Goal: Task Accomplishment & Management: Manage account settings

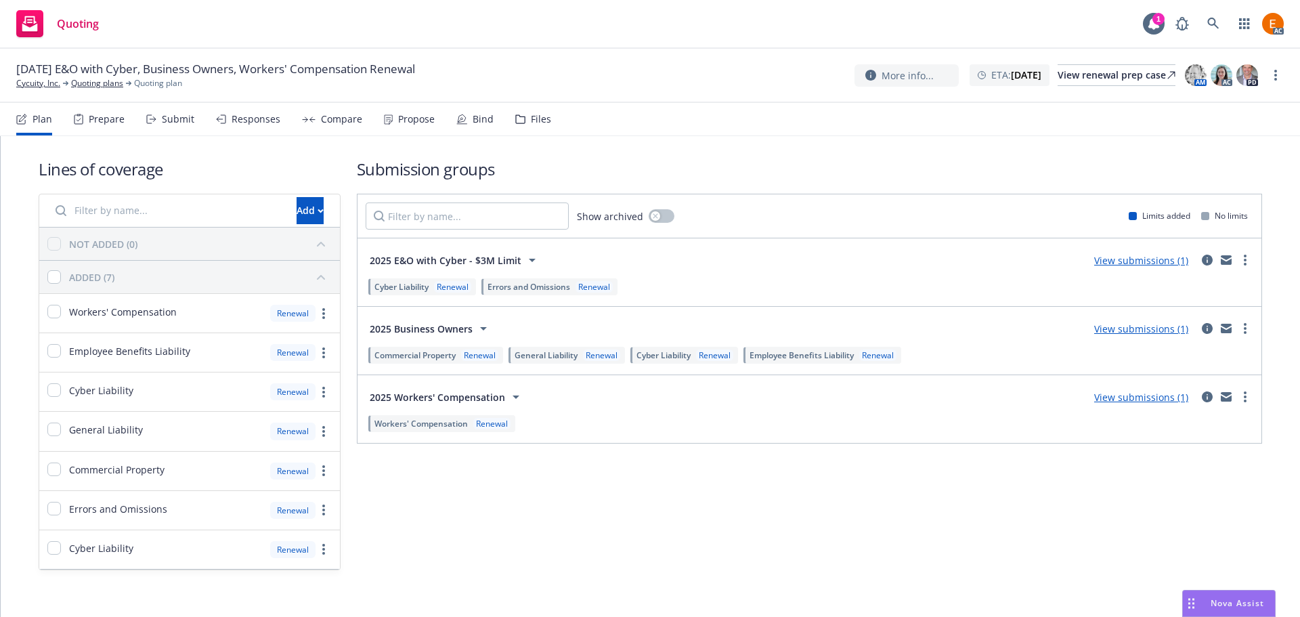
click at [524, 110] on div "Files" at bounding box center [533, 119] width 36 height 33
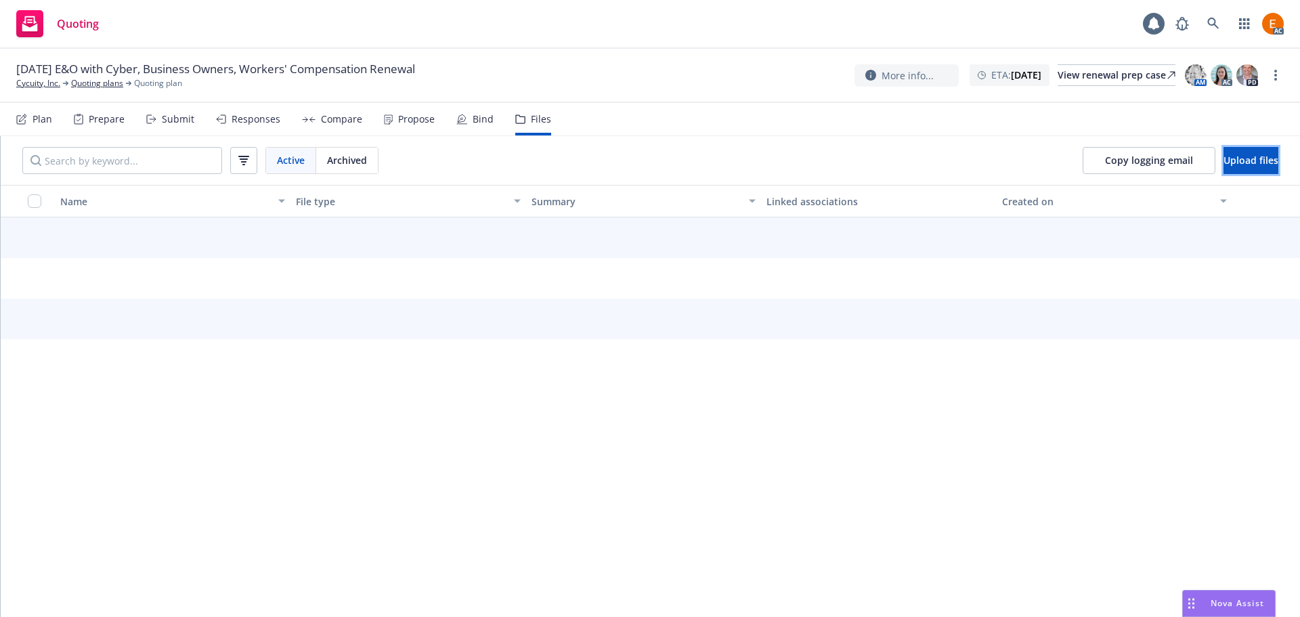
click at [1231, 150] on button "Upload files" at bounding box center [1251, 160] width 55 height 27
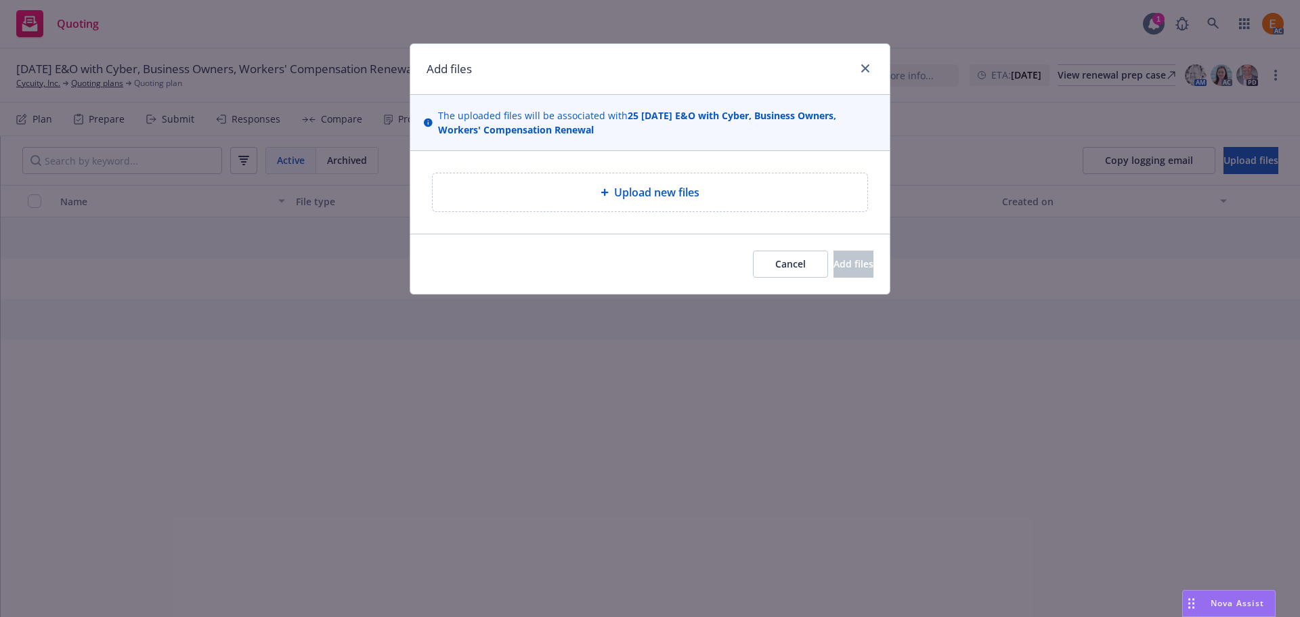
click at [689, 198] on span "Upload new files" at bounding box center [656, 192] width 85 height 16
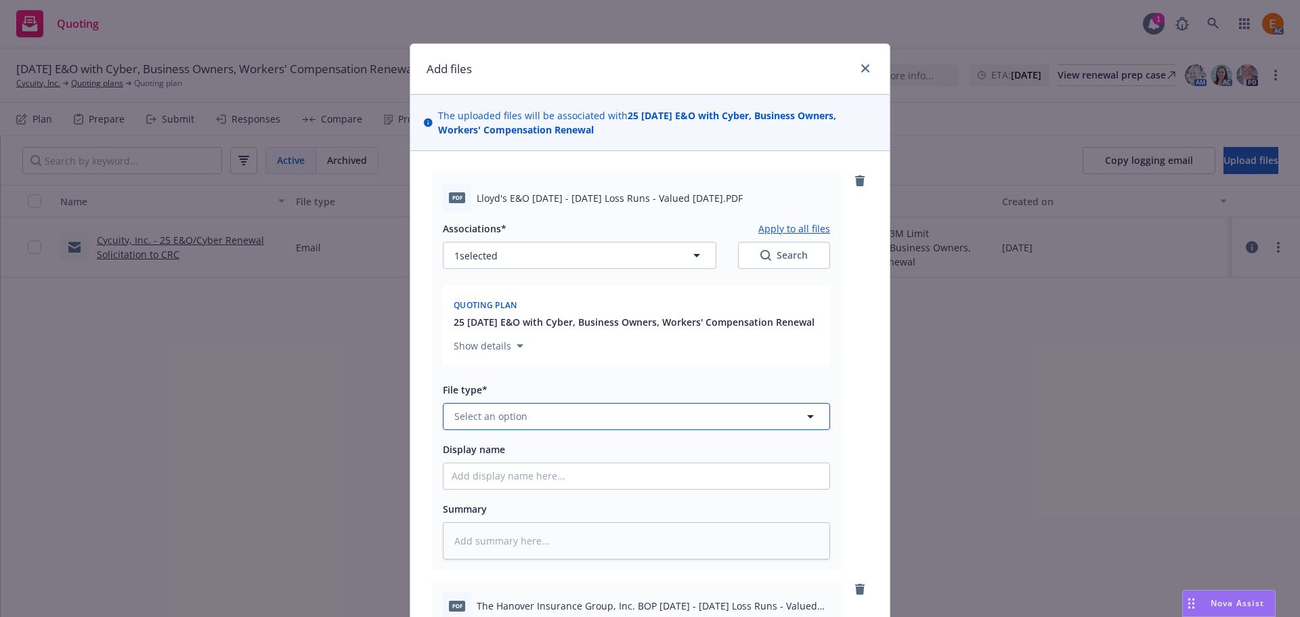
click at [618, 414] on button "Select an option" at bounding box center [636, 416] width 387 height 27
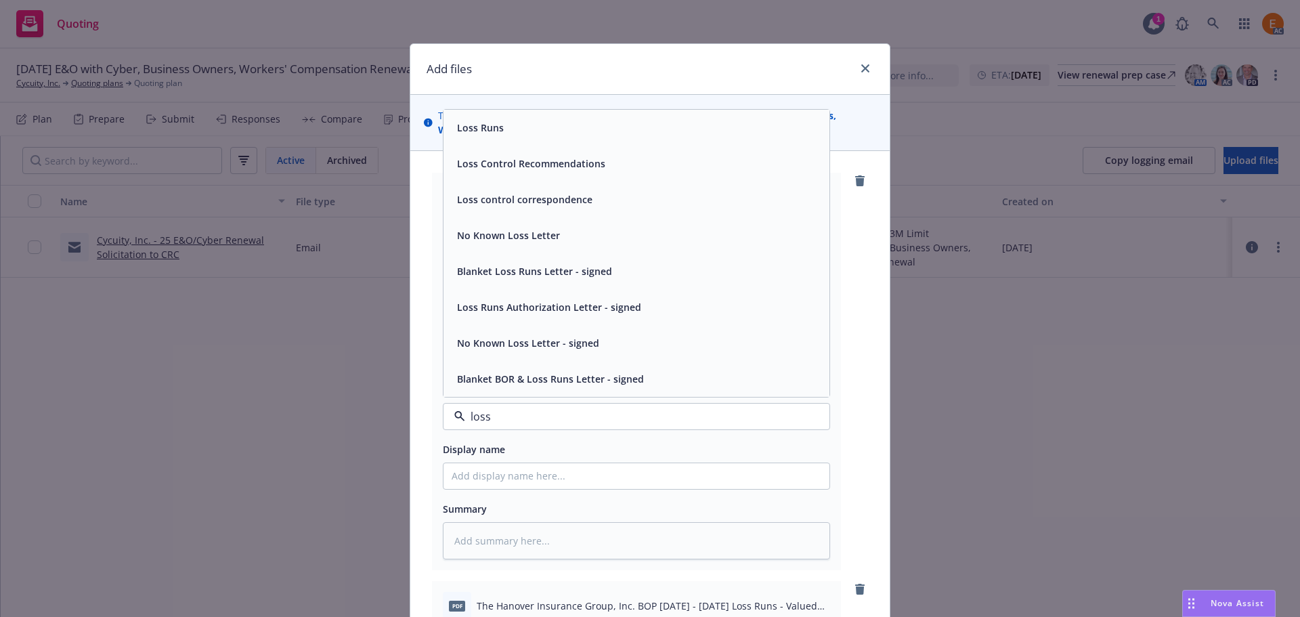
type input "loss r"
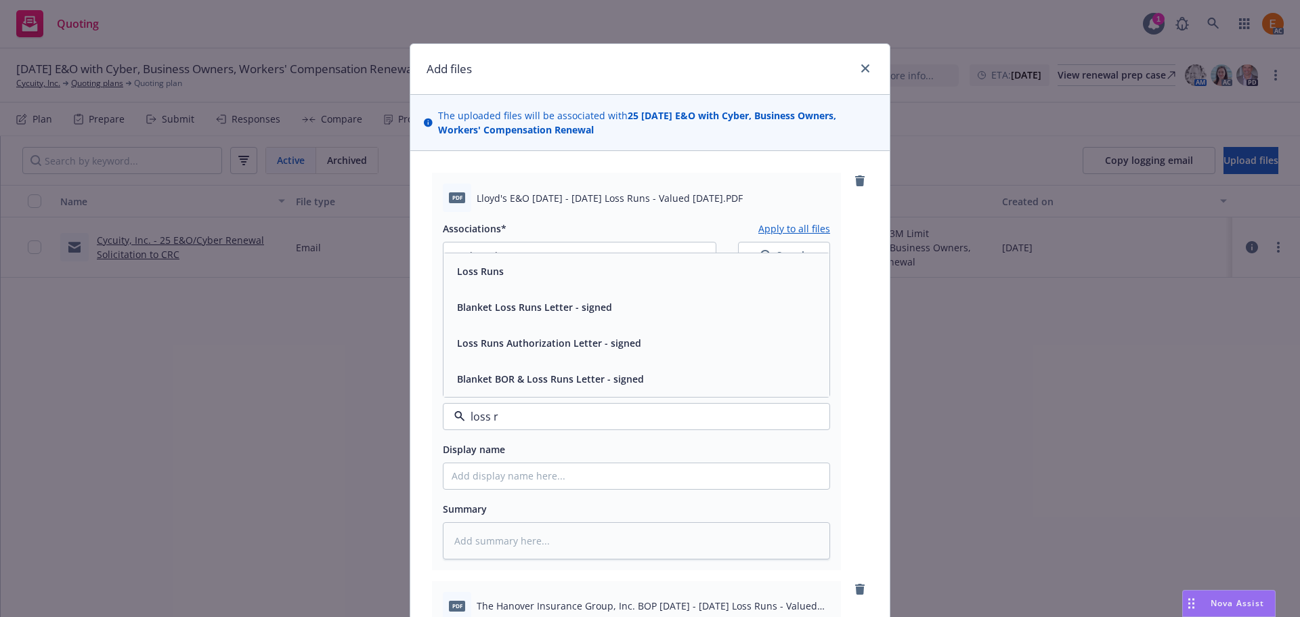
click at [560, 273] on div "Loss Runs" at bounding box center [637, 271] width 370 height 20
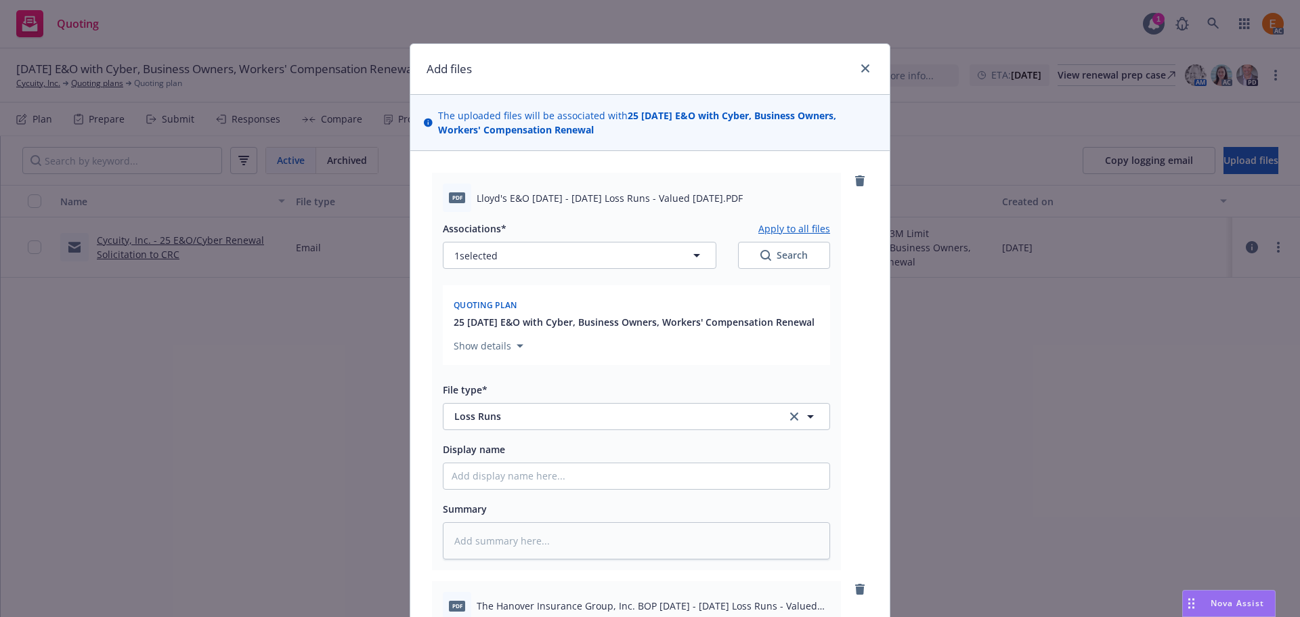
click at [788, 226] on button "Apply to all files" at bounding box center [794, 228] width 72 height 16
click at [773, 261] on div "Search" at bounding box center [783, 256] width 47 height 14
type textarea "x"
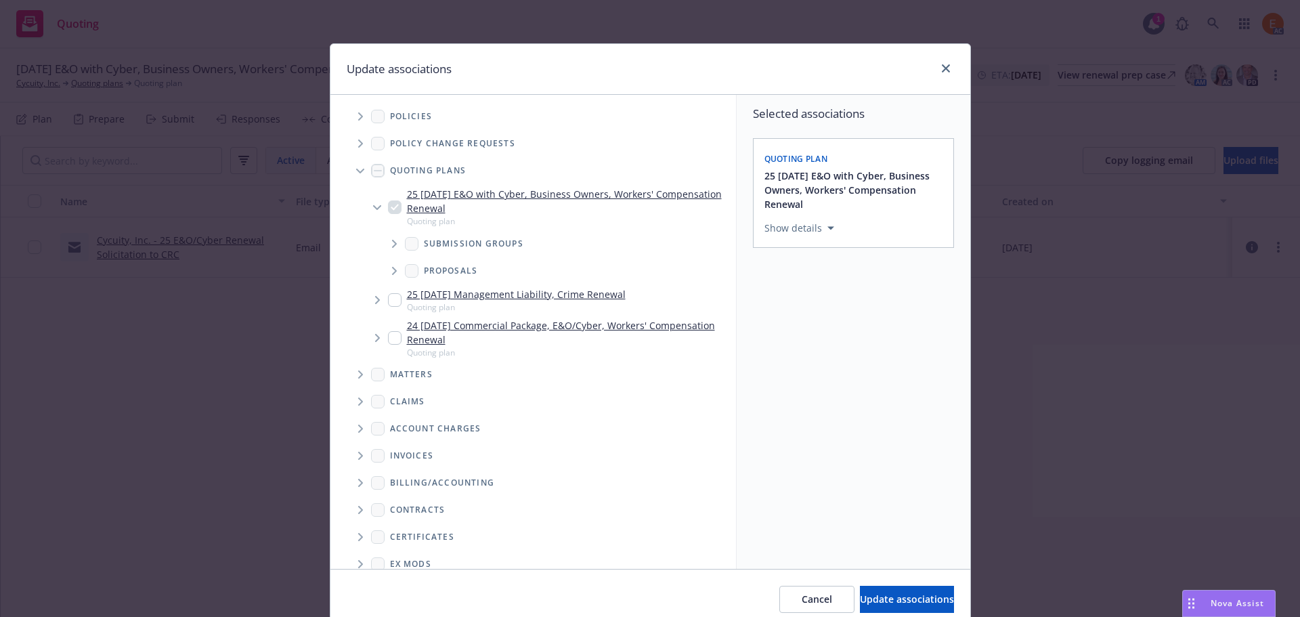
click at [350, 177] on span "Tree Example" at bounding box center [360, 171] width 22 height 22
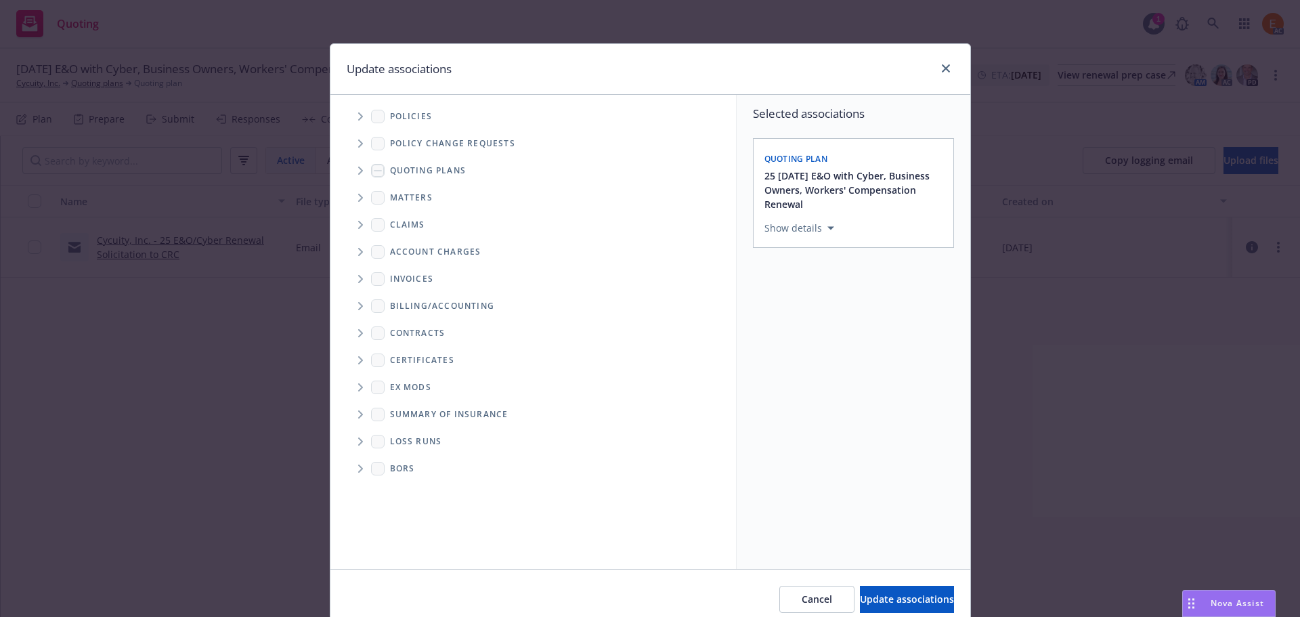
click at [349, 439] on span "Folder Tree Example" at bounding box center [360, 442] width 22 height 22
click at [416, 487] on link "2025" at bounding box center [423, 490] width 22 height 14
checkbox input "true"
click at [881, 599] on span "Update associations" at bounding box center [907, 599] width 94 height 13
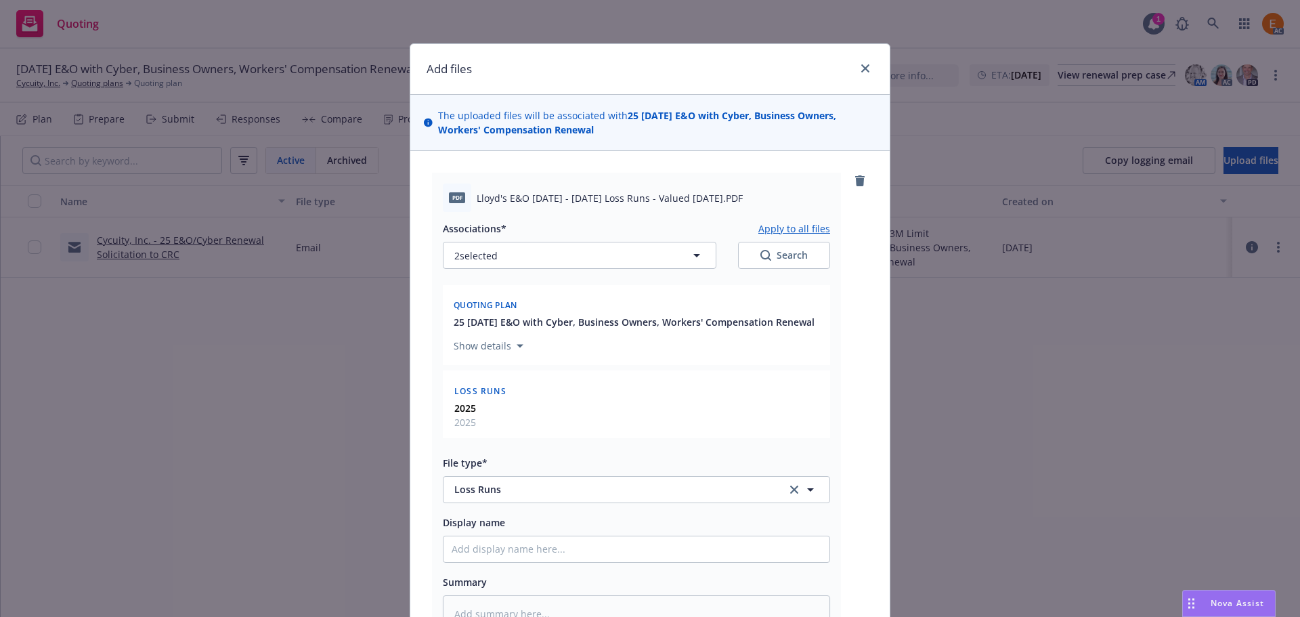
click at [798, 230] on button "Apply to all files" at bounding box center [794, 228] width 72 height 16
type textarea "x"
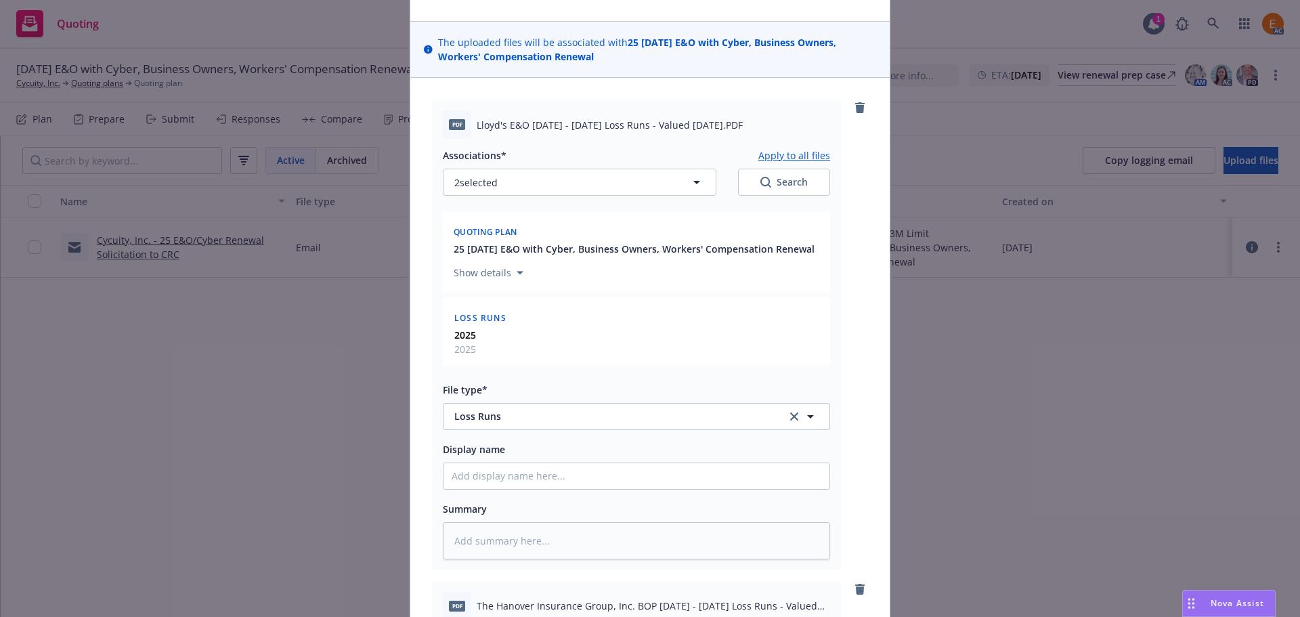
scroll to position [609, 0]
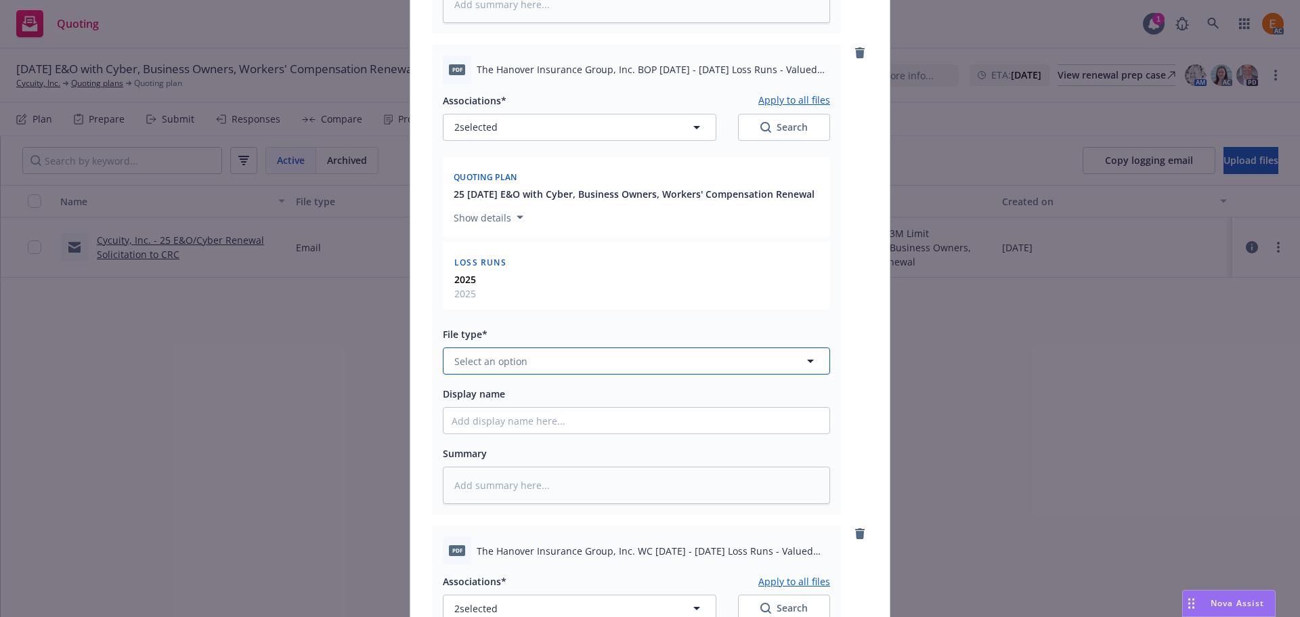
click at [541, 374] on button "Select an option" at bounding box center [636, 360] width 387 height 27
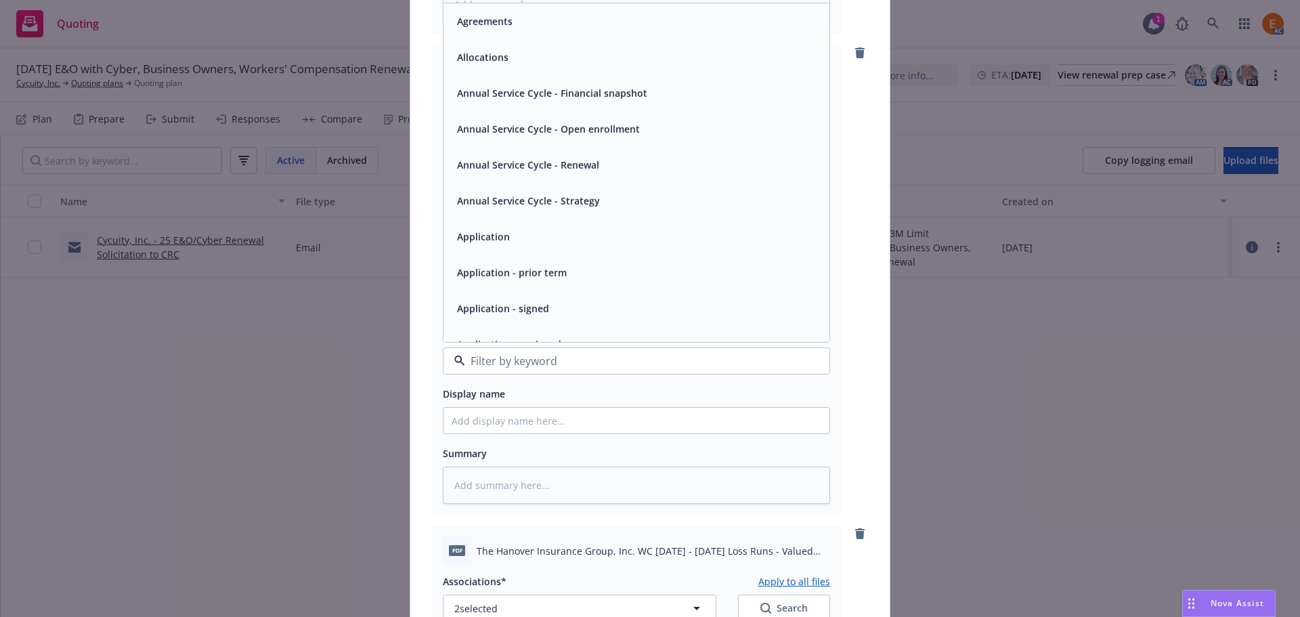
paste input "loss r"
type input "loss r"
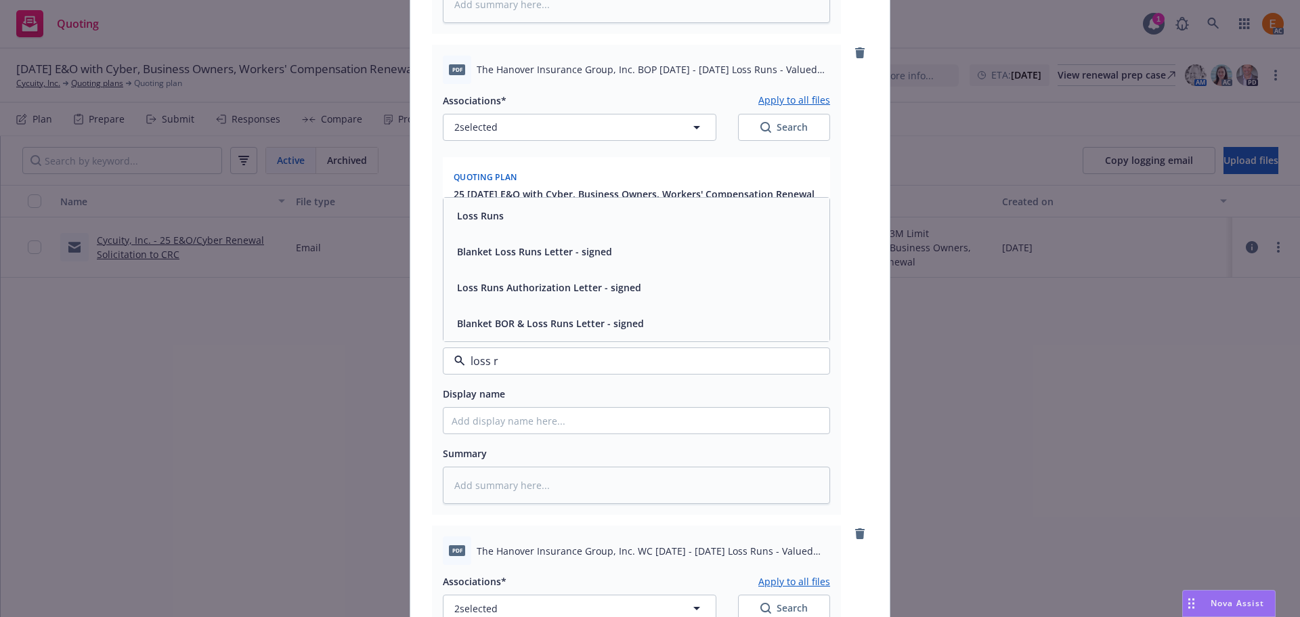
click at [499, 227] on div "Loss Runs" at bounding box center [637, 216] width 386 height 36
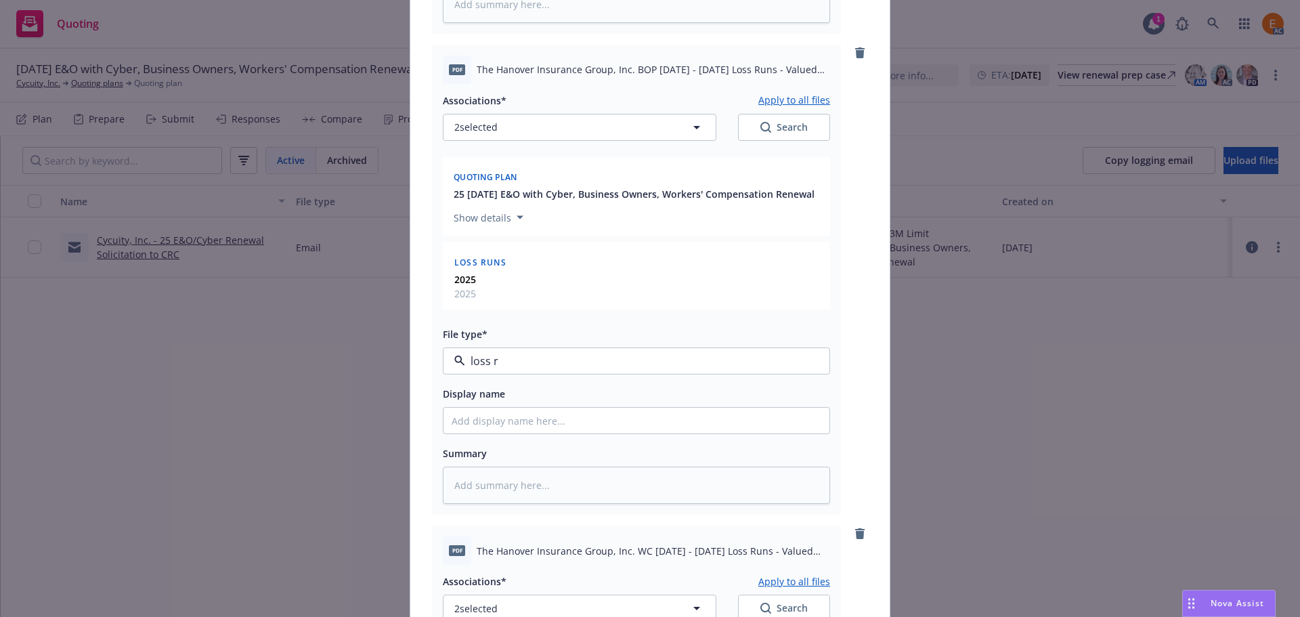
type textarea "x"
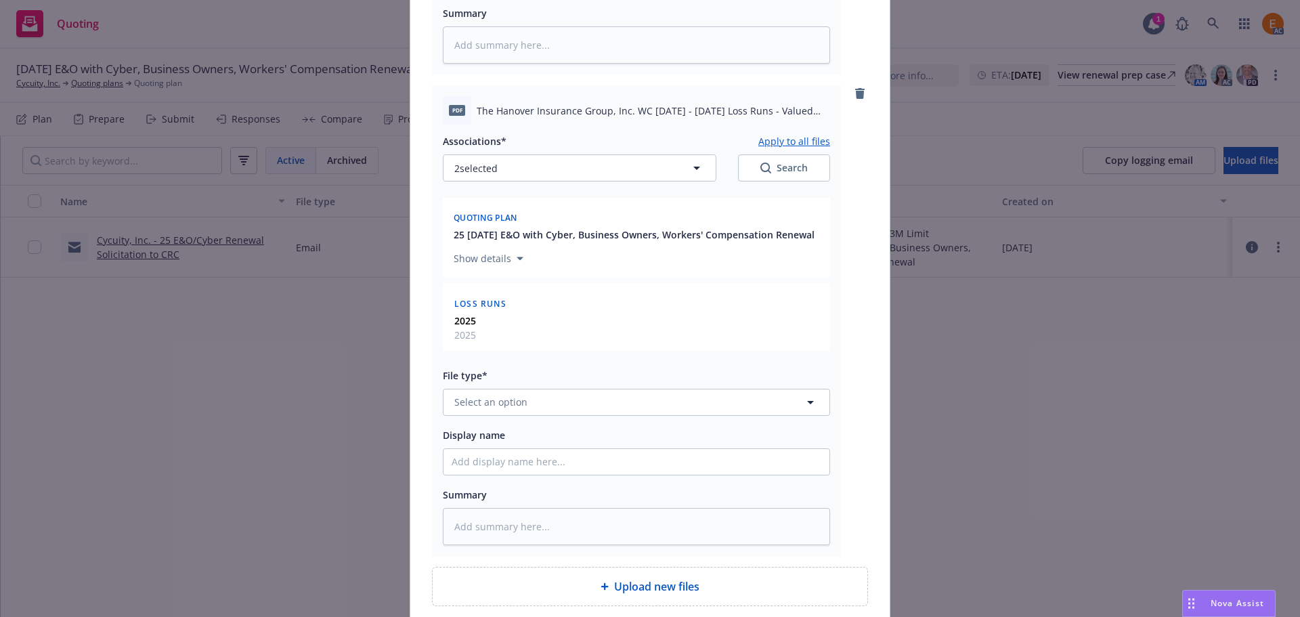
scroll to position [1165, 0]
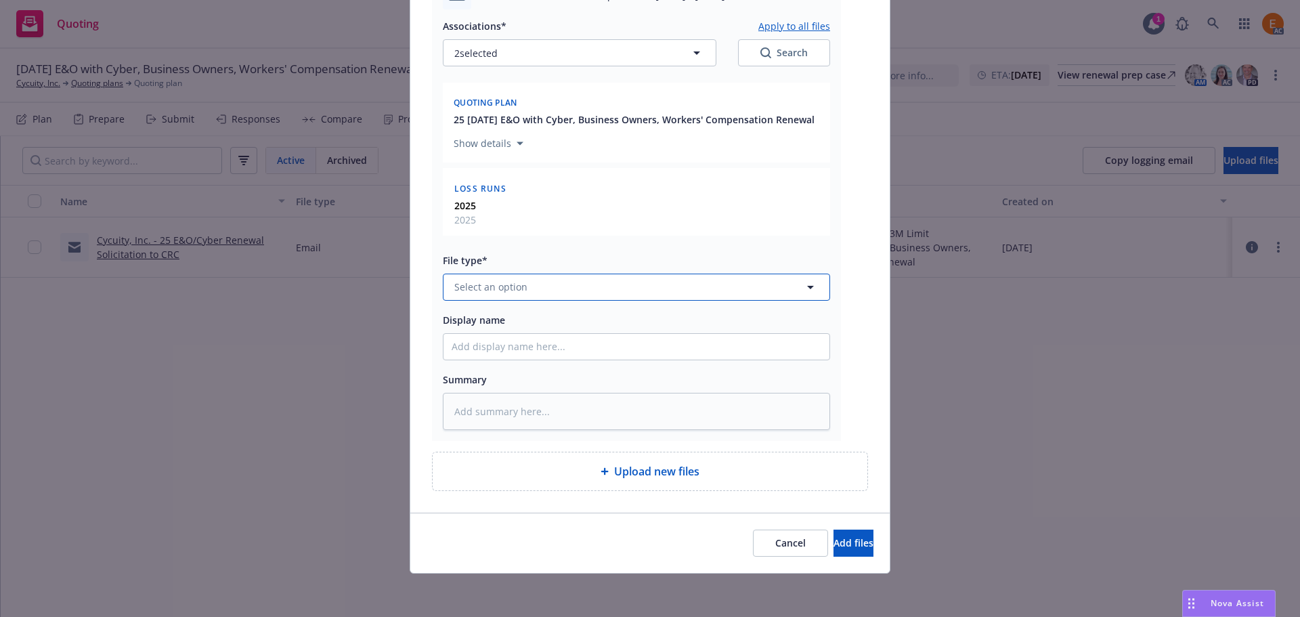
click at [535, 288] on button "Select an option" at bounding box center [636, 287] width 387 height 27
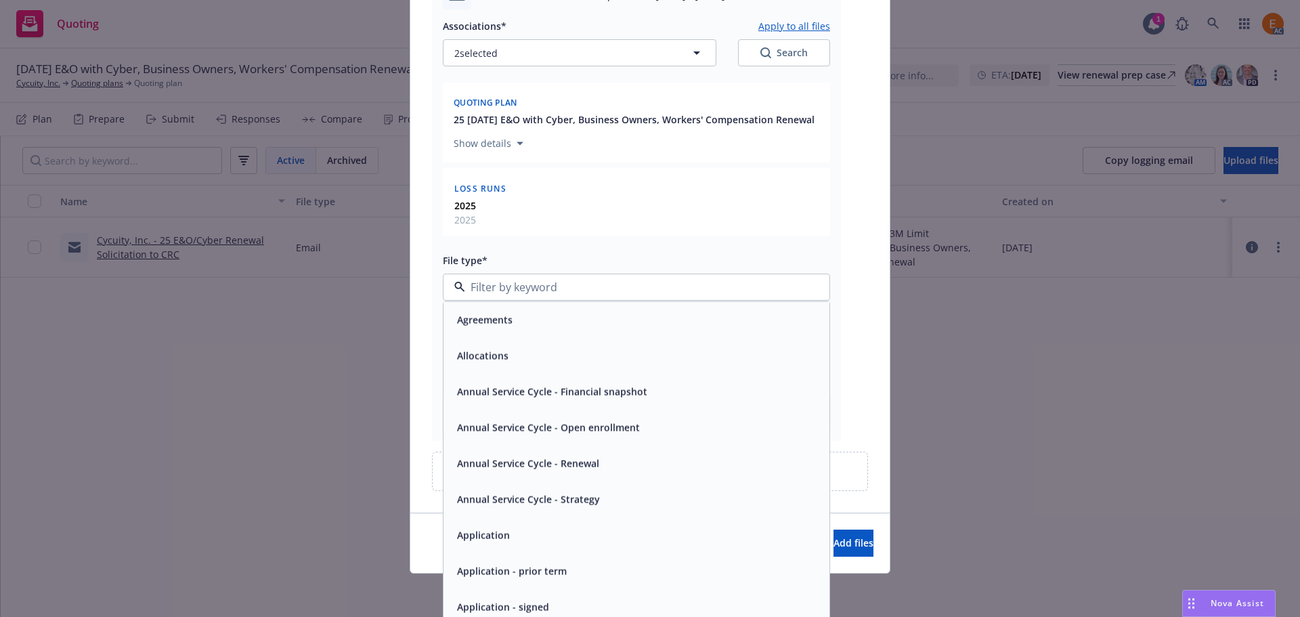
paste input "loss r"
type input "loss r"
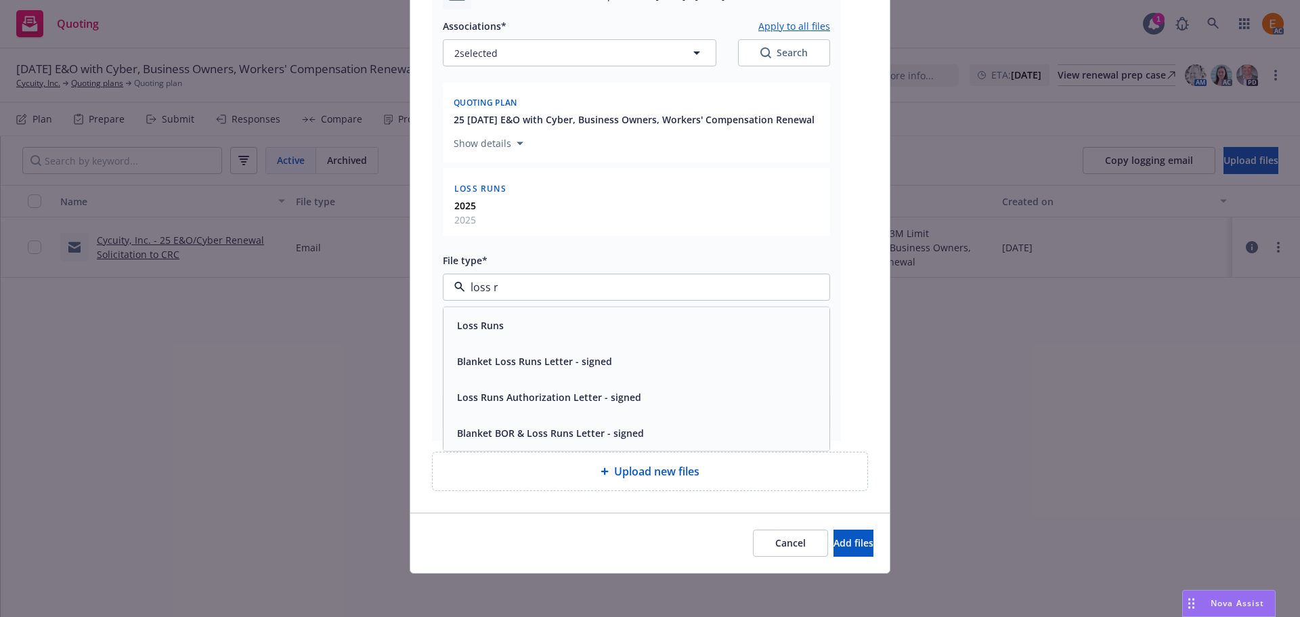
click at [523, 320] on div "Loss Runs" at bounding box center [637, 325] width 370 height 20
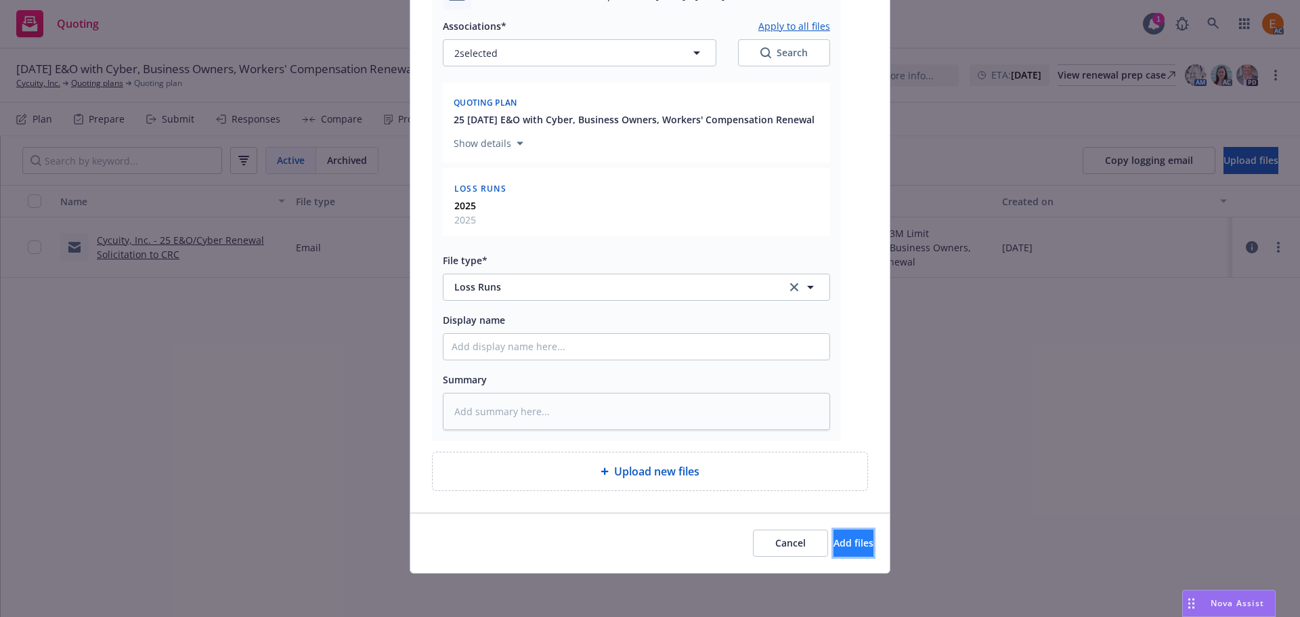
click at [834, 539] on span "Add files" at bounding box center [854, 542] width 40 height 13
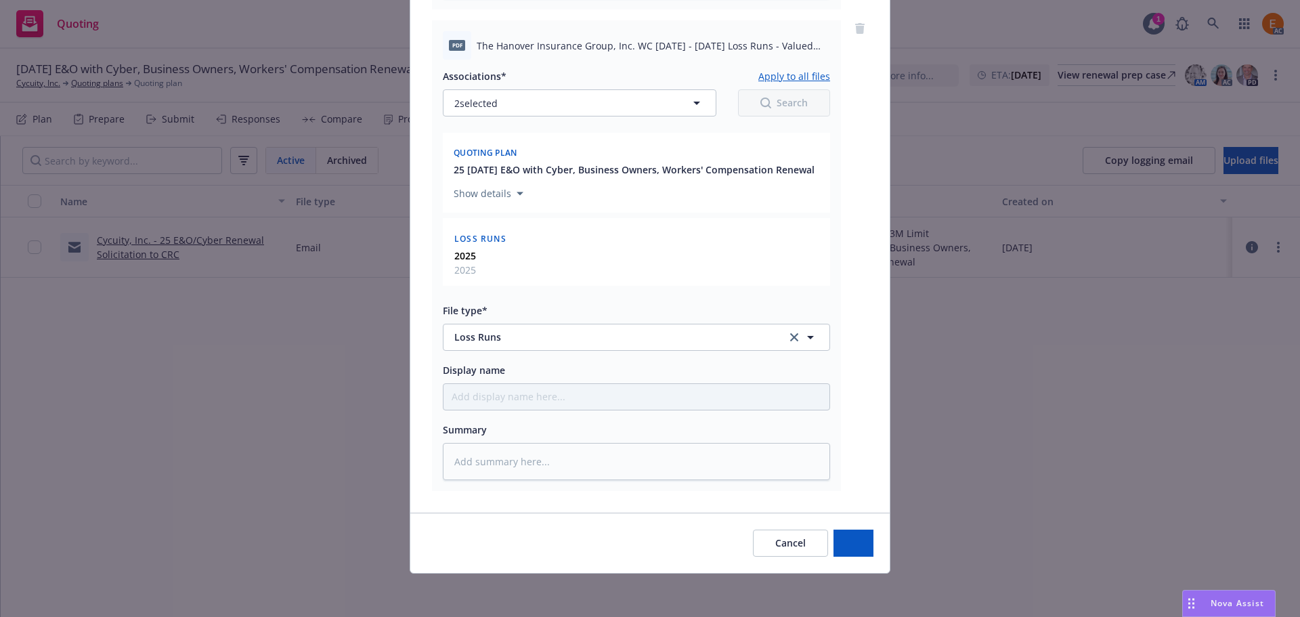
type textarea "x"
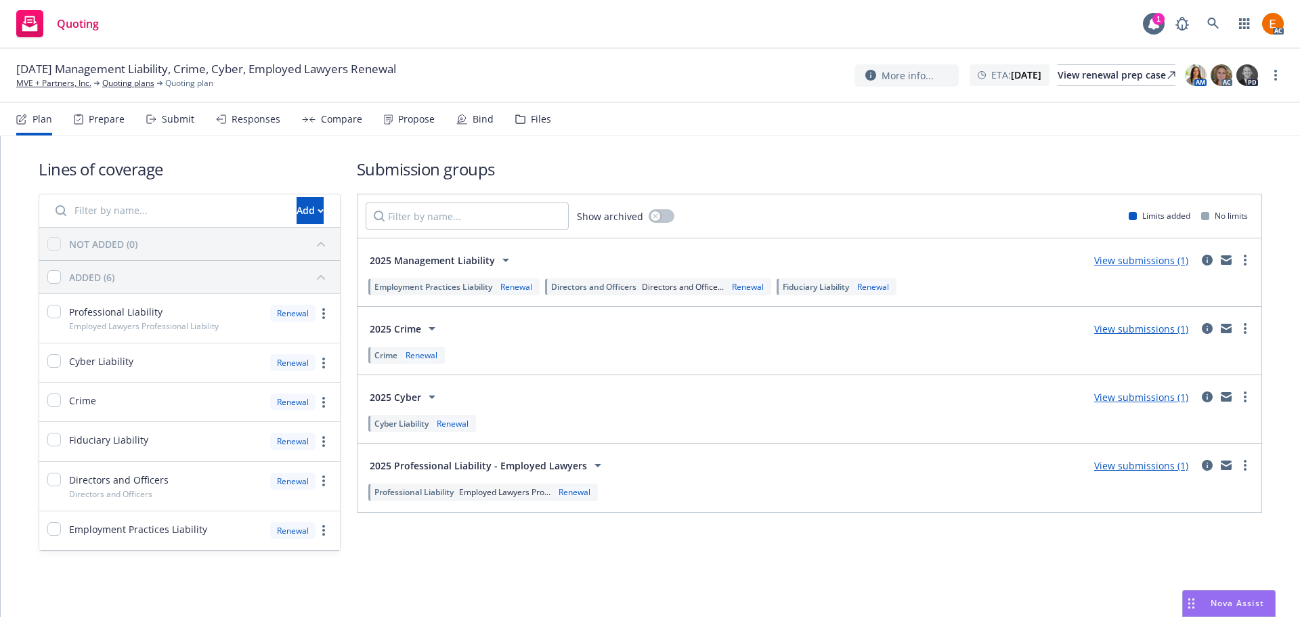
click at [531, 115] on div "Files" at bounding box center [541, 119] width 20 height 11
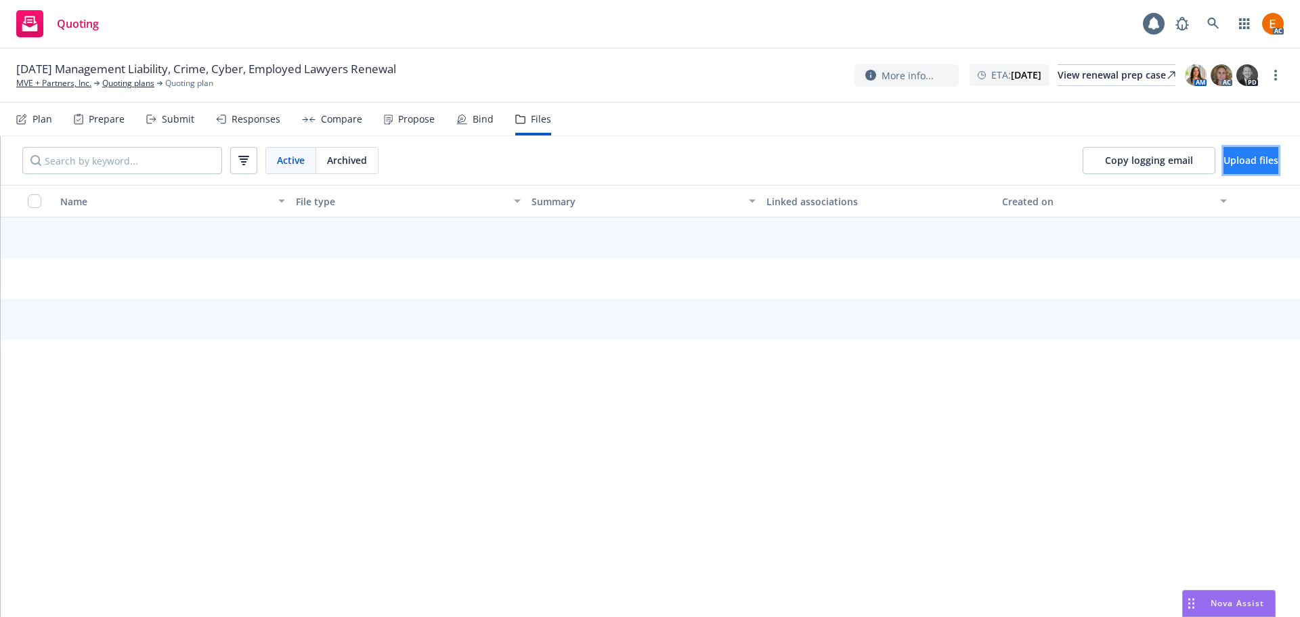
click at [1270, 150] on button "Upload files" at bounding box center [1251, 160] width 55 height 27
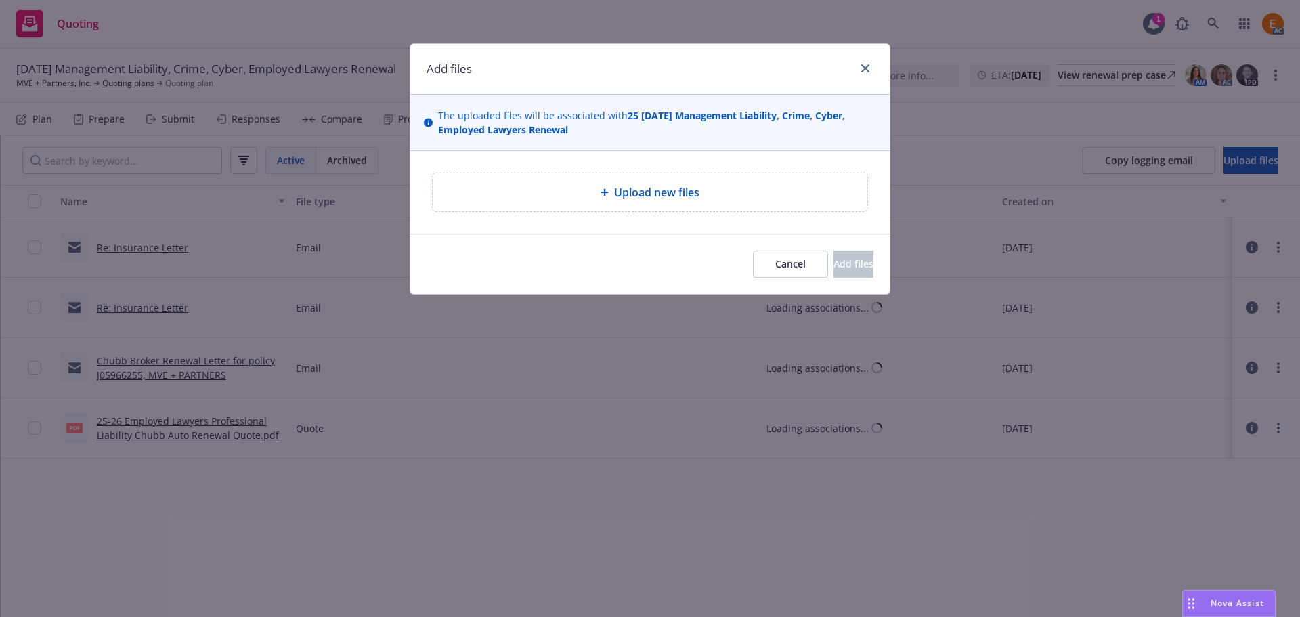
click at [754, 181] on div "Upload new files" at bounding box center [650, 192] width 435 height 38
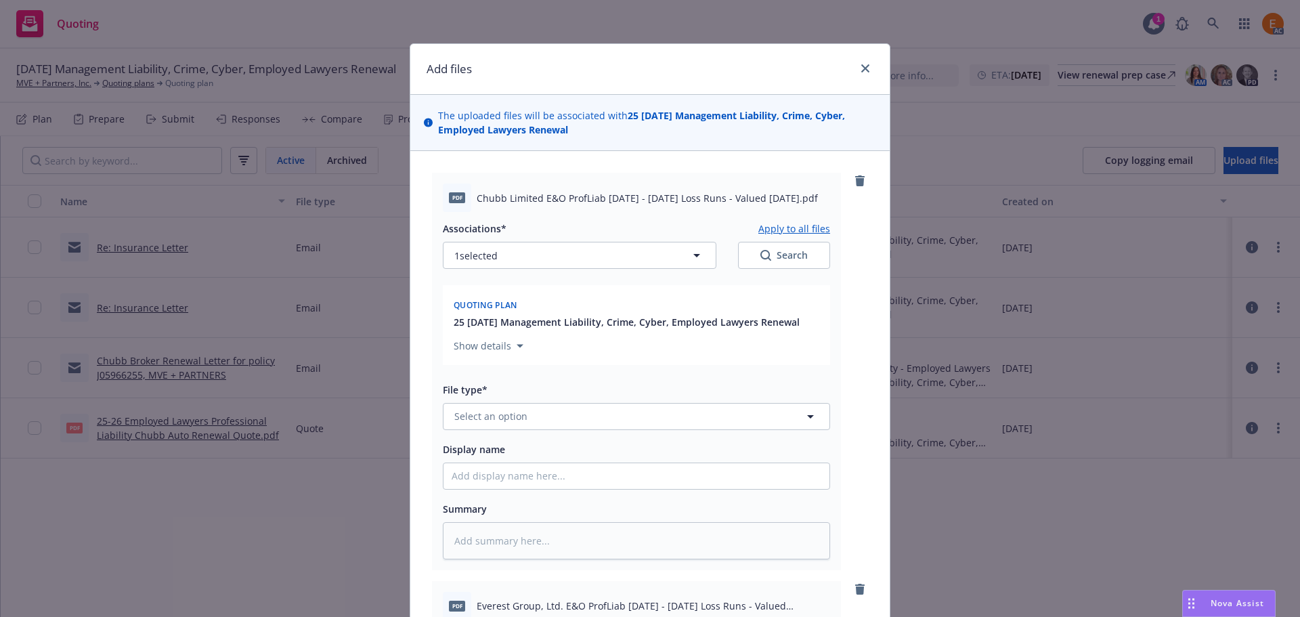
click at [635, 51] on div "Add files" at bounding box center [649, 69] width 479 height 51
click at [598, 405] on button "Select an option" at bounding box center [636, 416] width 387 height 27
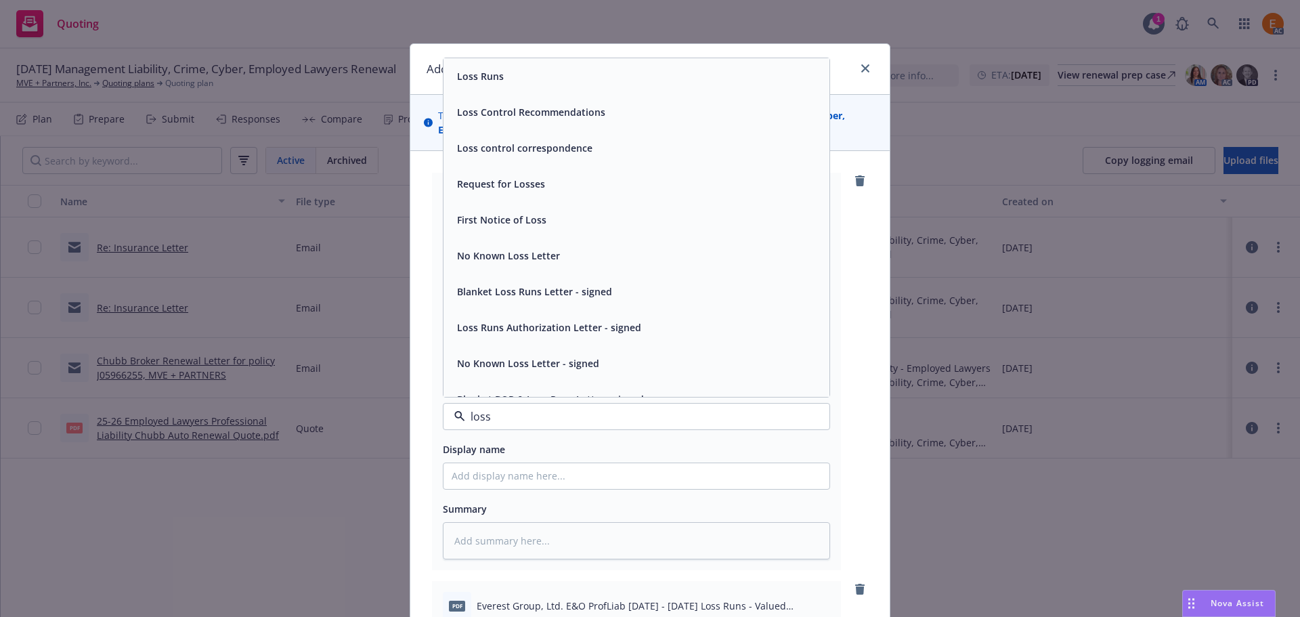
type input "loss r"
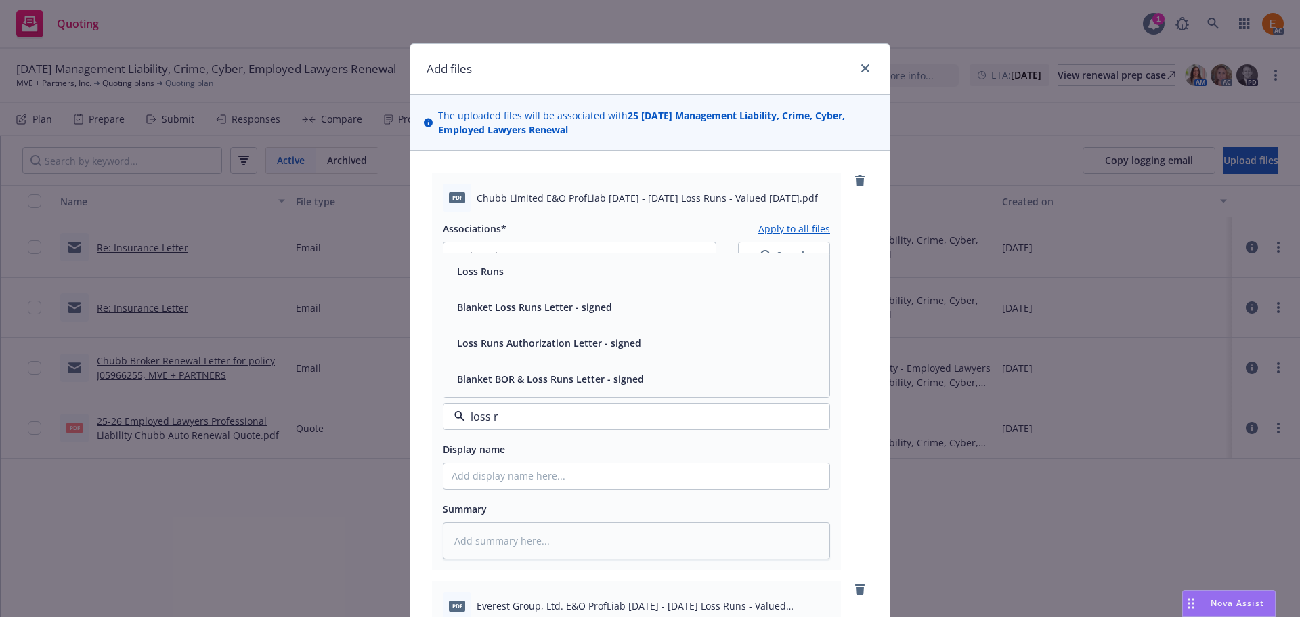
click at [556, 270] on div "Loss Runs" at bounding box center [637, 271] width 370 height 20
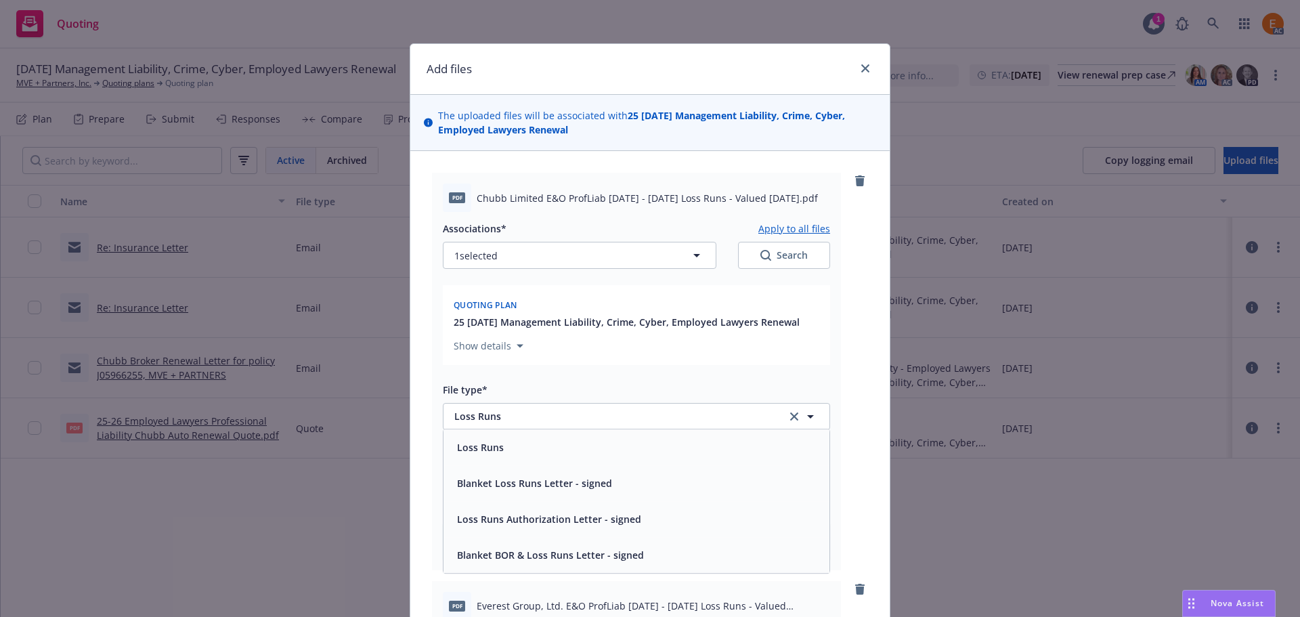
click at [789, 261] on div "Search" at bounding box center [783, 256] width 47 height 14
type textarea "x"
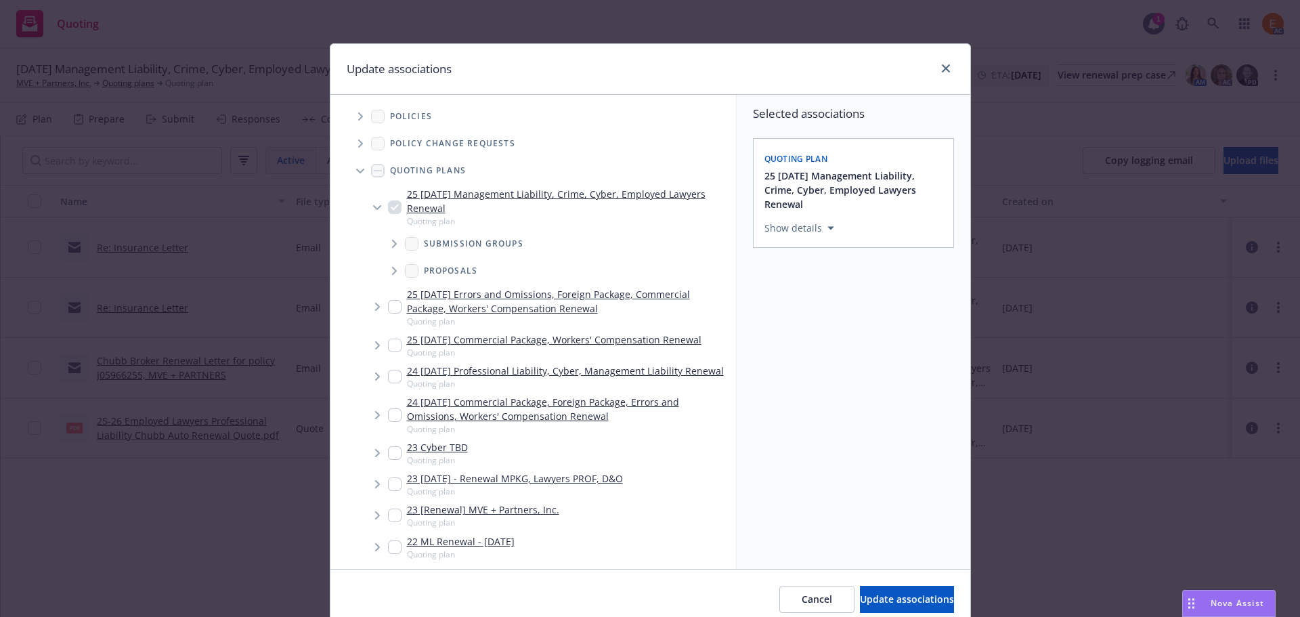
click at [358, 165] on span "Tree Example" at bounding box center [360, 171] width 22 height 22
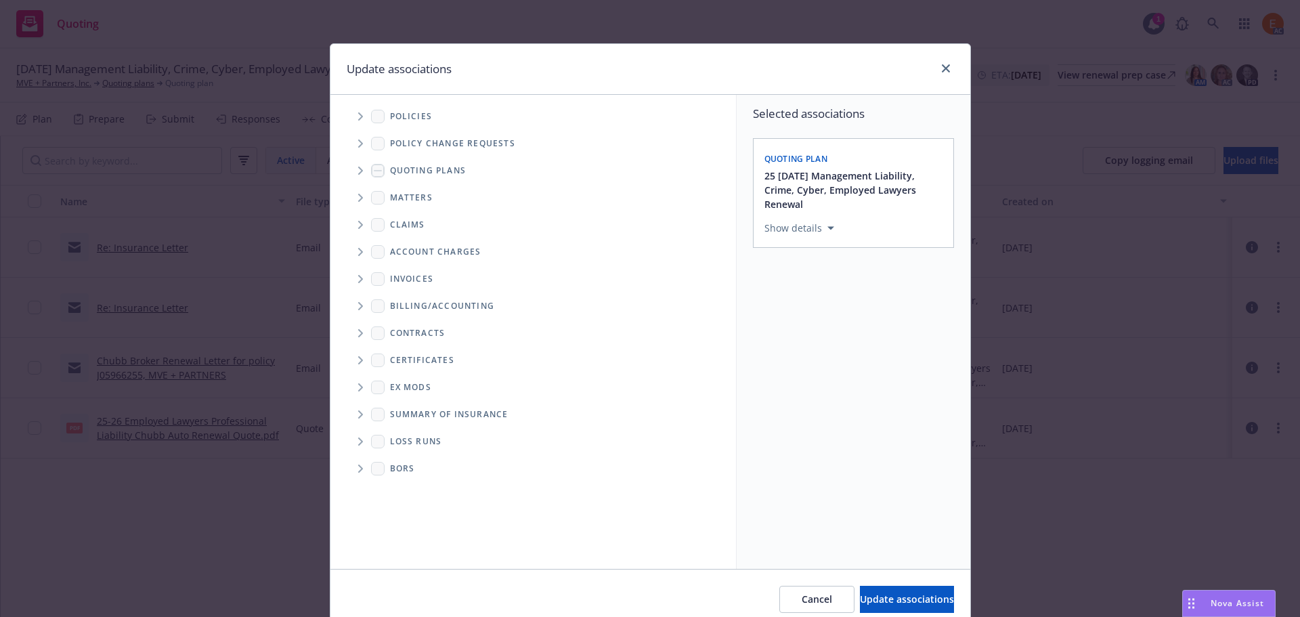
click at [360, 431] on span "Folder Tree Example" at bounding box center [360, 442] width 22 height 22
click at [412, 494] on link "2025" at bounding box center [423, 490] width 22 height 14
checkbox input "true"
click at [860, 604] on span "Update associations" at bounding box center [907, 599] width 94 height 13
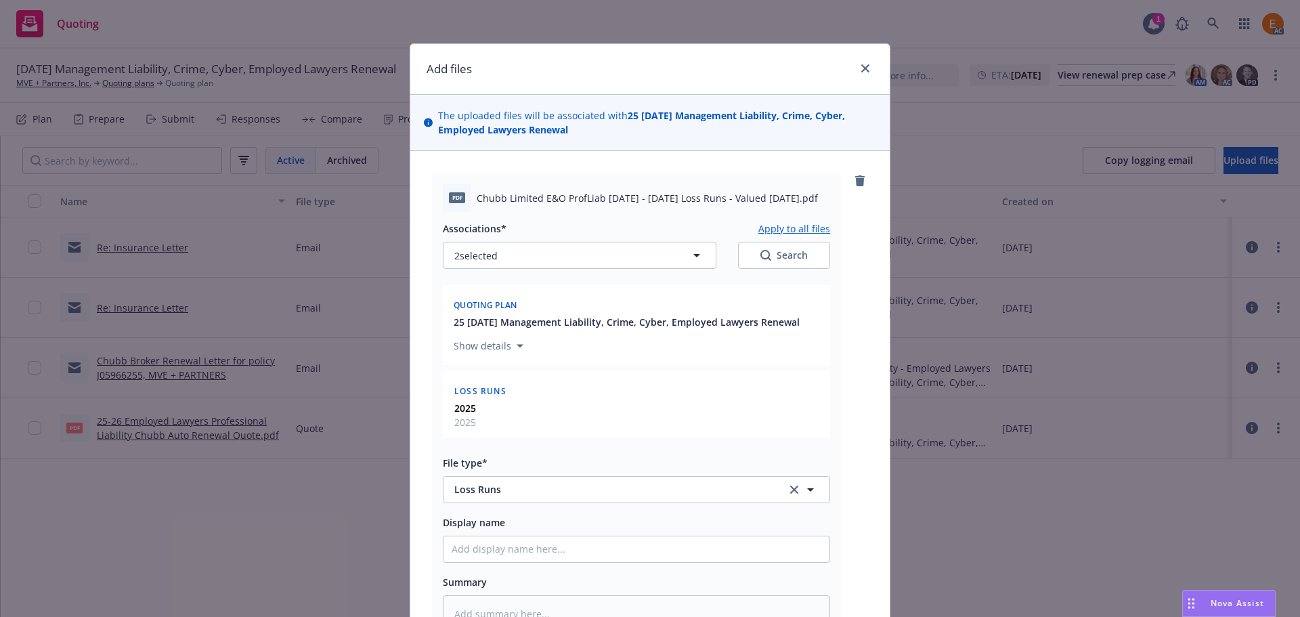
click at [783, 229] on button "Apply to all files" at bounding box center [794, 228] width 72 height 16
type textarea "x"
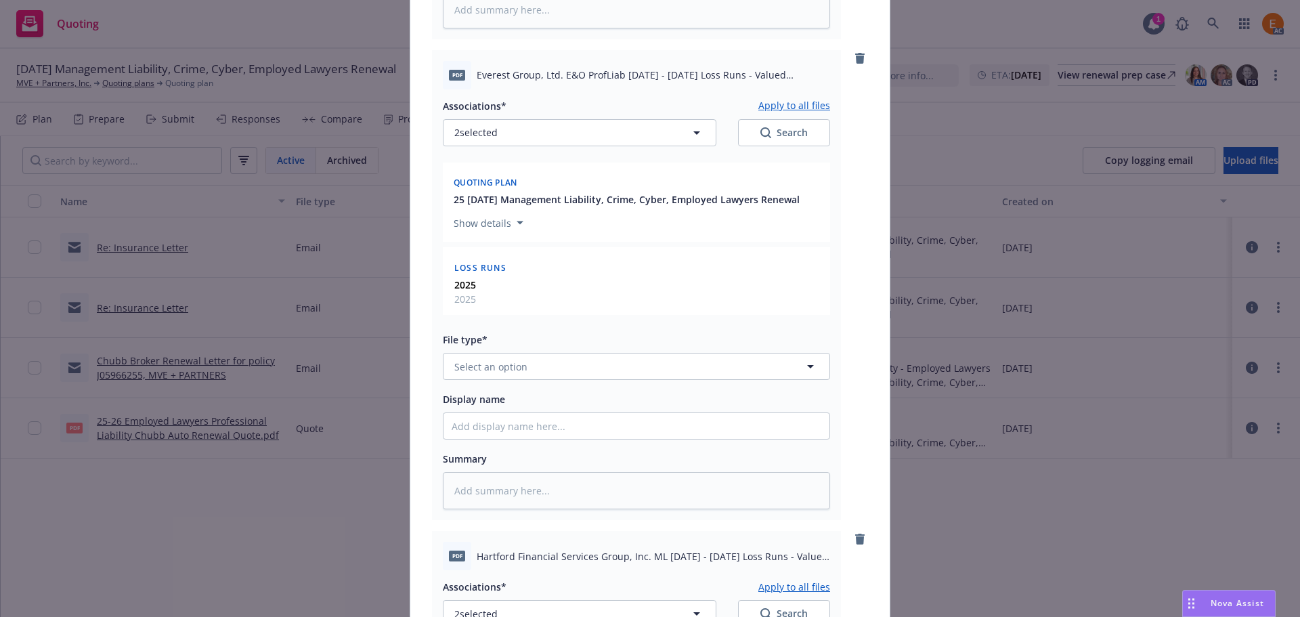
scroll to position [609, 0]
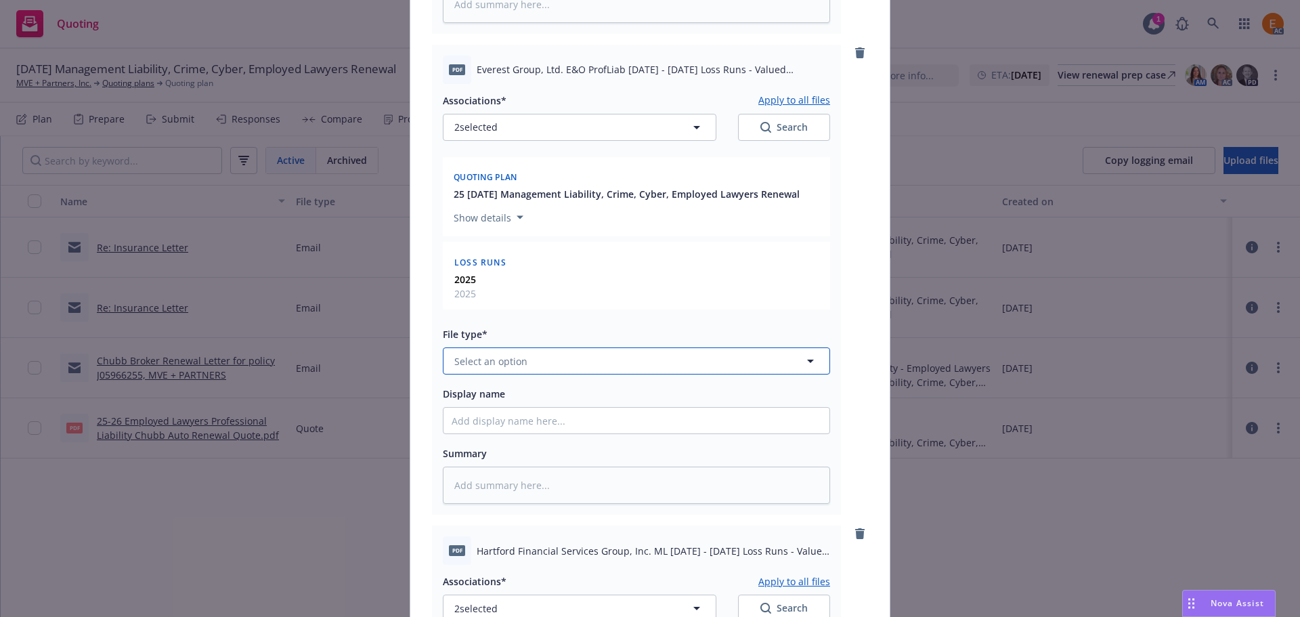
click at [525, 364] on button "Select an option" at bounding box center [636, 360] width 387 height 27
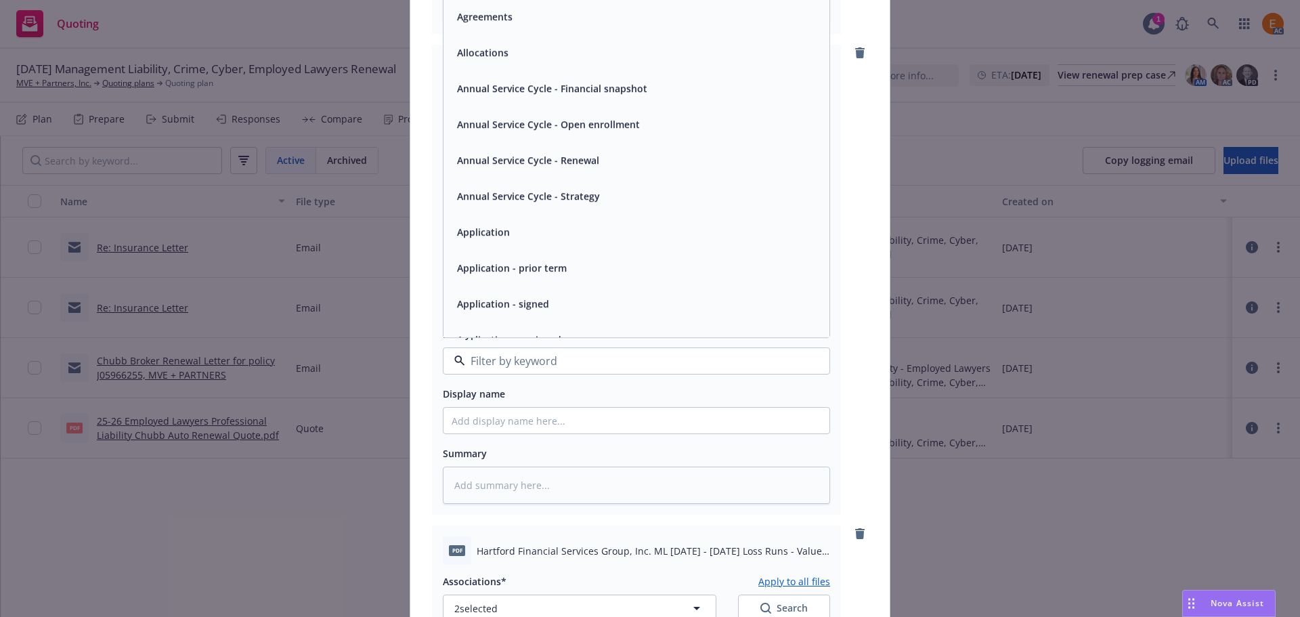
paste input "loss r"
type input "loss r"
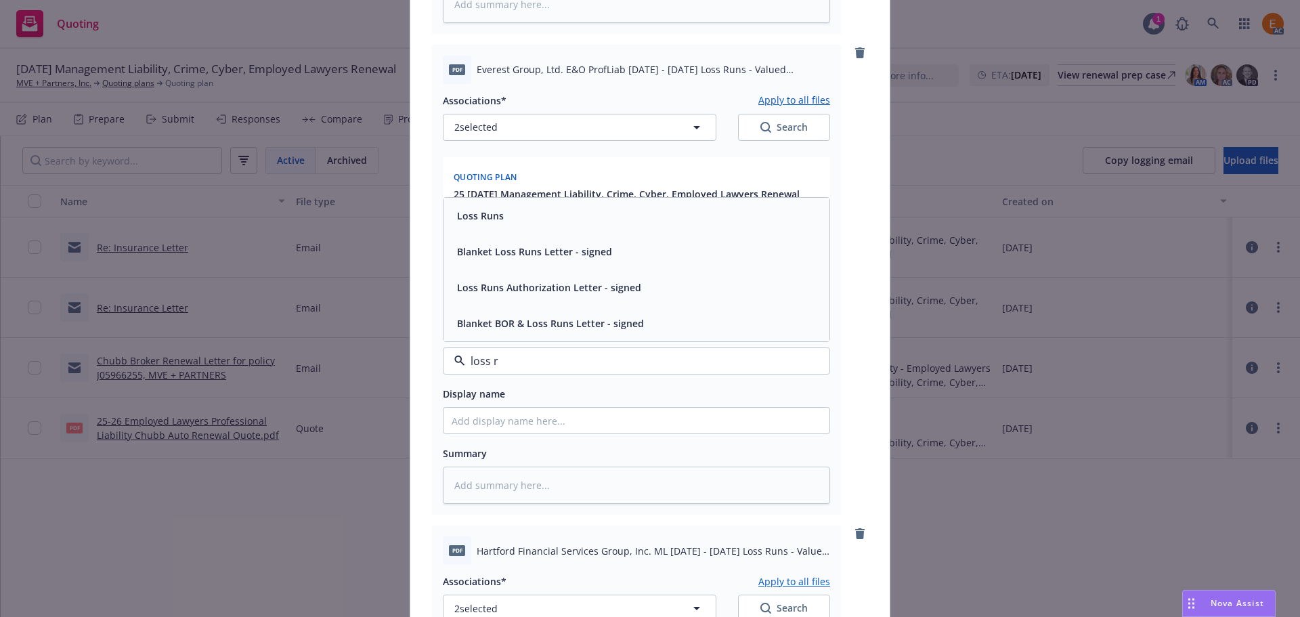
click at [496, 225] on div "Loss Runs" at bounding box center [479, 216] width 55 height 20
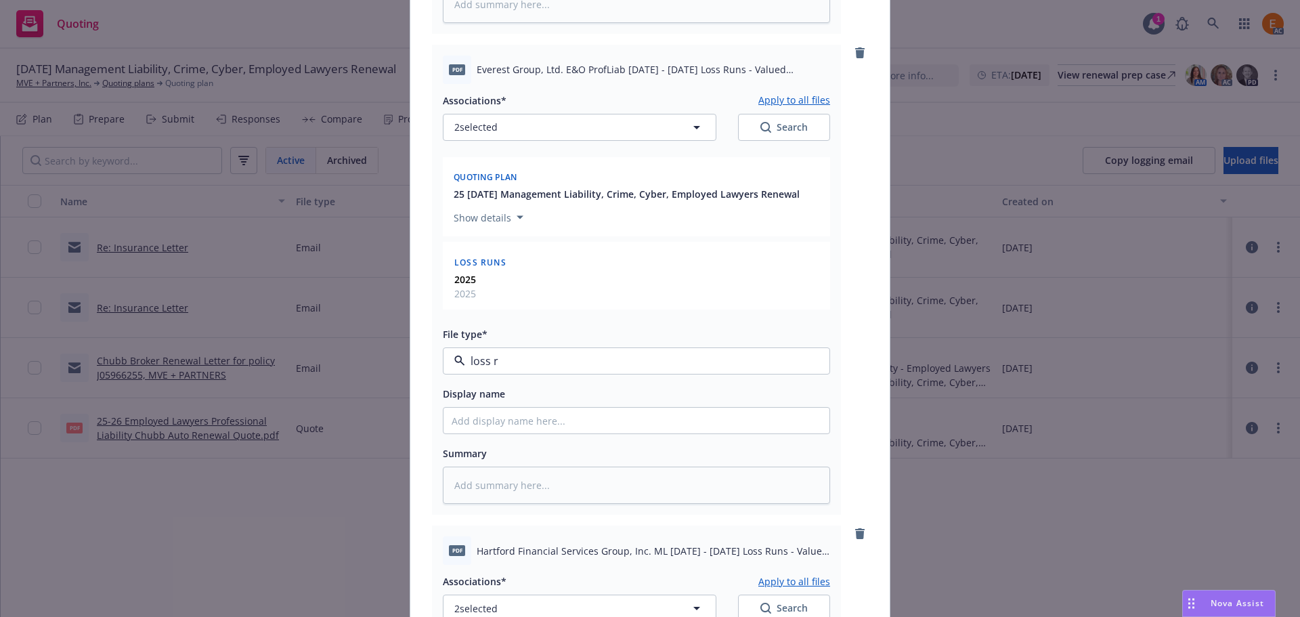
type textarea "x"
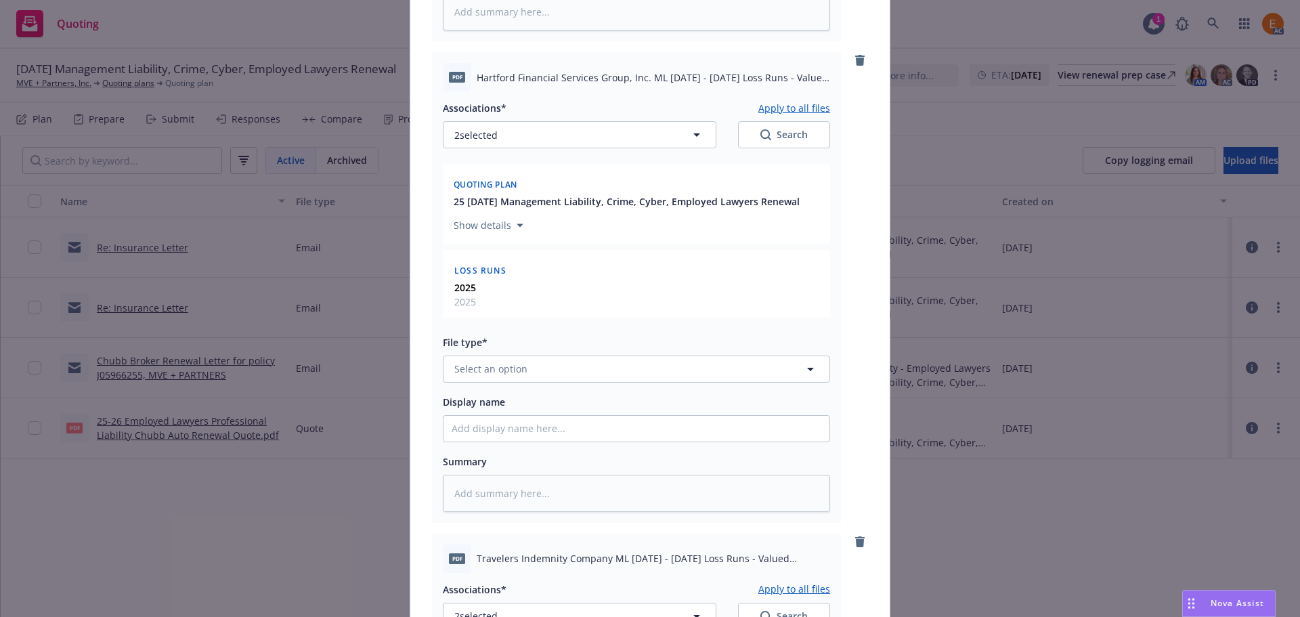
scroll to position [1083, 0]
click at [559, 369] on button "Select an option" at bounding box center [636, 368] width 387 height 27
paste input "loss r"
type input "loss r"
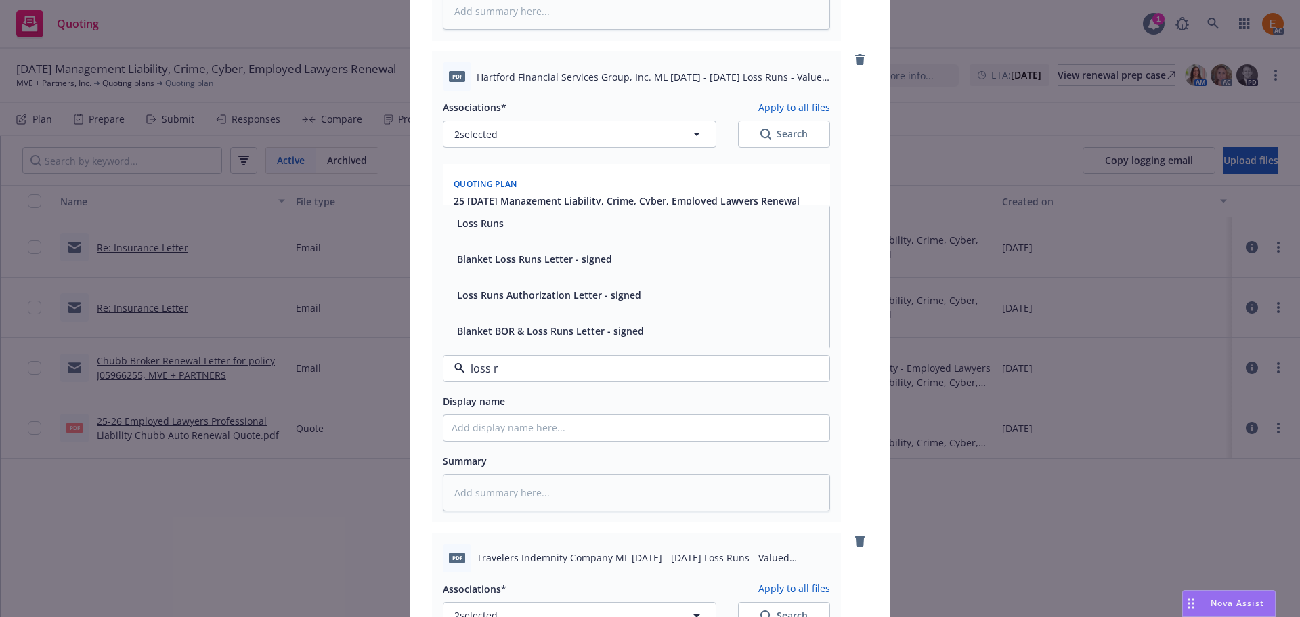
click at [503, 237] on div "Loss Runs" at bounding box center [637, 223] width 386 height 36
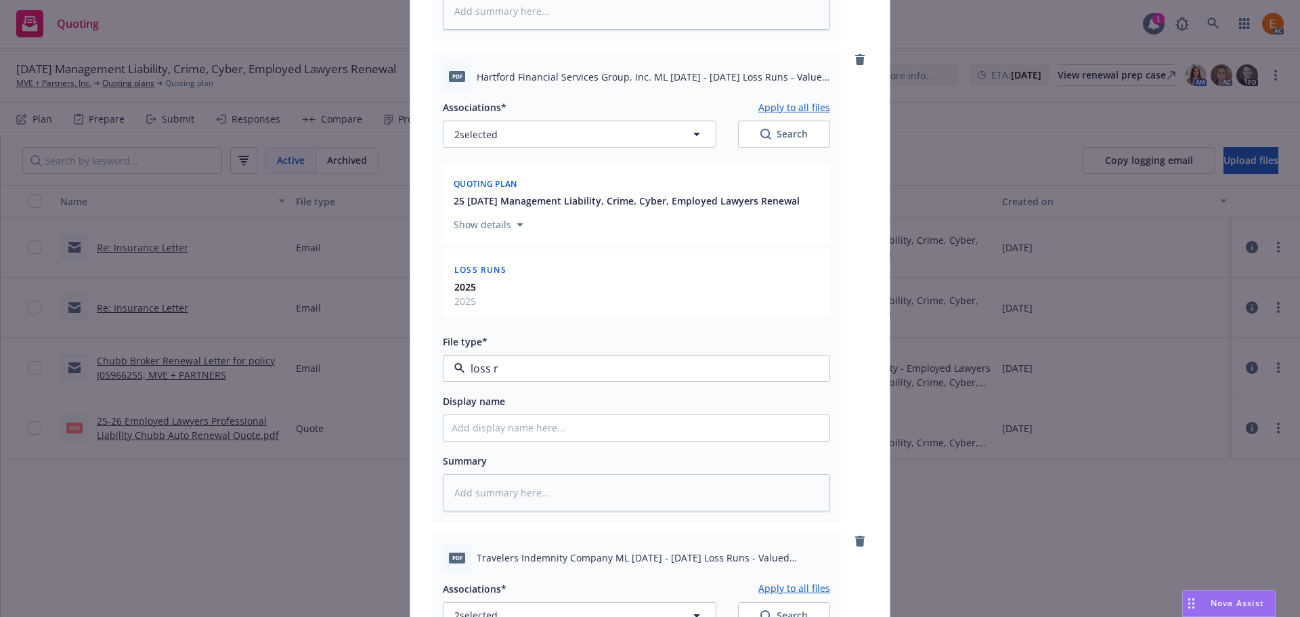
type textarea "x"
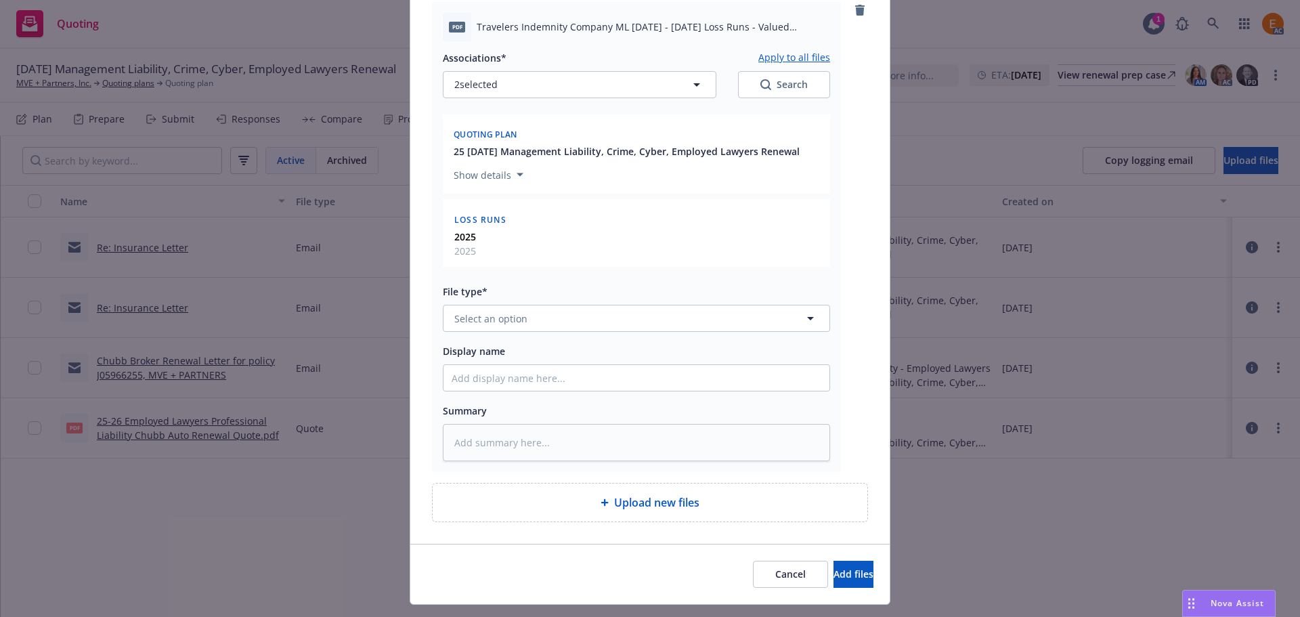
scroll to position [1625, 0]
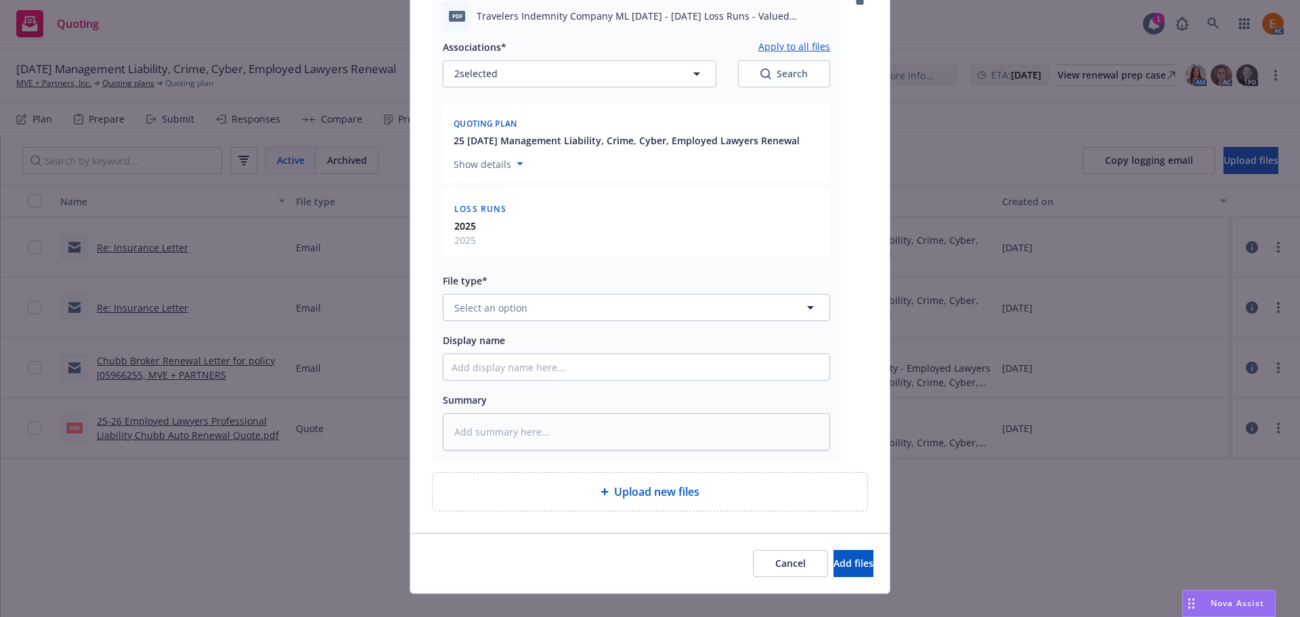
click at [536, 326] on div "Associations* Apply to all files 2 selected Search Quoting plan 25 11/08/25 Man…" at bounding box center [636, 240] width 387 height 421
click at [538, 316] on button "Select an option" at bounding box center [636, 307] width 387 height 27
paste input "loss r"
type input "loss r"
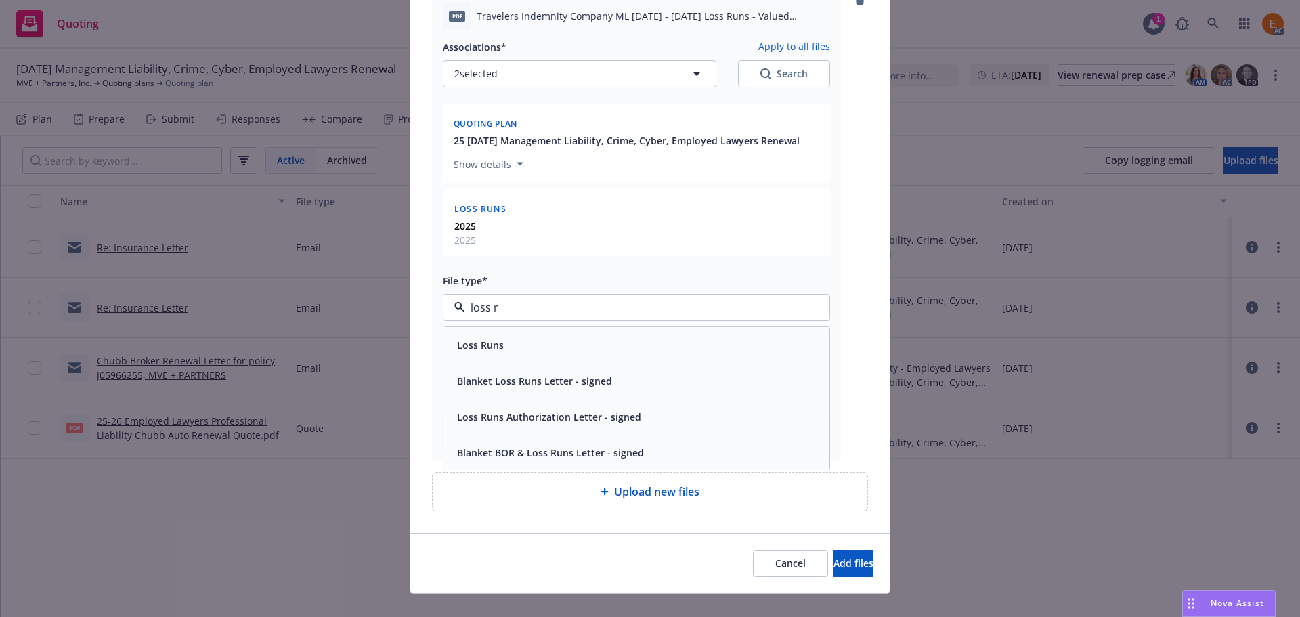
click at [517, 342] on div "Loss Runs" at bounding box center [637, 345] width 370 height 20
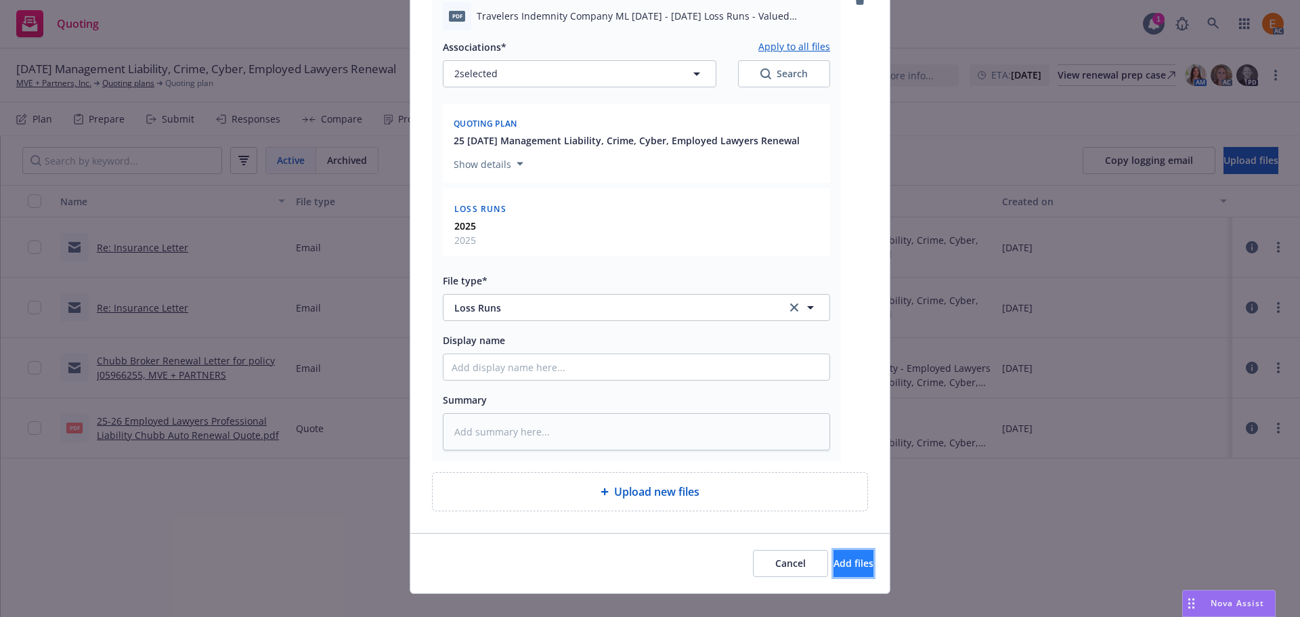
click at [834, 559] on span "Add files" at bounding box center [854, 563] width 40 height 13
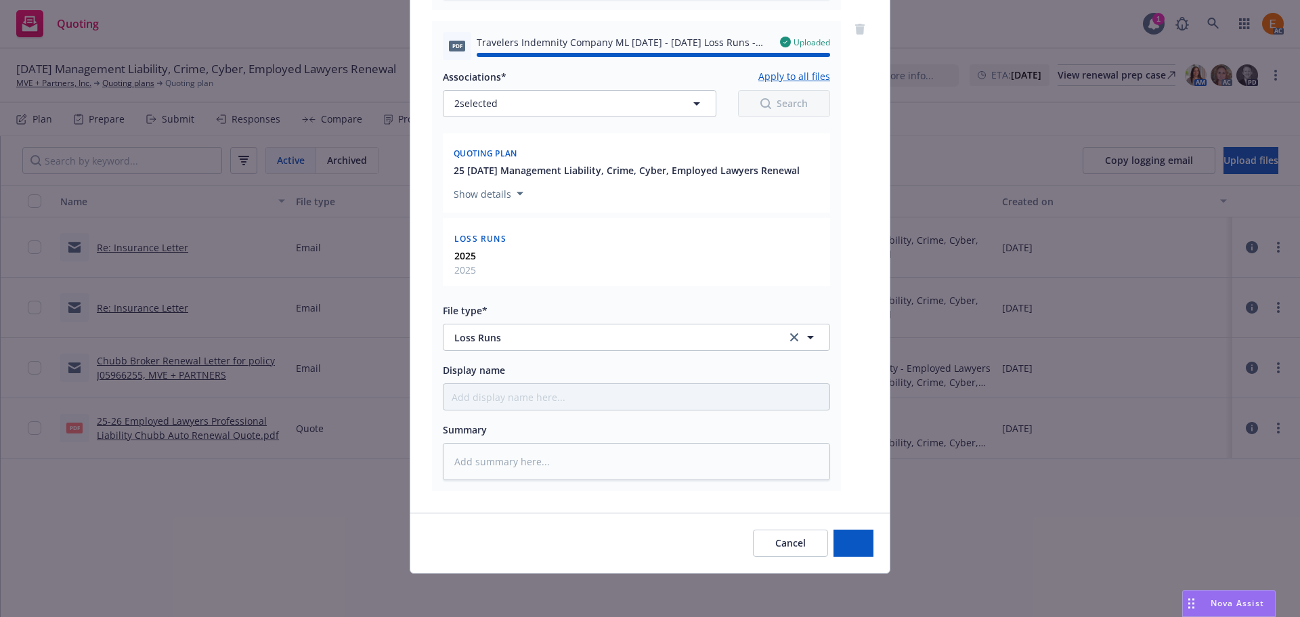
type textarea "x"
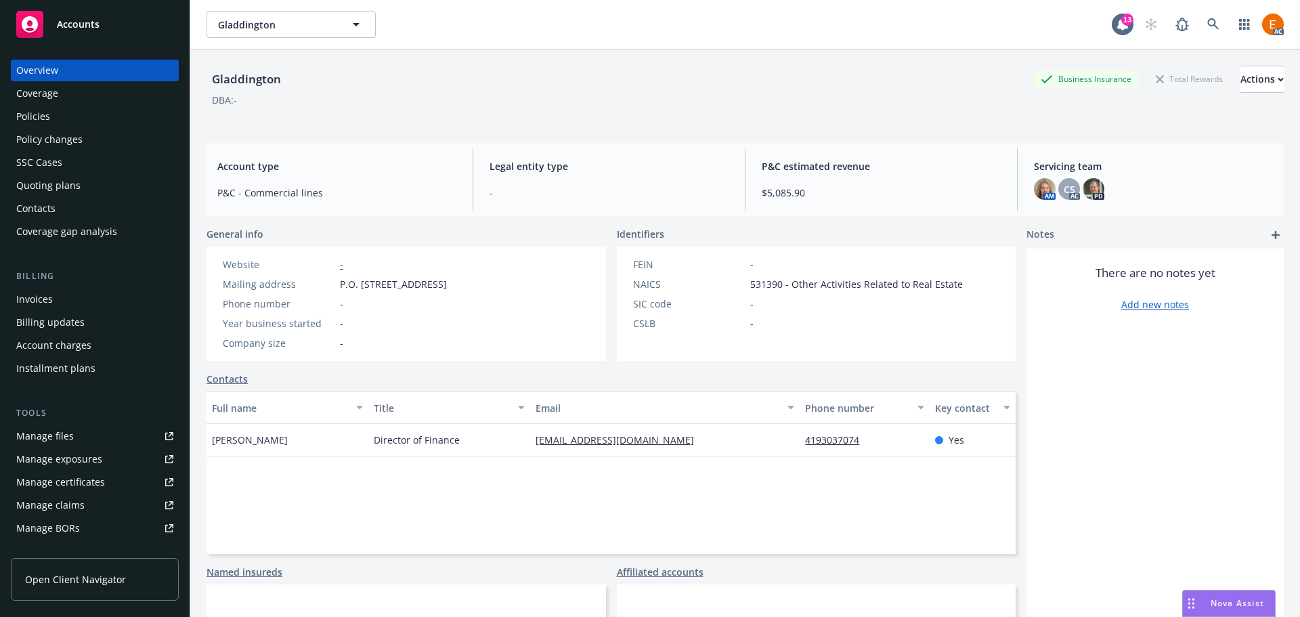
click at [95, 111] on div "Policies" at bounding box center [94, 117] width 157 height 22
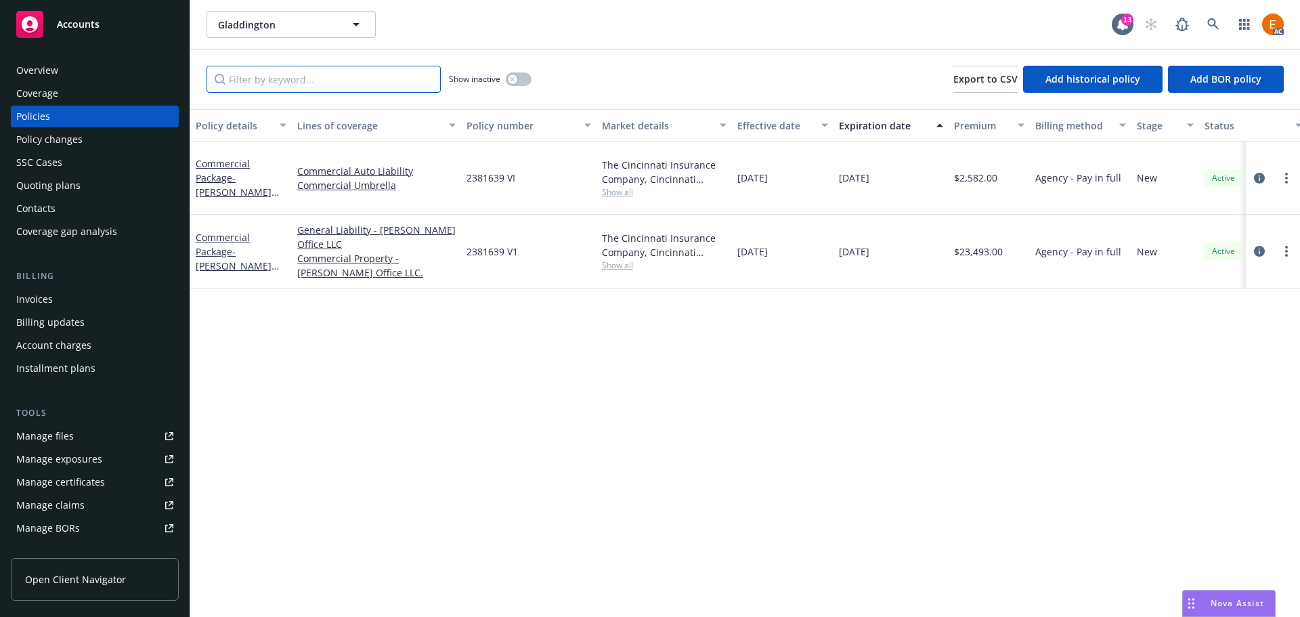
click at [385, 84] on input "Filter by keyword..." at bounding box center [324, 79] width 234 height 27
paste input "2381639 V"
type input "2381639 V"
click at [1253, 243] on link "circleInformation" at bounding box center [1259, 251] width 16 height 16
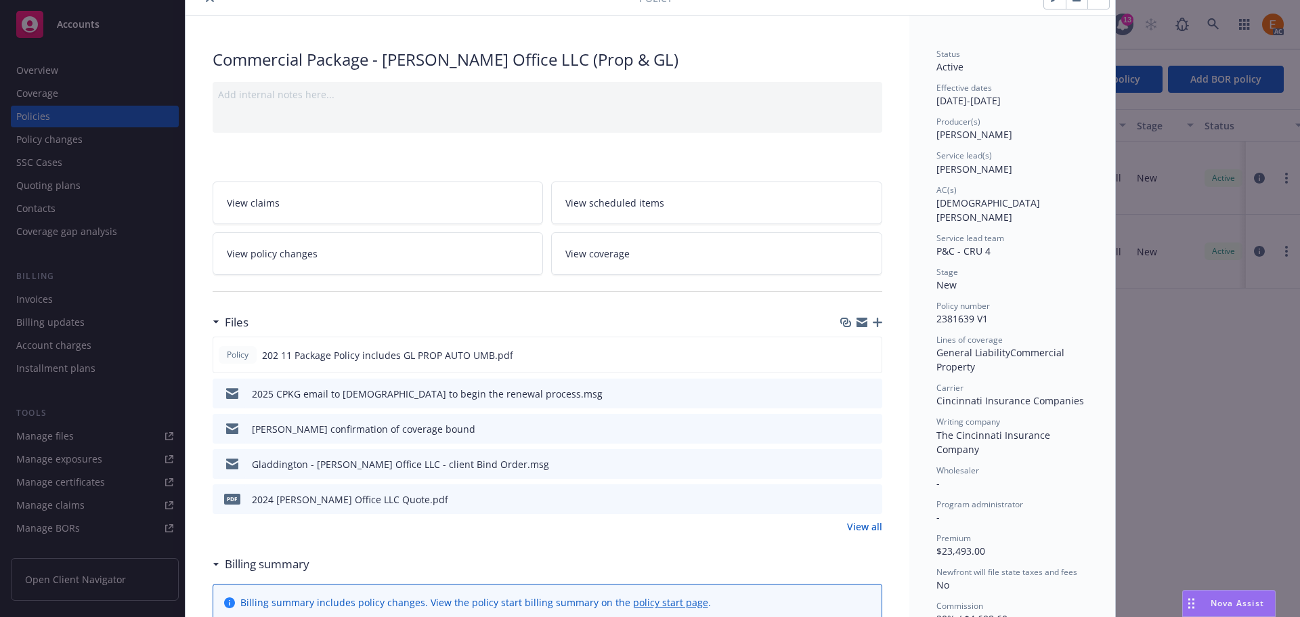
scroll to position [68, 0]
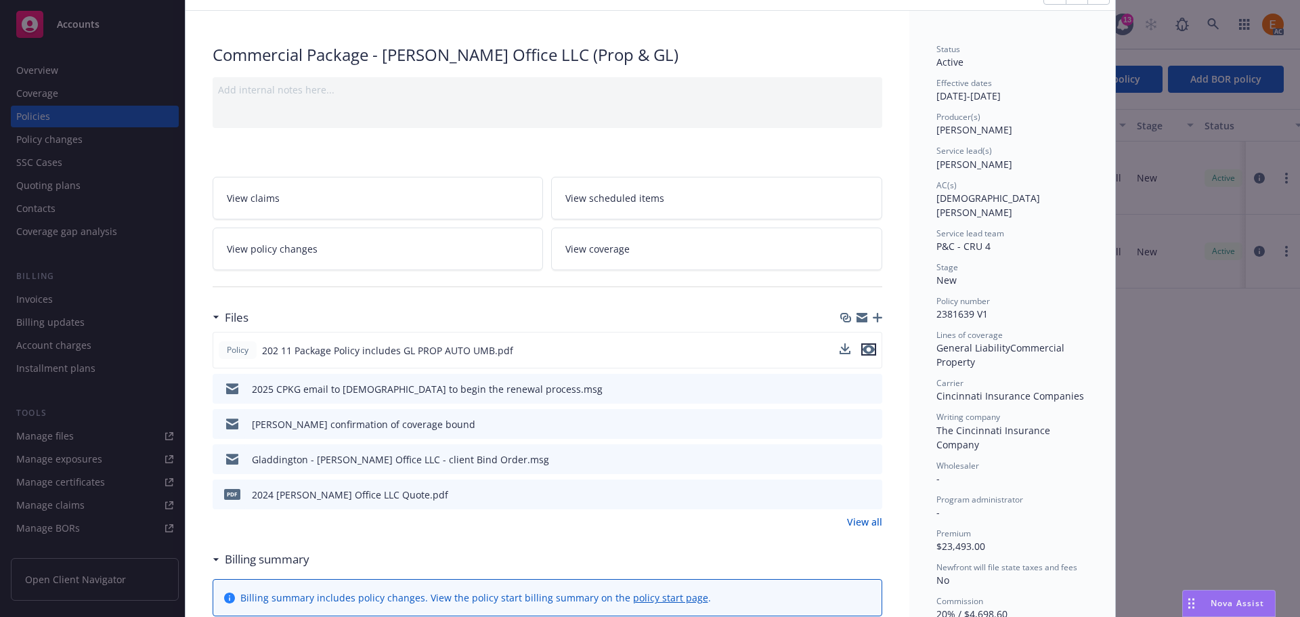
click at [863, 349] on icon "preview file" at bounding box center [869, 349] width 12 height 9
click at [853, 521] on link "View all" at bounding box center [864, 522] width 35 height 14
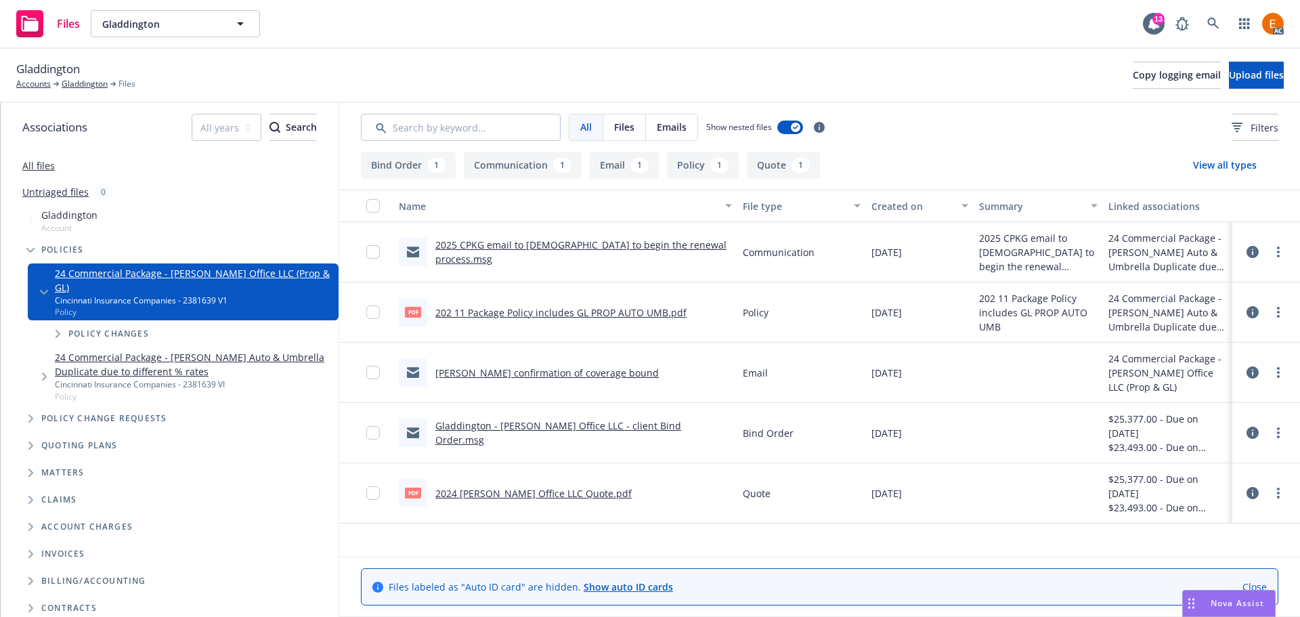
click at [410, 164] on button "Bind Order 1" at bounding box center [408, 165] width 95 height 27
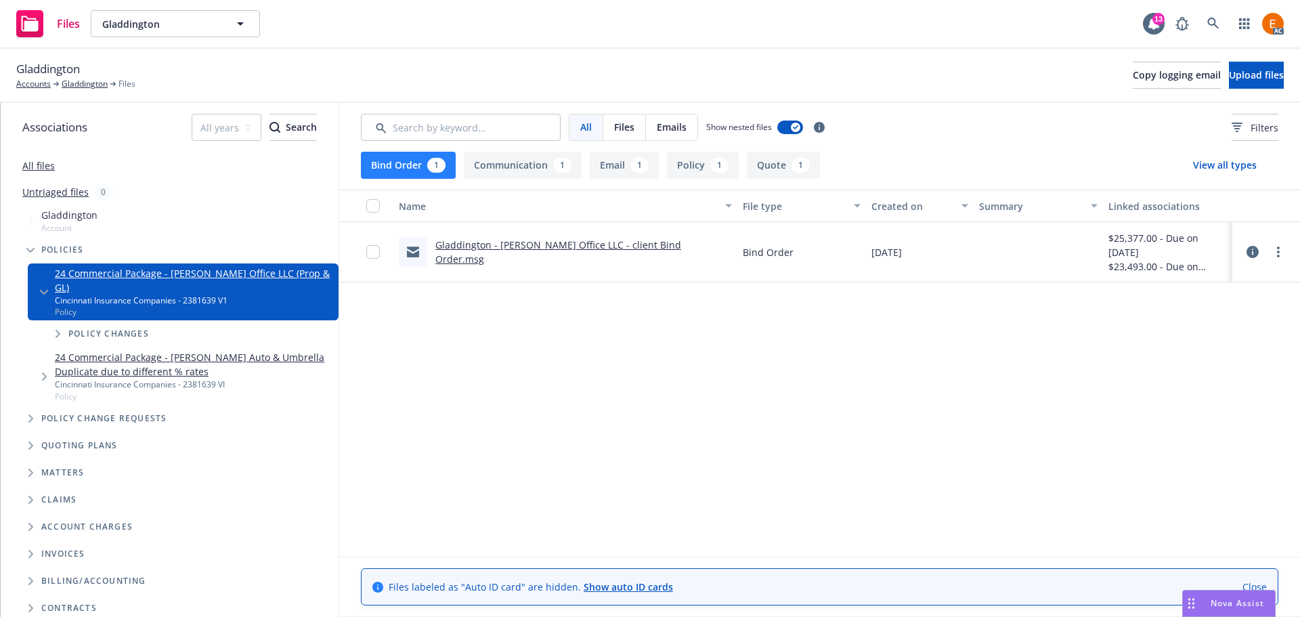
click at [524, 257] on link "Gladdington - [PERSON_NAME] Office LLC - client Bind Order.msg" at bounding box center [558, 251] width 246 height 27
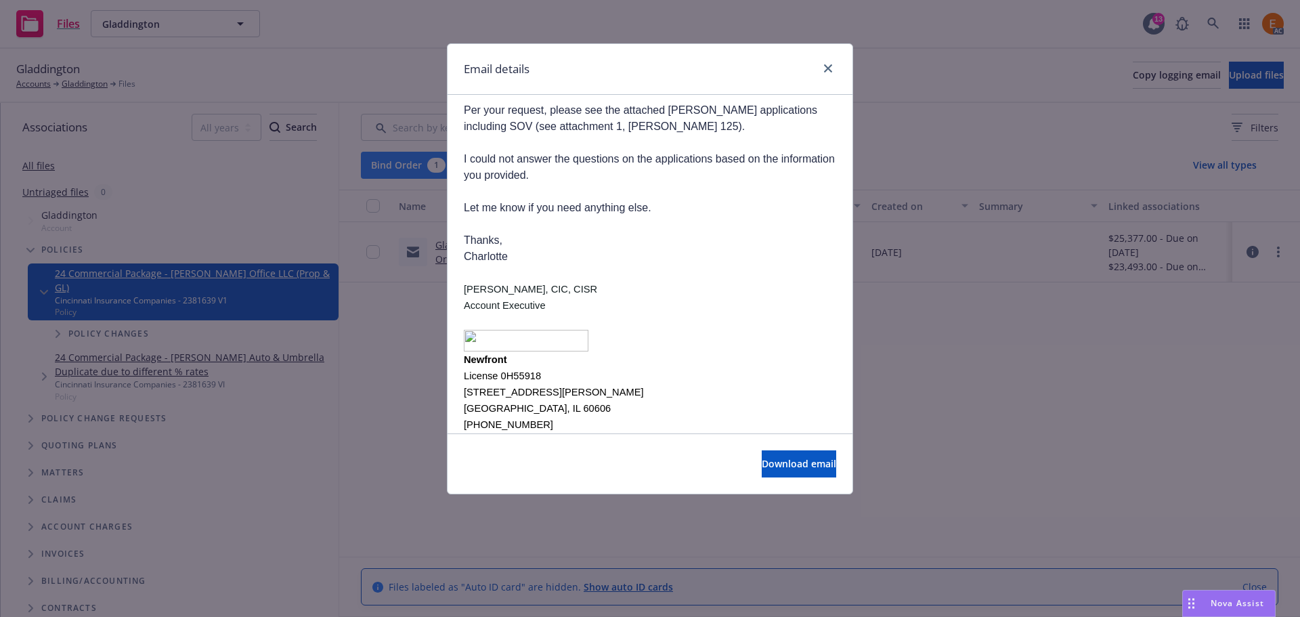
scroll to position [933, 0]
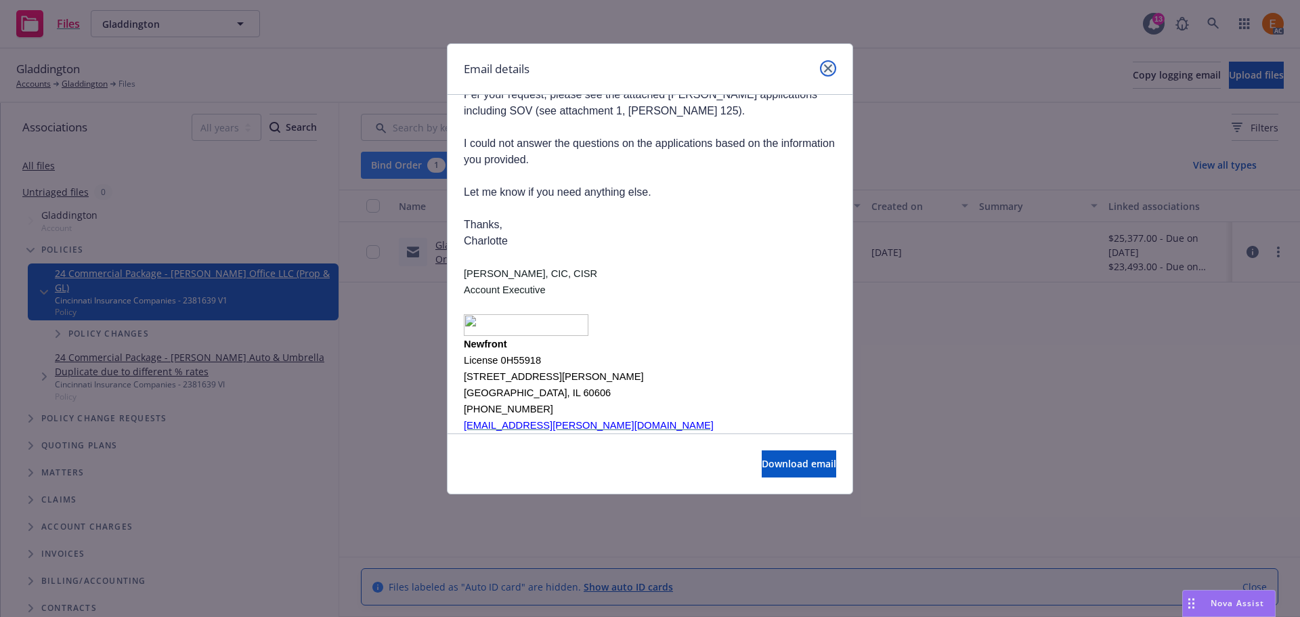
click at [825, 64] on link "close" at bounding box center [828, 68] width 16 height 16
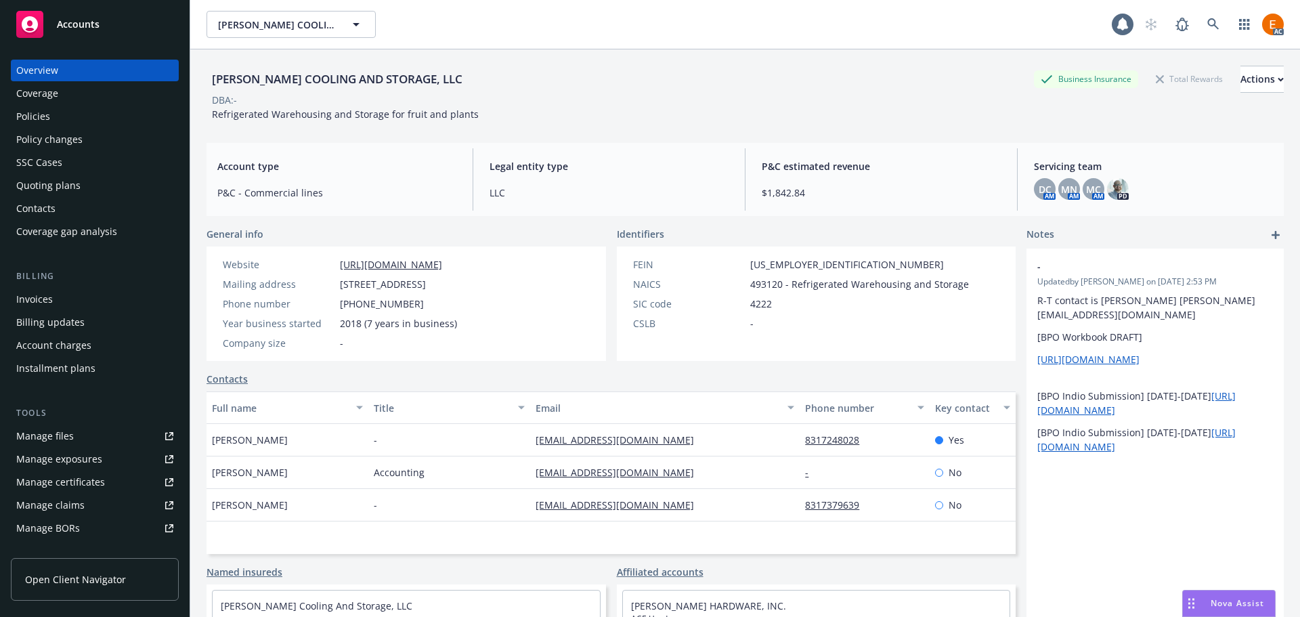
click at [85, 127] on div "Policies" at bounding box center [94, 117] width 157 height 22
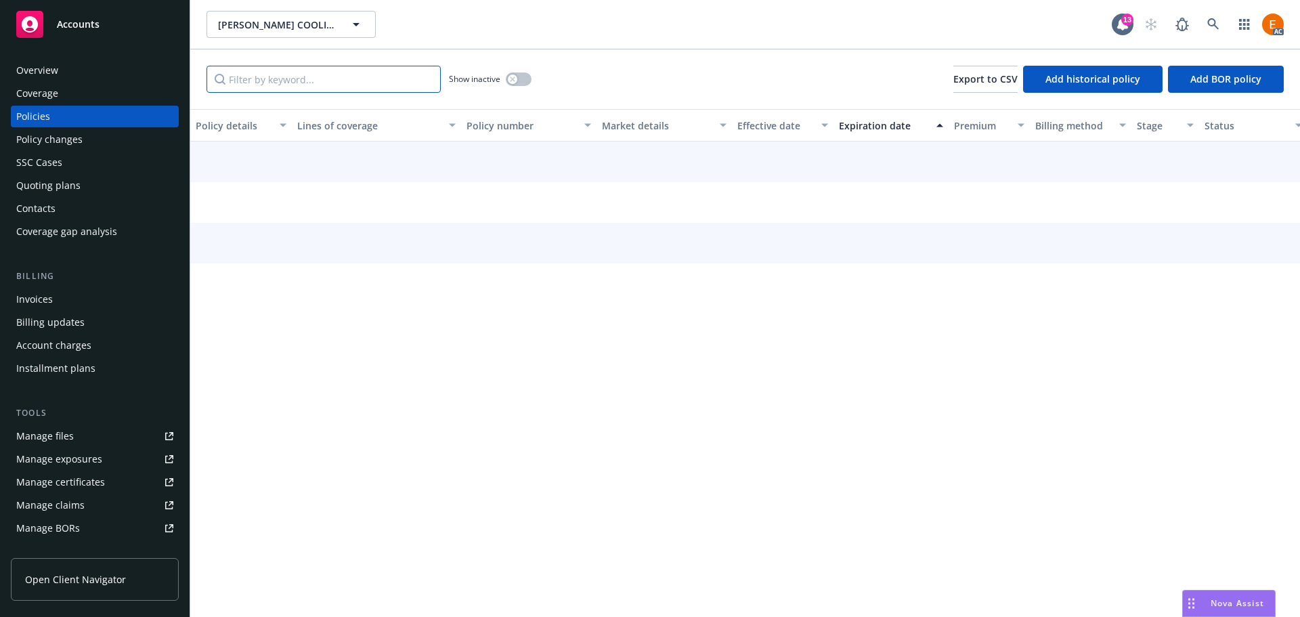
click at [333, 81] on input "Filter by keyword..." at bounding box center [324, 79] width 234 height 27
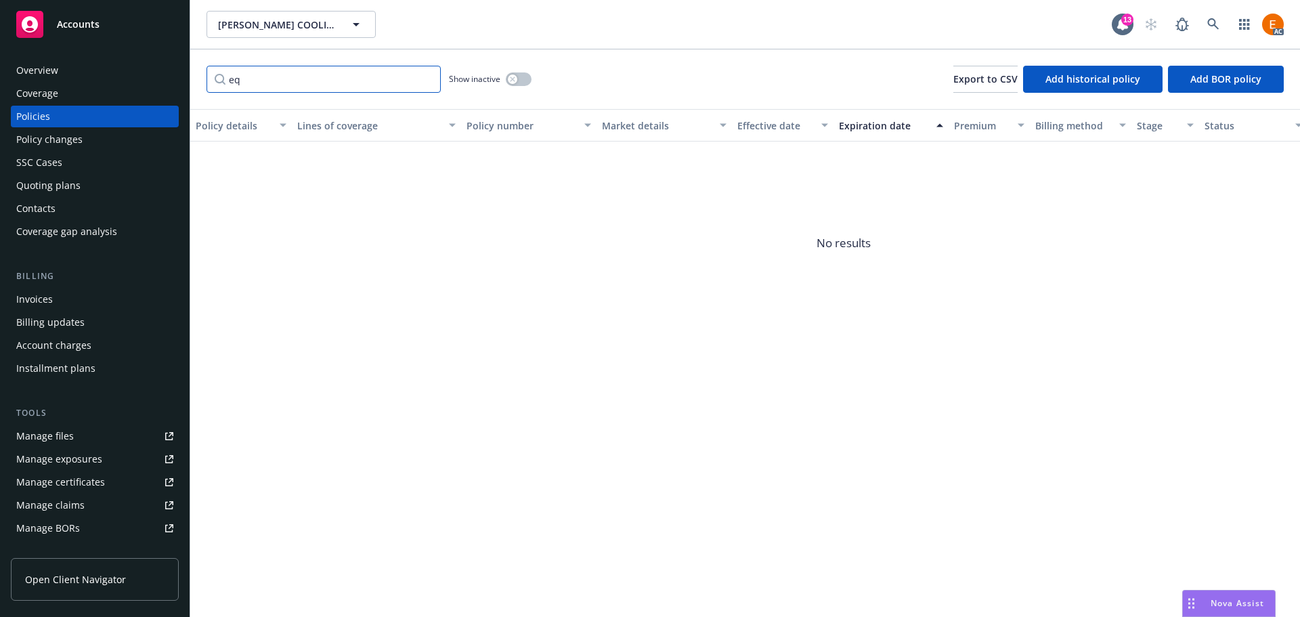
type input "eq"
click at [523, 81] on button "button" at bounding box center [519, 79] width 26 height 14
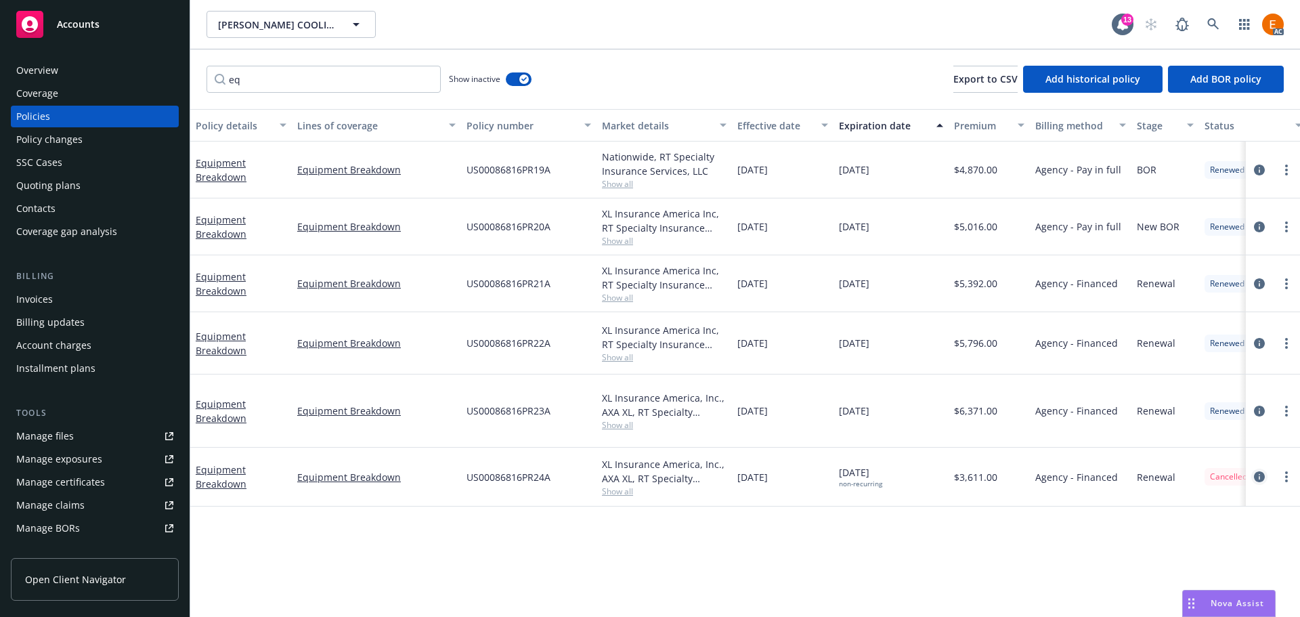
click at [1254, 477] on icon "circleInformation" at bounding box center [1259, 476] width 11 height 11
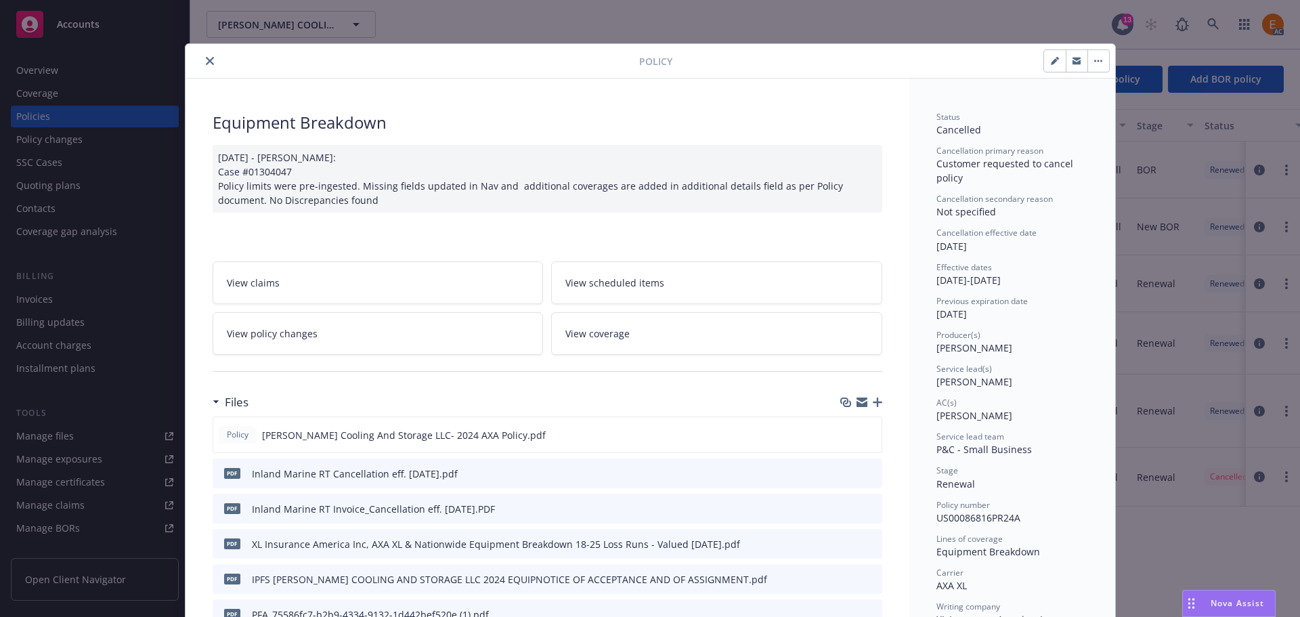
click at [873, 400] on icon "button" at bounding box center [877, 402] width 9 height 9
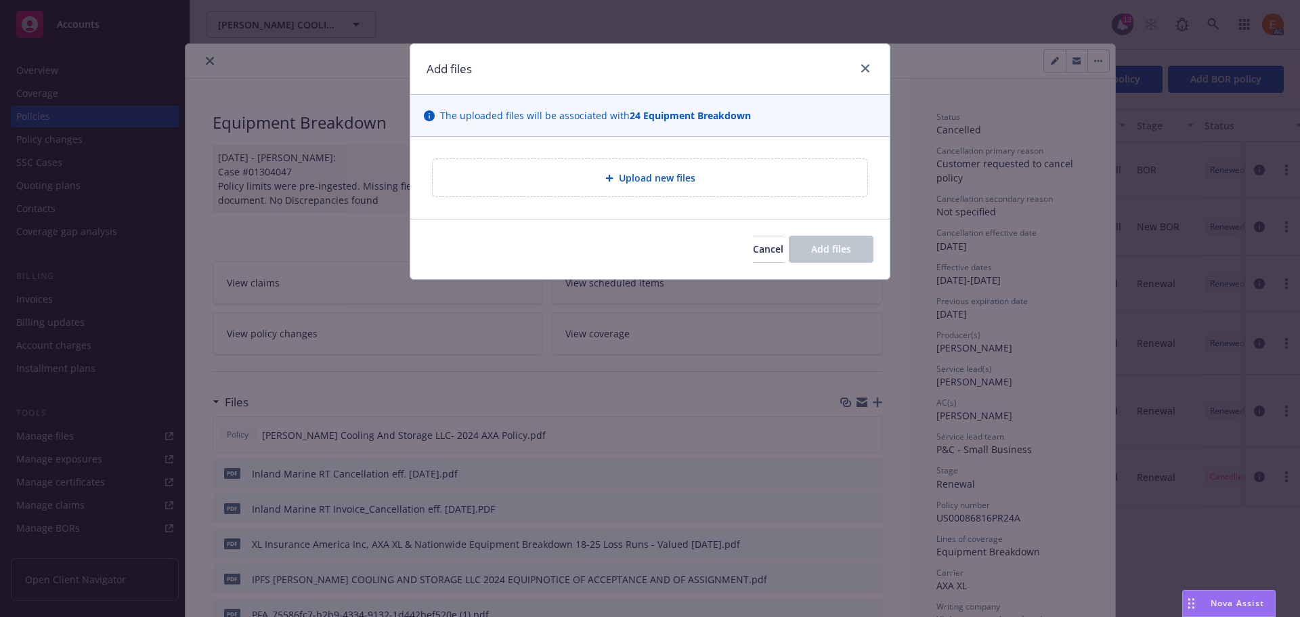
click at [610, 175] on icon at bounding box center [608, 178] width 7 height 7
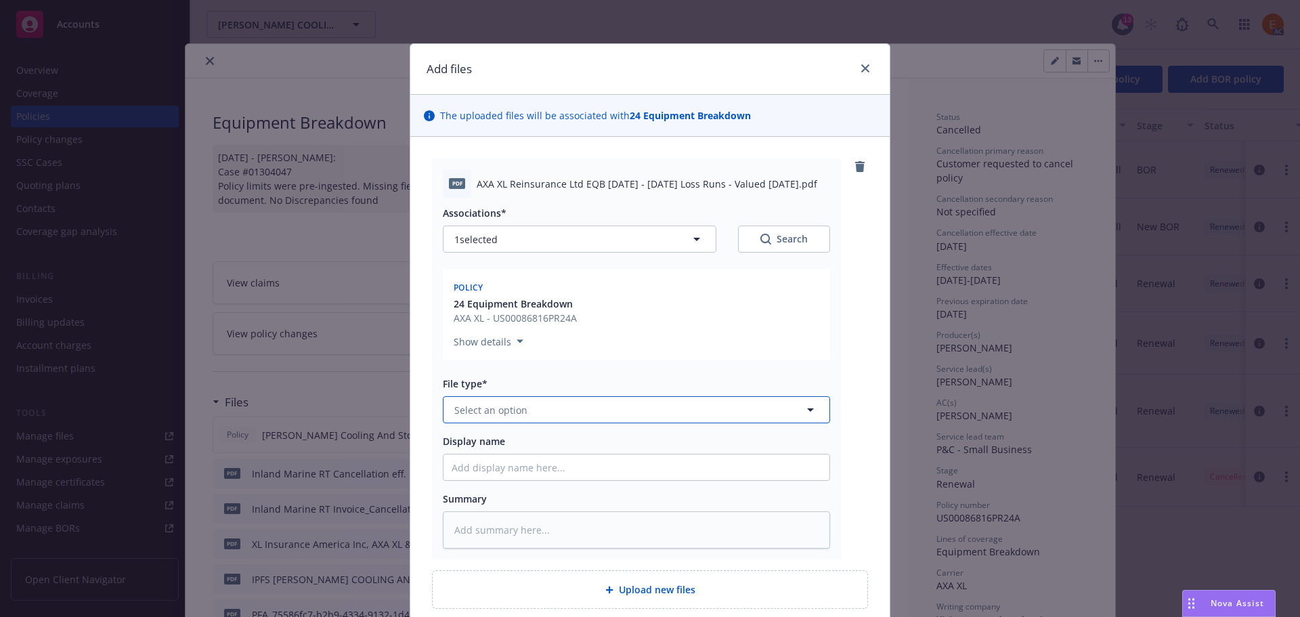
click at [532, 402] on button "Select an option" at bounding box center [636, 409] width 387 height 27
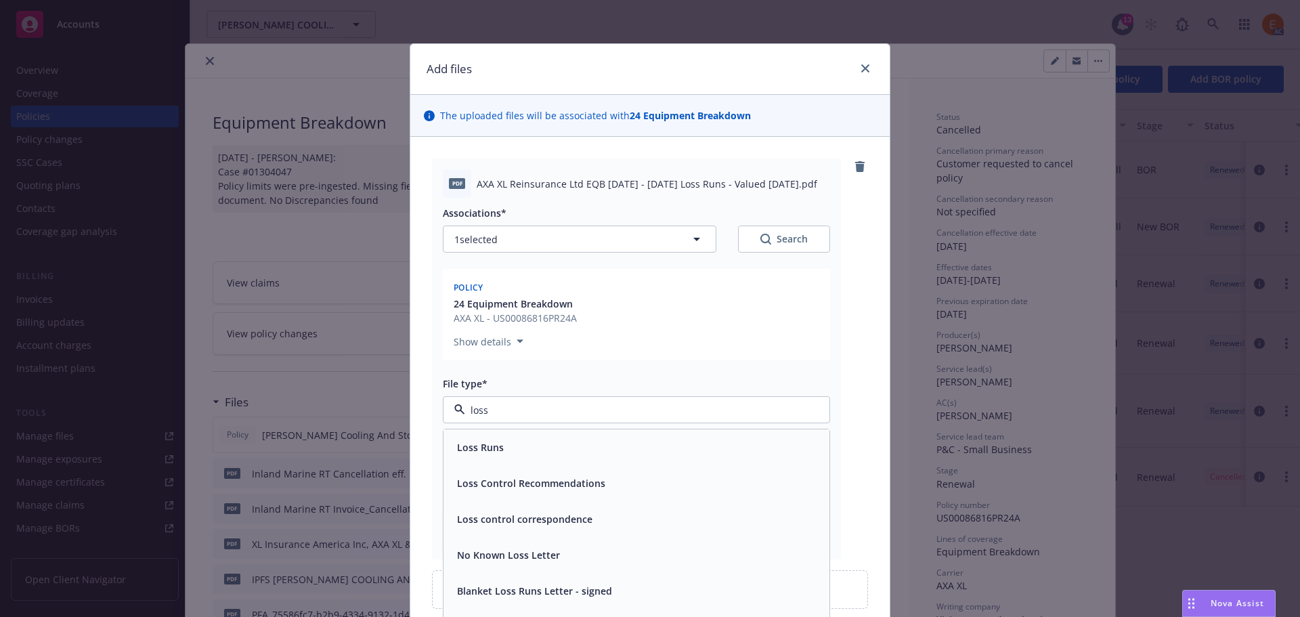
type input "loss r"
click at [508, 446] on div "Loss Runs" at bounding box center [637, 447] width 370 height 20
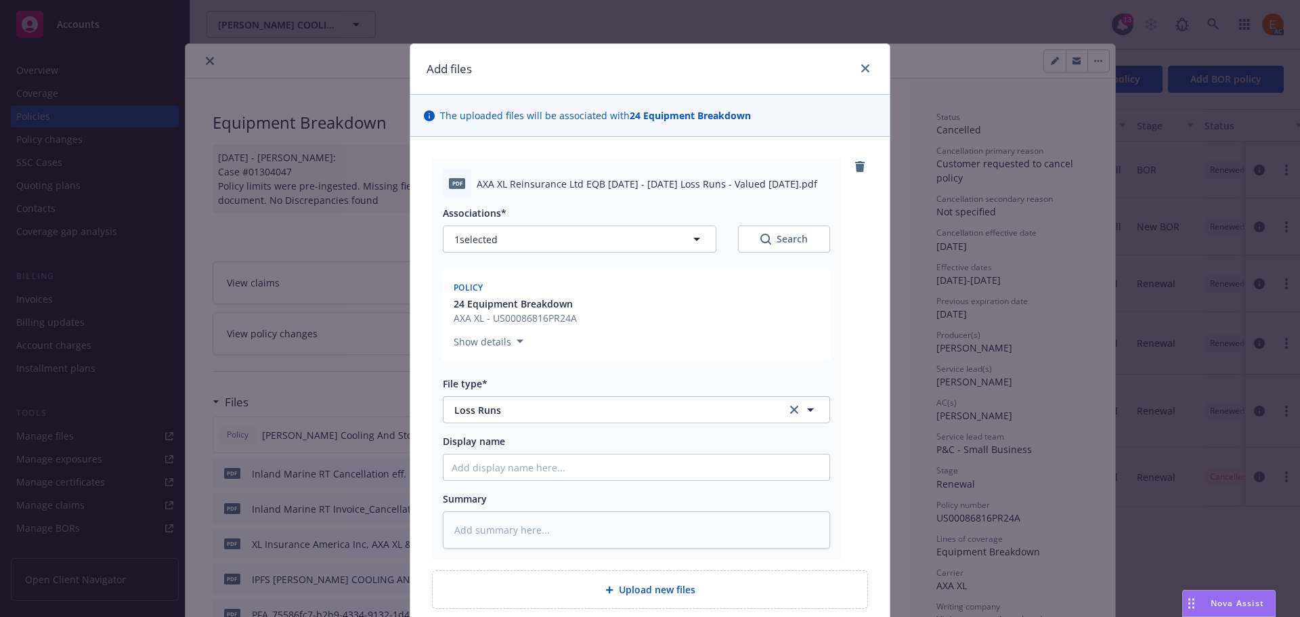
click at [780, 241] on div "Search" at bounding box center [783, 239] width 47 height 14
type textarea "x"
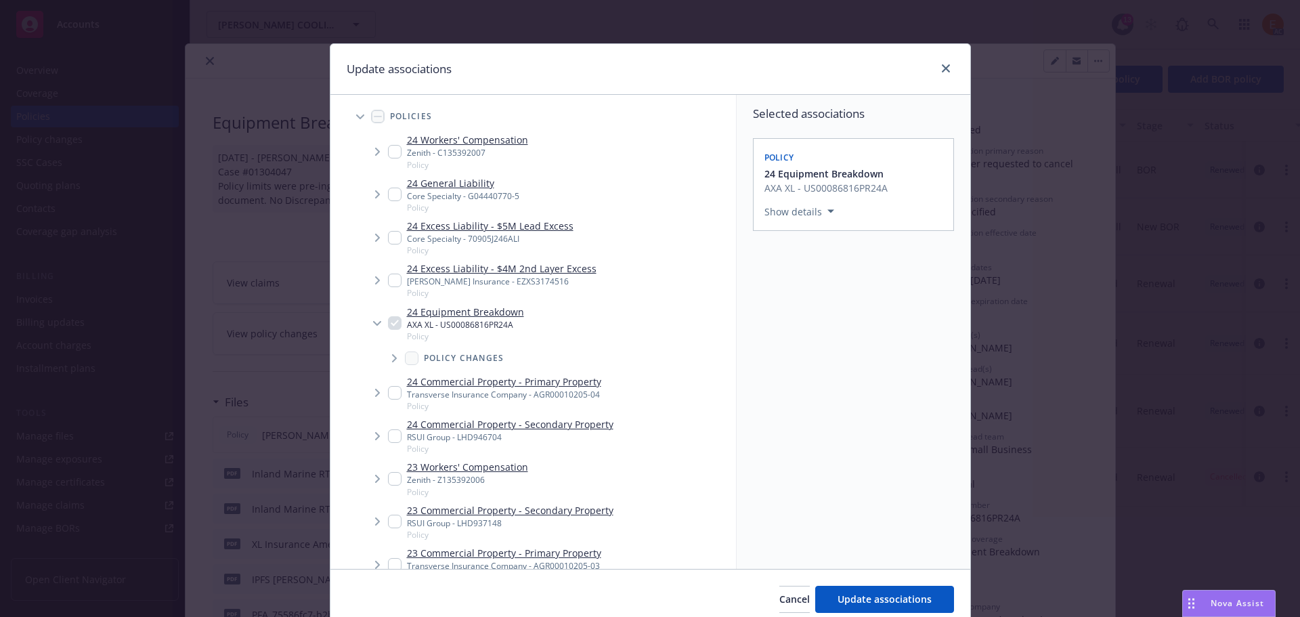
drag, startPoint x: 351, startPoint y: 115, endPoint x: 352, endPoint y: 124, distance: 8.9
click at [356, 114] on icon "Tree Example" at bounding box center [360, 116] width 8 height 5
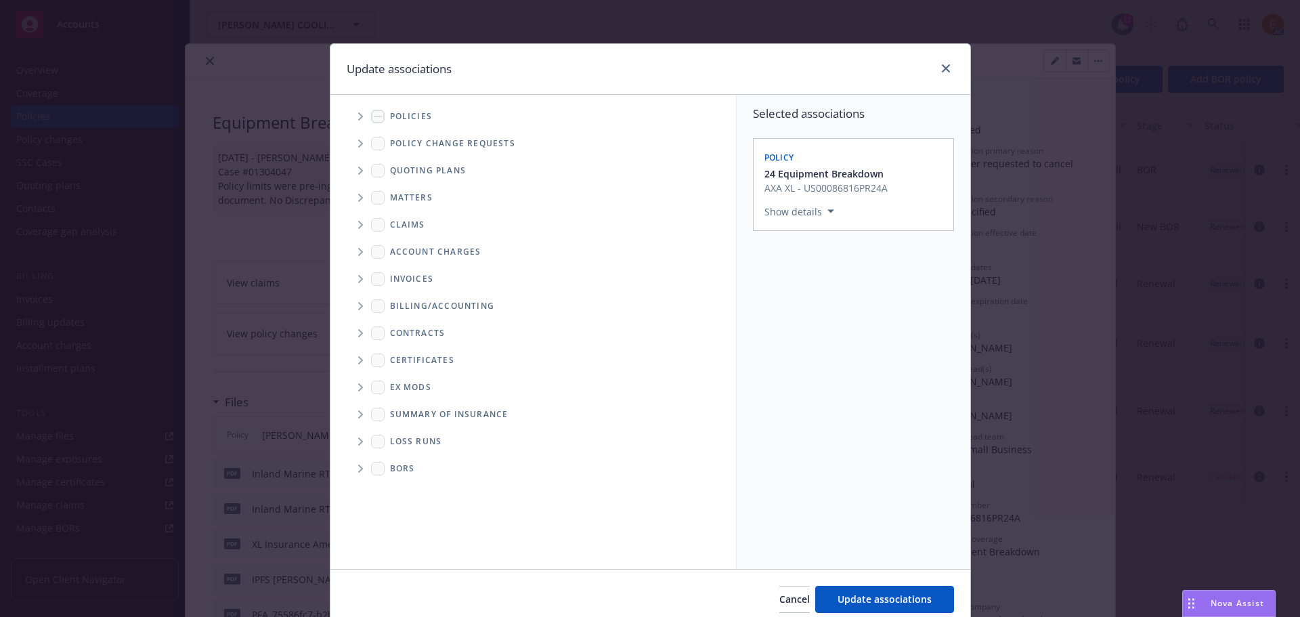
click at [362, 442] on span "Folder Tree Example" at bounding box center [360, 442] width 22 height 22
click at [403, 485] on div "2025" at bounding box center [411, 490] width 43 height 20
checkbox input "true"
click at [846, 587] on button "Update associations" at bounding box center [884, 599] width 139 height 27
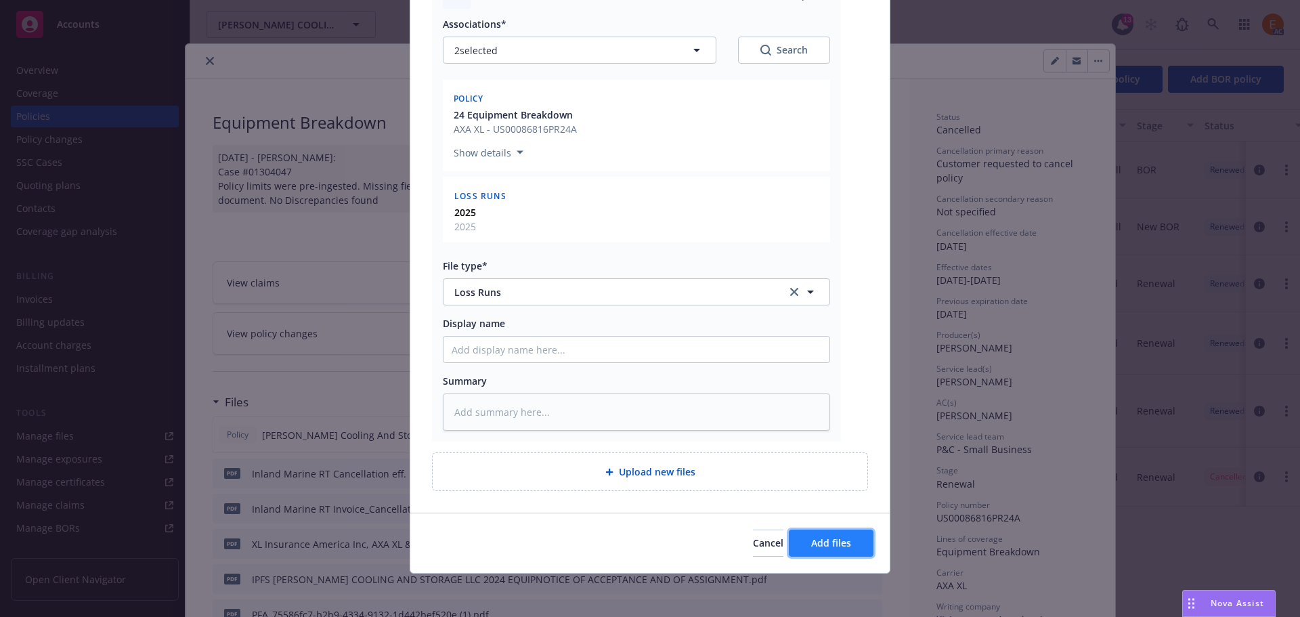
click at [825, 557] on button "Add files" at bounding box center [831, 543] width 85 height 27
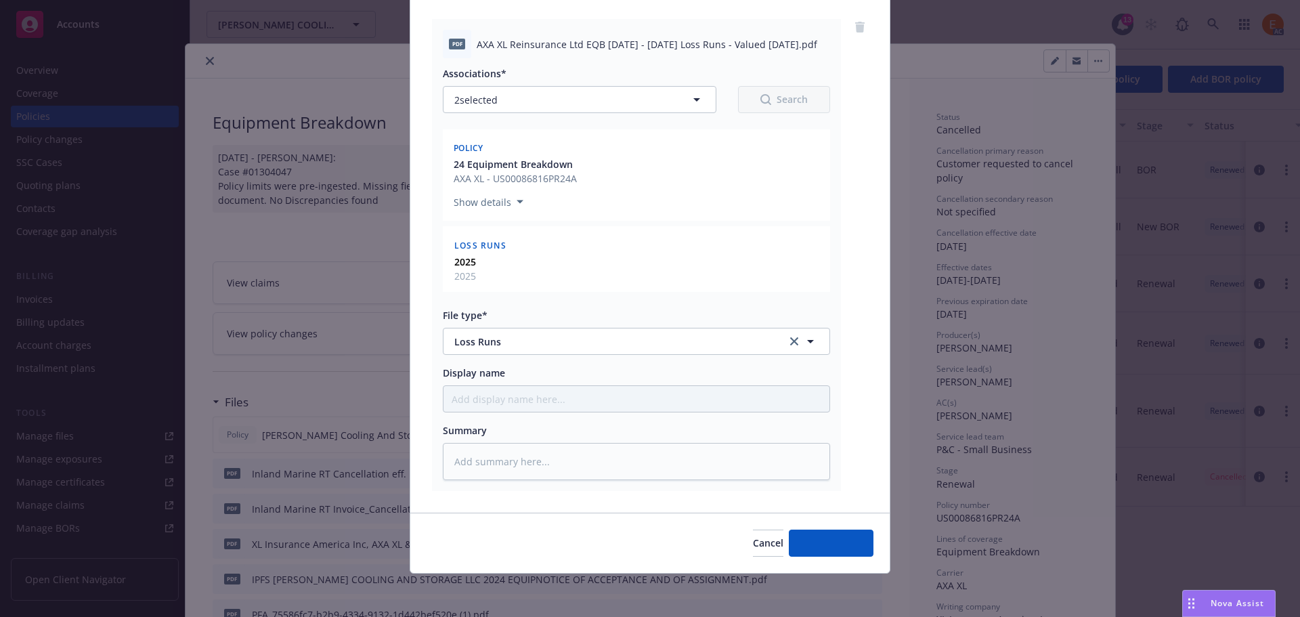
type textarea "x"
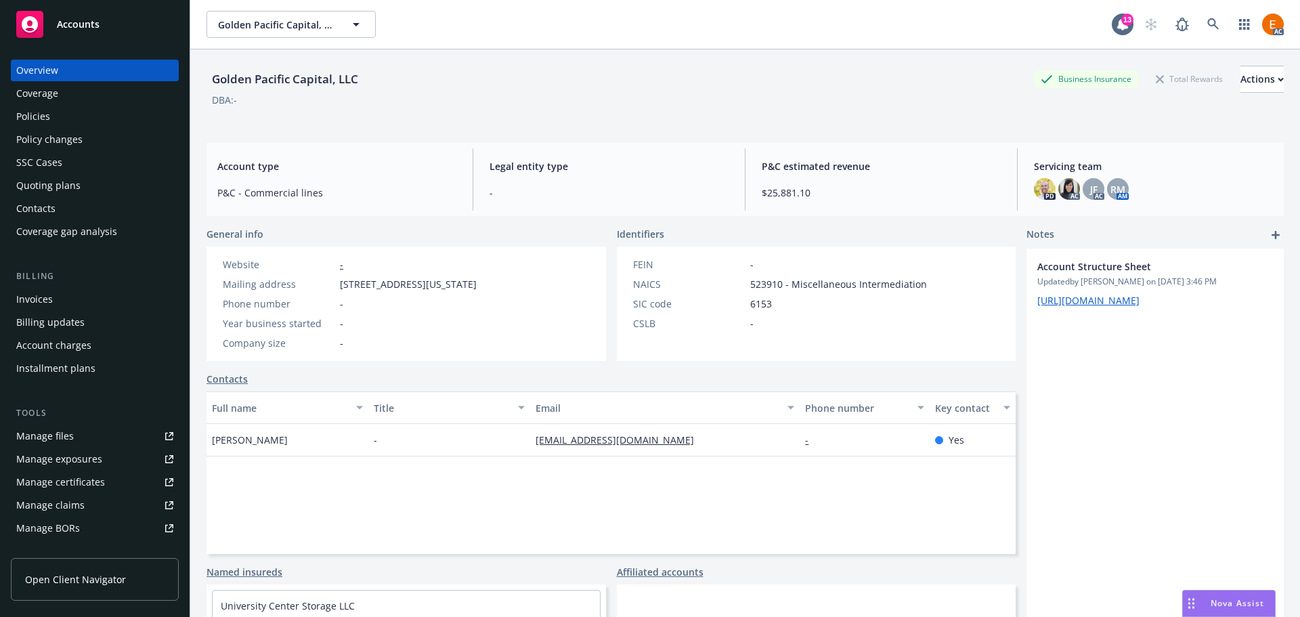
click at [96, 109] on div "Policies" at bounding box center [94, 117] width 157 height 22
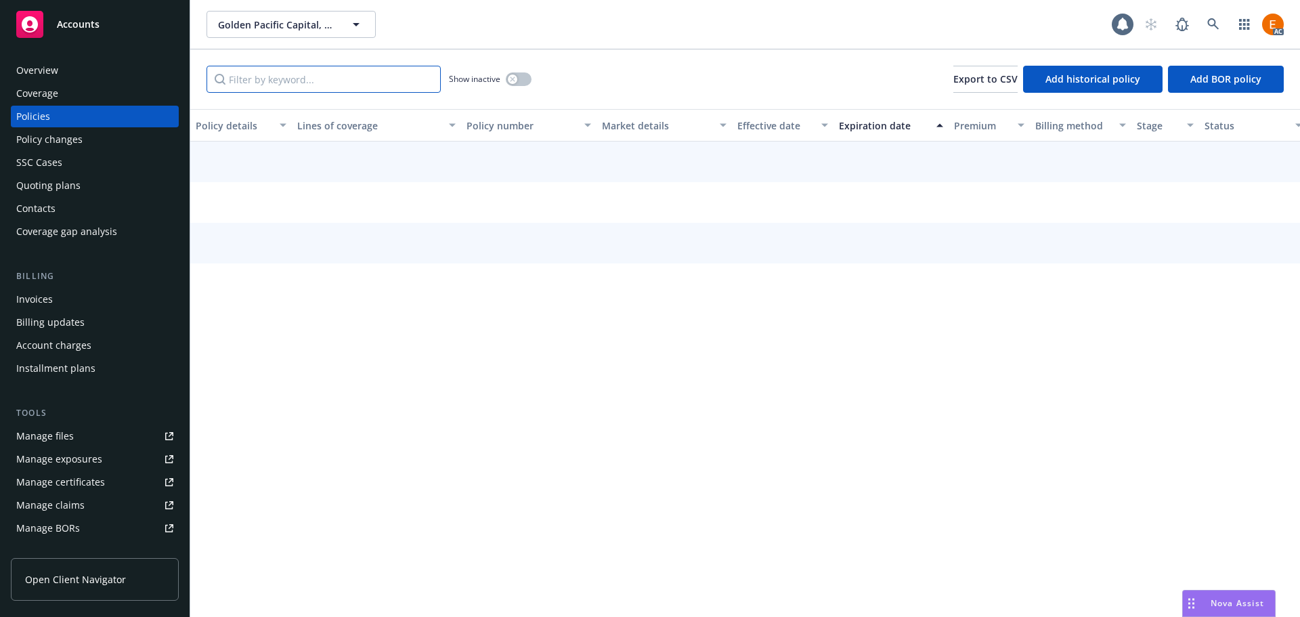
click at [305, 82] on input "Filter by keyword..." at bounding box center [324, 79] width 234 height 27
paste input "E027045"
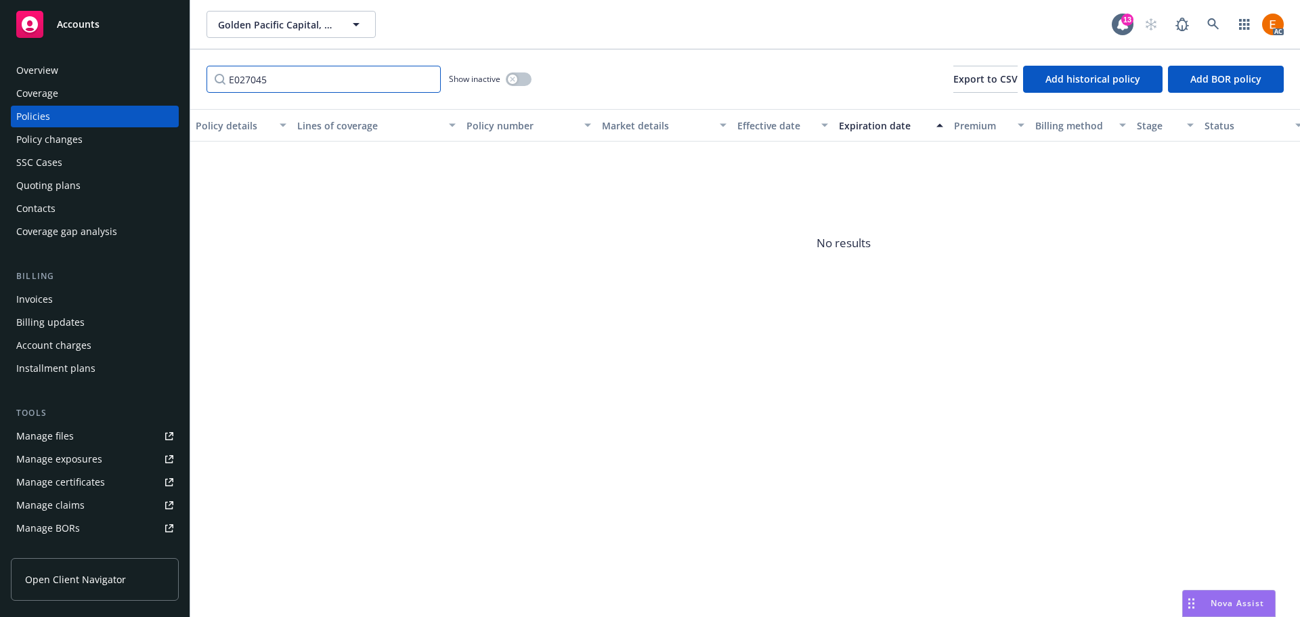
type input "E027045"
click at [513, 84] on button "button" at bounding box center [519, 79] width 26 height 14
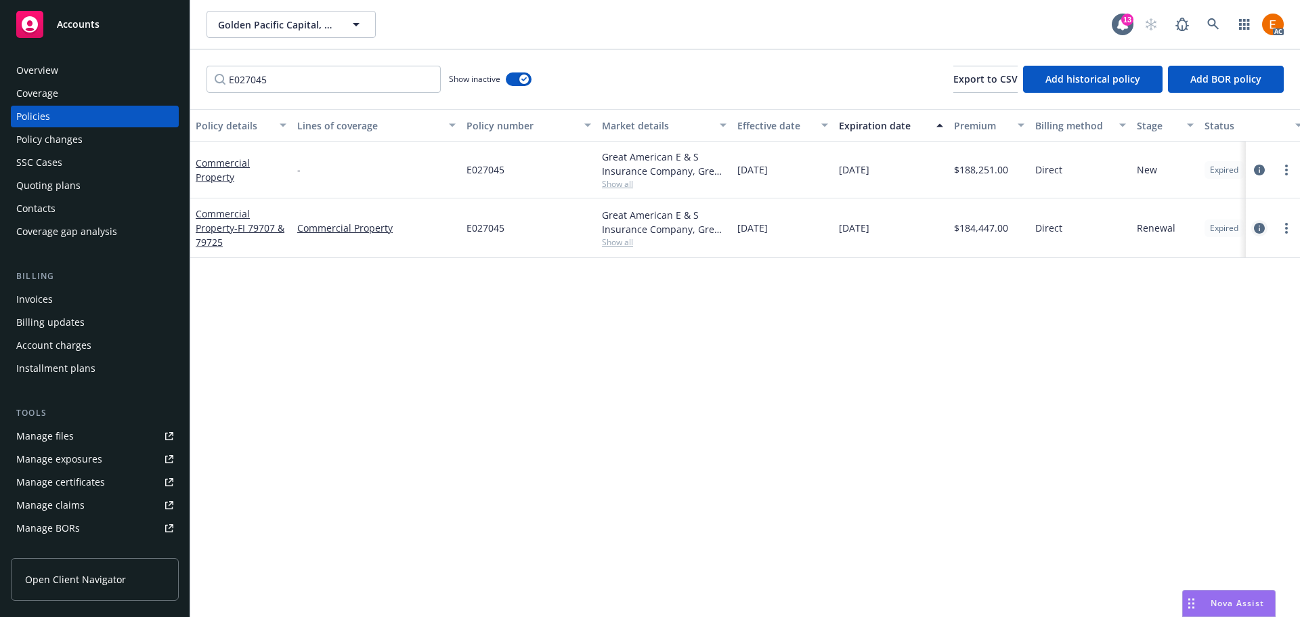
click at [1256, 223] on icon "circleInformation" at bounding box center [1259, 228] width 11 height 11
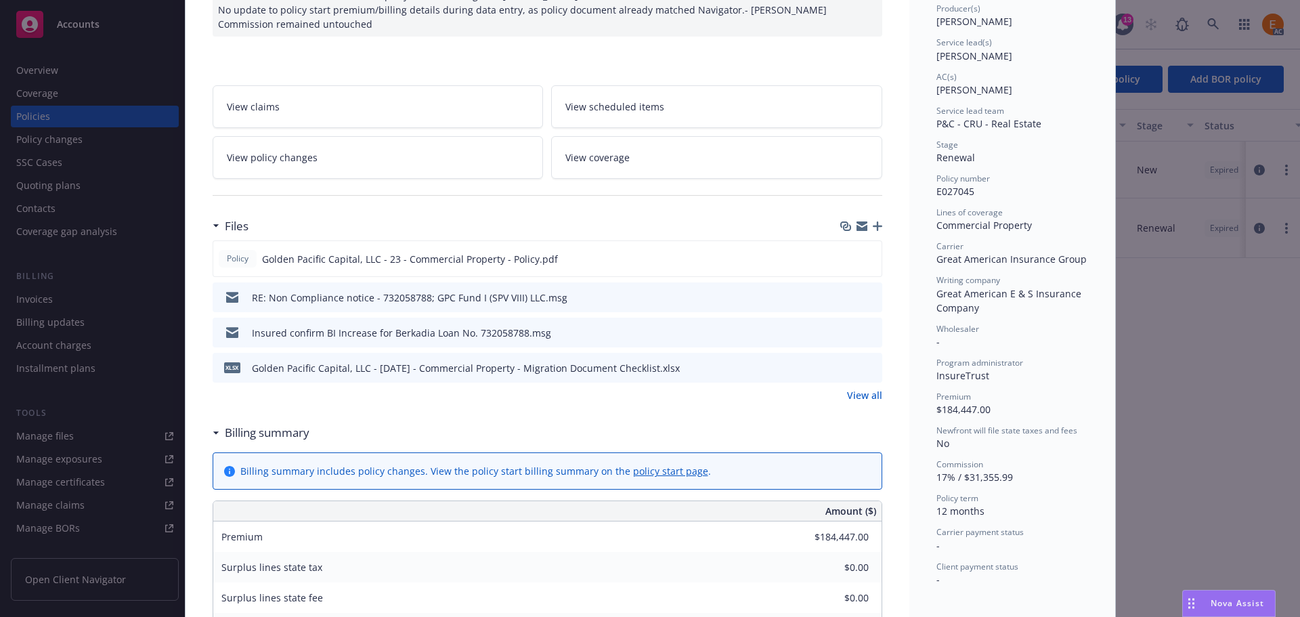
scroll to position [203, 0]
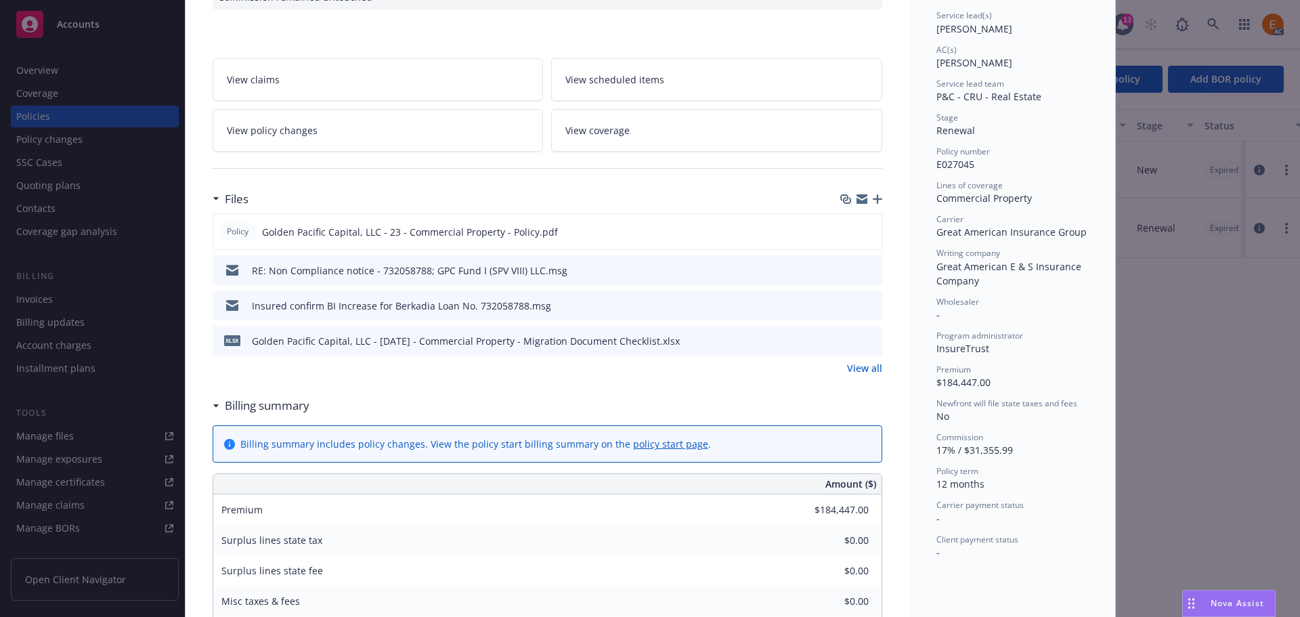
click at [869, 368] on link "View all" at bounding box center [864, 368] width 35 height 14
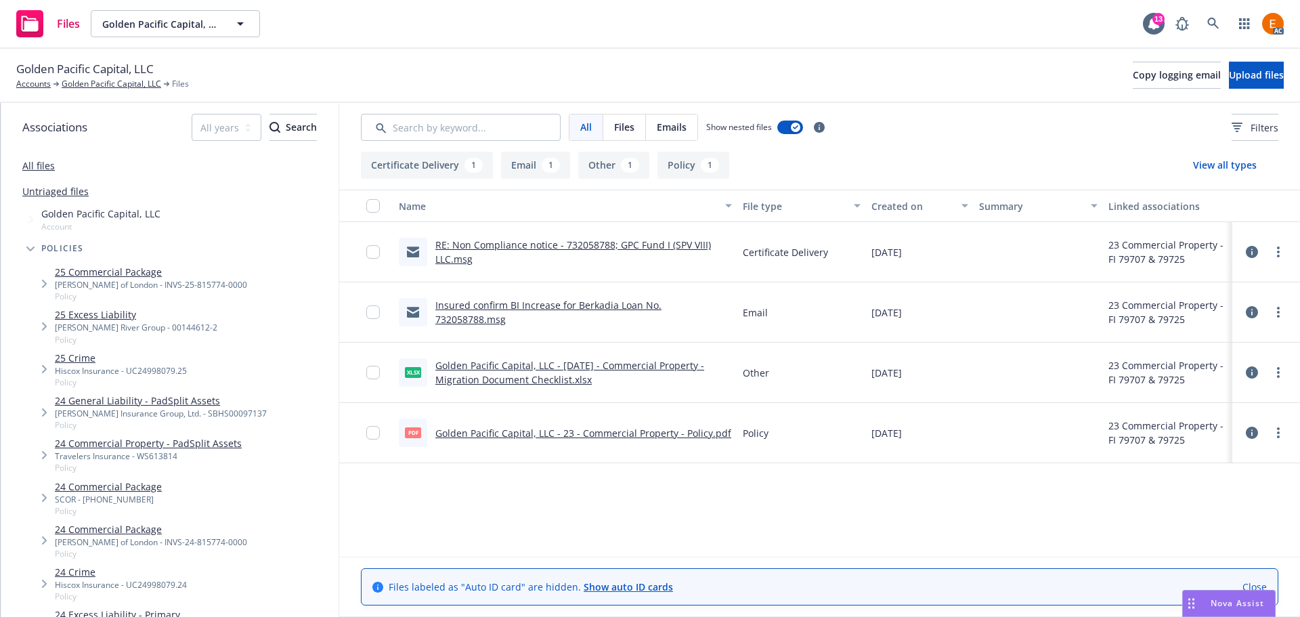
click at [550, 171] on div "1" at bounding box center [551, 165] width 18 height 15
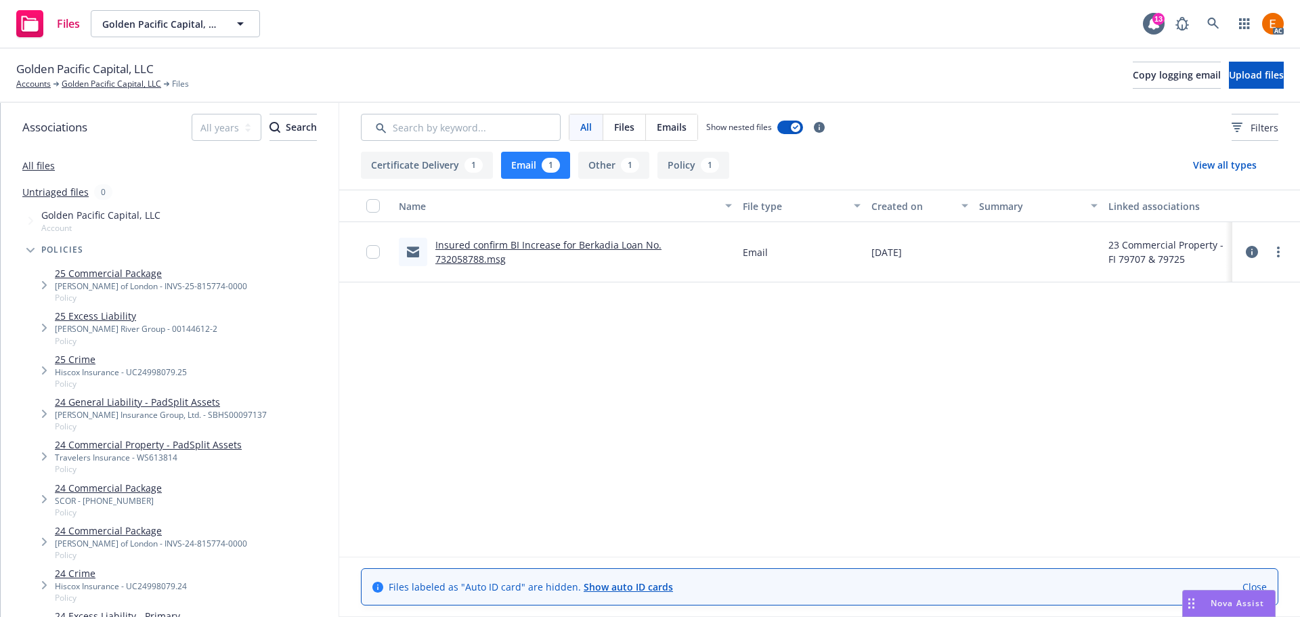
click at [517, 249] on link "Insured confirm BI Increase for Berkadia Loan No. 732058788.msg" at bounding box center [548, 251] width 226 height 27
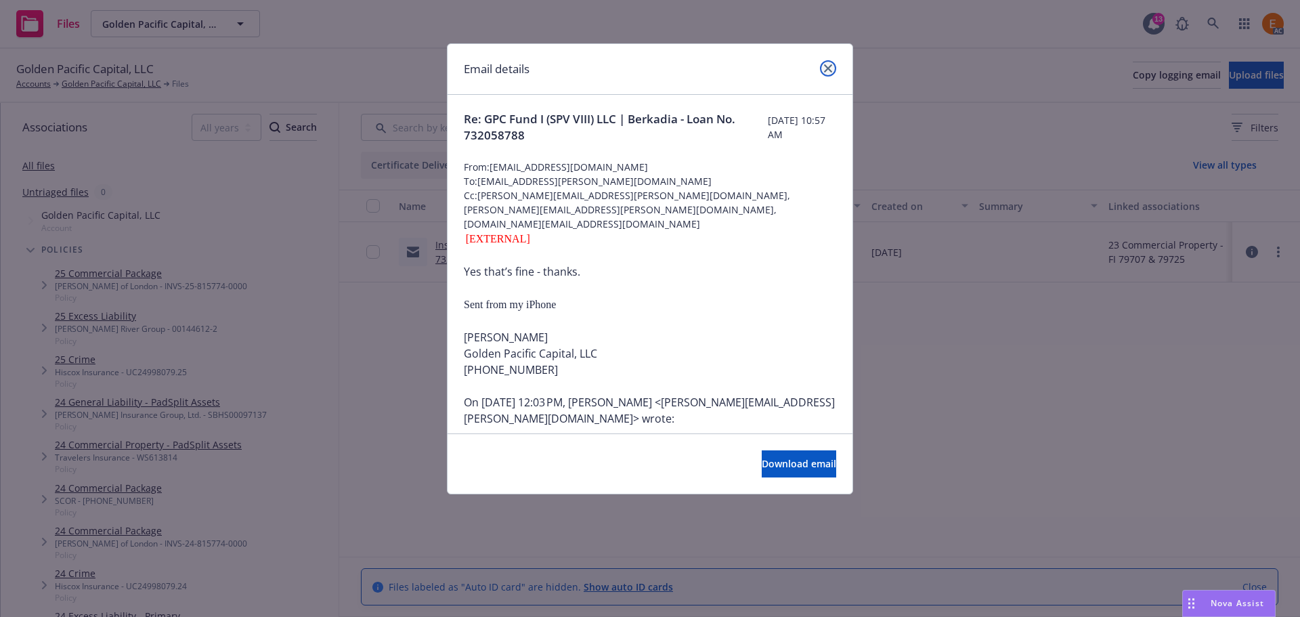
click at [831, 62] on link "close" at bounding box center [828, 68] width 16 height 16
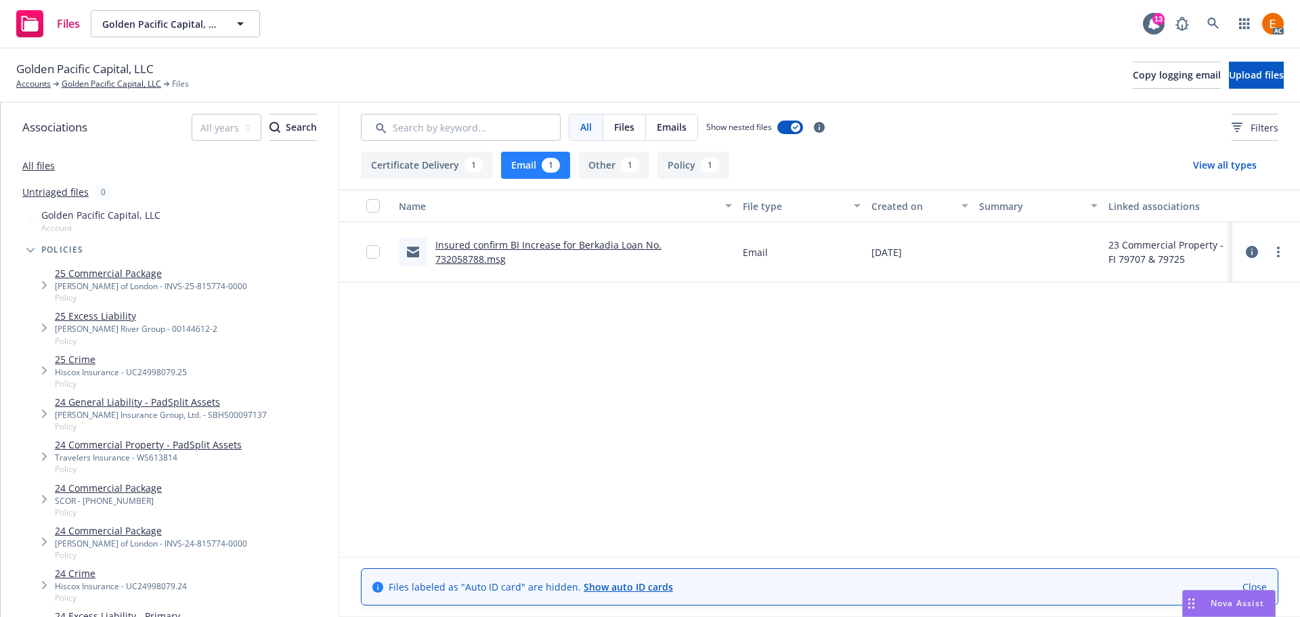
click at [630, 158] on div "1" at bounding box center [630, 165] width 18 height 15
click at [689, 161] on button "Policy 1" at bounding box center [694, 165] width 72 height 27
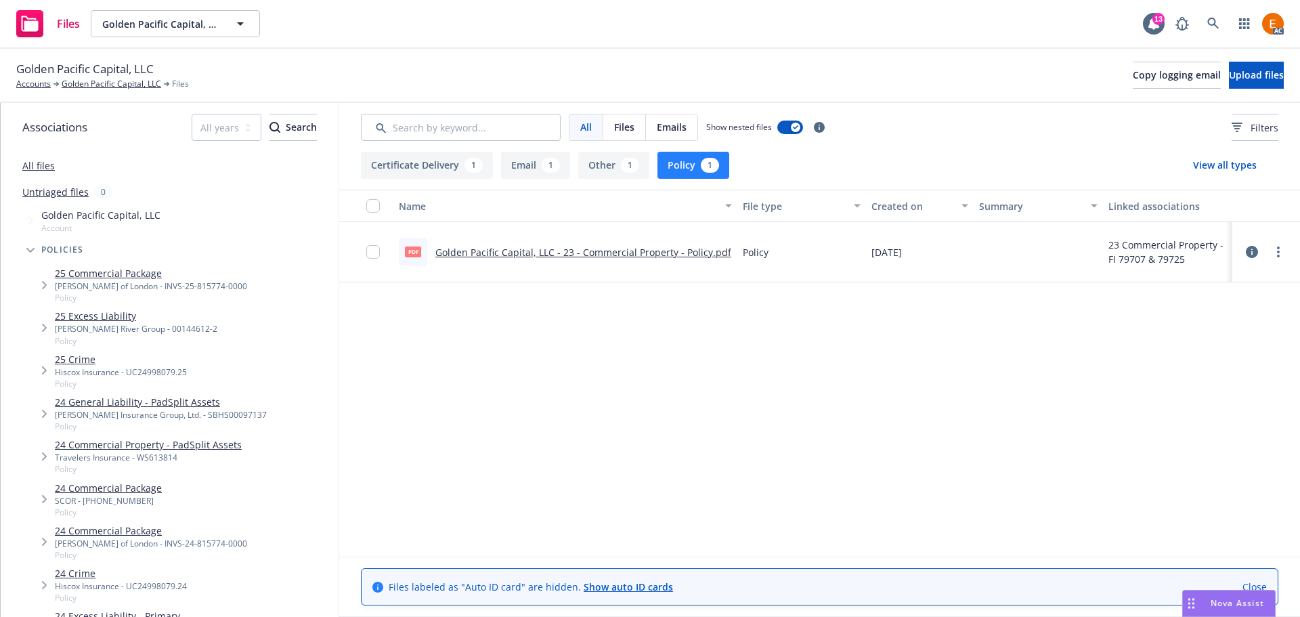
click at [534, 249] on link "Golden Pacific Capital, LLC - 23 - Commercial Property - Policy.pdf" at bounding box center [583, 252] width 296 height 13
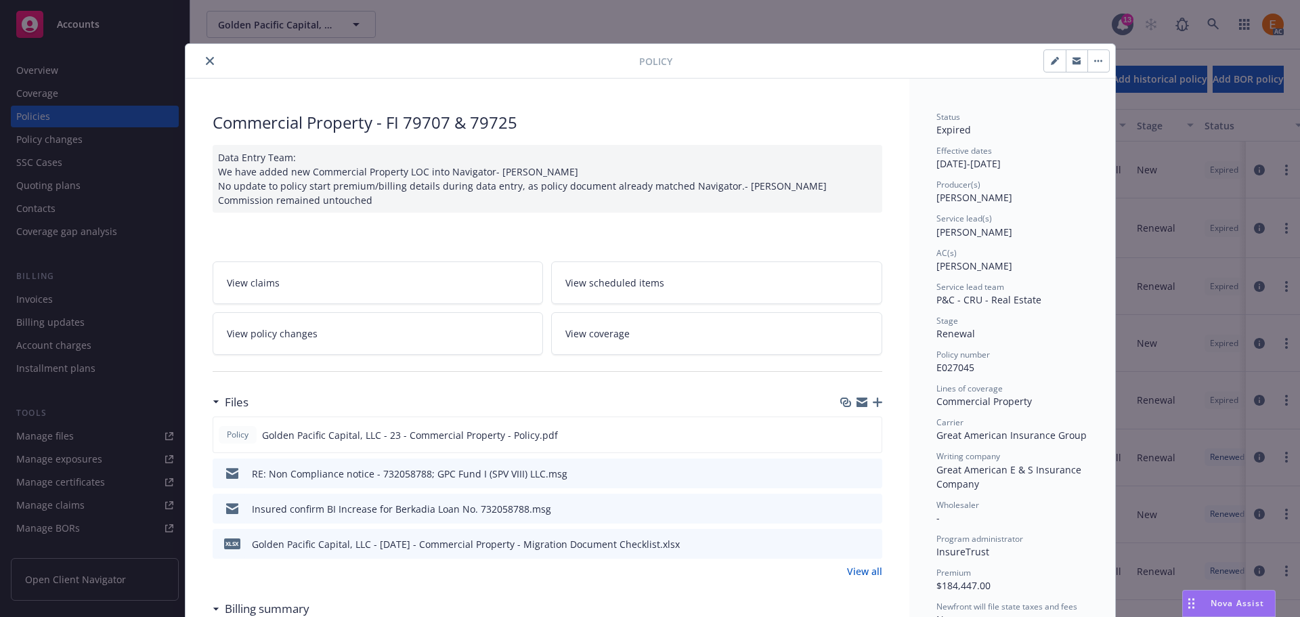
click at [206, 58] on icon "close" at bounding box center [210, 61] width 8 height 8
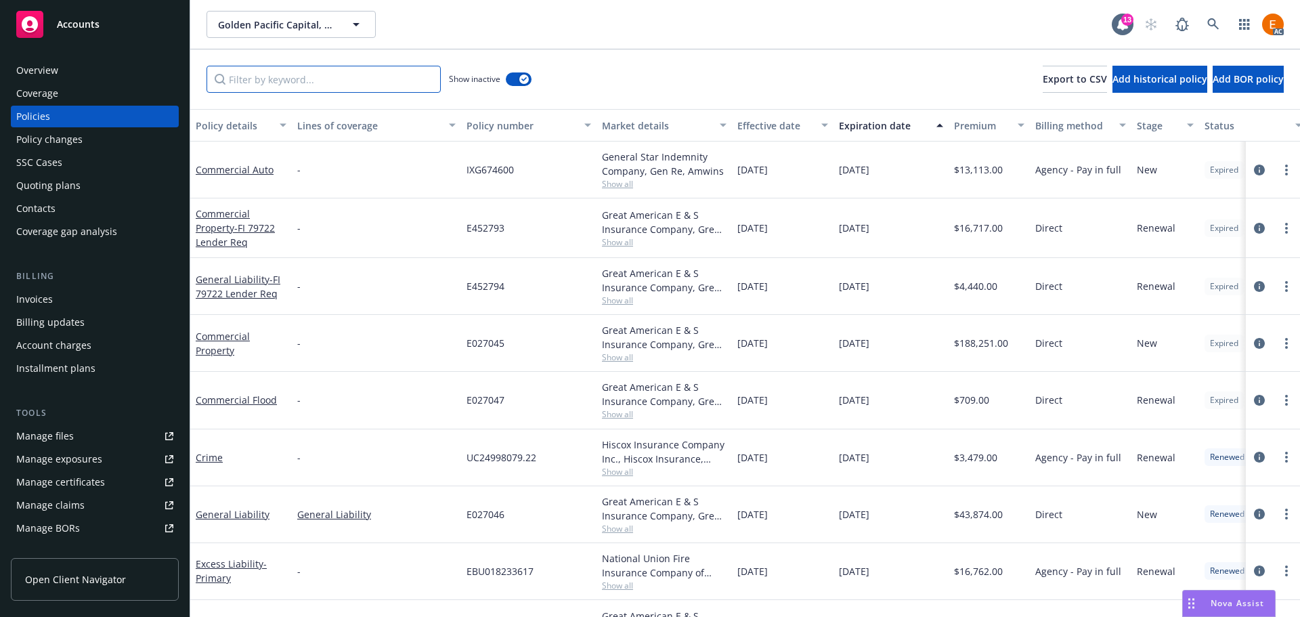
click at [368, 81] on input "Filter by keyword..." at bounding box center [324, 79] width 234 height 27
paste input "E45279"
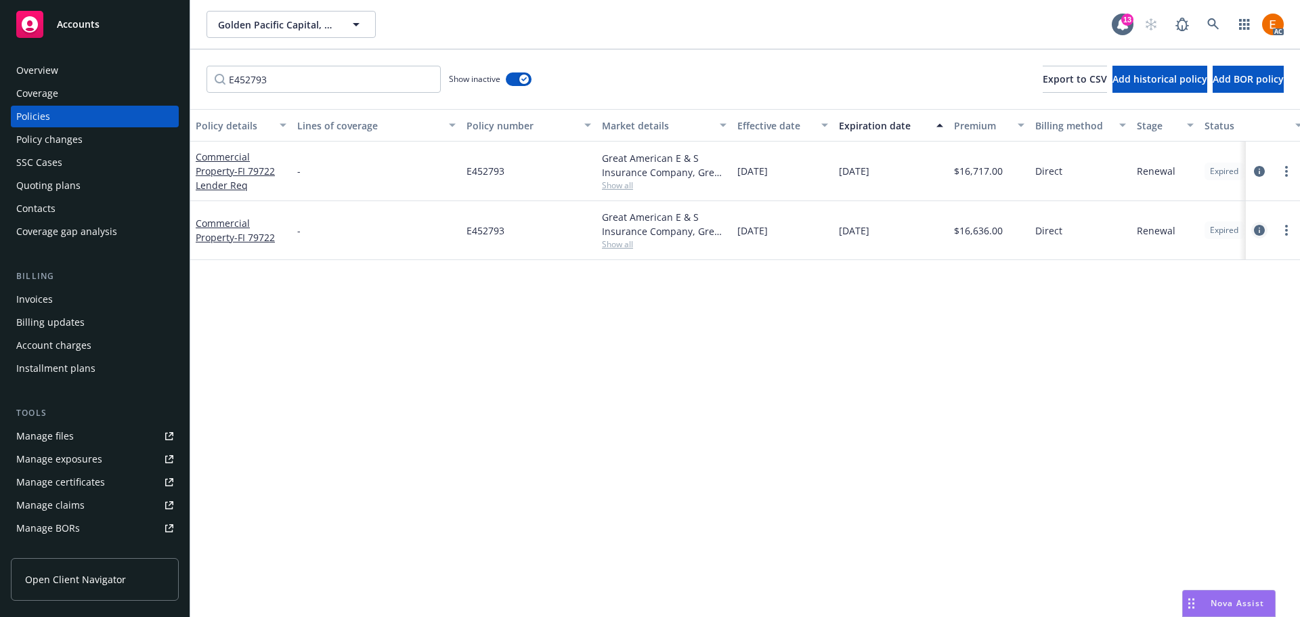
click at [1259, 229] on icon "circleInformation" at bounding box center [1259, 230] width 11 height 11
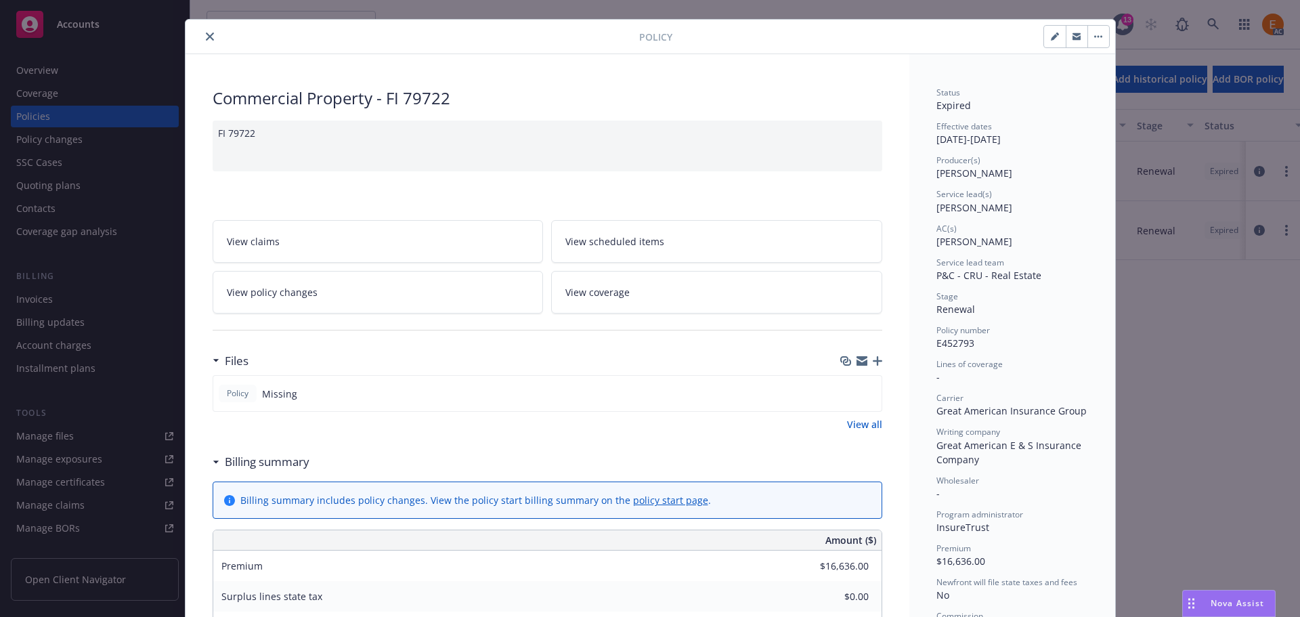
scroll to position [68, 0]
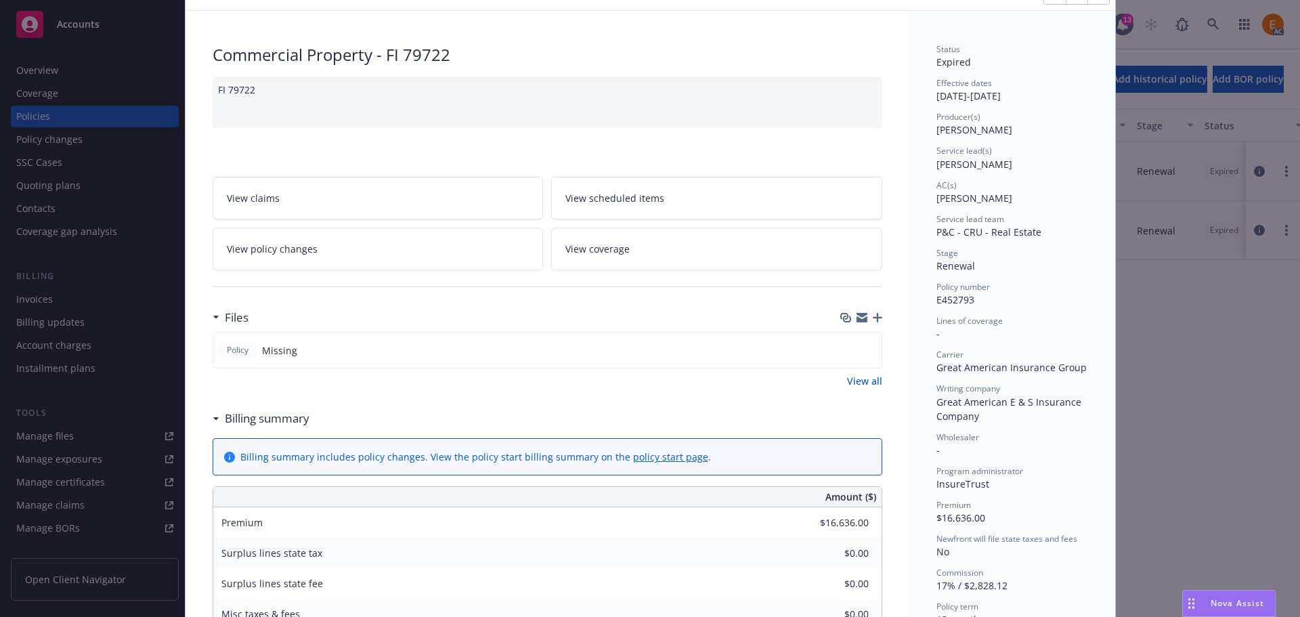
click at [1273, 254] on div "Policy Commercial Property - FI 79722 FI 79722 View claims View scheduled items…" at bounding box center [650, 308] width 1300 height 617
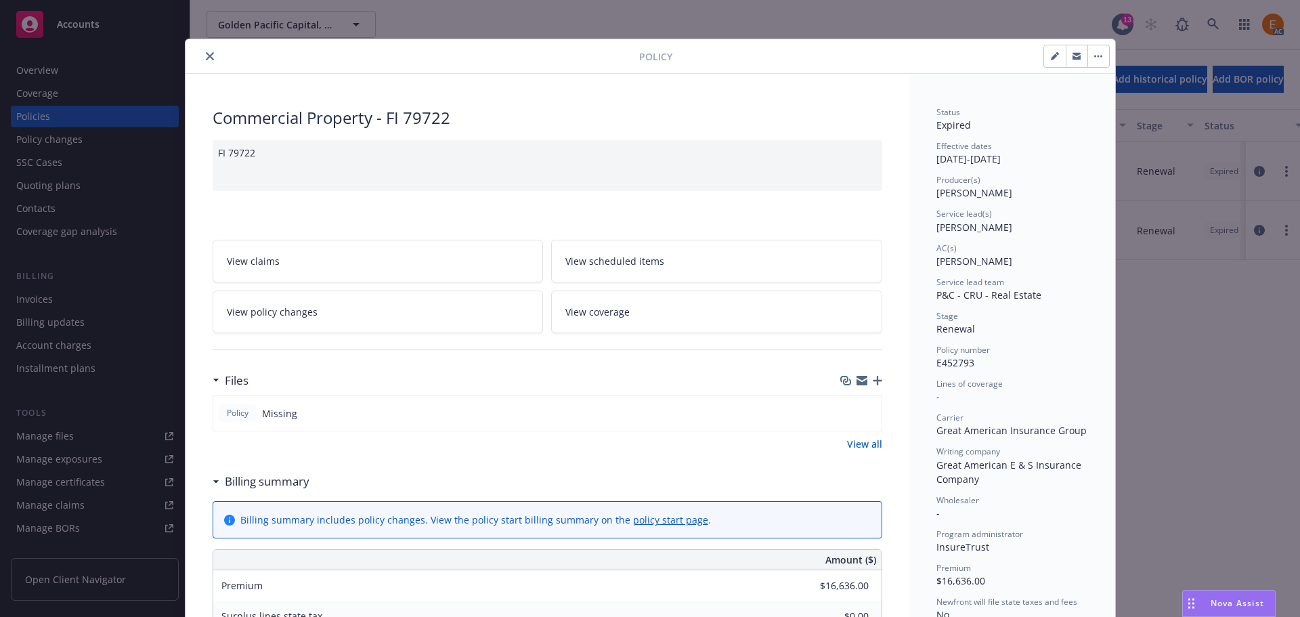
scroll to position [0, 0]
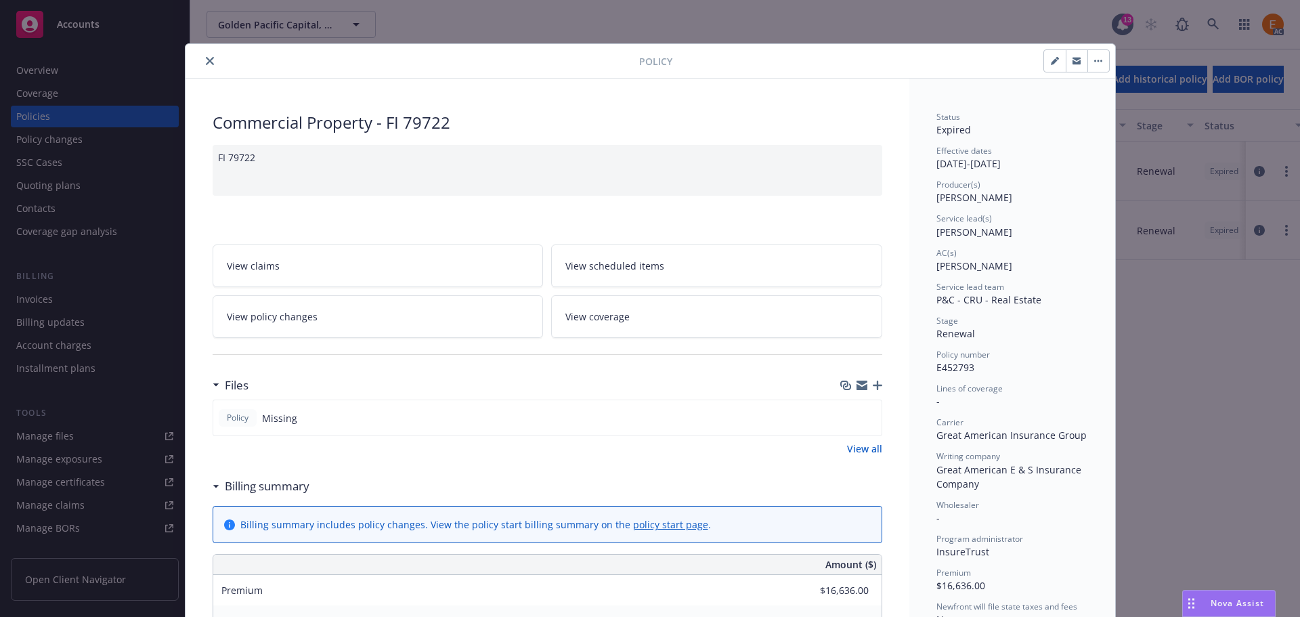
click at [207, 65] on button "close" at bounding box center [210, 61] width 16 height 16
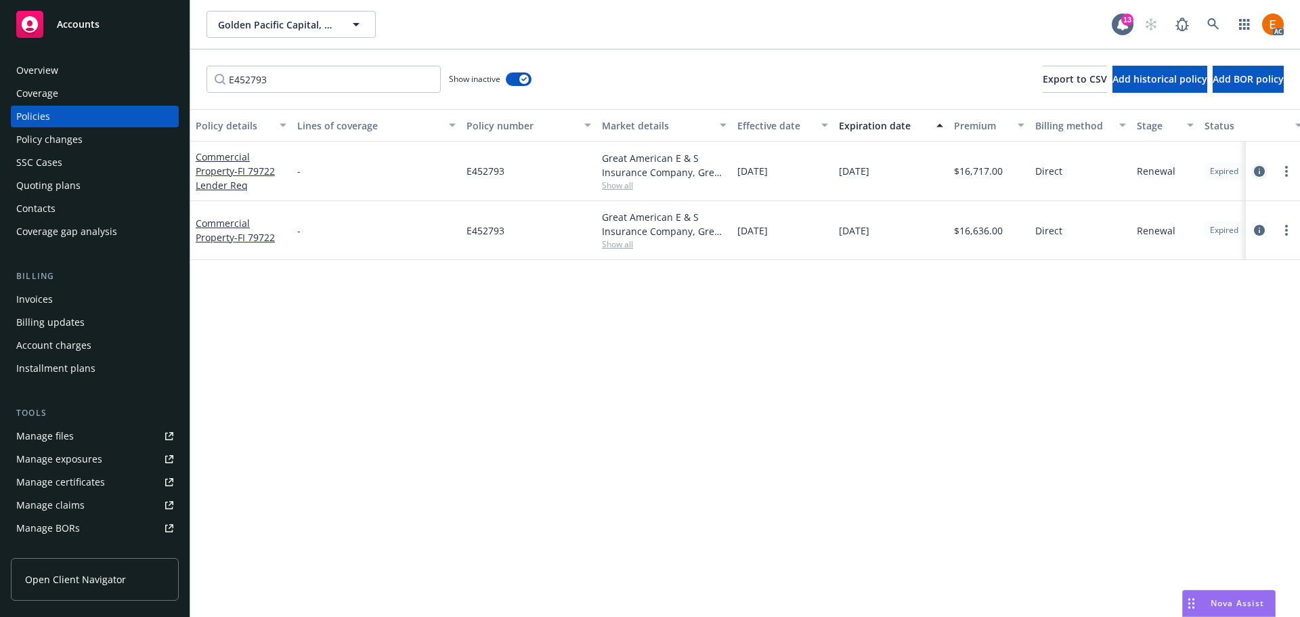
click at [1261, 171] on icon "circleInformation" at bounding box center [1259, 171] width 11 height 11
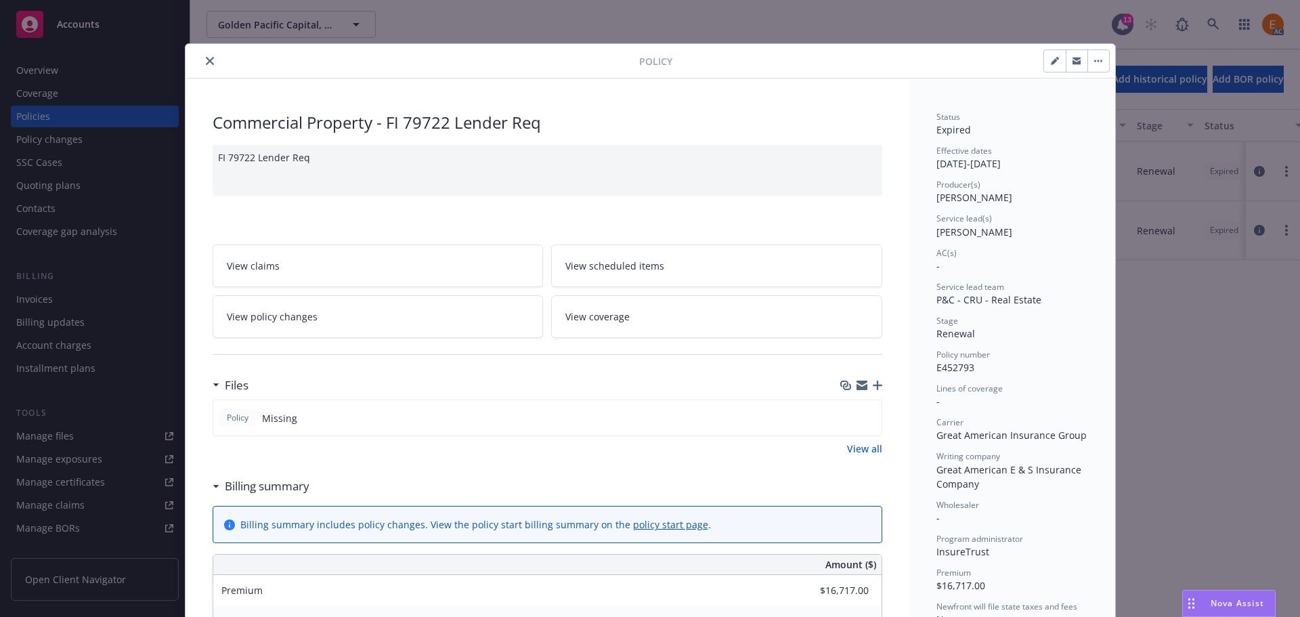
click at [209, 55] on button "close" at bounding box center [210, 61] width 16 height 16
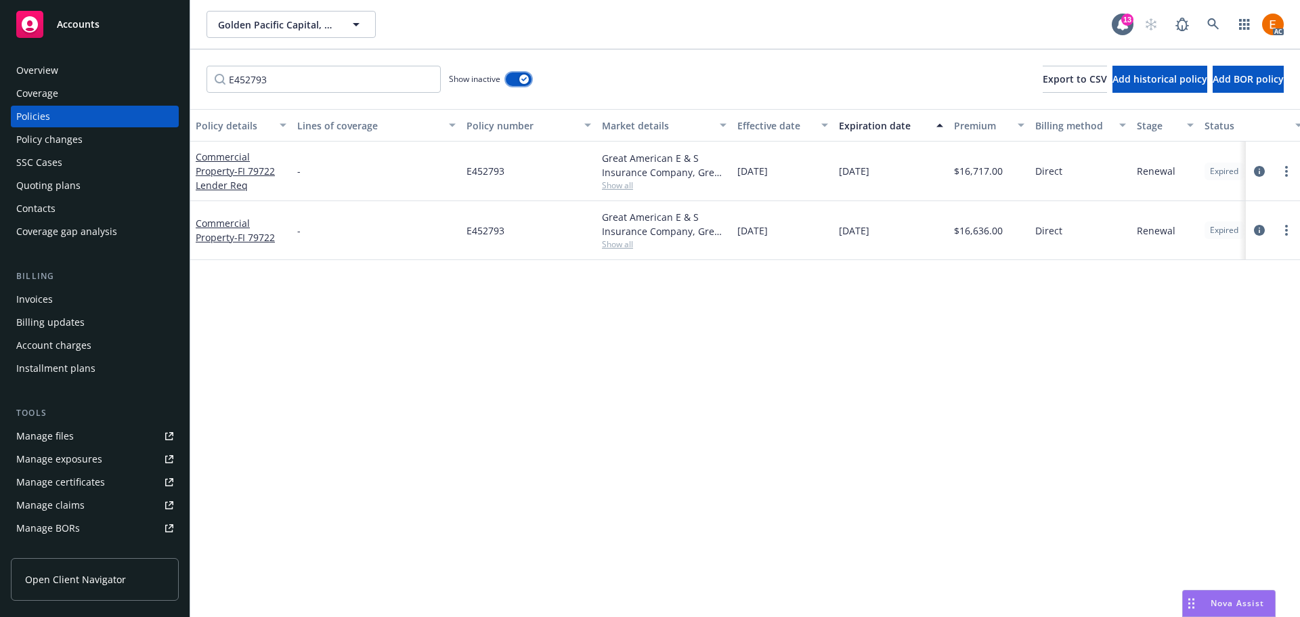
click at [520, 84] on button "button" at bounding box center [519, 79] width 26 height 14
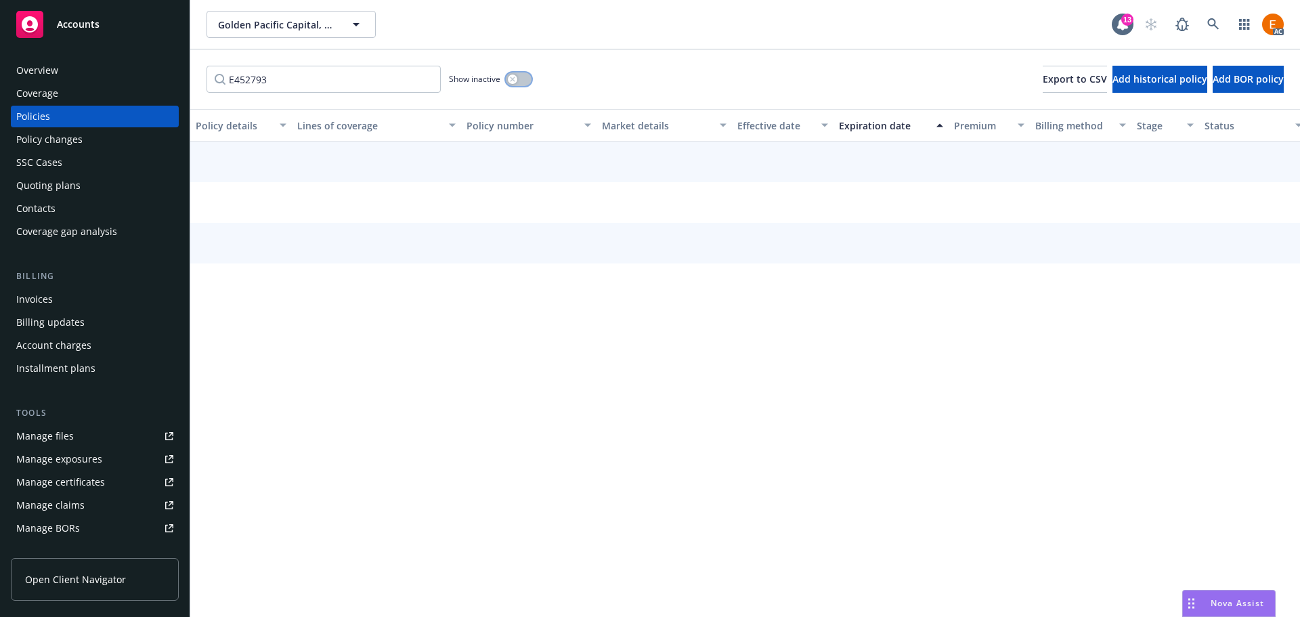
click at [521, 83] on button "button" at bounding box center [519, 79] width 26 height 14
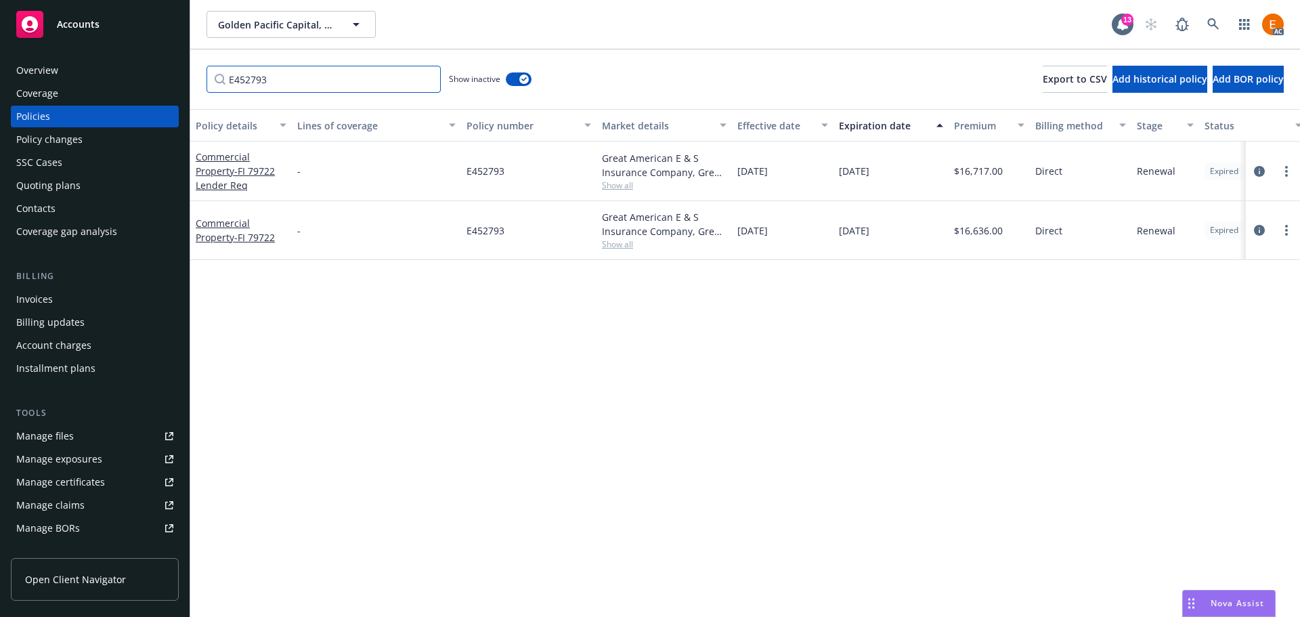
click at [312, 73] on input "E452793" at bounding box center [324, 79] width 234 height 27
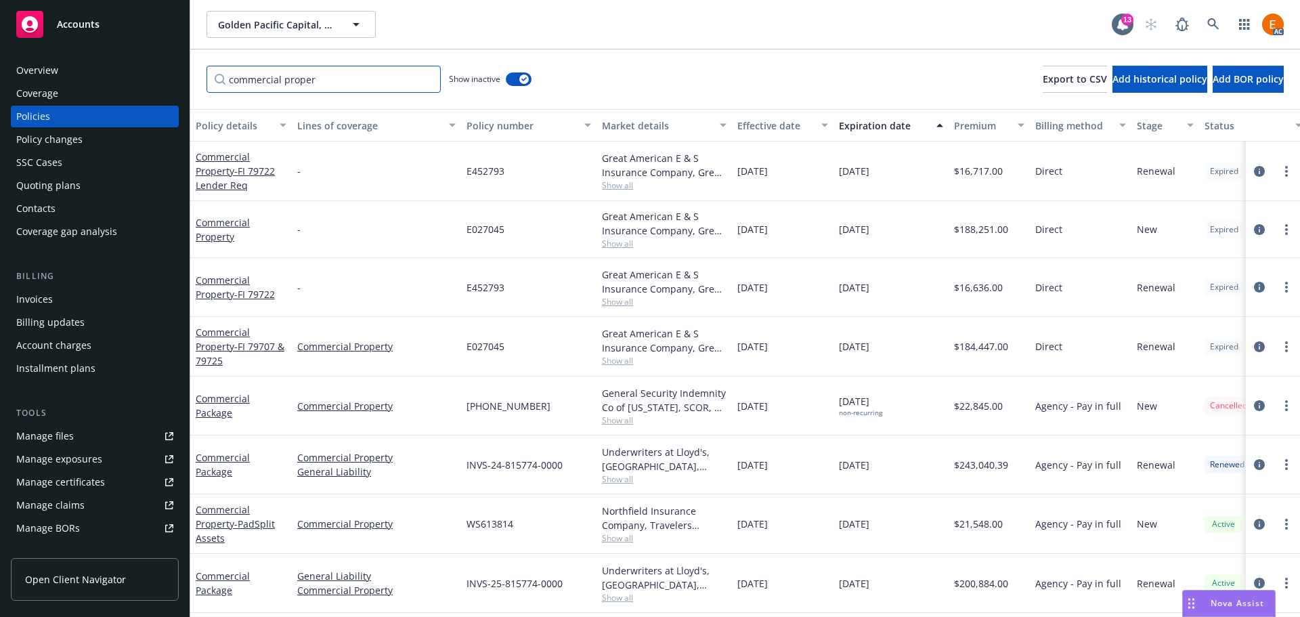
scroll to position [7, 0]
type input "commercial proper"
click at [1254, 343] on icon "circleInformation" at bounding box center [1259, 346] width 11 height 11
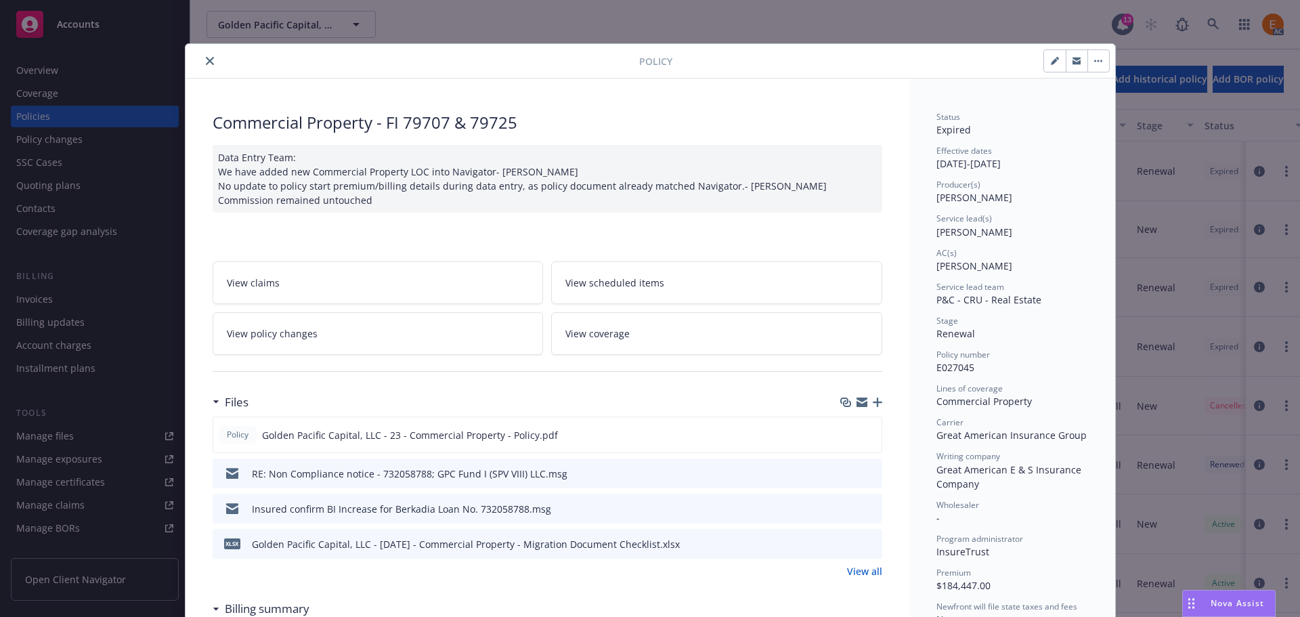
scroll to position [41, 0]
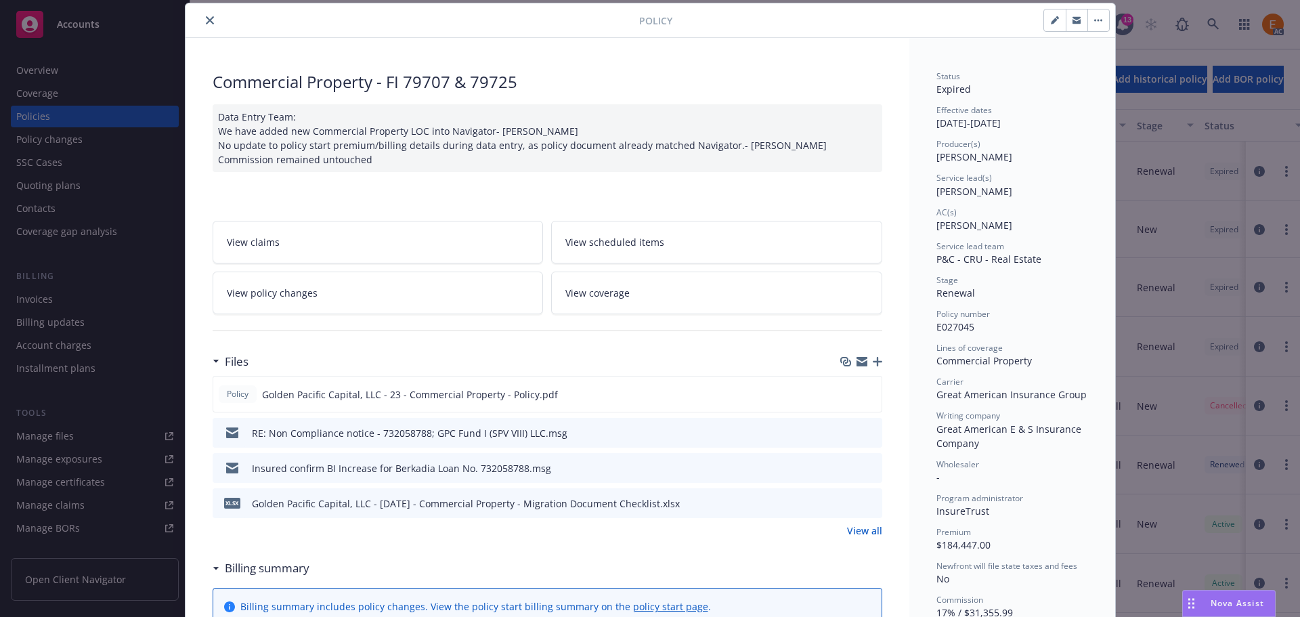
click at [863, 433] on icon "preview file" at bounding box center [869, 431] width 12 height 9
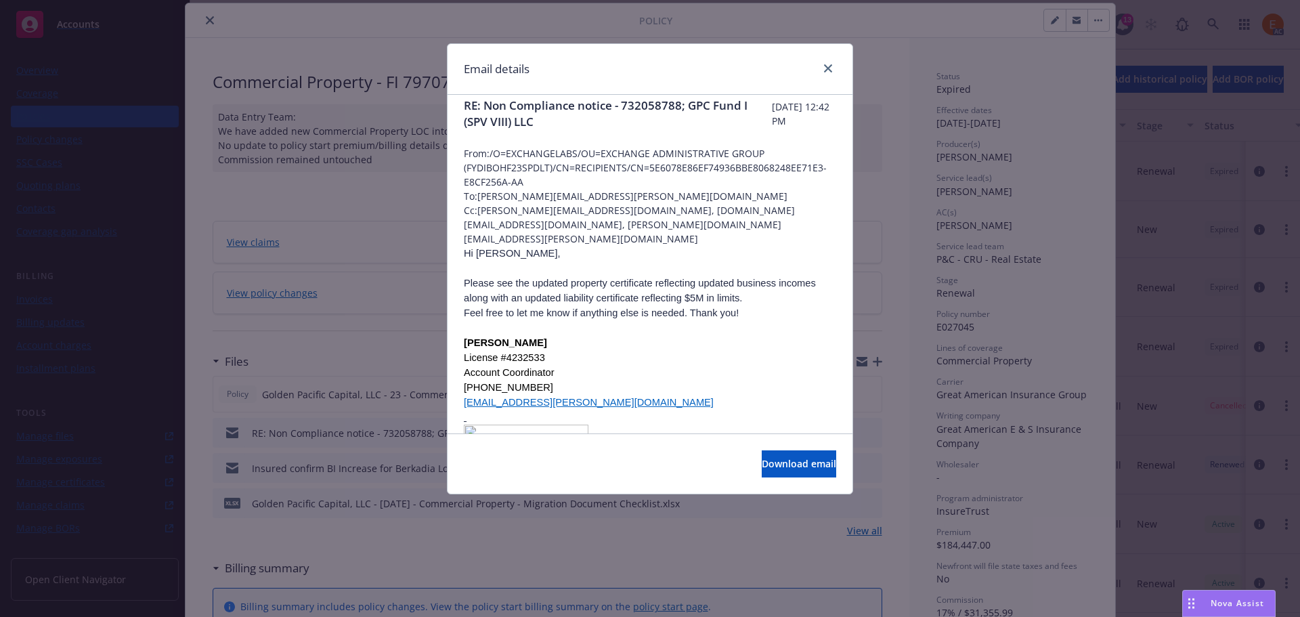
scroll to position [0, 0]
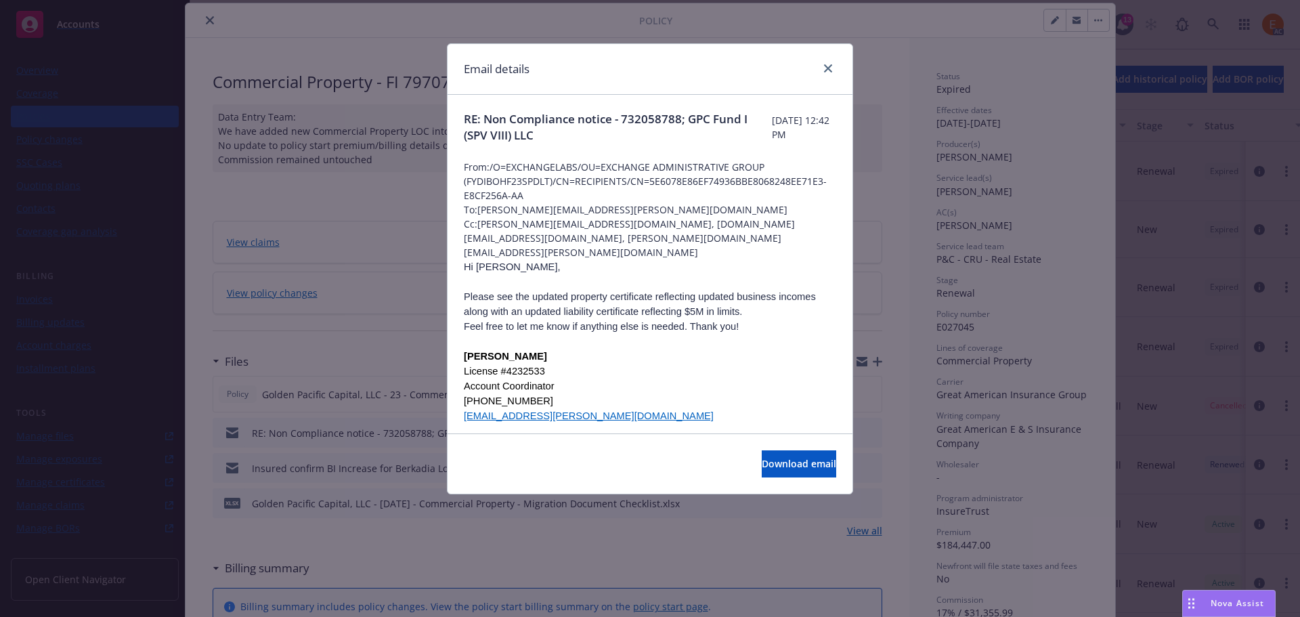
click at [817, 70] on div at bounding box center [826, 69] width 22 height 18
click at [825, 70] on icon "close" at bounding box center [828, 68] width 8 height 8
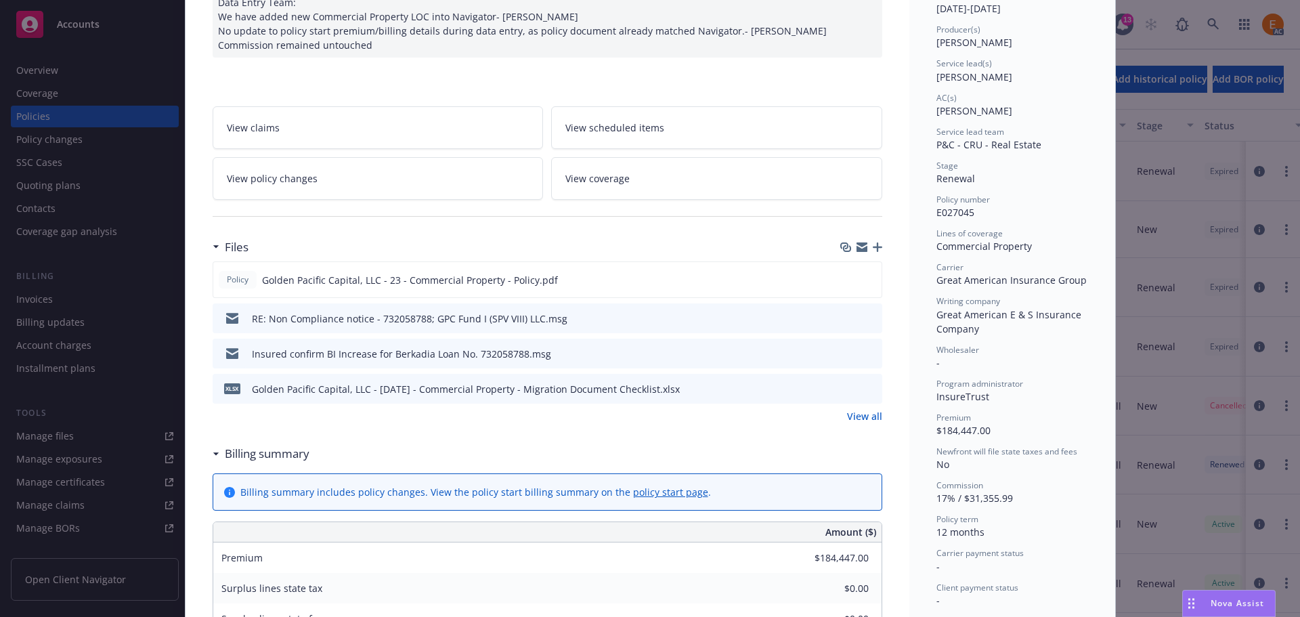
scroll to position [176, 0]
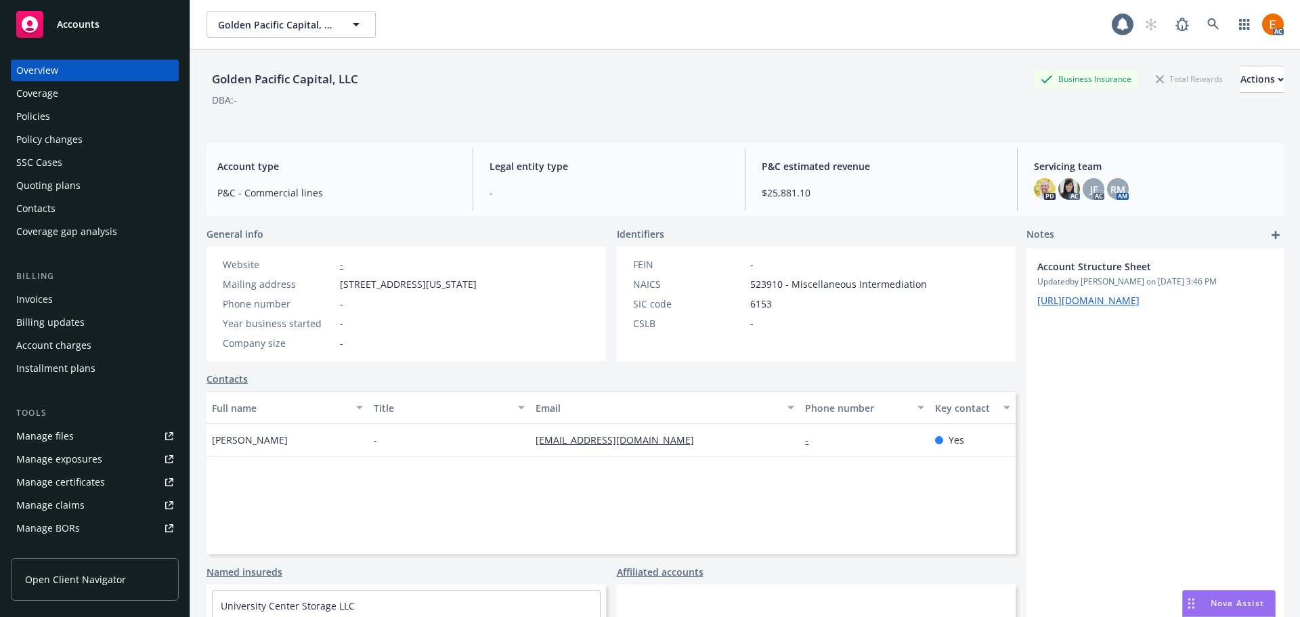
click at [81, 186] on div "Quoting plans" at bounding box center [94, 186] width 157 height 22
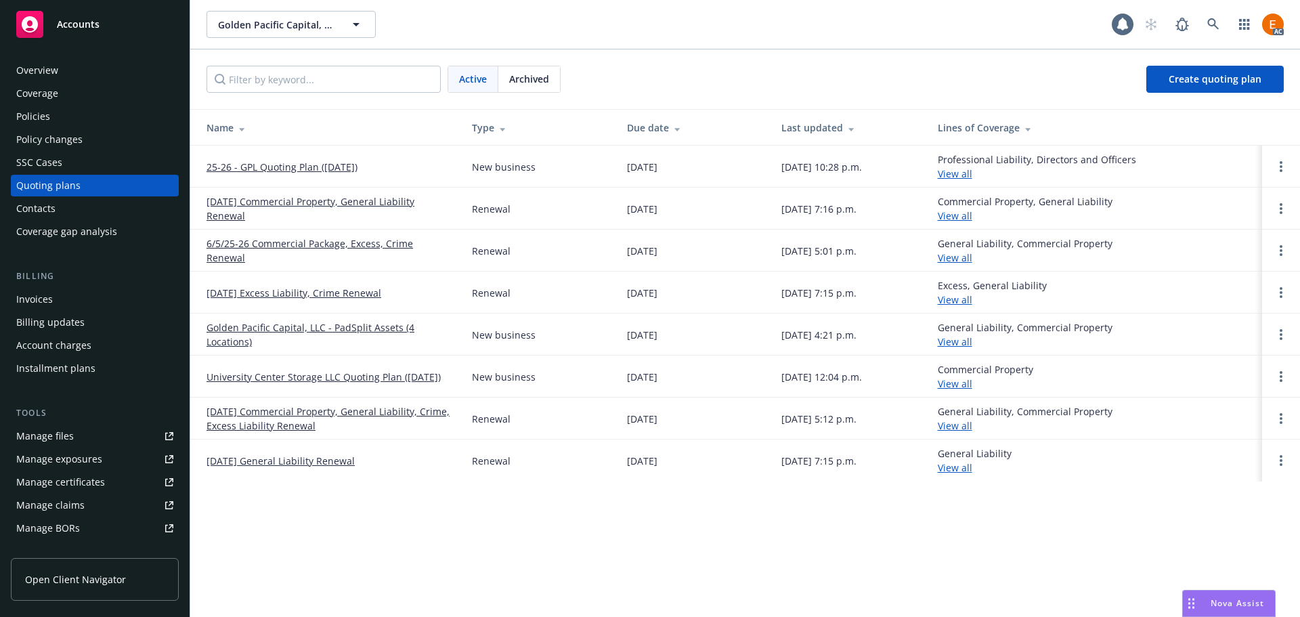
click at [520, 74] on span "Archived" at bounding box center [529, 79] width 40 height 14
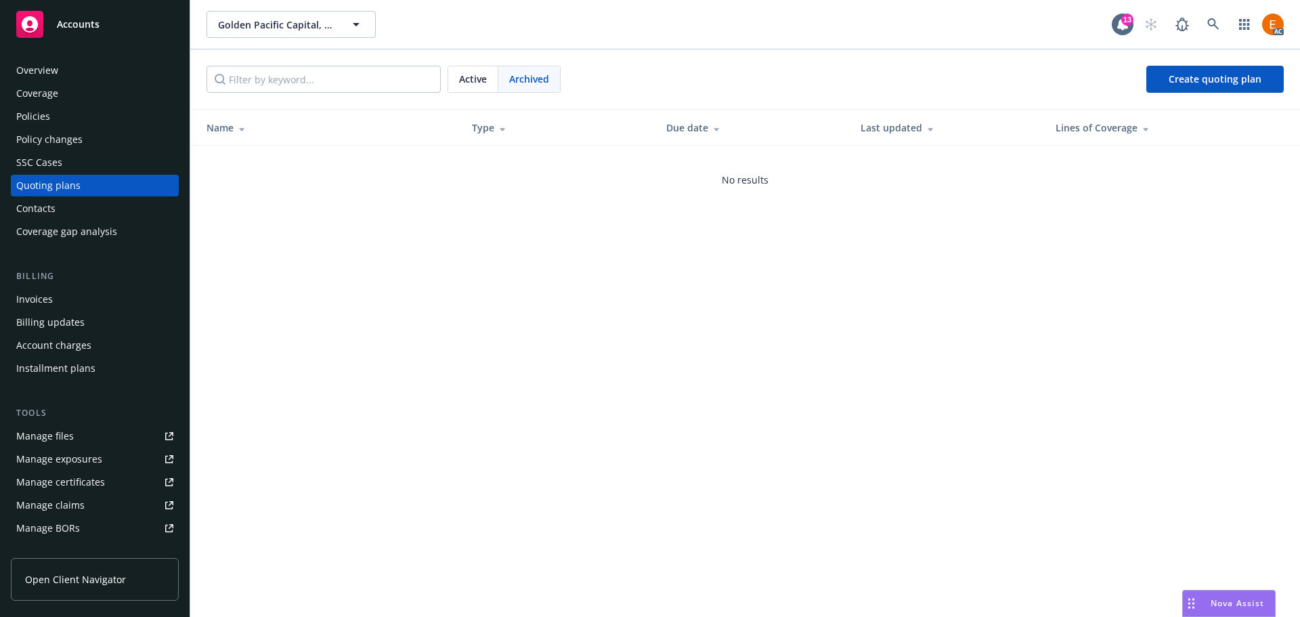
click at [460, 74] on span "Active" at bounding box center [473, 79] width 28 height 14
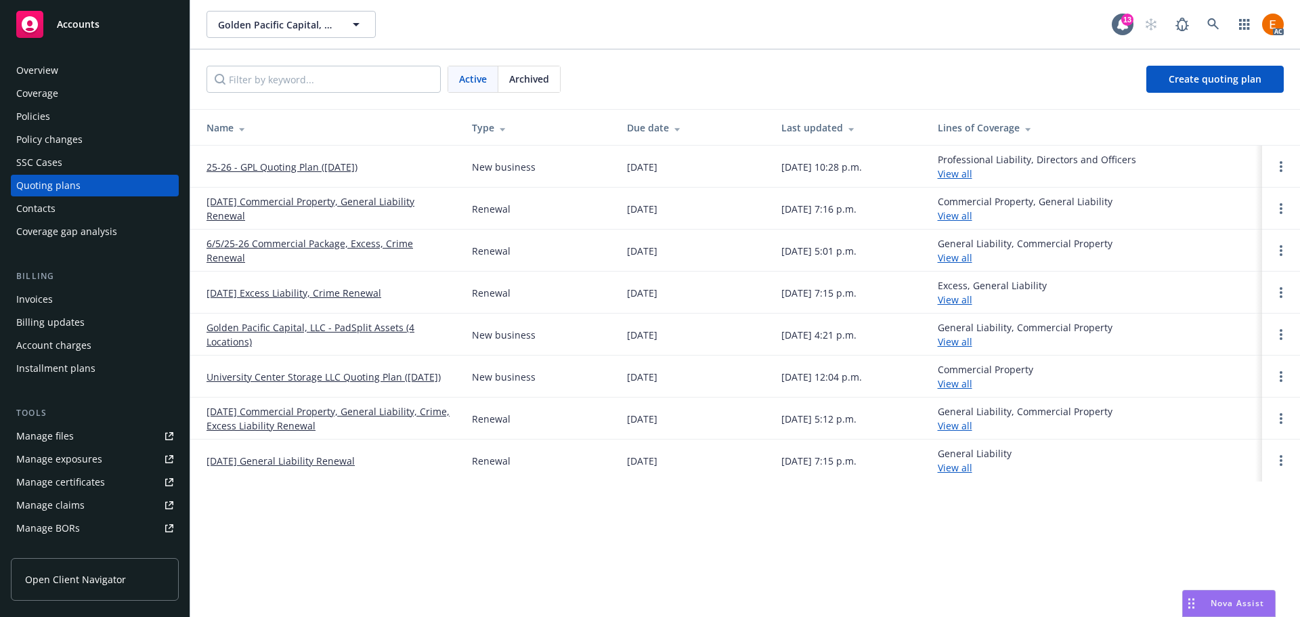
click at [353, 370] on link "University Center Storage LLC Quoting Plan ([DATE])" at bounding box center [324, 377] width 234 height 14
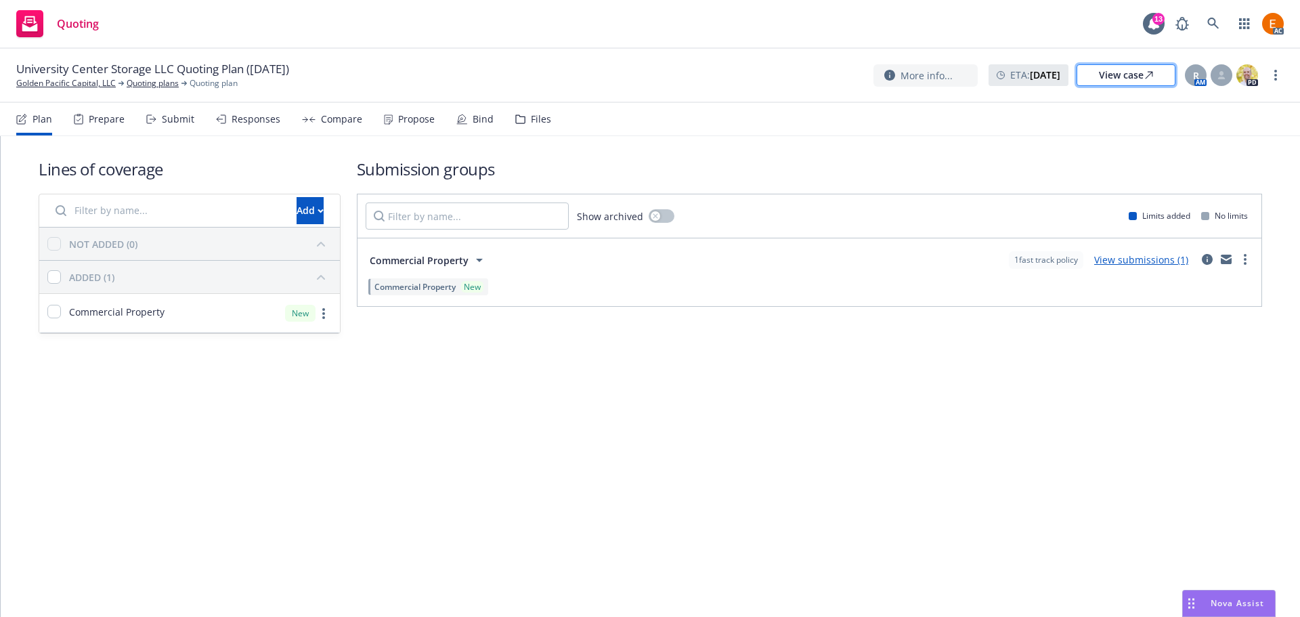
click at [1111, 73] on div "View case" at bounding box center [1126, 75] width 54 height 20
click at [458, 120] on icon at bounding box center [459, 120] width 3 height 3
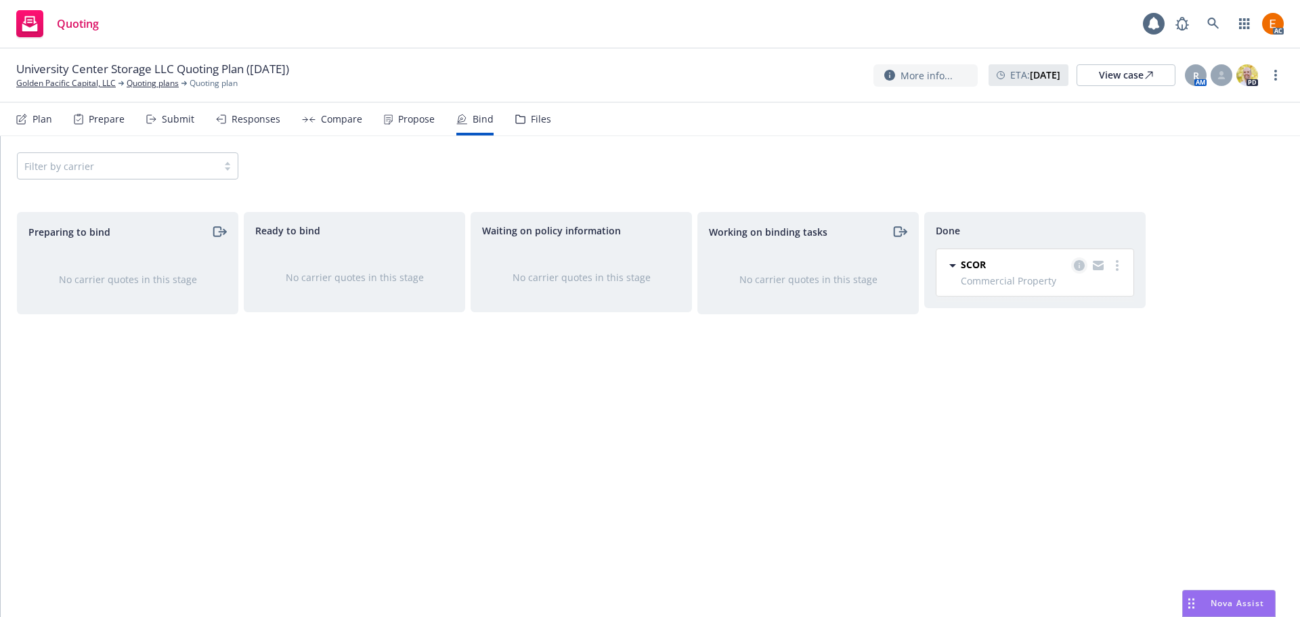
click at [1077, 266] on icon "copy logging email" at bounding box center [1079, 265] width 11 height 11
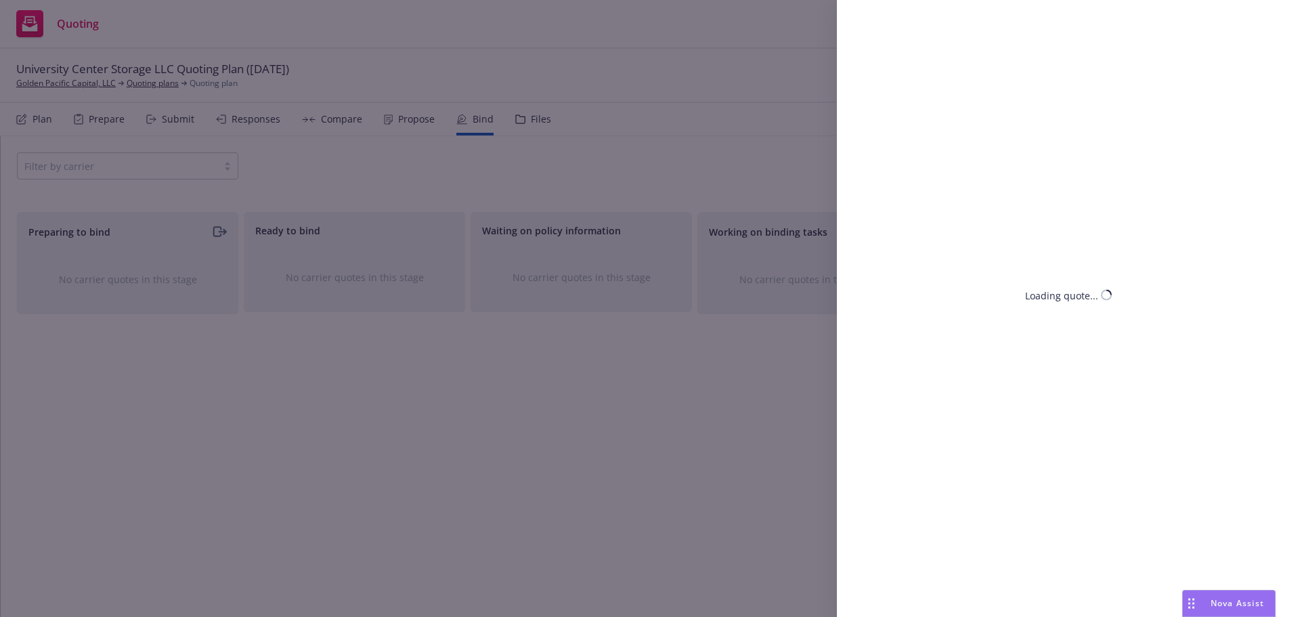
select select "KS"
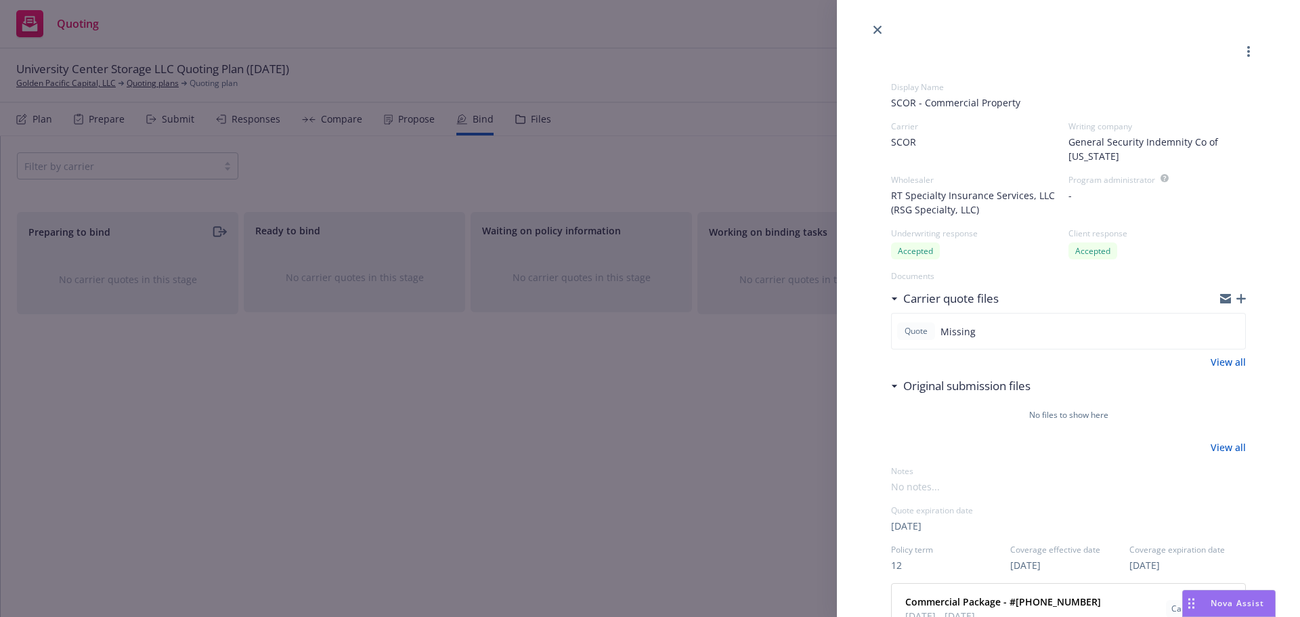
click at [213, 116] on div "Display Name SCOR - Commercial Property Carrier SCOR Writing company General Se…" at bounding box center [650, 308] width 1300 height 617
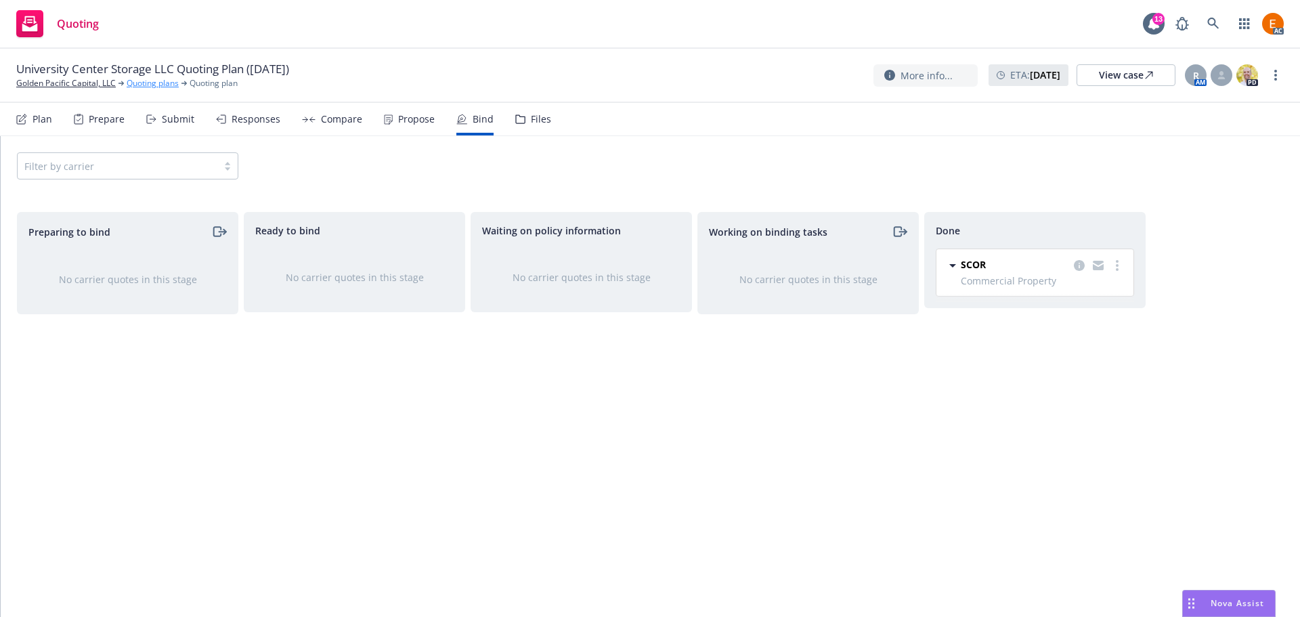
click at [165, 85] on link "Quoting plans" at bounding box center [153, 83] width 52 height 12
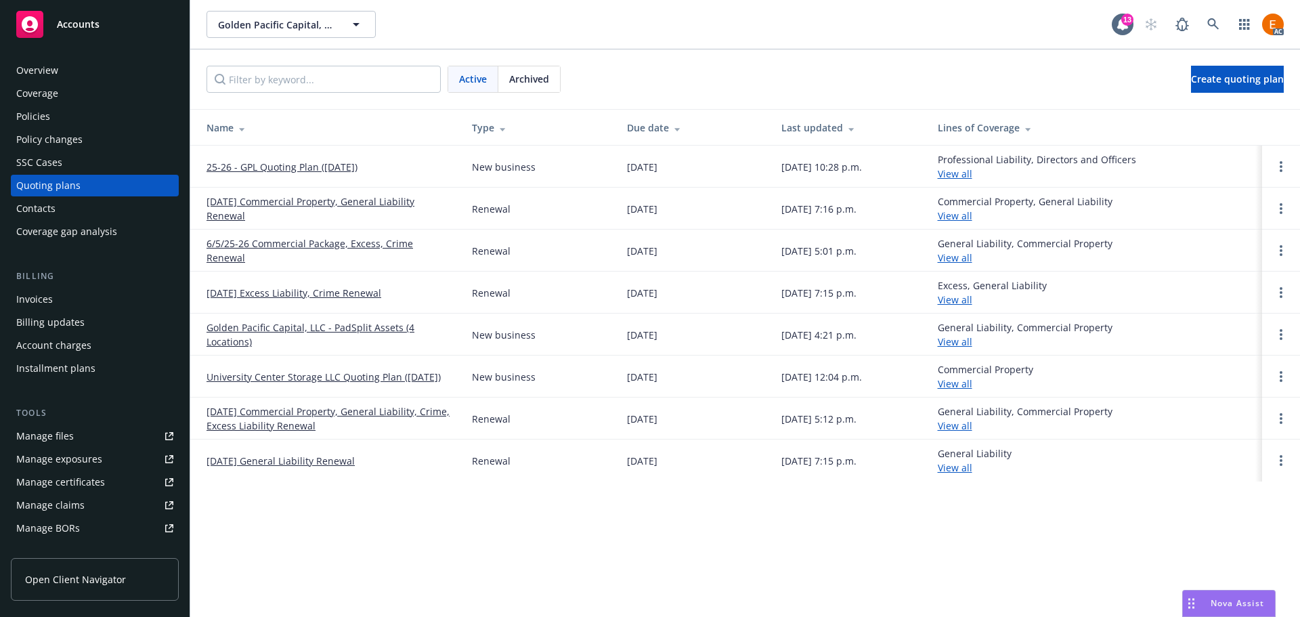
click at [400, 411] on link "06/05/24 Commercial Property, General Liability, Crime, Excess Liability Renewal" at bounding box center [329, 418] width 244 height 28
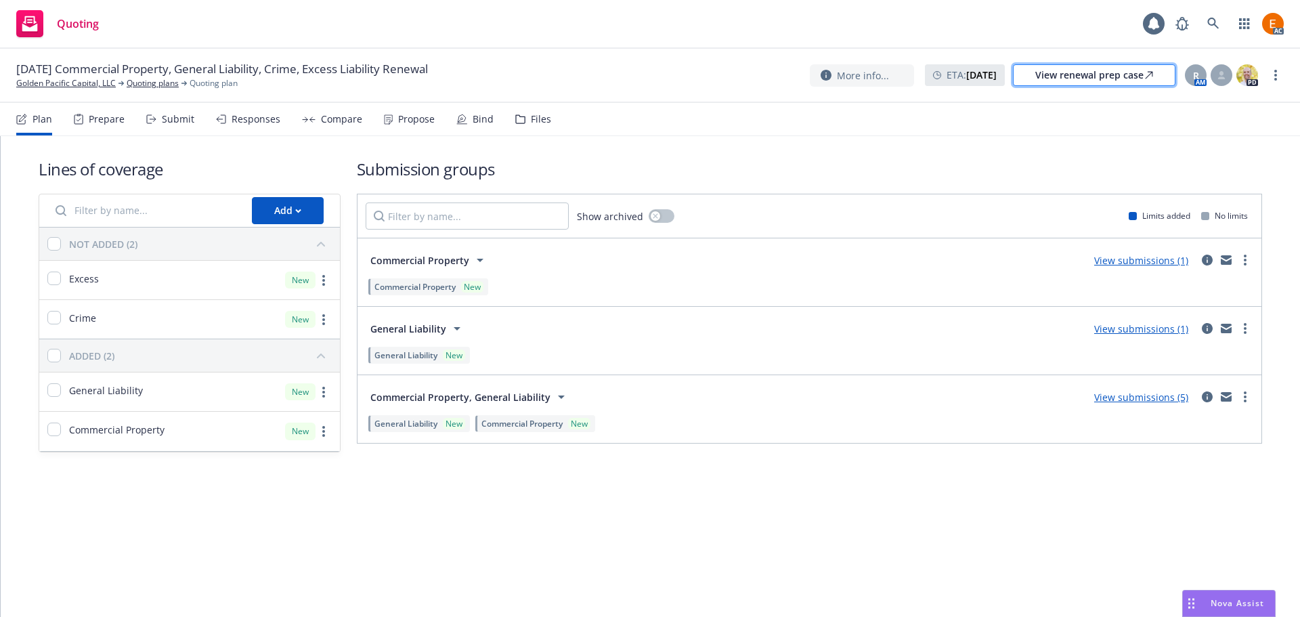
click at [1134, 74] on div "View renewal prep case" at bounding box center [1094, 75] width 118 height 20
click at [477, 123] on div "Bind" at bounding box center [483, 119] width 21 height 11
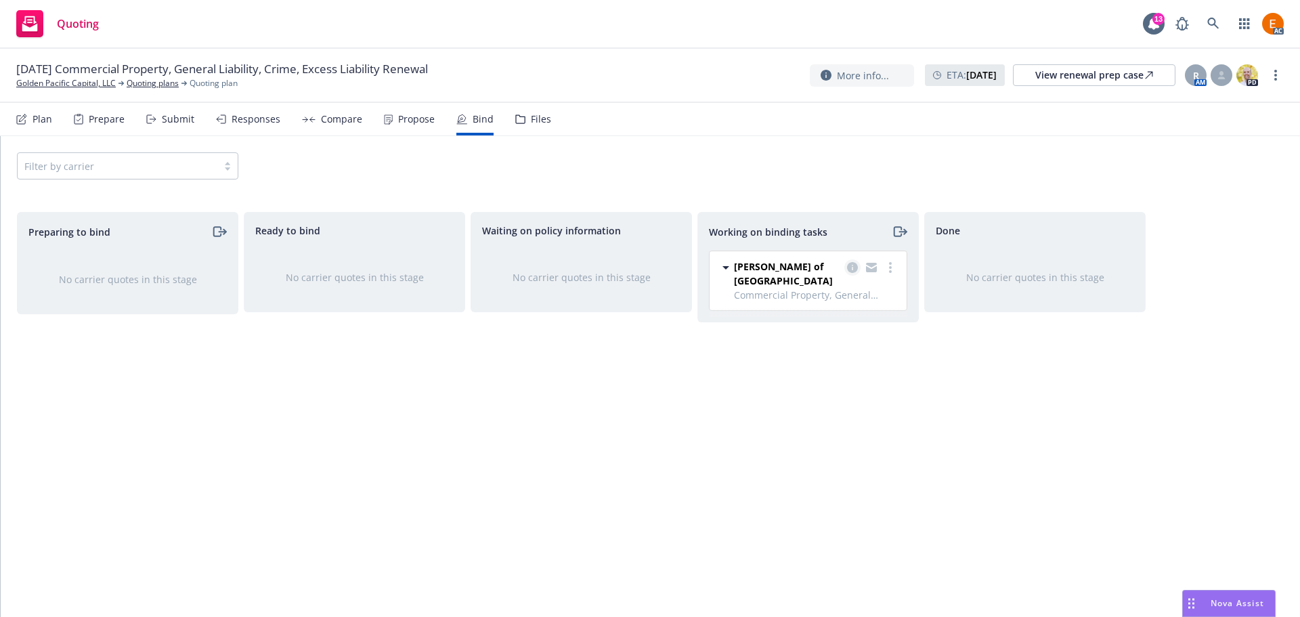
click at [851, 267] on icon "copy logging email" at bounding box center [852, 267] width 11 height 11
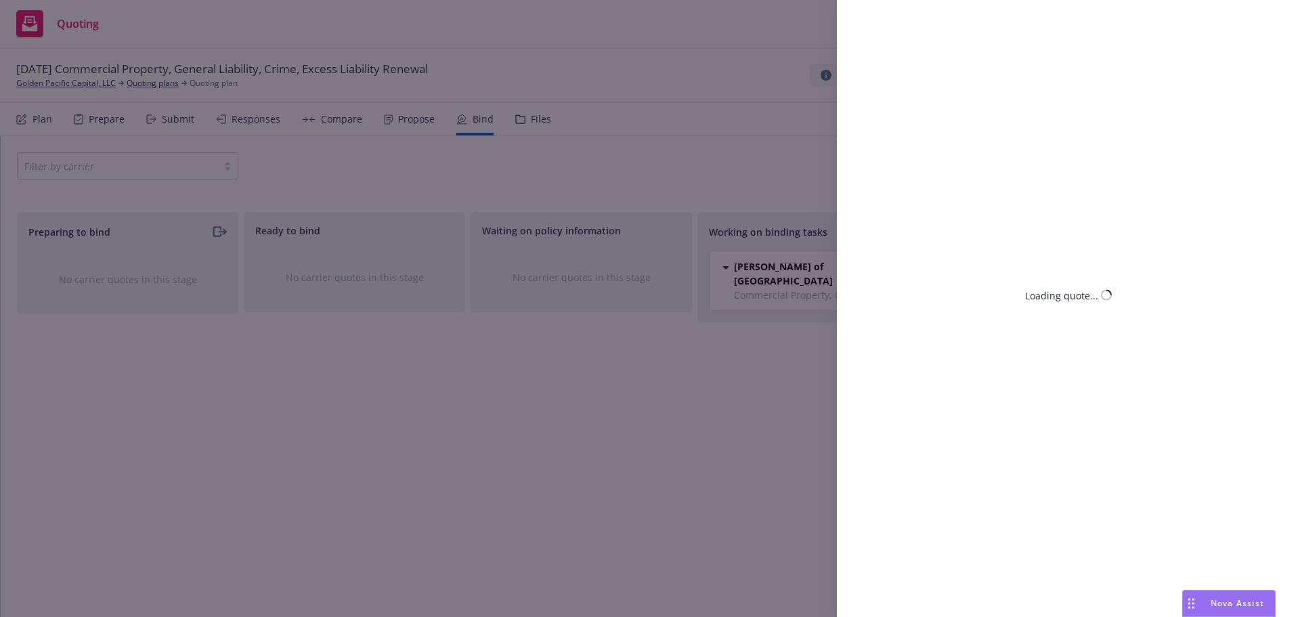
select select "MO"
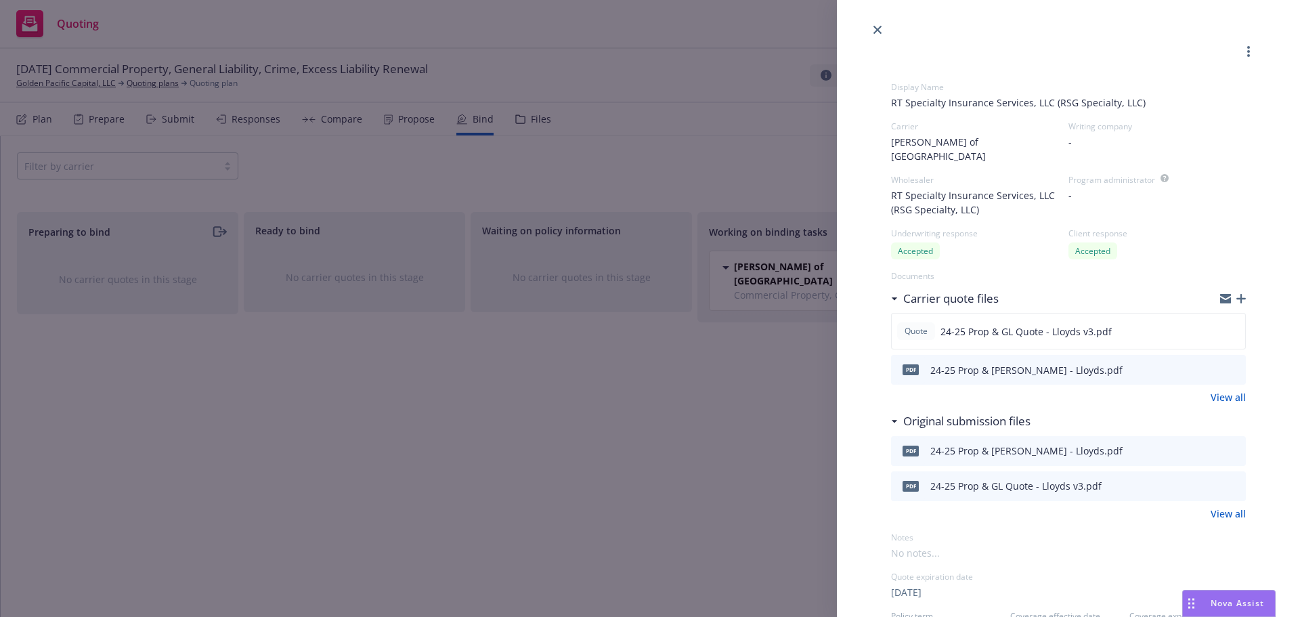
click at [234, 137] on div "Display Name RT Specialty Insurance Services, LLC (RSG Specialty, LLC) Carrier …" at bounding box center [650, 308] width 1300 height 617
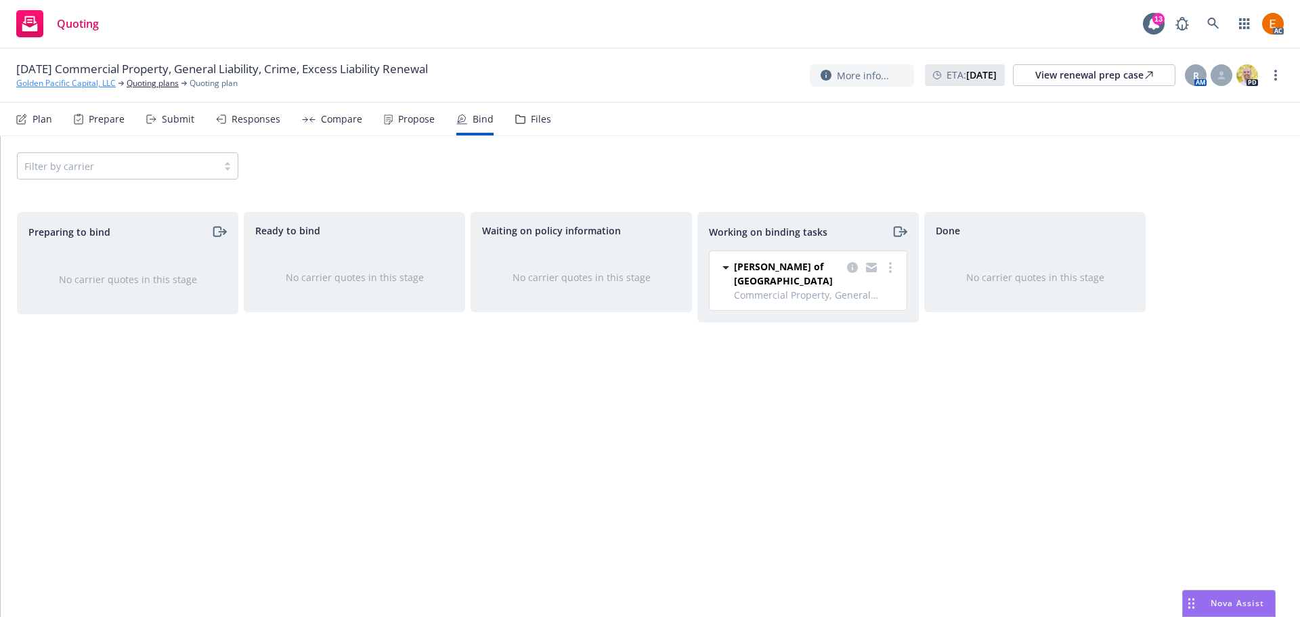
click at [85, 83] on link "Golden Pacific Capital, LLC" at bounding box center [66, 83] width 100 height 12
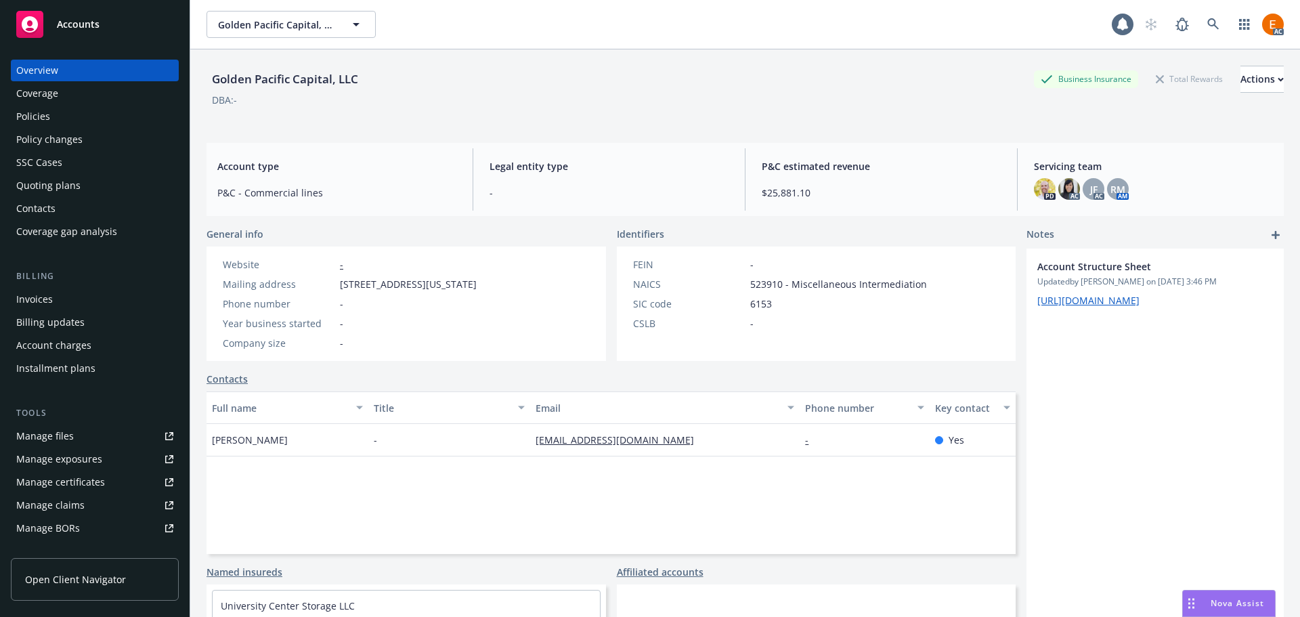
click at [64, 122] on div "Policies" at bounding box center [94, 117] width 157 height 22
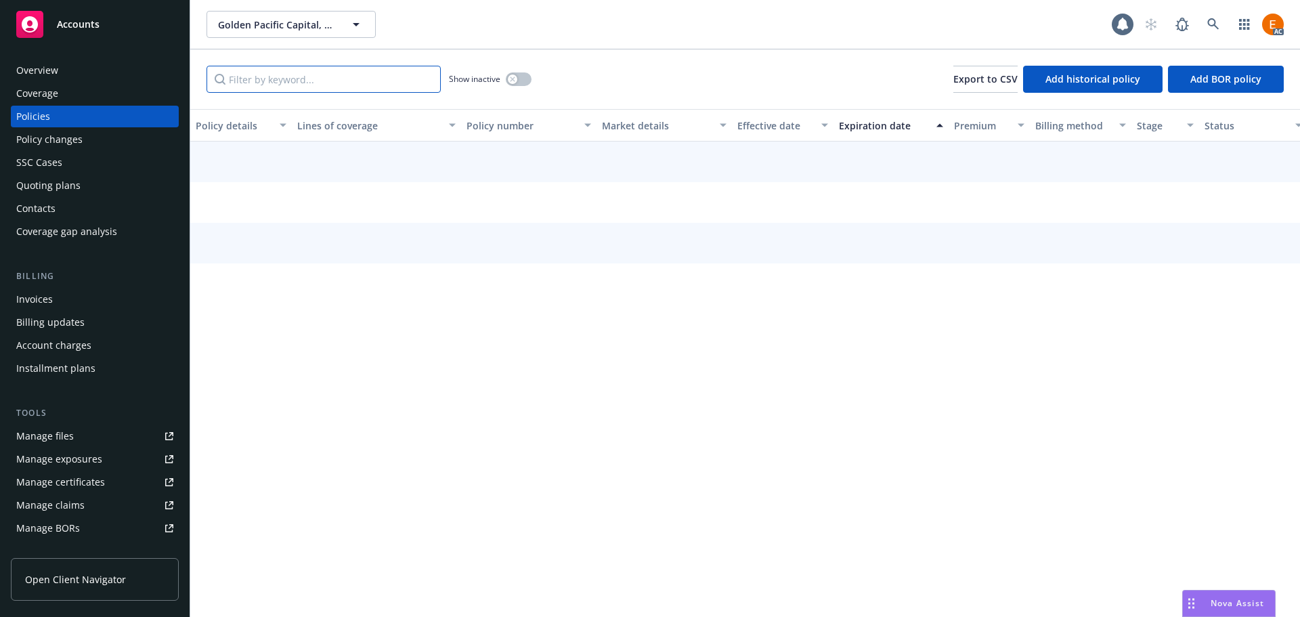
click at [295, 87] on input "Filter by keyword..." at bounding box center [324, 79] width 234 height 27
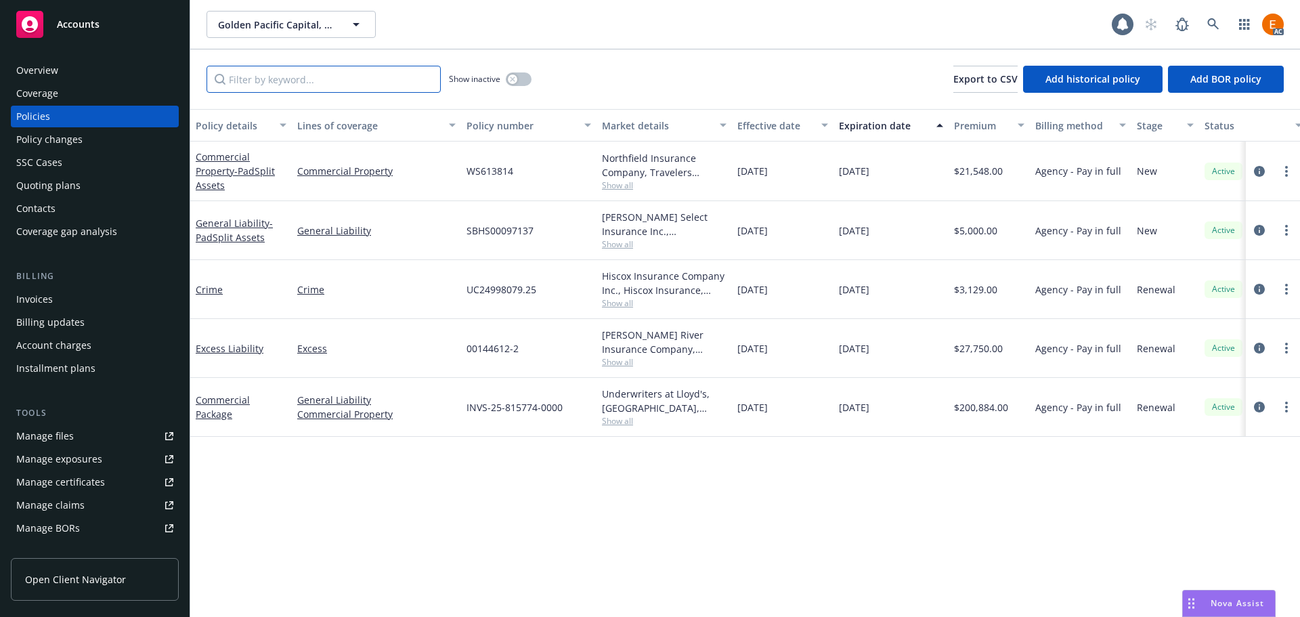
paste input "[EMAIL_ADDRESS][DOMAIN_NAME]"
type input "[EMAIL_ADDRESS][DOMAIN_NAME]"
click at [517, 72] on button "button" at bounding box center [519, 79] width 26 height 14
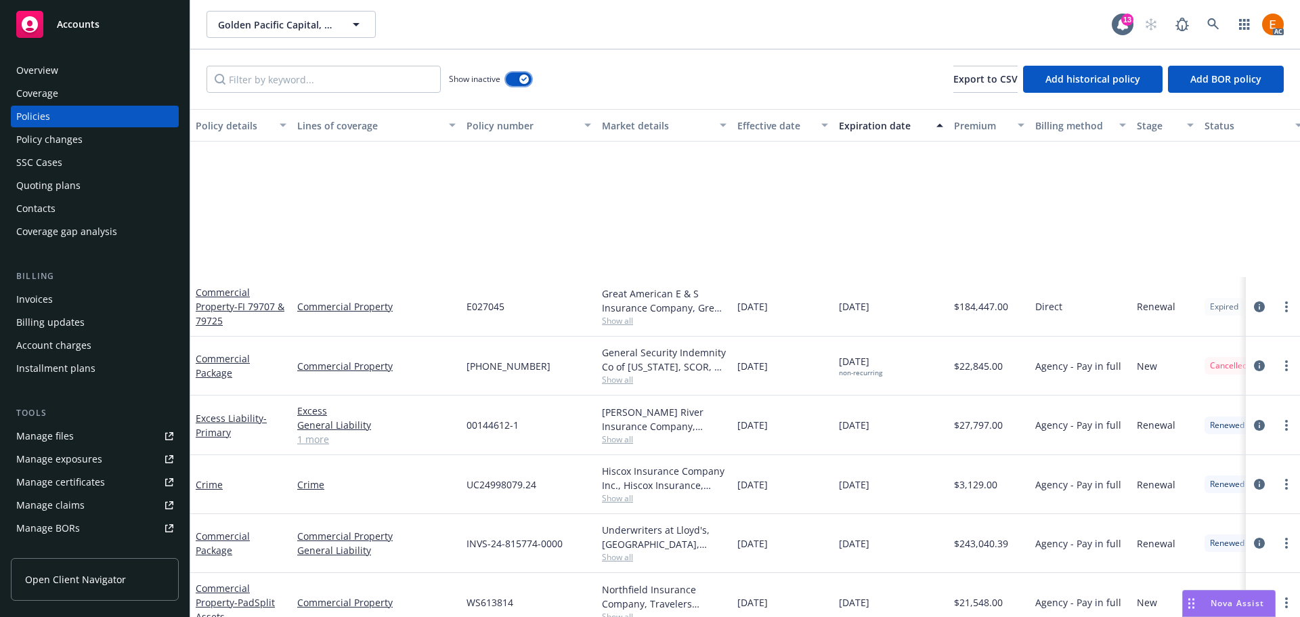
scroll to position [890, 0]
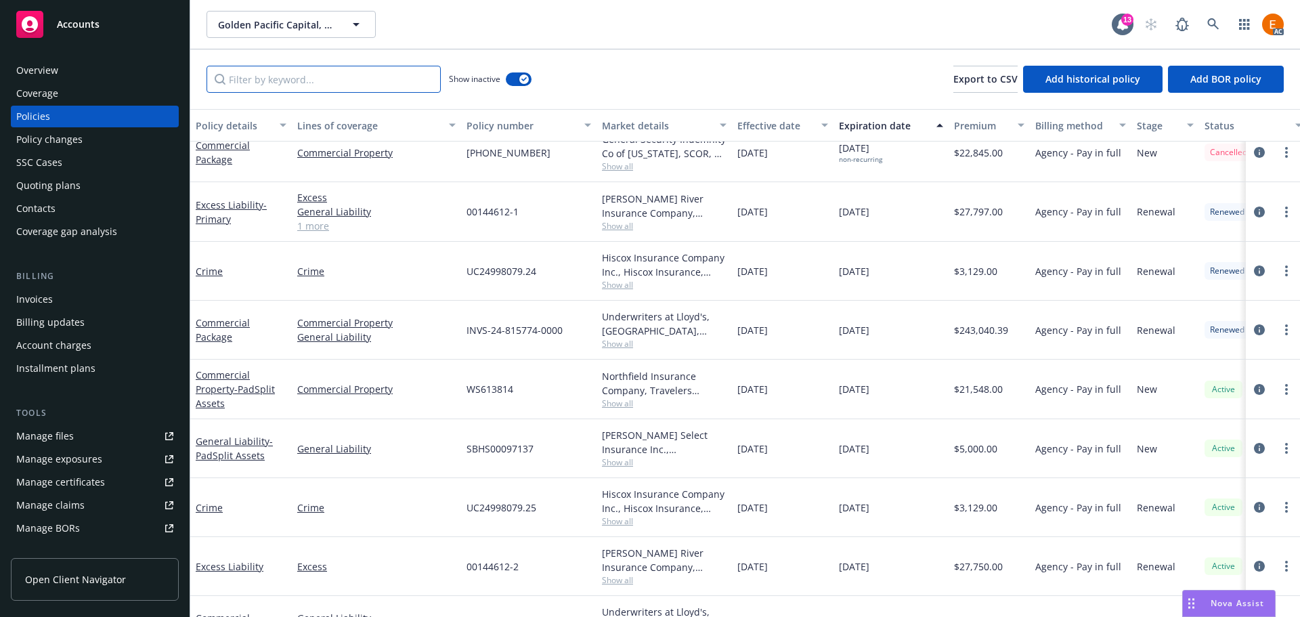
click at [358, 68] on input "Filter by keyword..." at bounding box center [324, 79] width 234 height 27
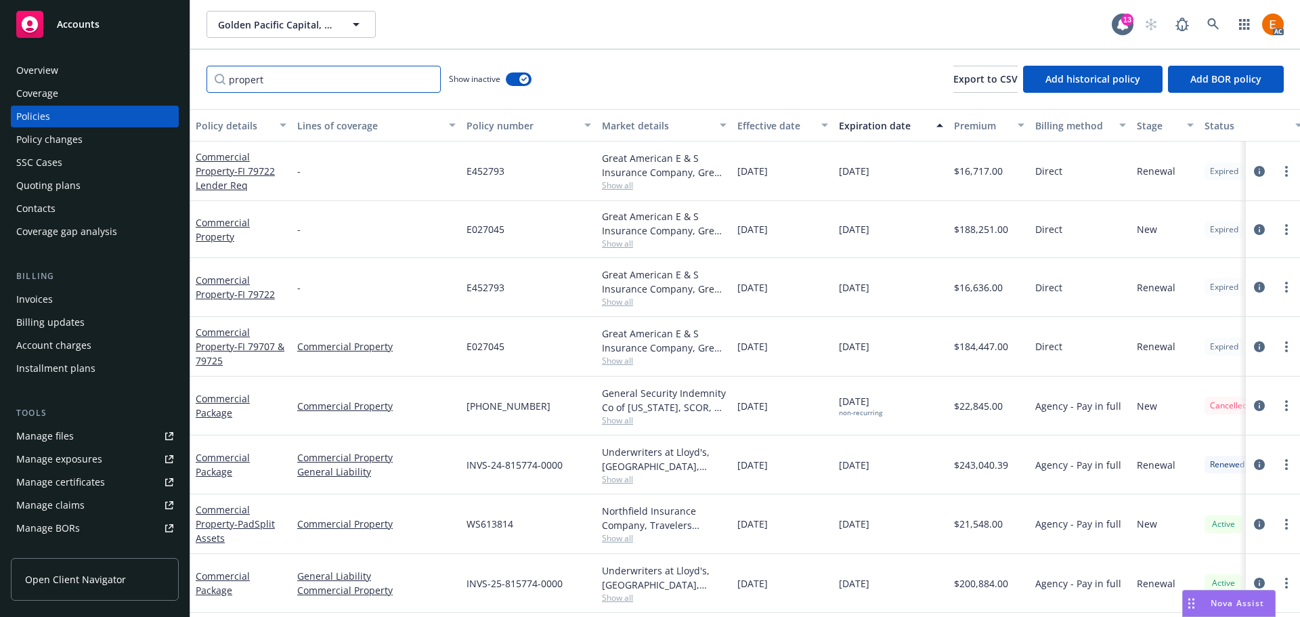
scroll to position [7, 0]
type input "propert"
click at [1254, 341] on icon "circleInformation" at bounding box center [1259, 346] width 11 height 11
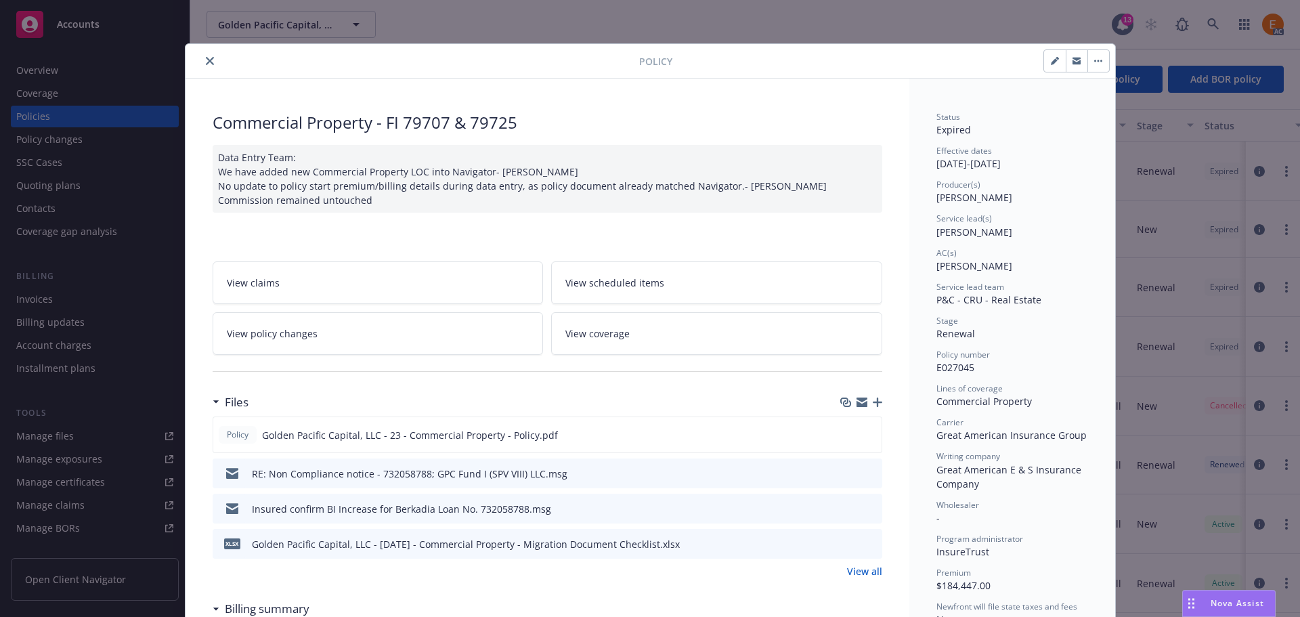
click at [863, 474] on icon "preview file" at bounding box center [869, 472] width 12 height 9
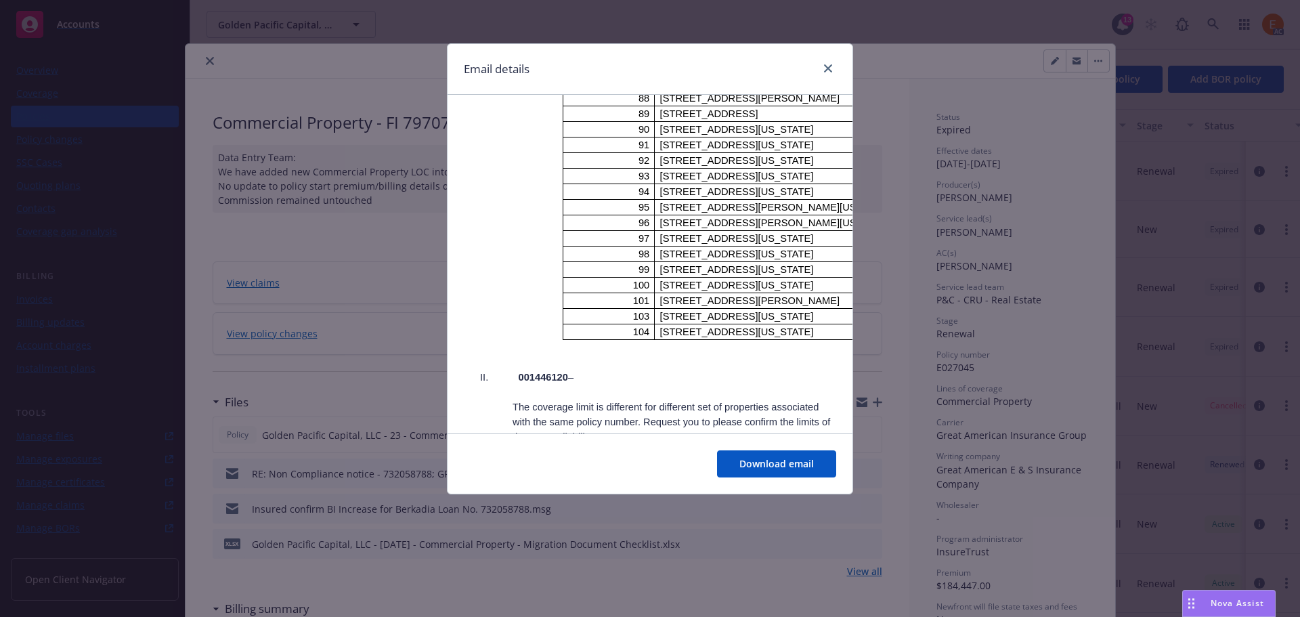
scroll to position [1964, 0]
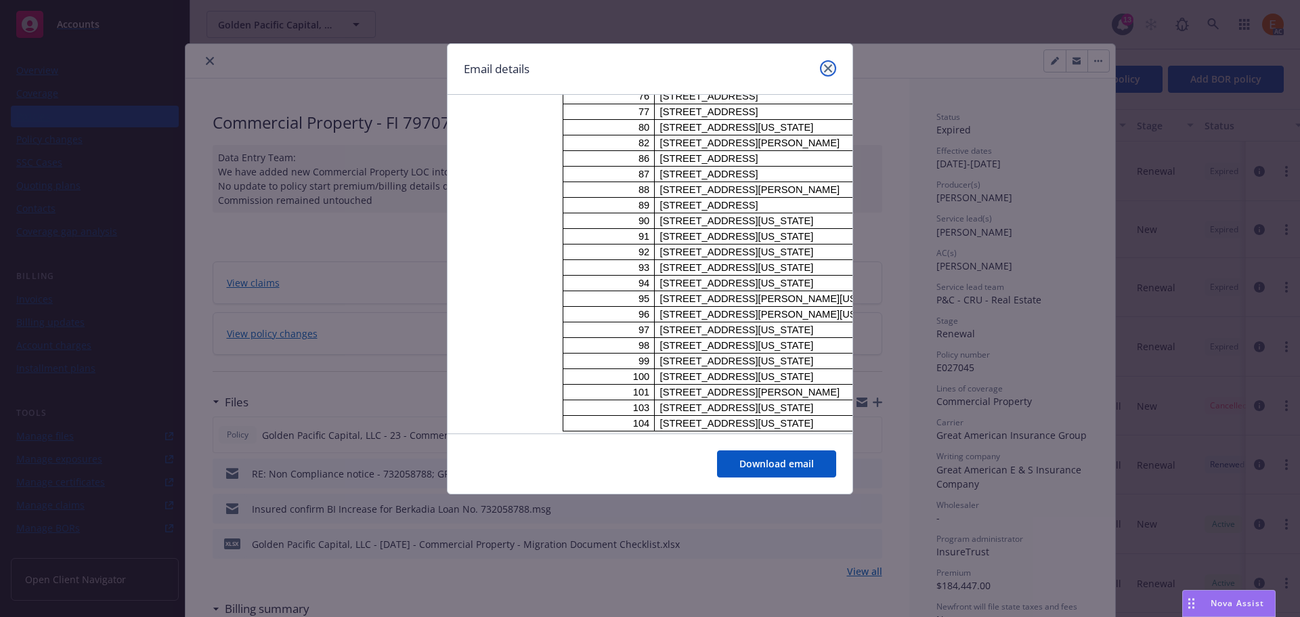
click at [825, 64] on link "close" at bounding box center [828, 68] width 16 height 16
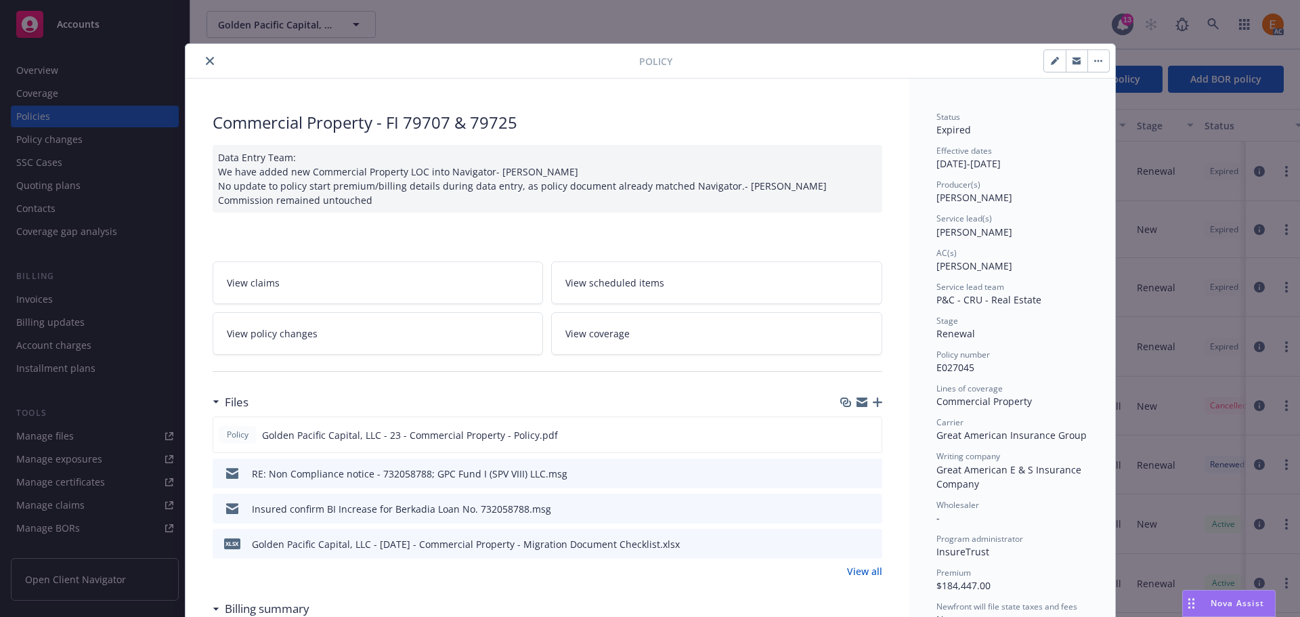
click at [206, 62] on icon "close" at bounding box center [210, 61] width 8 height 8
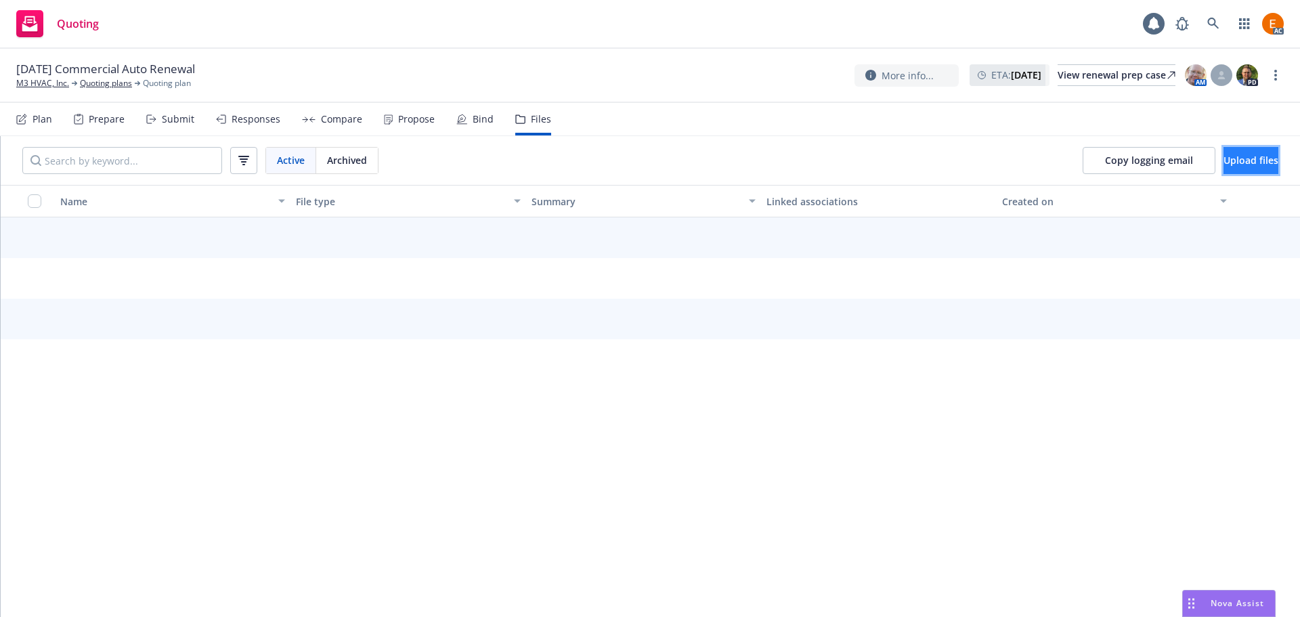
click at [1226, 155] on span "Upload files" at bounding box center [1251, 160] width 55 height 13
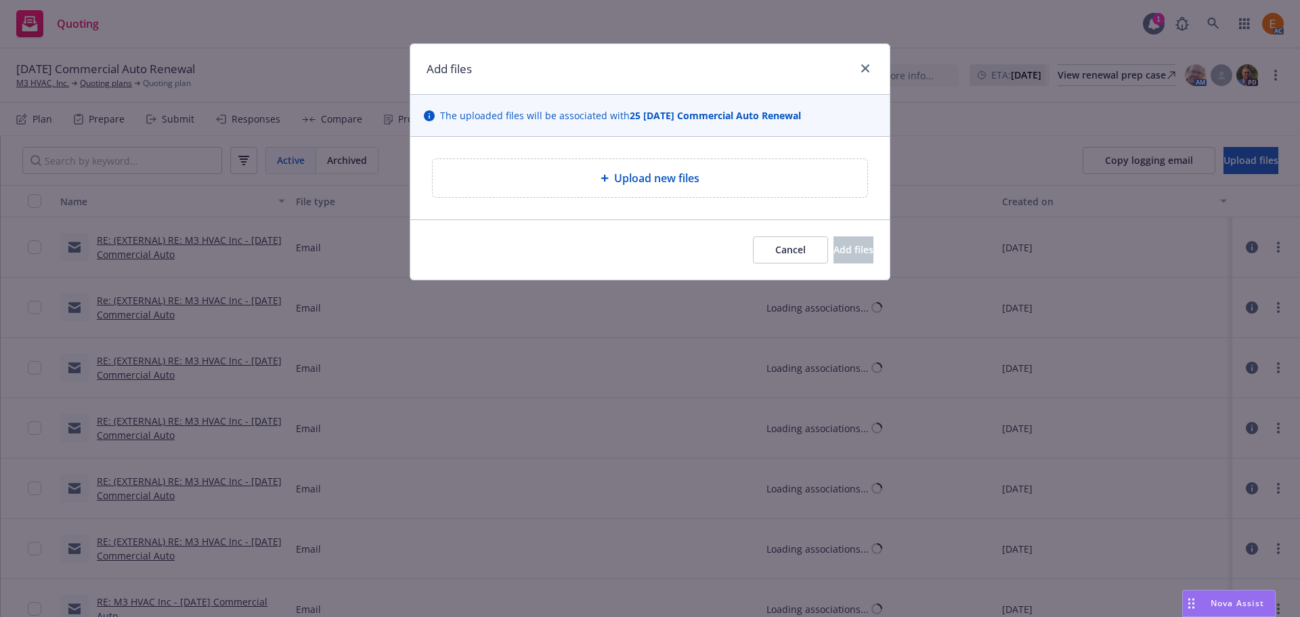
click at [671, 186] on span "Upload new files" at bounding box center [656, 178] width 85 height 16
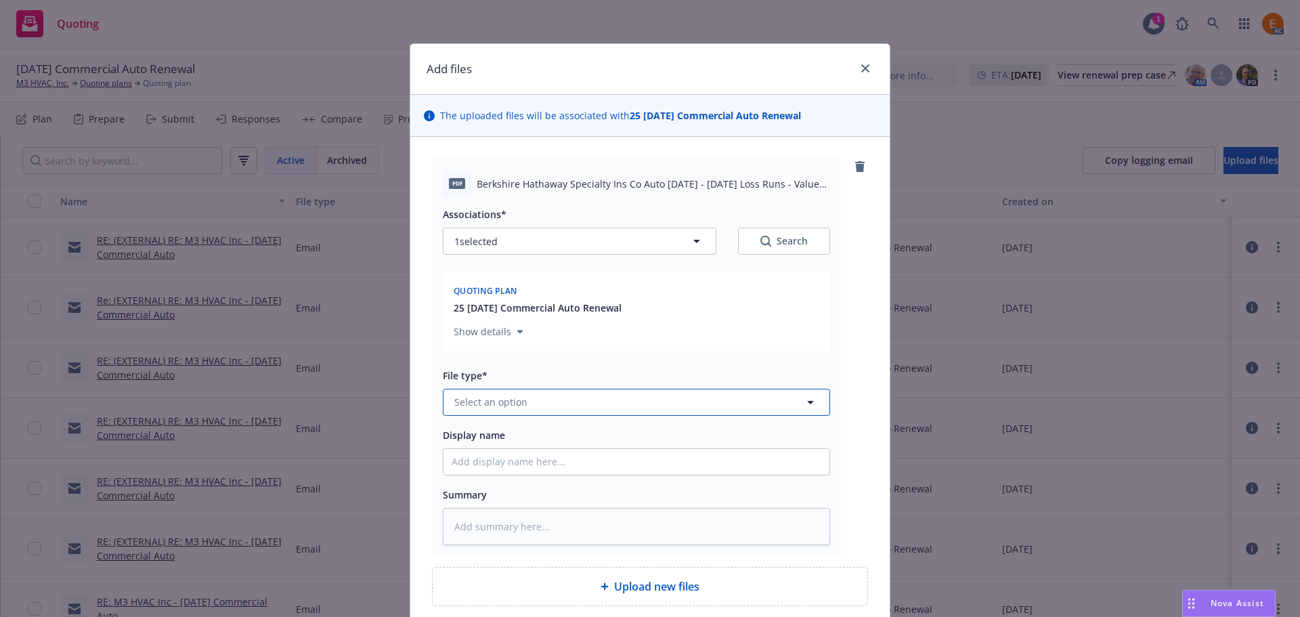
click at [549, 391] on button "Select an option" at bounding box center [636, 402] width 387 height 27
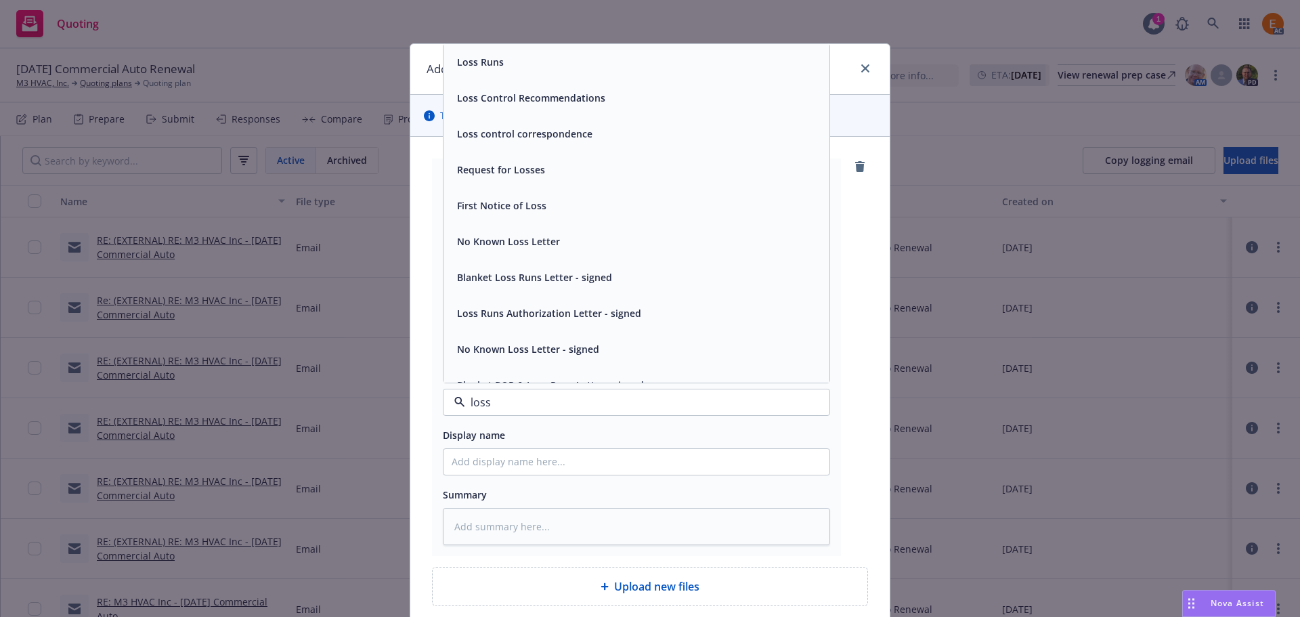
type input "loss r"
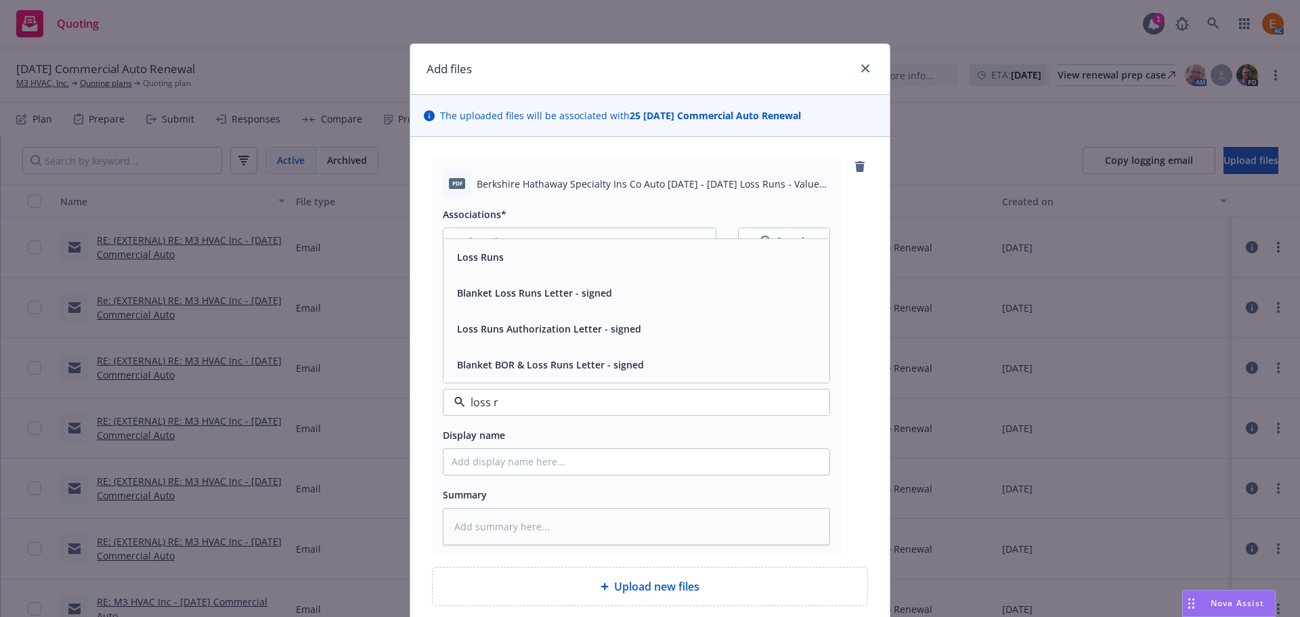
click at [511, 267] on div "Loss Runs" at bounding box center [637, 257] width 386 height 36
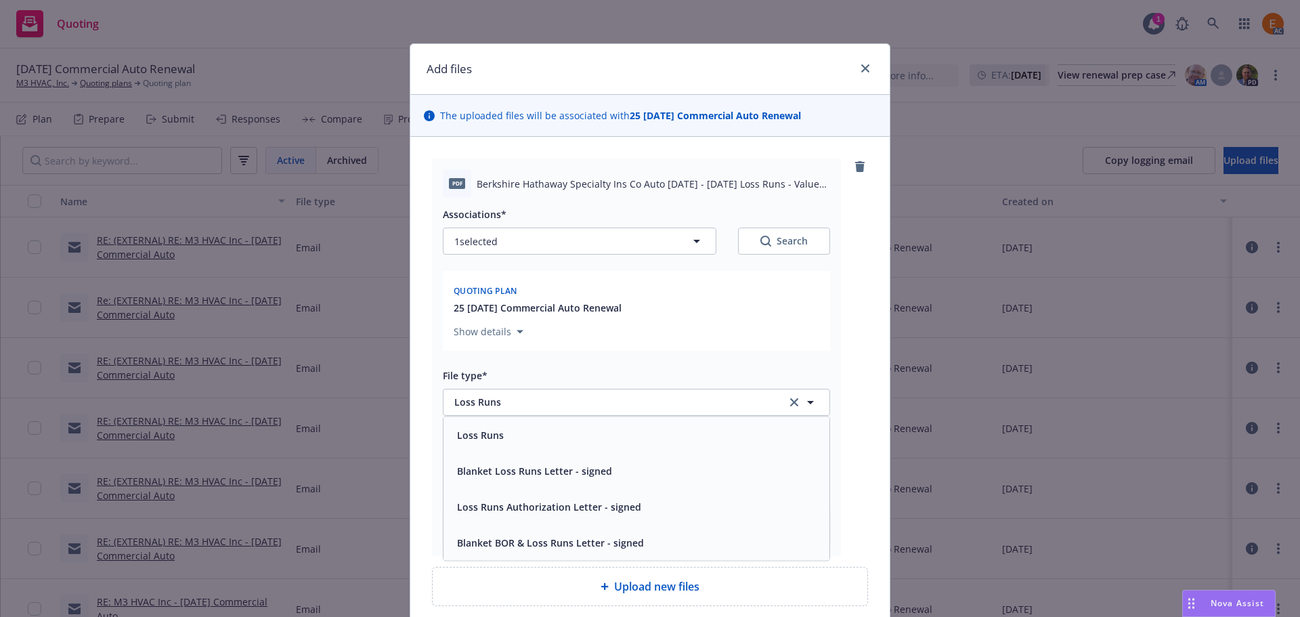
click at [788, 236] on div "Search" at bounding box center [783, 241] width 47 height 14
type textarea "x"
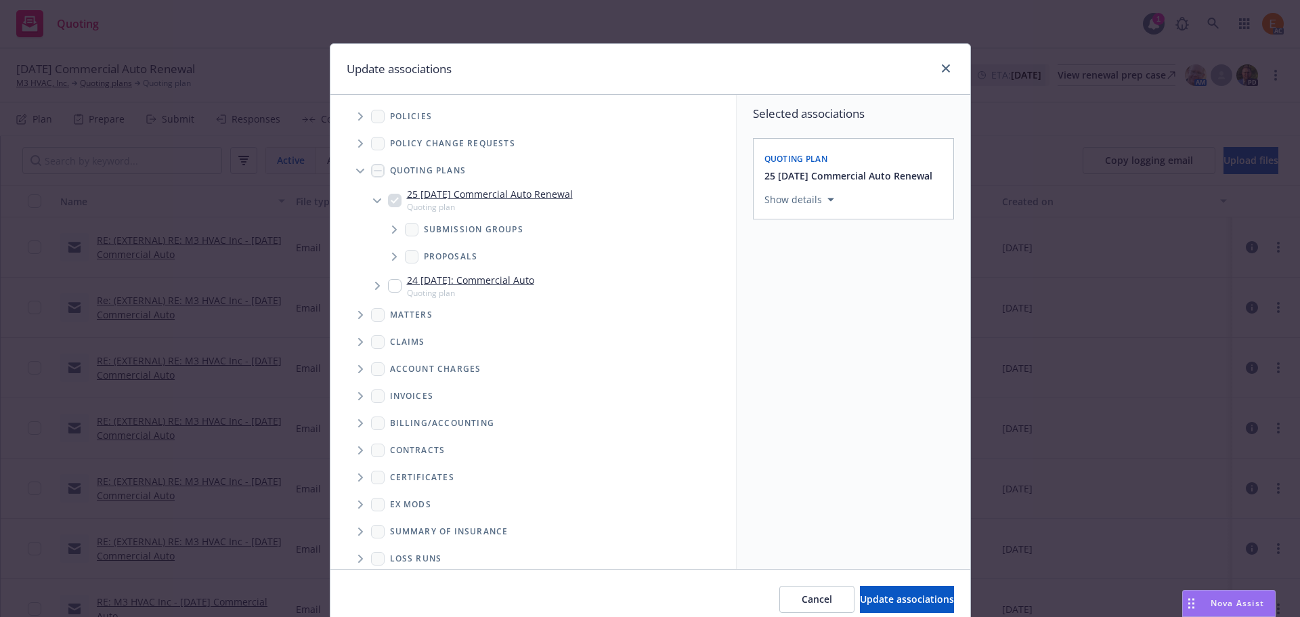
click at [360, 167] on span "Tree Example" at bounding box center [360, 171] width 22 height 22
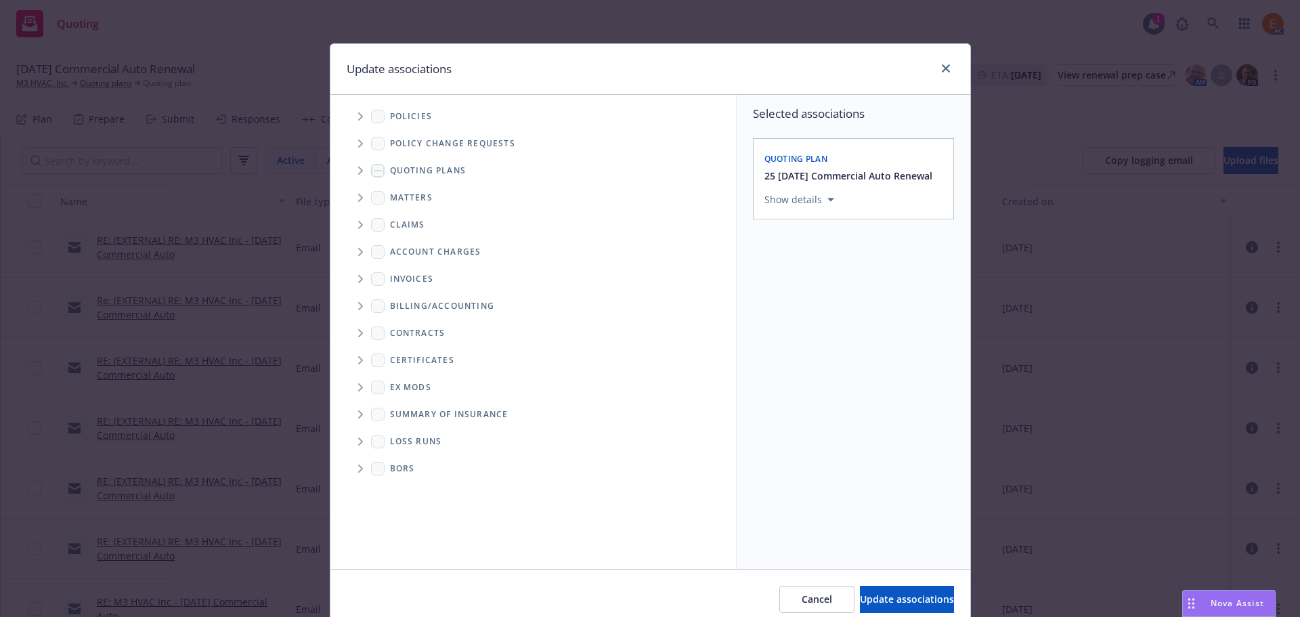
click at [349, 437] on span "Folder Tree Example" at bounding box center [360, 442] width 22 height 22
click at [416, 490] on link "2025" at bounding box center [423, 490] width 22 height 14
checkbox input "true"
click at [873, 591] on button "Update associations" at bounding box center [907, 599] width 94 height 27
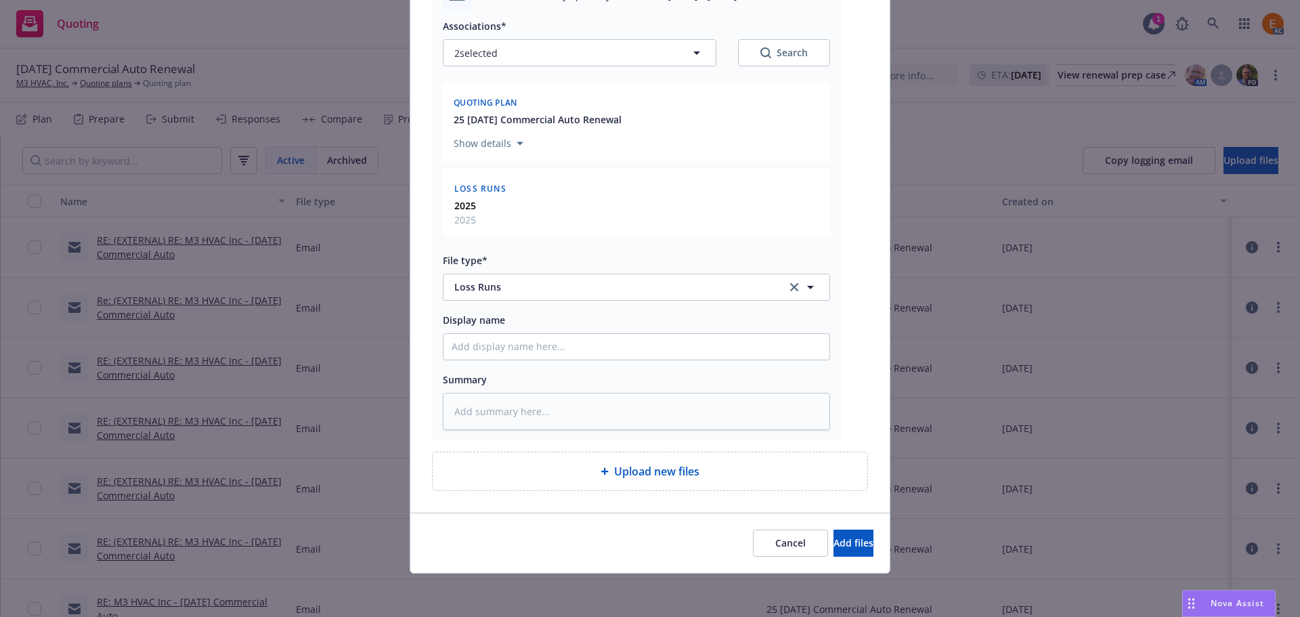
click at [849, 567] on div "Cancel Add files" at bounding box center [649, 543] width 479 height 60
click at [834, 531] on button "Add files" at bounding box center [854, 543] width 40 height 27
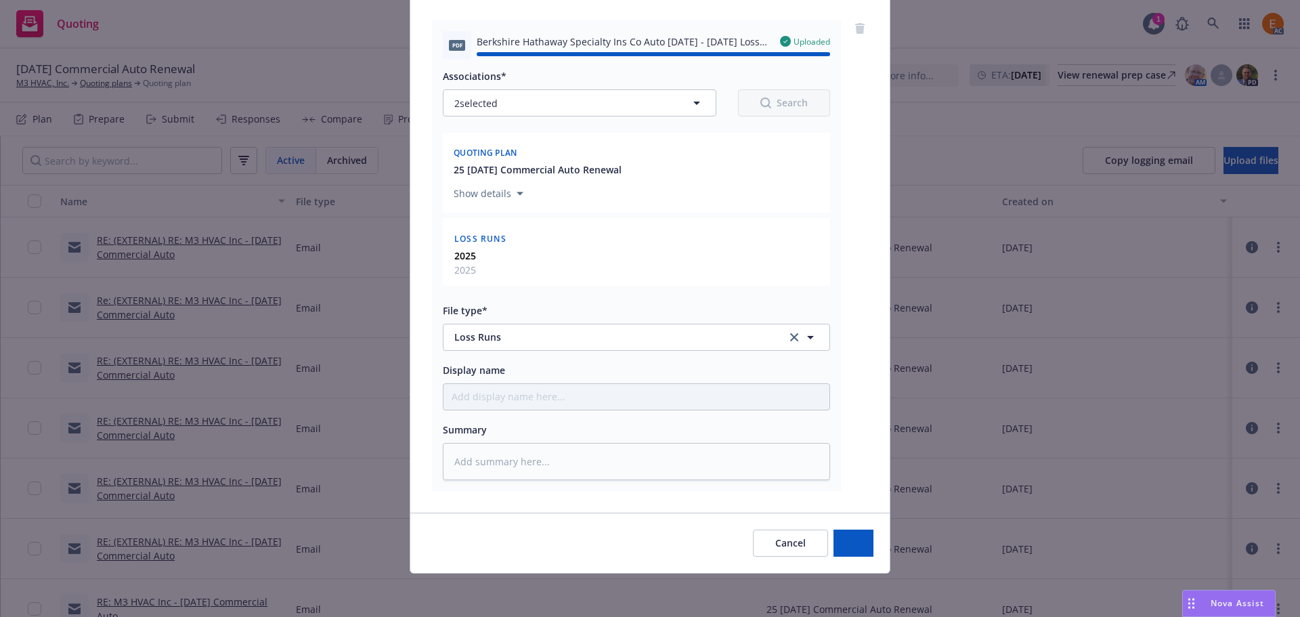
type textarea "x"
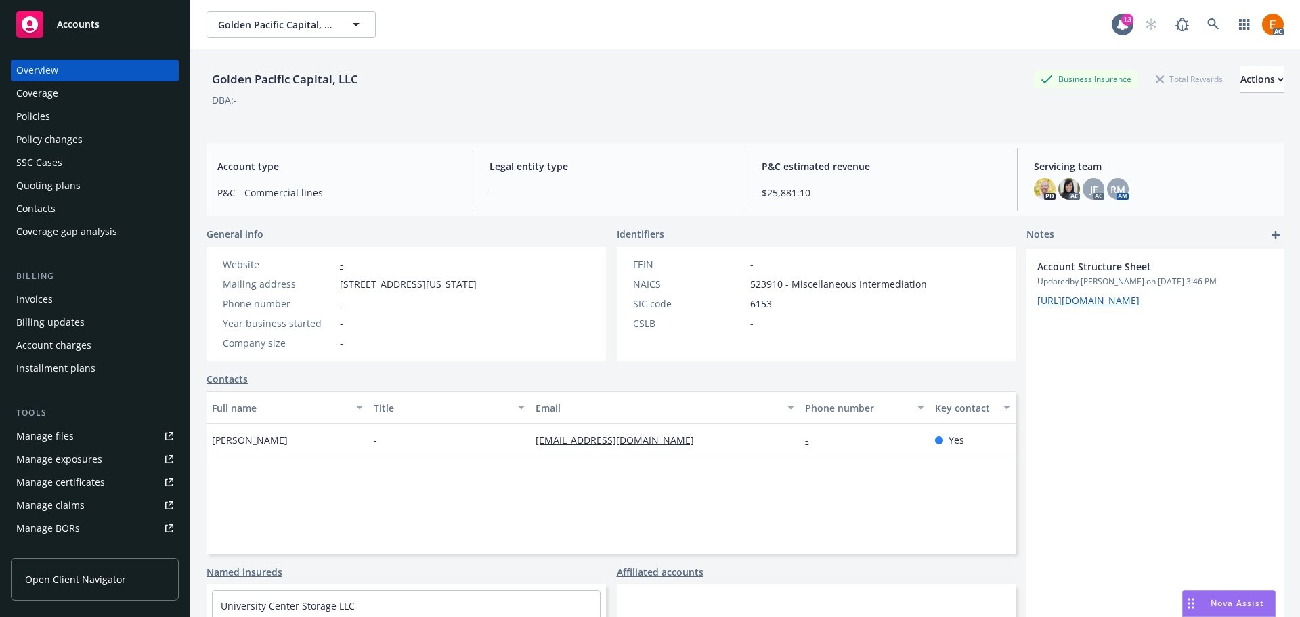
click at [122, 121] on div "Policies" at bounding box center [94, 117] width 157 height 22
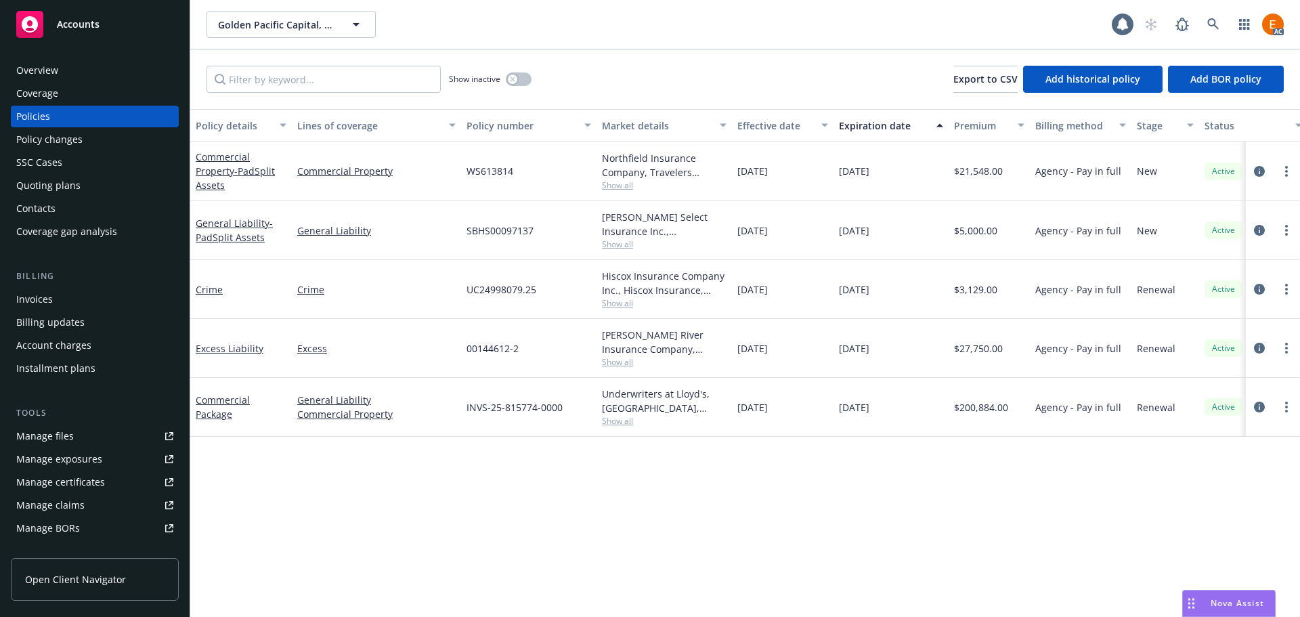
click at [123, 81] on div "Overview Coverage Policies Policy changes SSC Cases Quoting plans Contacts Cove…" at bounding box center [95, 151] width 168 height 183
click at [122, 77] on div "Overview" at bounding box center [94, 71] width 157 height 22
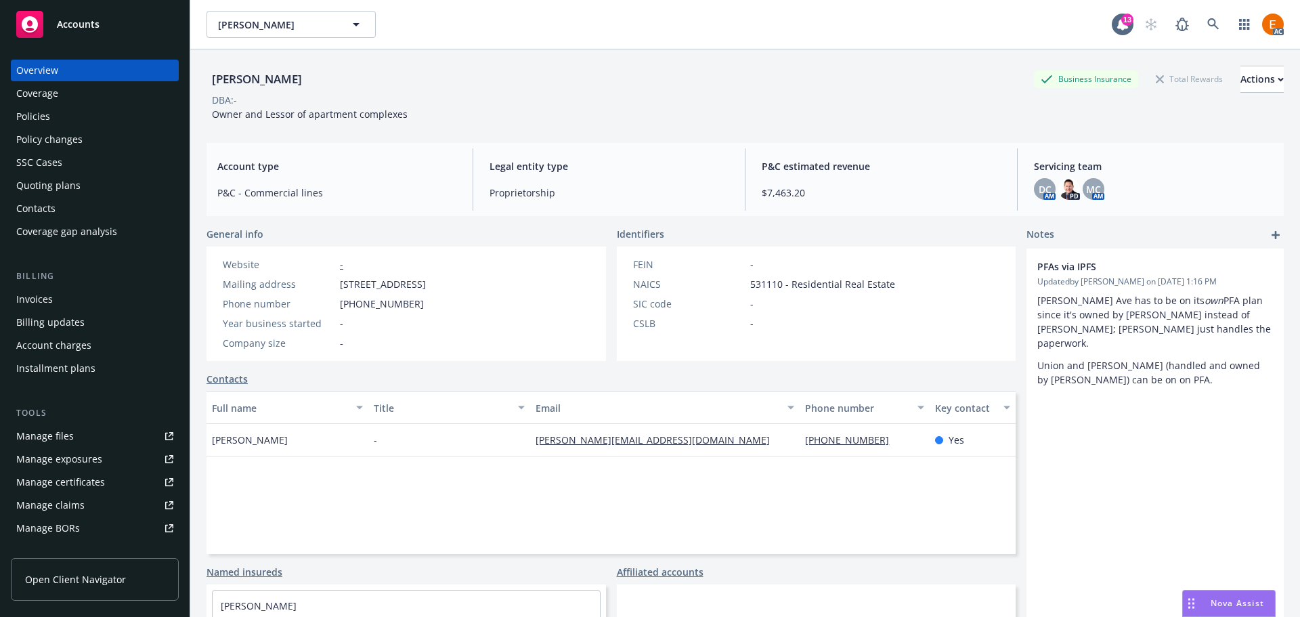
click at [145, 429] on link "Manage files" at bounding box center [95, 436] width 168 height 22
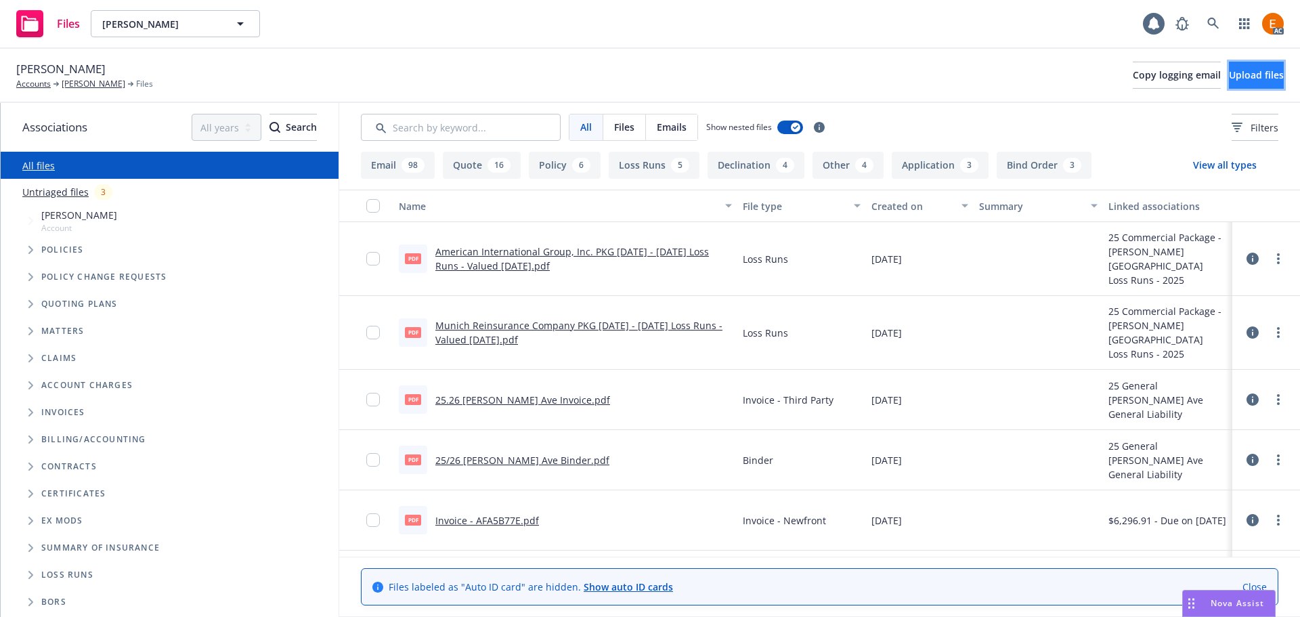
click at [1229, 79] on span "Upload files" at bounding box center [1256, 74] width 55 height 13
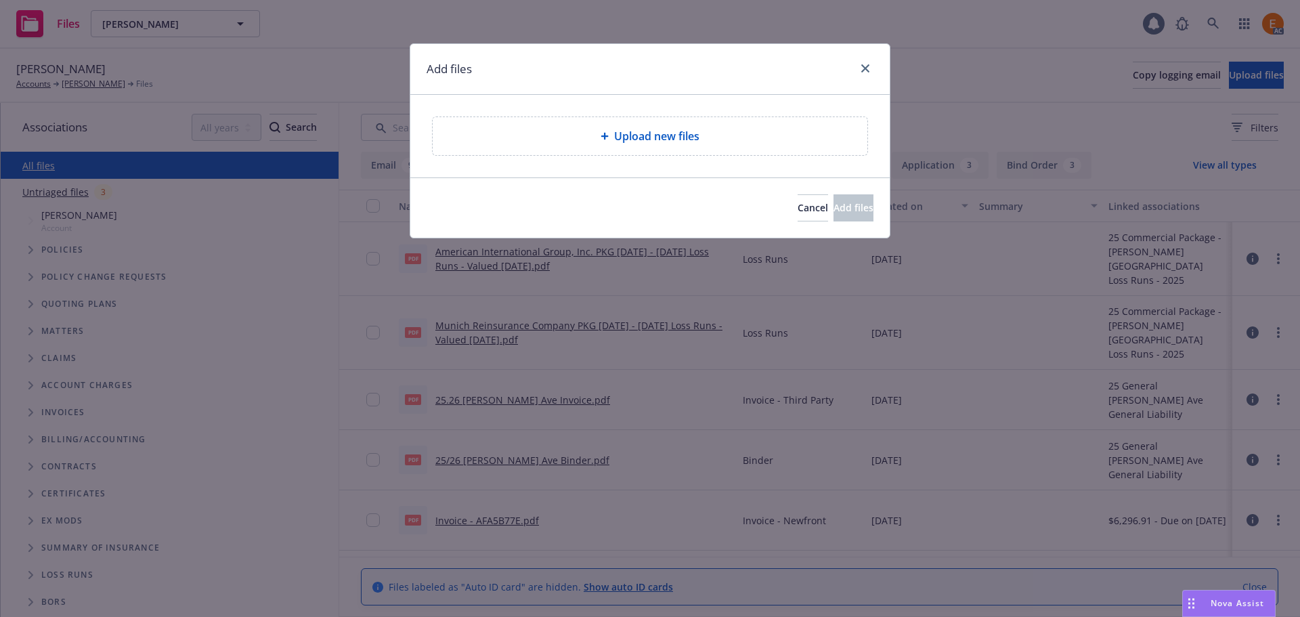
click at [614, 158] on div "Upload new files" at bounding box center [649, 136] width 479 height 83
click at [615, 133] on span "Upload new files" at bounding box center [656, 136] width 85 height 16
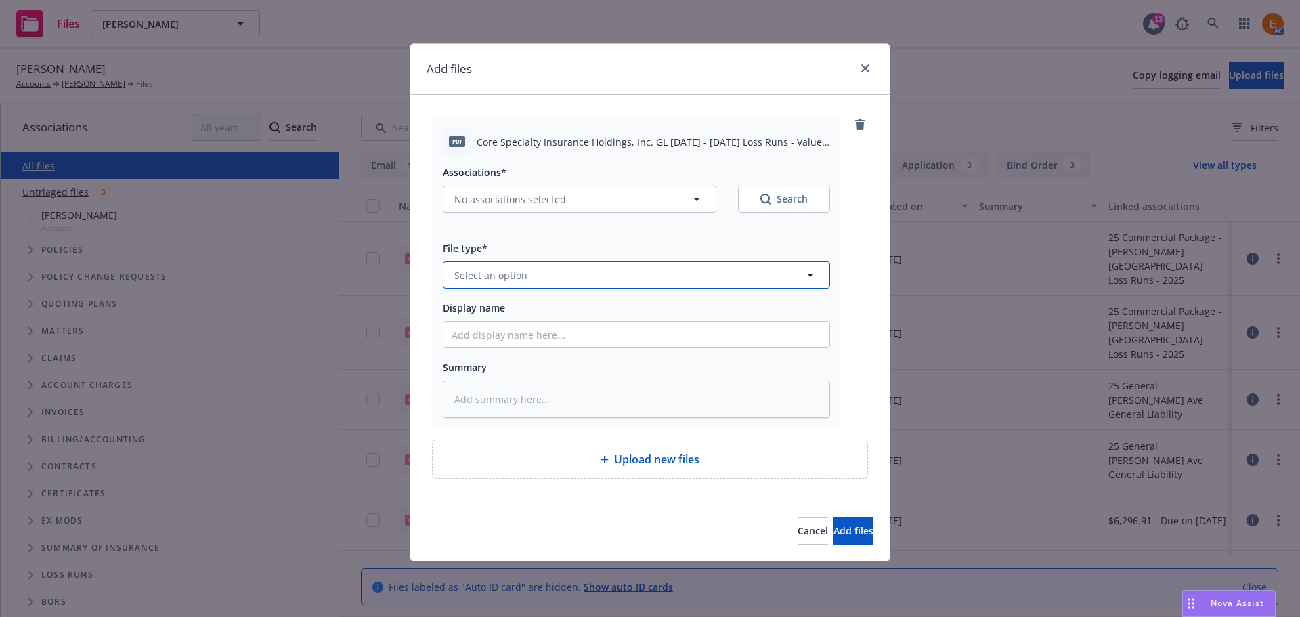
click at [591, 282] on button "Select an option" at bounding box center [636, 274] width 387 height 27
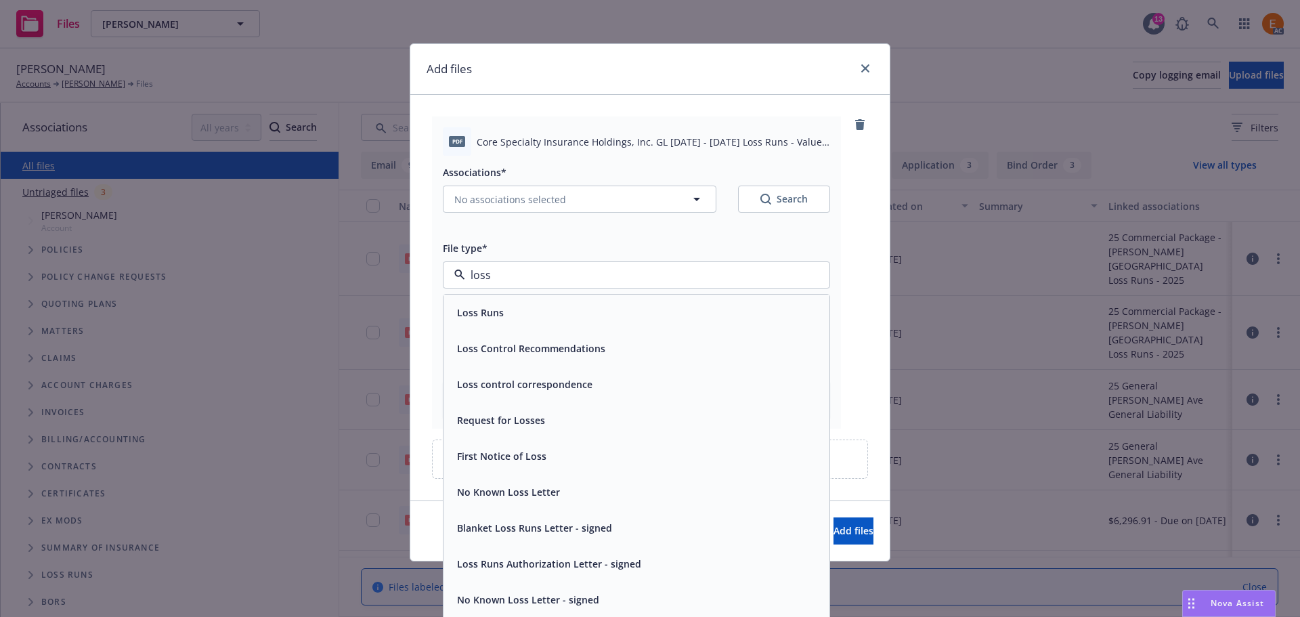
type input "loss r"
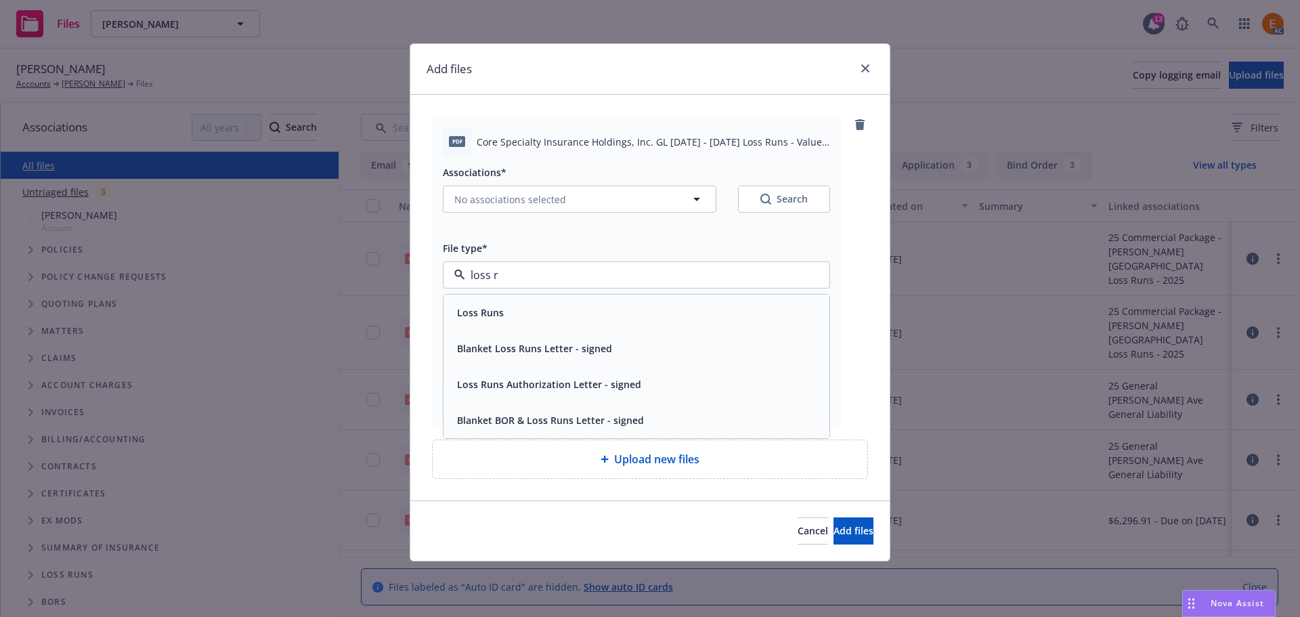
click at [582, 322] on div "Loss Runs" at bounding box center [637, 313] width 370 height 20
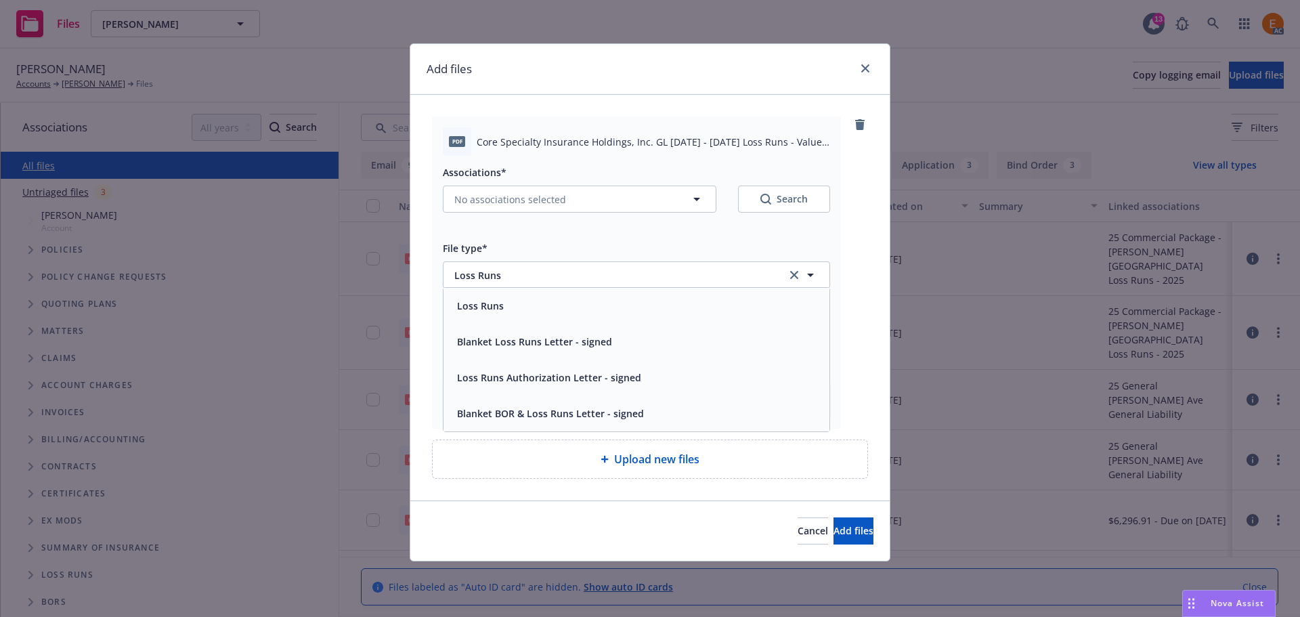
click at [799, 195] on div "Search" at bounding box center [783, 199] width 47 height 14
type textarea "x"
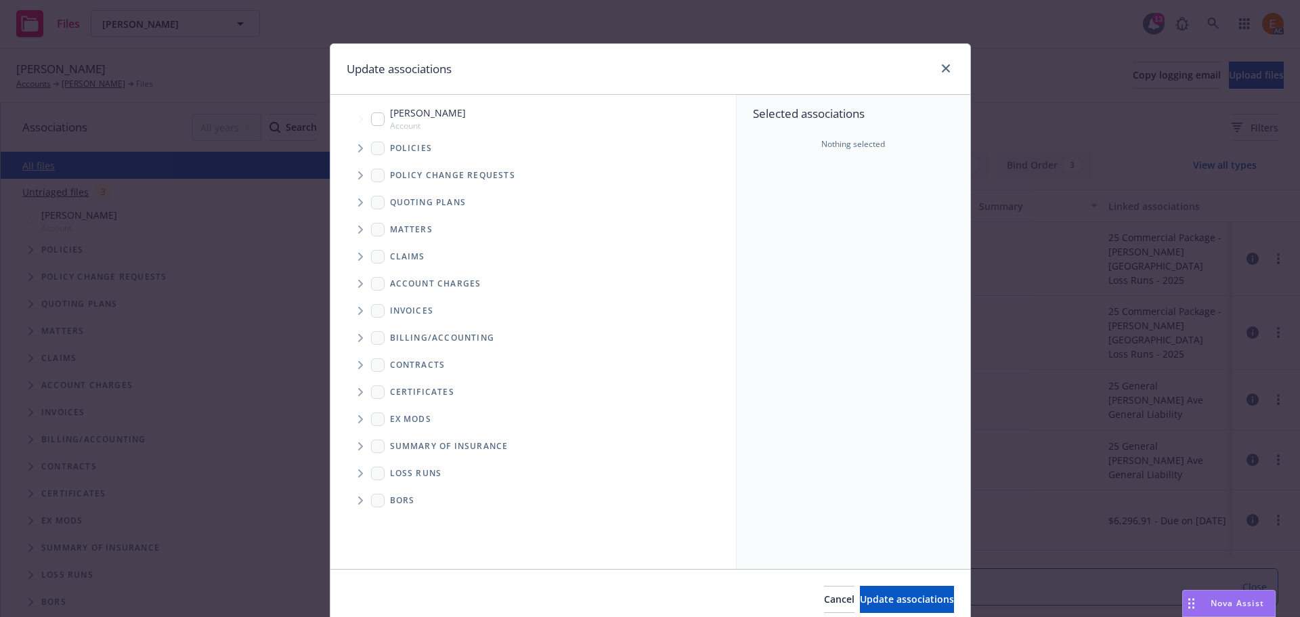
click at [358, 471] on icon "Folder Tree Example" at bounding box center [360, 473] width 5 height 8
click at [400, 514] on div "2025" at bounding box center [411, 522] width 43 height 20
checkbox input "true"
click at [865, 602] on span "Update associations" at bounding box center [907, 599] width 94 height 13
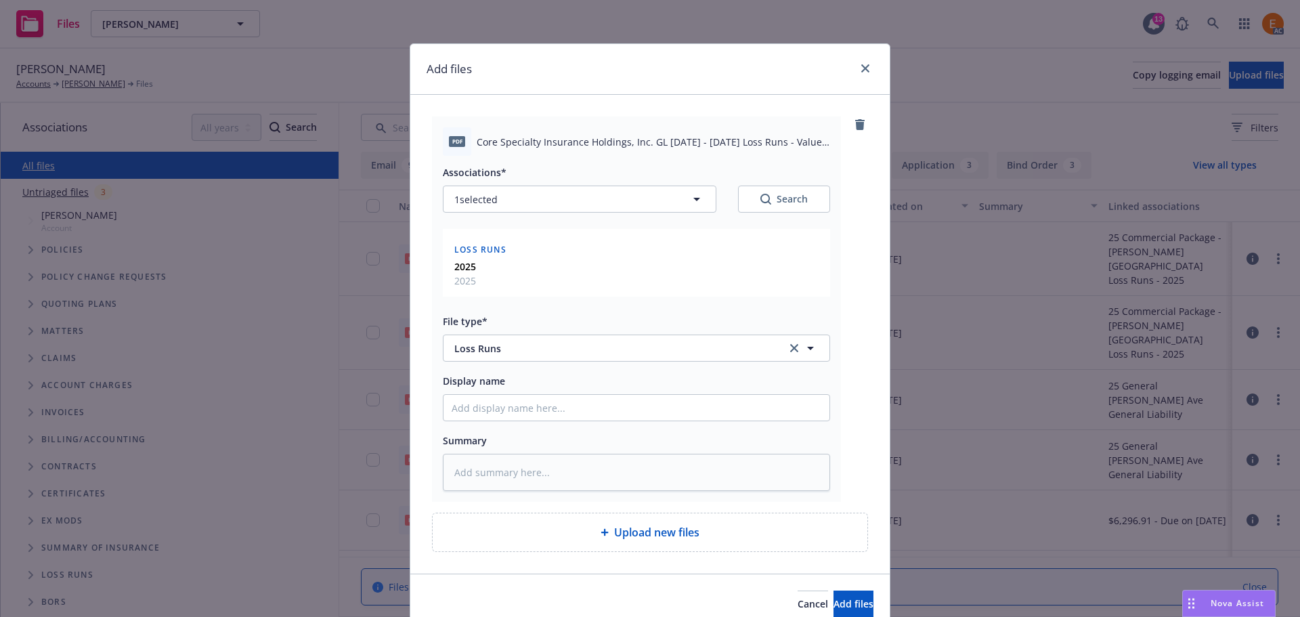
click at [762, 200] on icon "Search" at bounding box center [765, 199] width 11 height 11
type textarea "x"
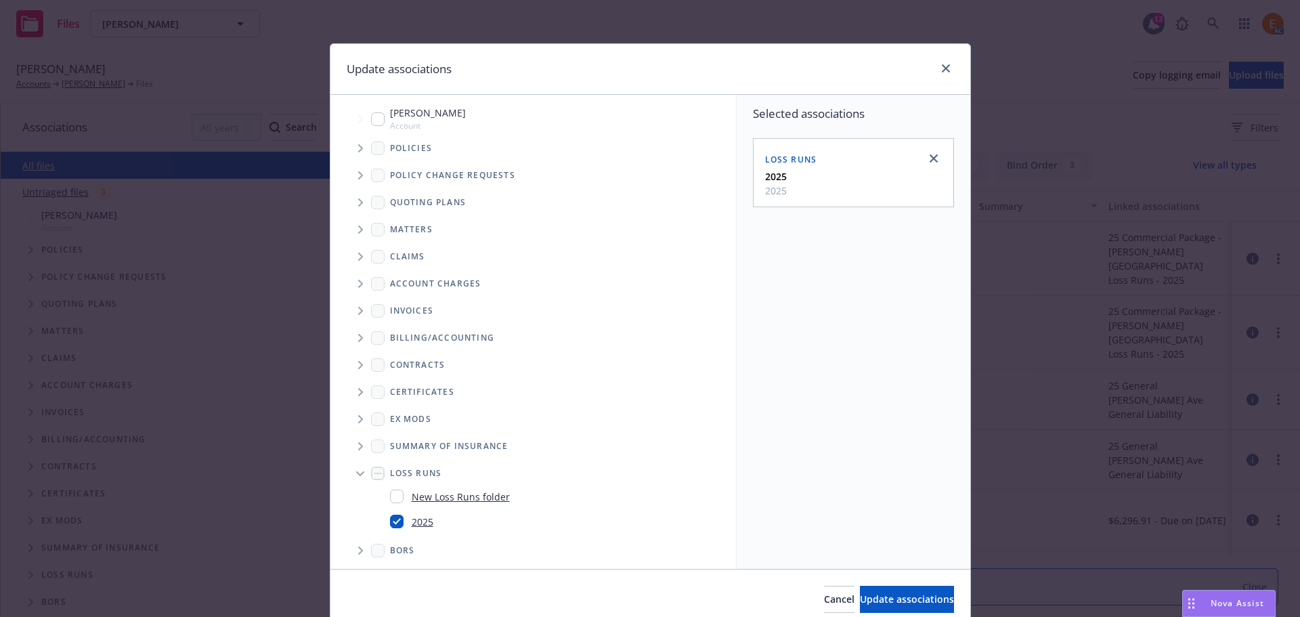
click at [358, 150] on icon "Tree Example" at bounding box center [360, 148] width 5 height 8
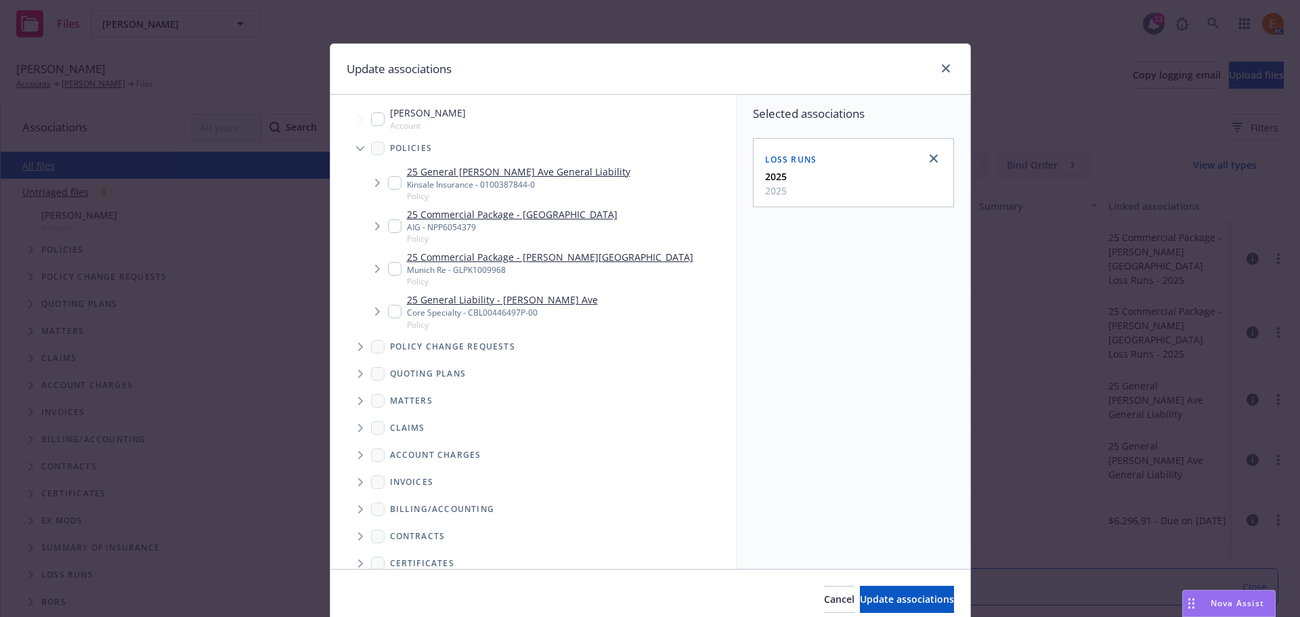
click at [483, 174] on link "25 General Liability - Ross Ave General Liability" at bounding box center [518, 172] width 223 height 14
checkbox input "true"
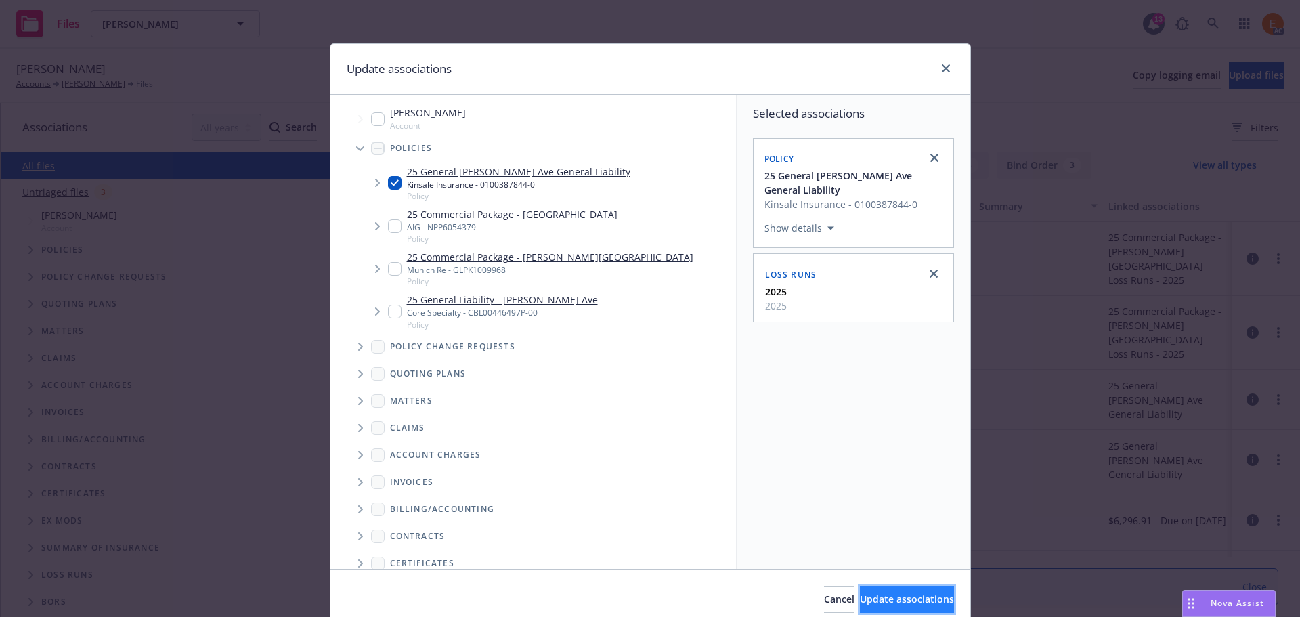
click at [885, 595] on span "Update associations" at bounding box center [907, 599] width 94 height 13
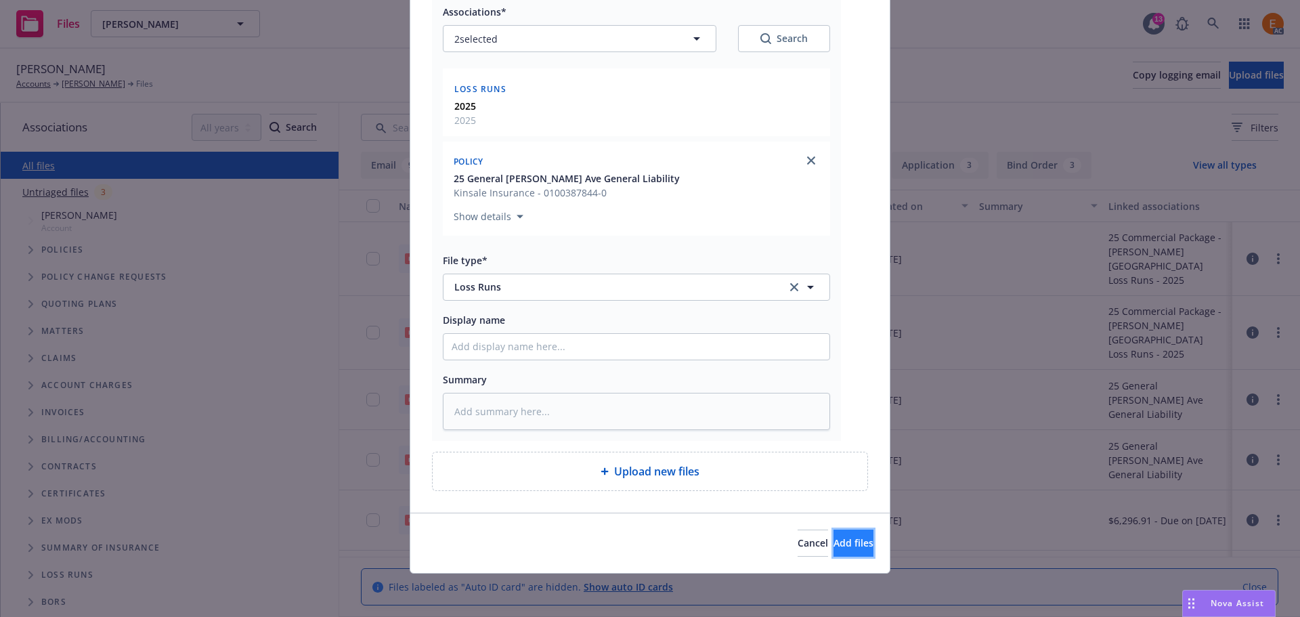
click at [844, 531] on button "Add files" at bounding box center [854, 543] width 40 height 27
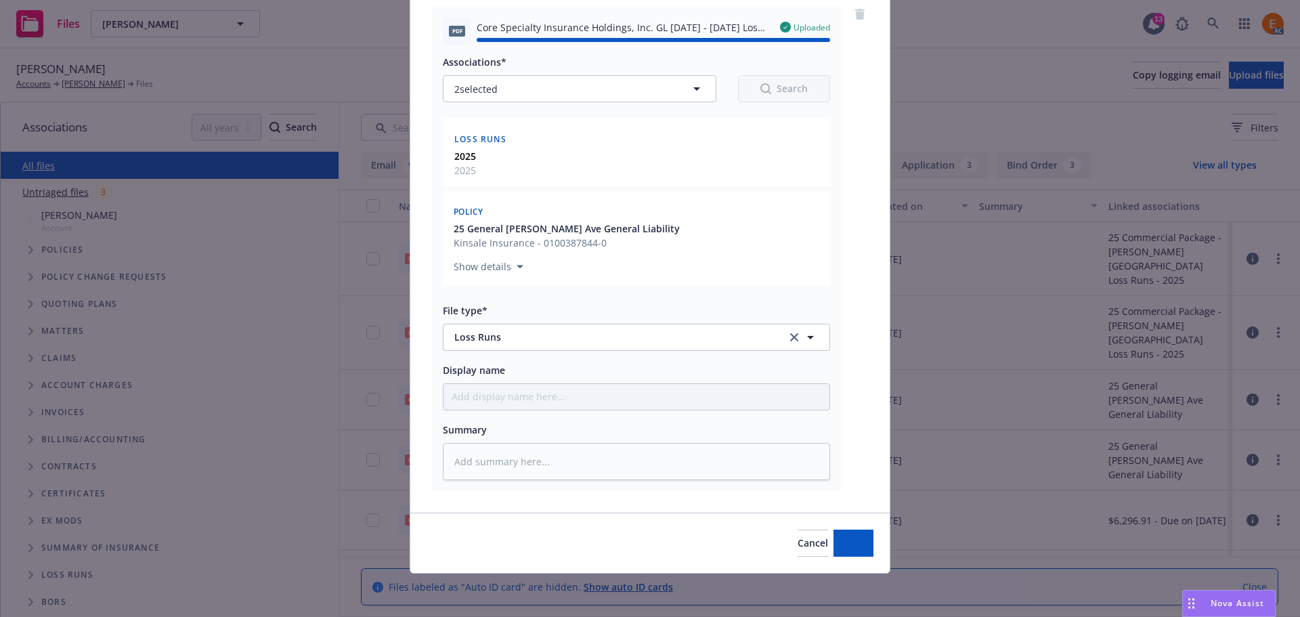
type textarea "x"
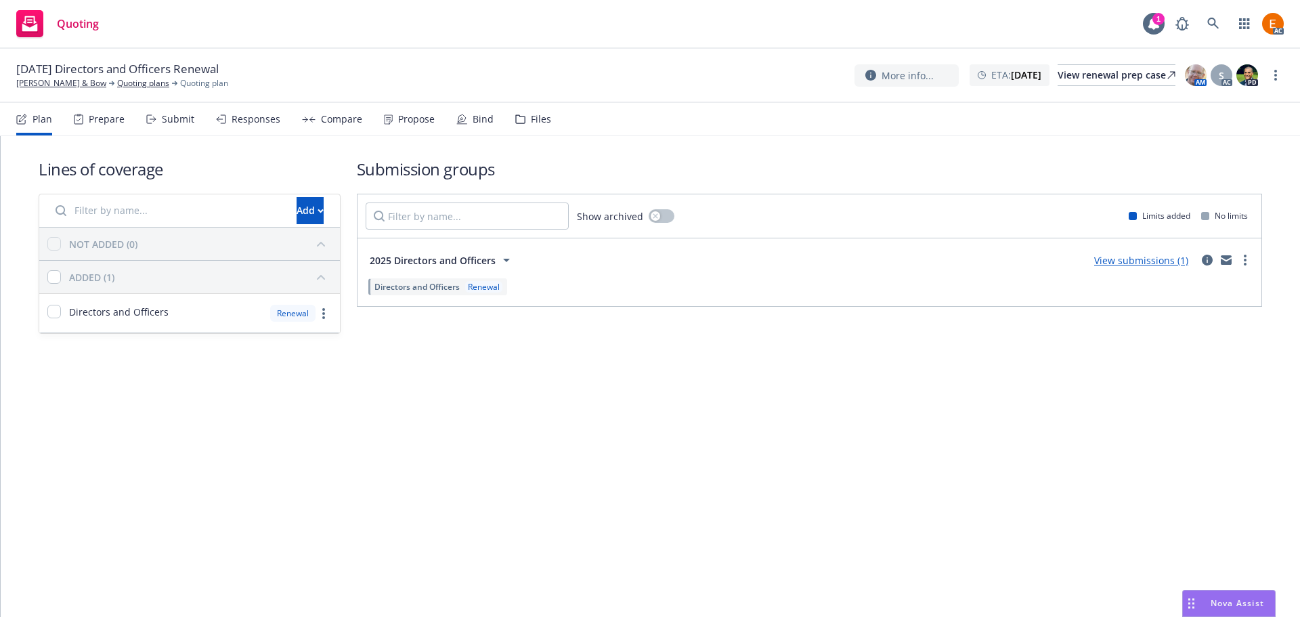
click at [534, 119] on div "Files" at bounding box center [541, 119] width 20 height 11
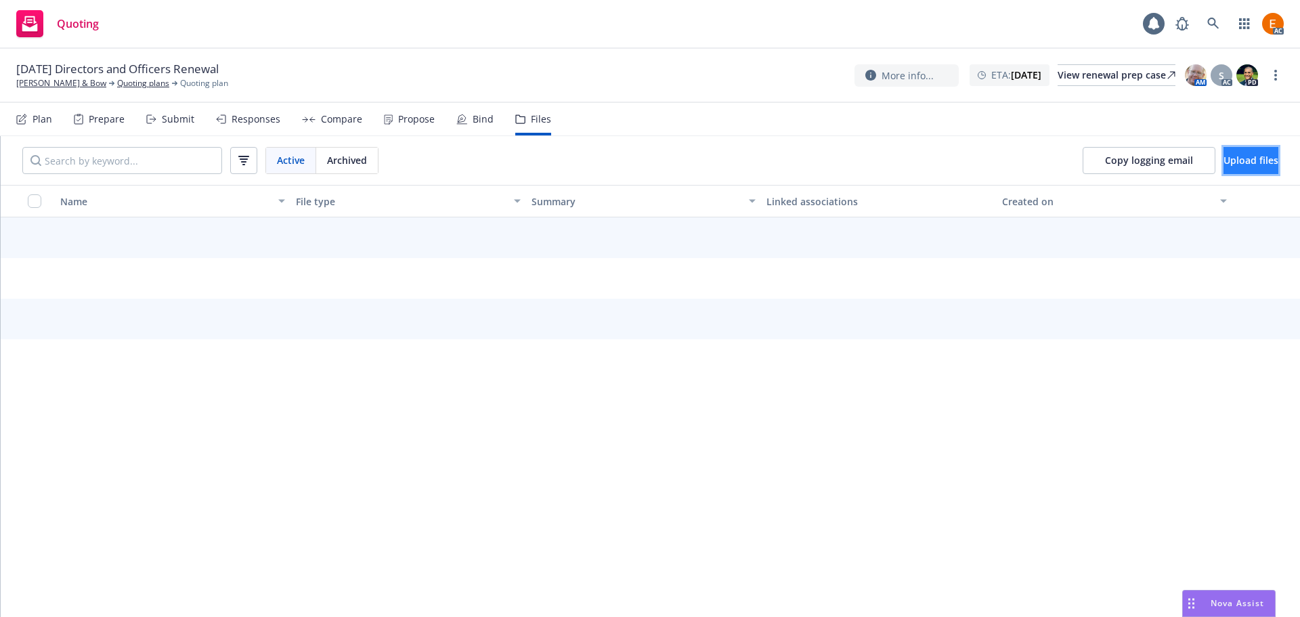
click at [1256, 171] on button "Upload files" at bounding box center [1251, 160] width 55 height 27
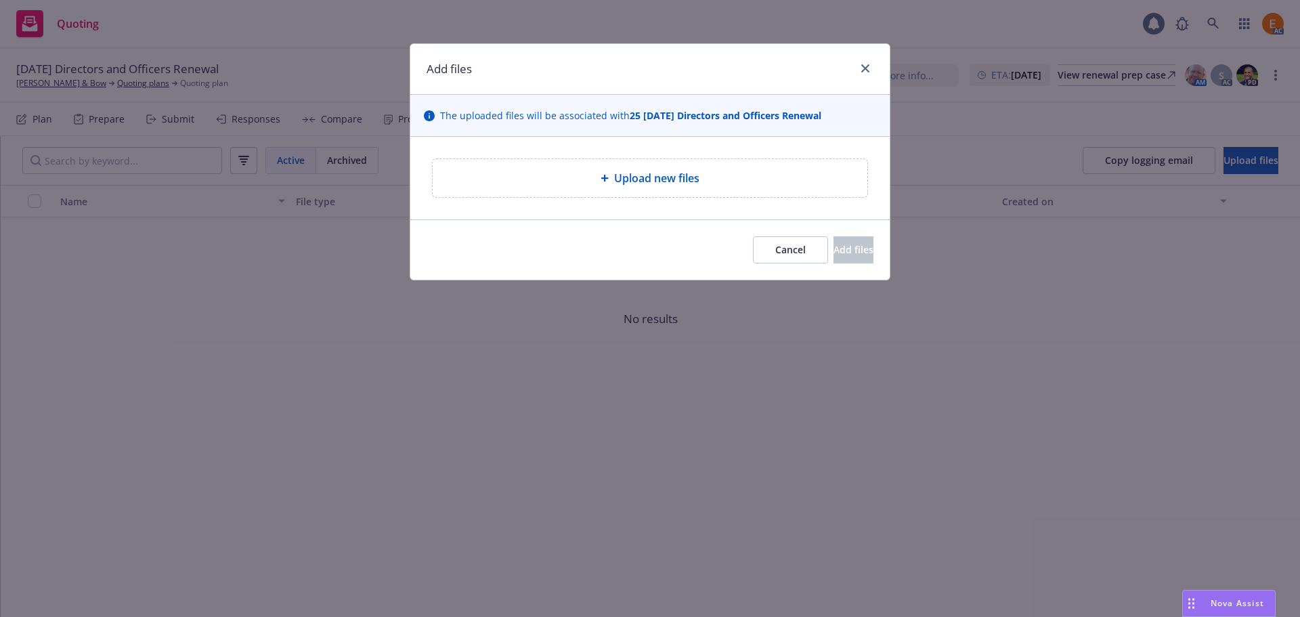
click at [607, 144] on div "Upload new files" at bounding box center [649, 178] width 479 height 83
click at [611, 172] on div "Upload new files" at bounding box center [650, 178] width 413 height 16
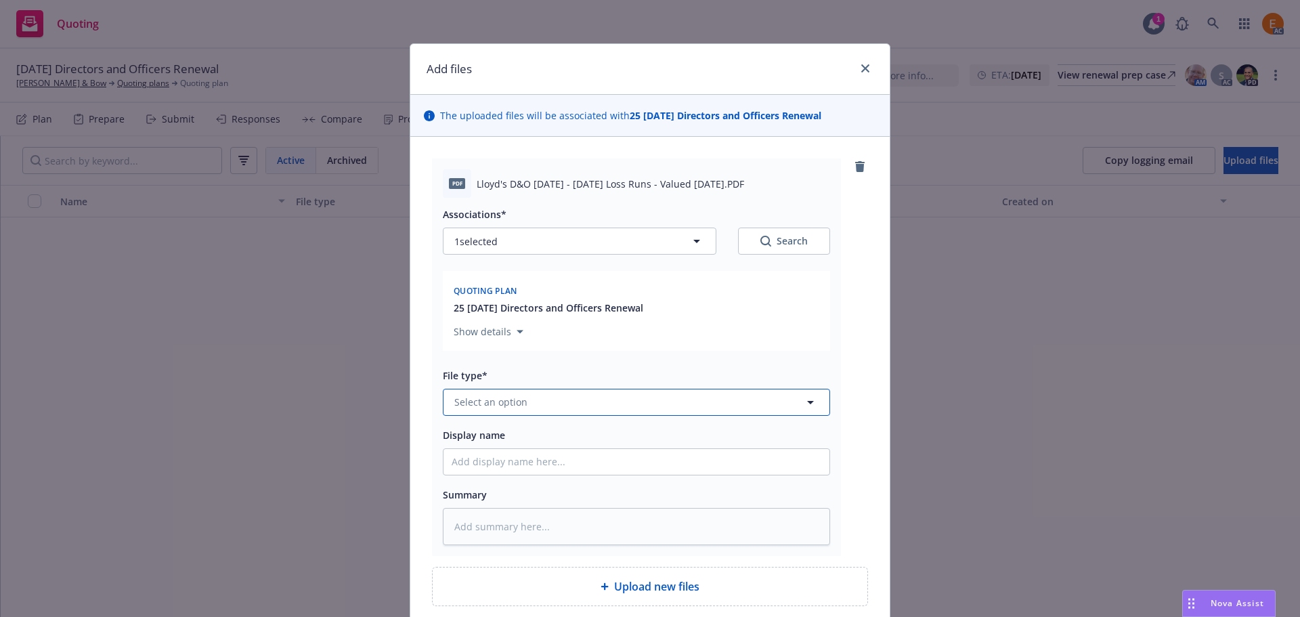
click at [626, 391] on button "Select an option" at bounding box center [636, 402] width 387 height 27
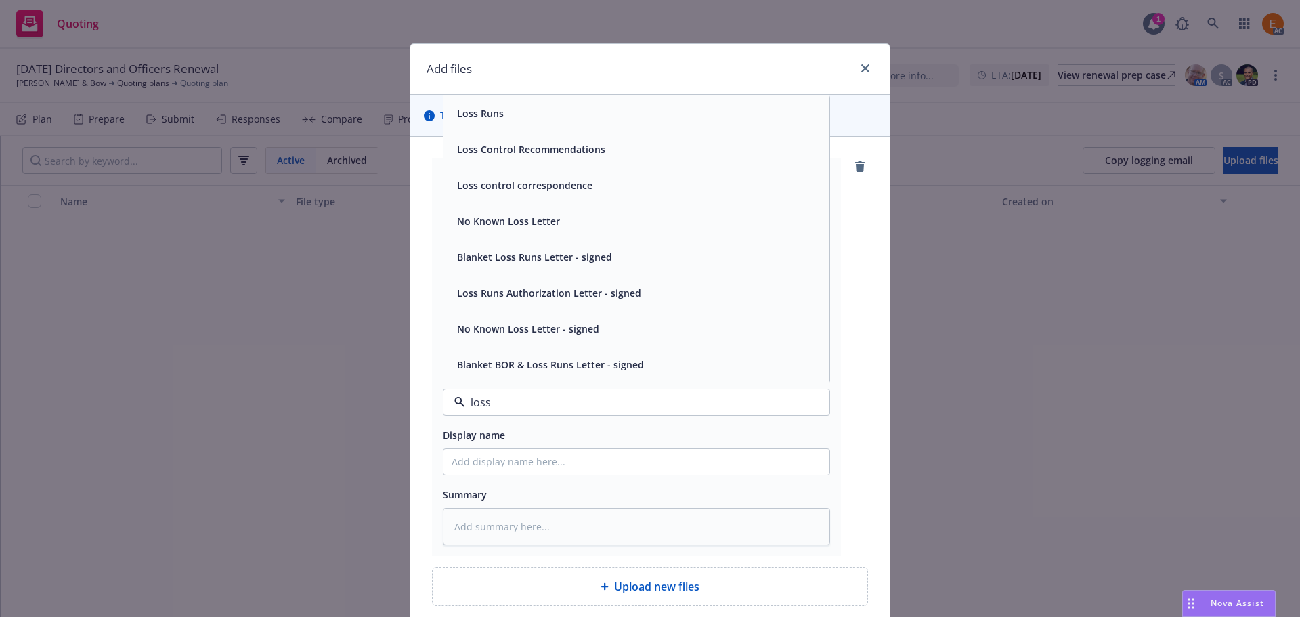
type input "loss r"
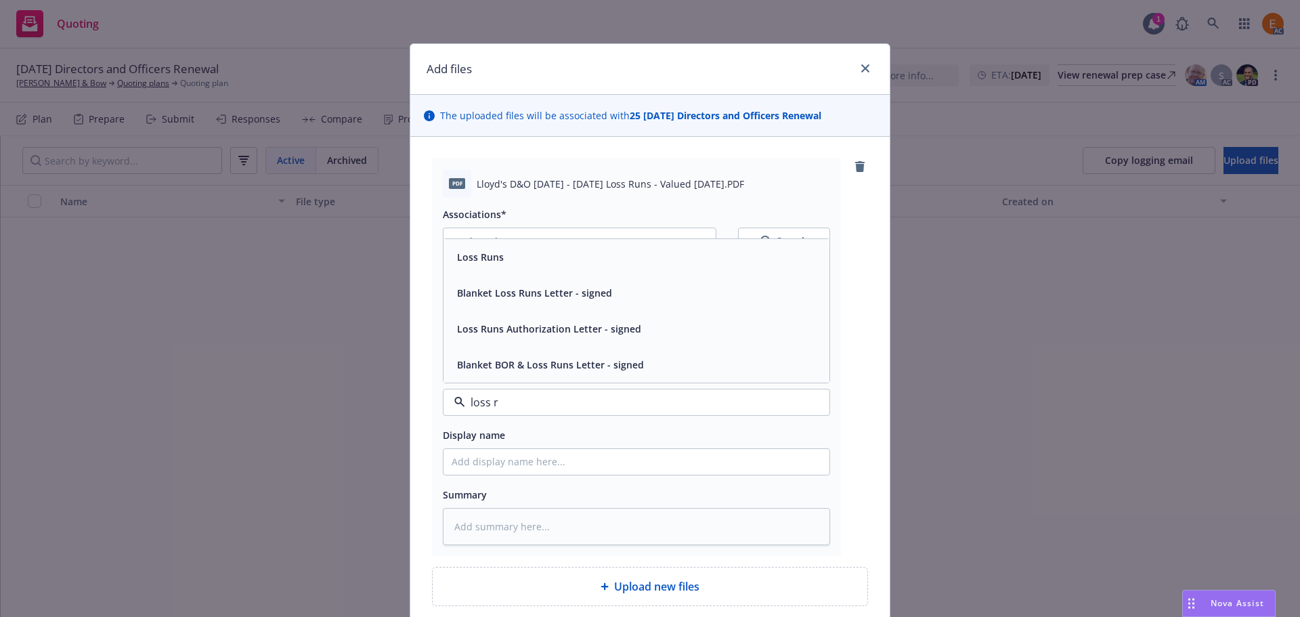
click at [538, 258] on div "Loss Runs" at bounding box center [637, 257] width 370 height 20
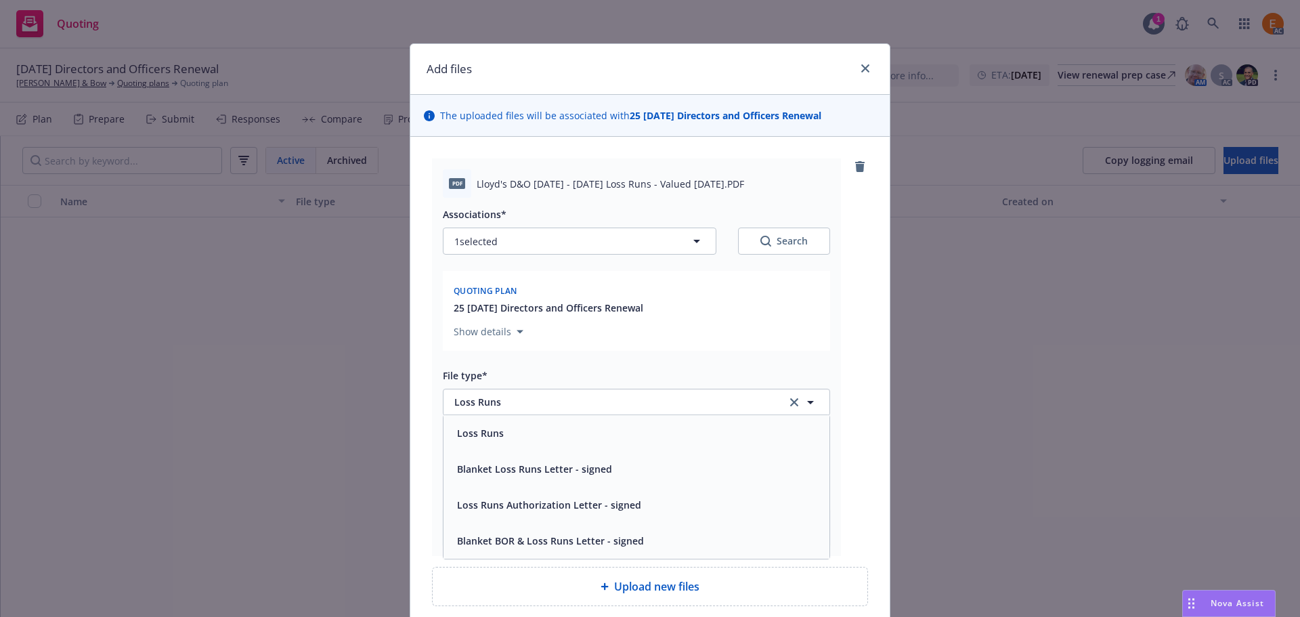
click at [765, 247] on div "Search" at bounding box center [783, 241] width 47 height 14
type textarea "x"
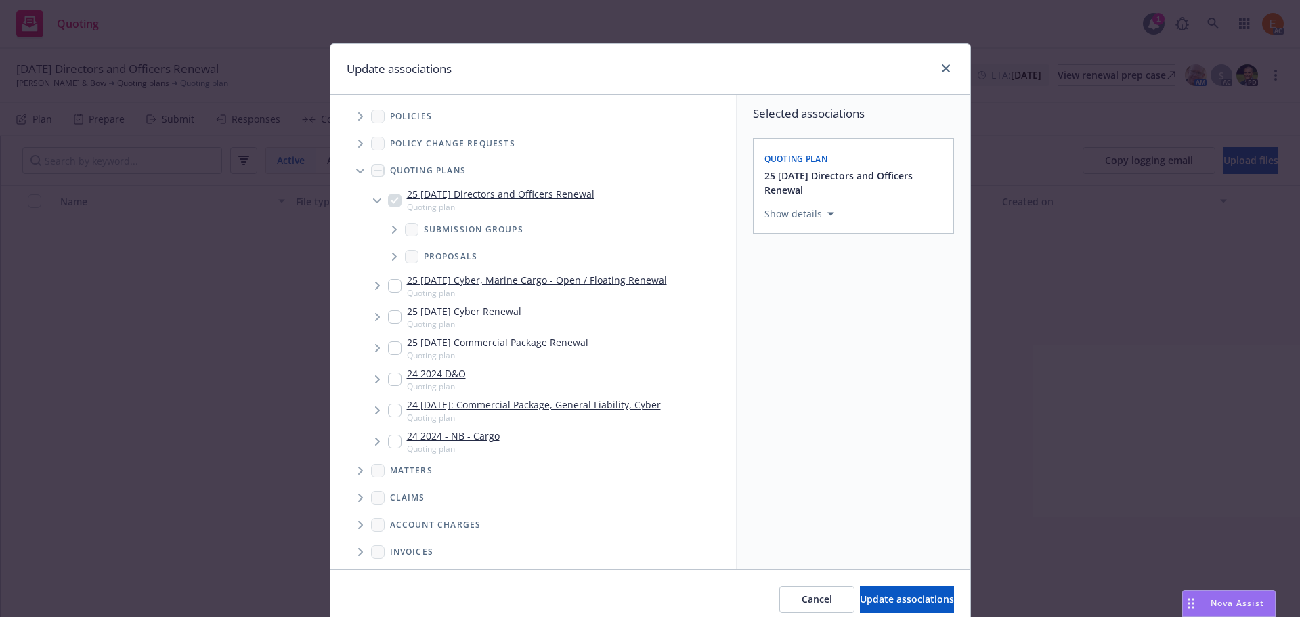
click at [356, 173] on icon "Tree Example" at bounding box center [360, 171] width 8 height 5
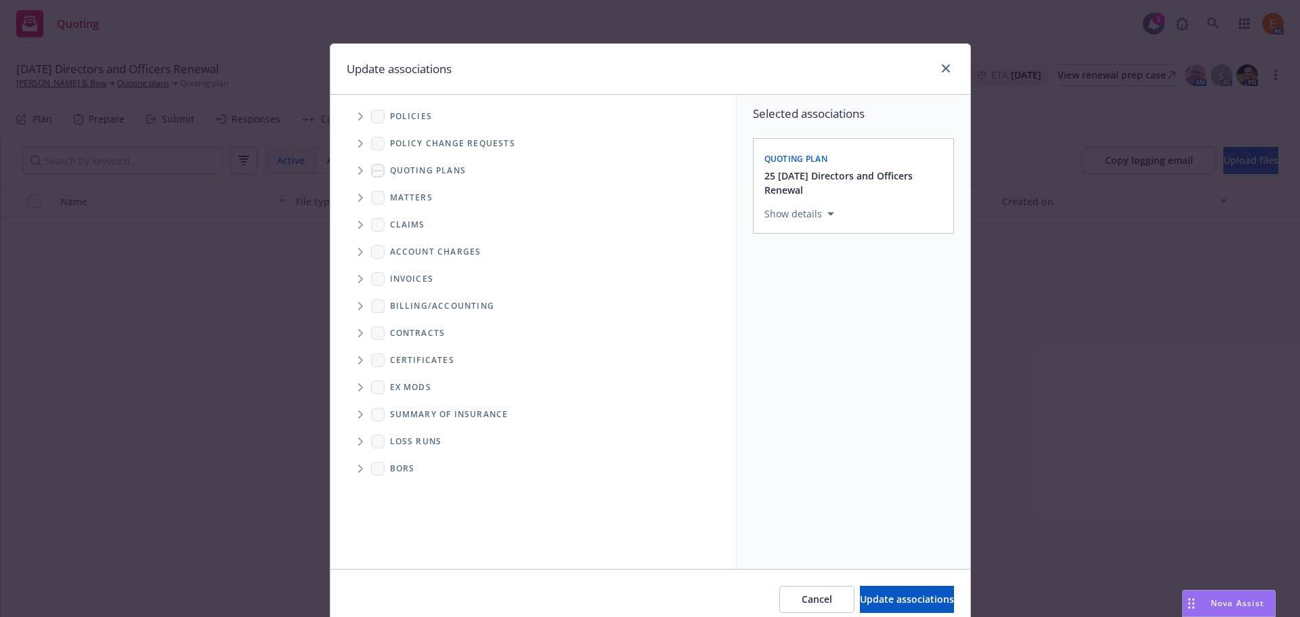
click at [358, 442] on span "Folder Tree Example" at bounding box center [360, 442] width 22 height 22
click at [412, 487] on link "2025" at bounding box center [423, 490] width 22 height 14
checkbox input "true"
click at [860, 588] on button "Update associations" at bounding box center [907, 599] width 94 height 27
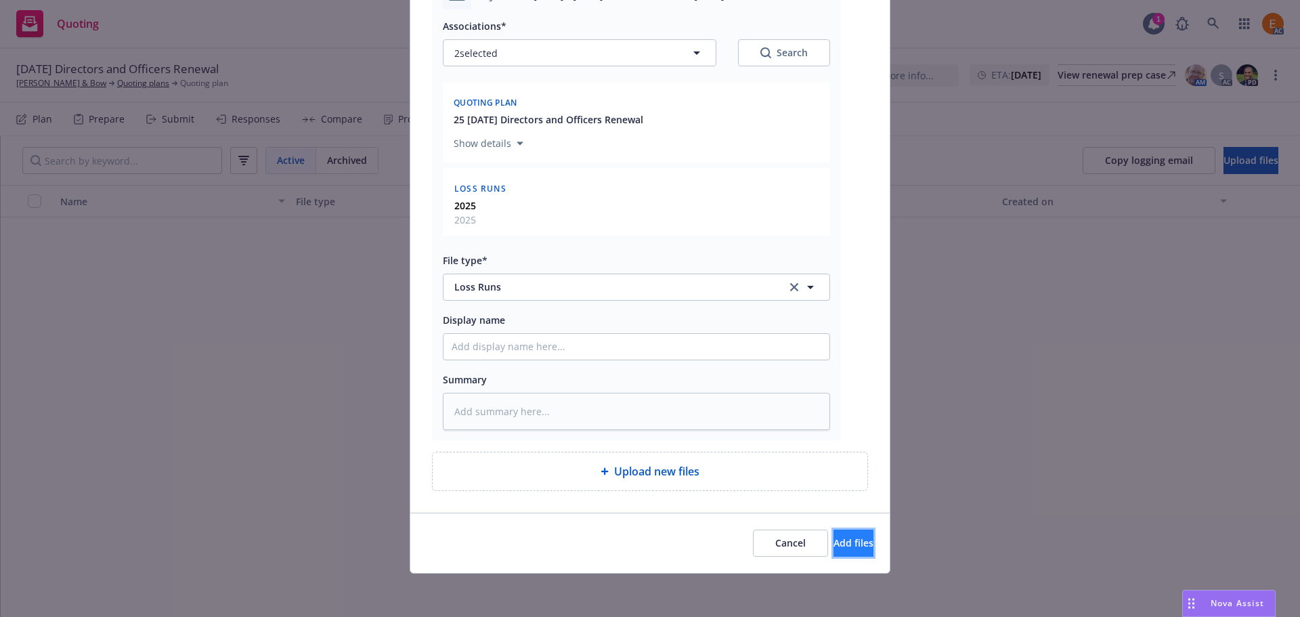
click at [834, 538] on span "Add files" at bounding box center [854, 542] width 40 height 13
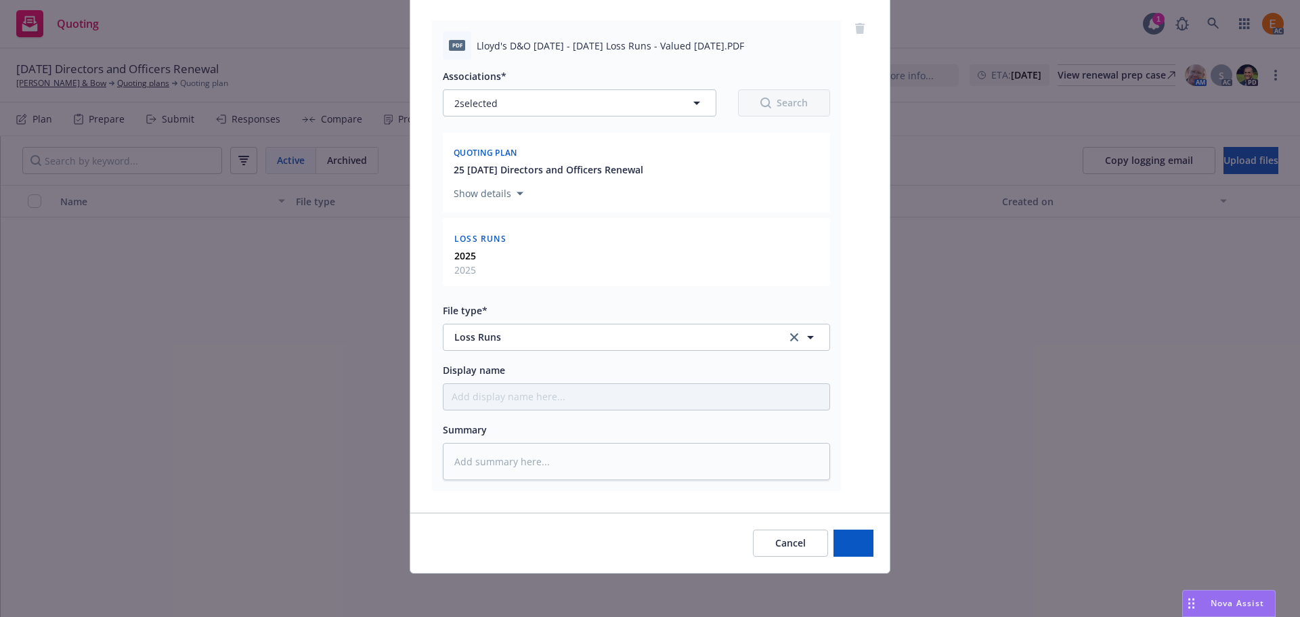
scroll to position [138, 0]
type textarea "x"
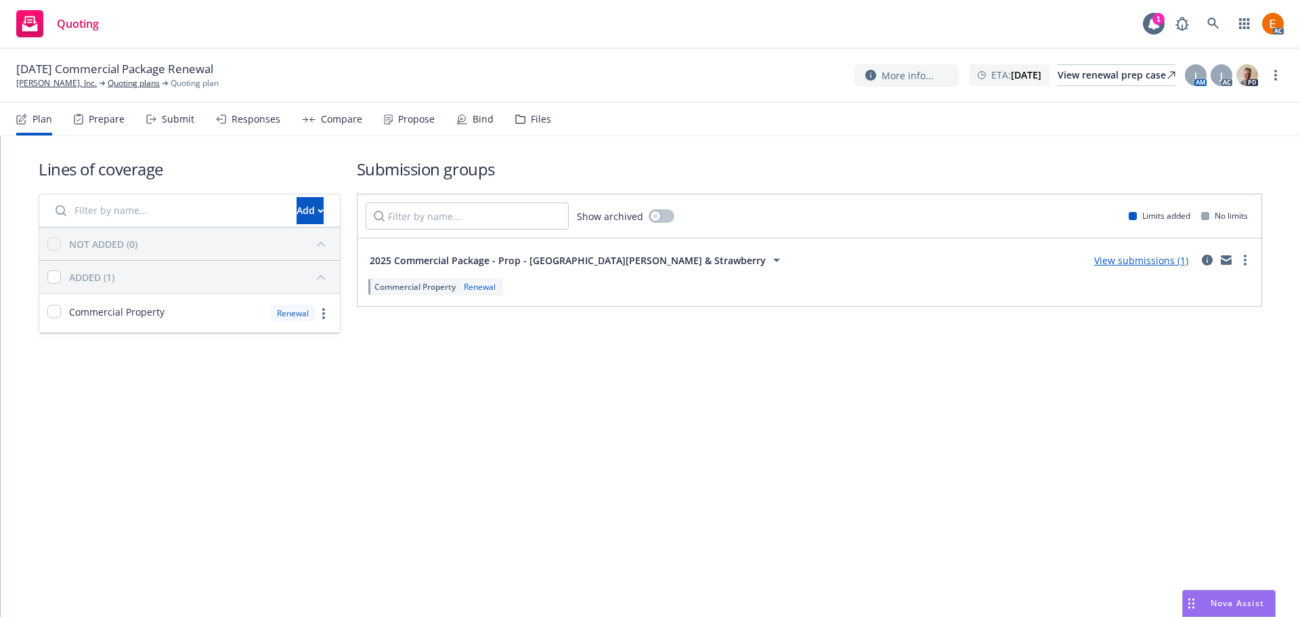
click at [527, 109] on div "Files" at bounding box center [533, 119] width 36 height 33
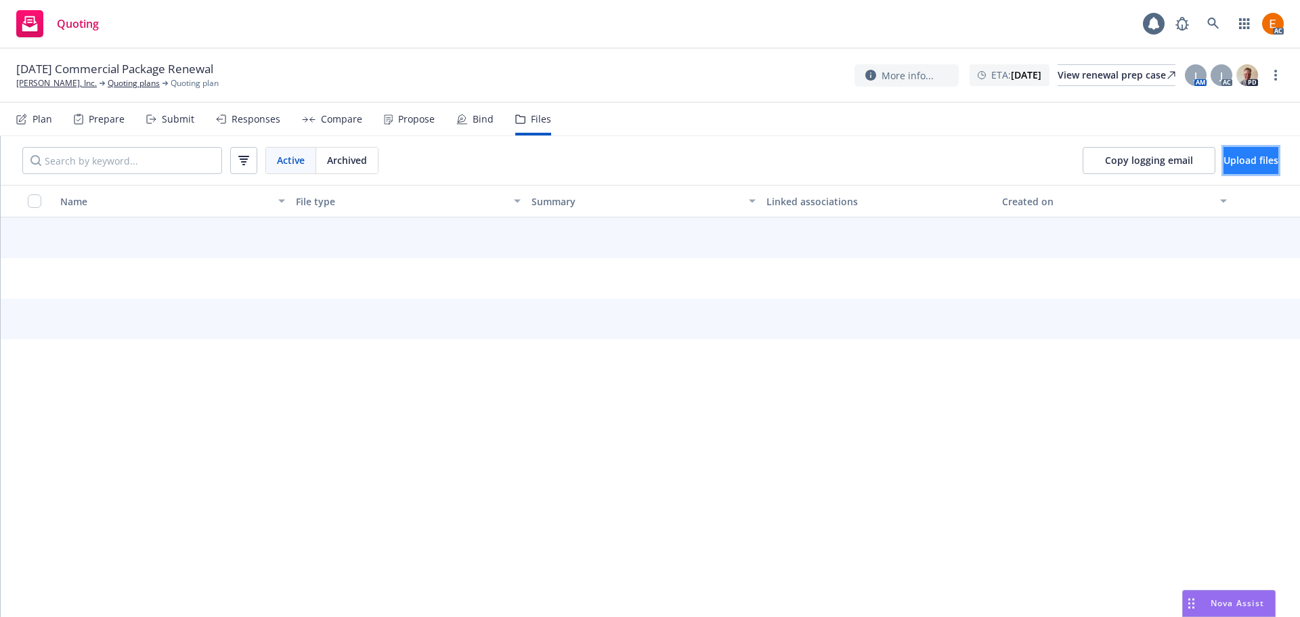
click at [1227, 165] on span "Upload files" at bounding box center [1251, 160] width 55 height 13
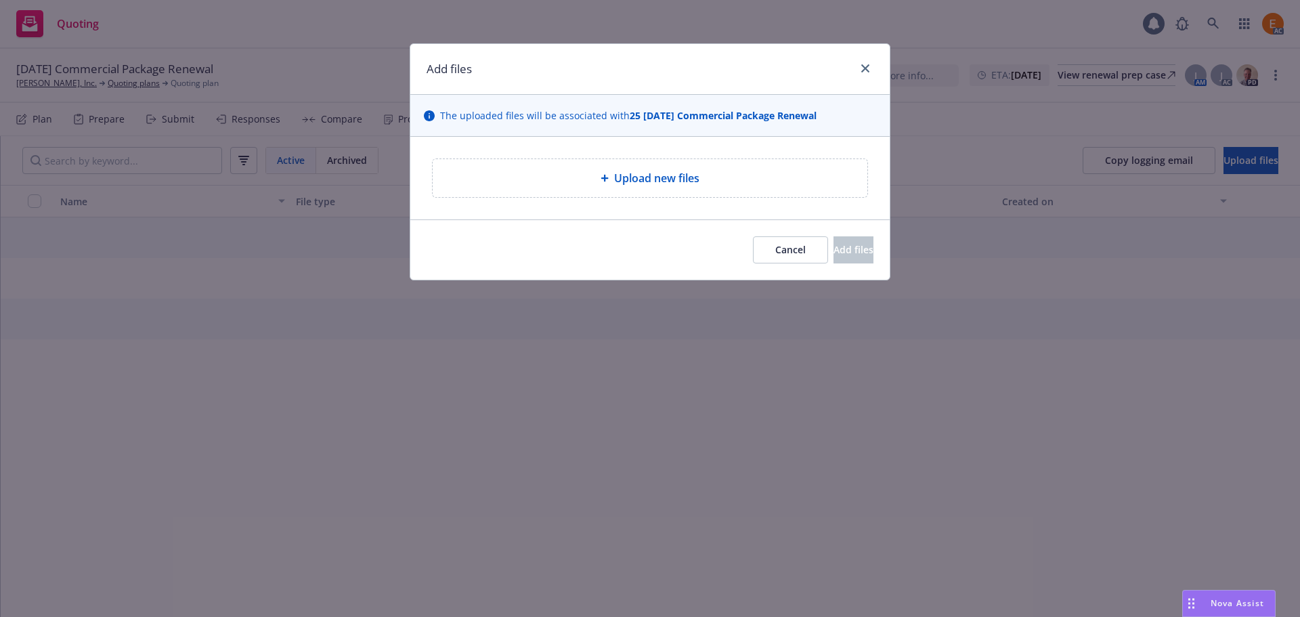
click at [593, 184] on div "Upload new files" at bounding box center [650, 178] width 413 height 16
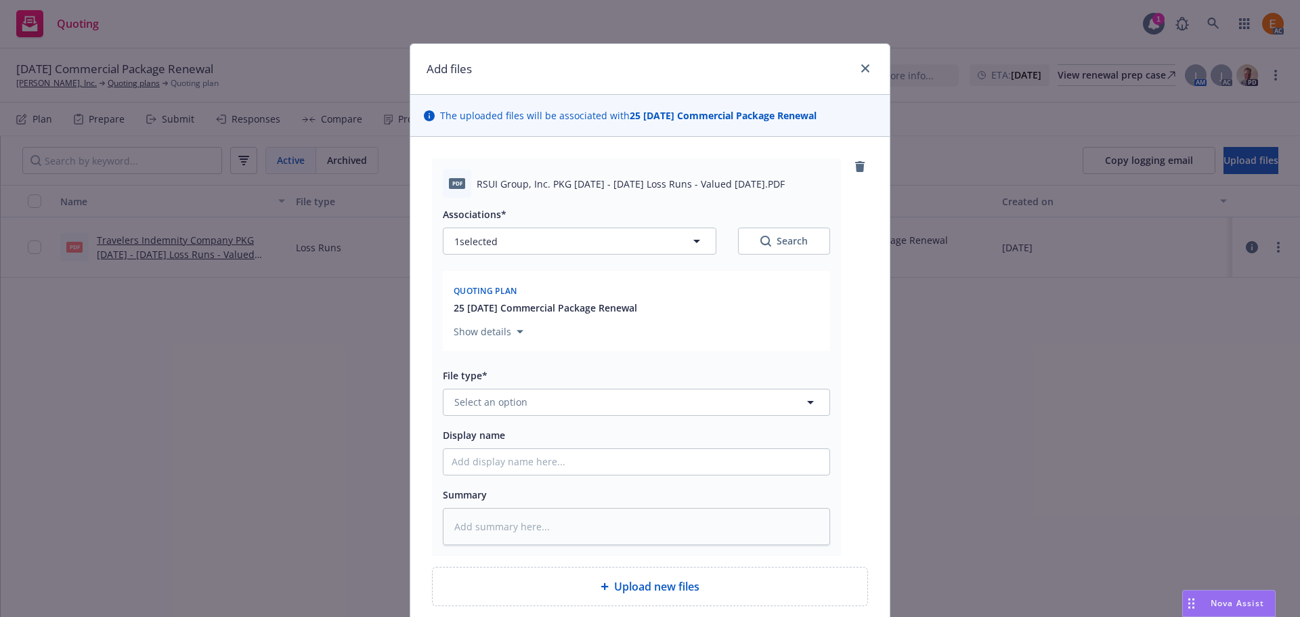
drag, startPoint x: 557, startPoint y: 383, endPoint x: 559, endPoint y: 398, distance: 15.0
click at [557, 384] on div "File type* Select an option" at bounding box center [636, 391] width 387 height 49
click at [559, 398] on button "Select an option" at bounding box center [636, 402] width 387 height 27
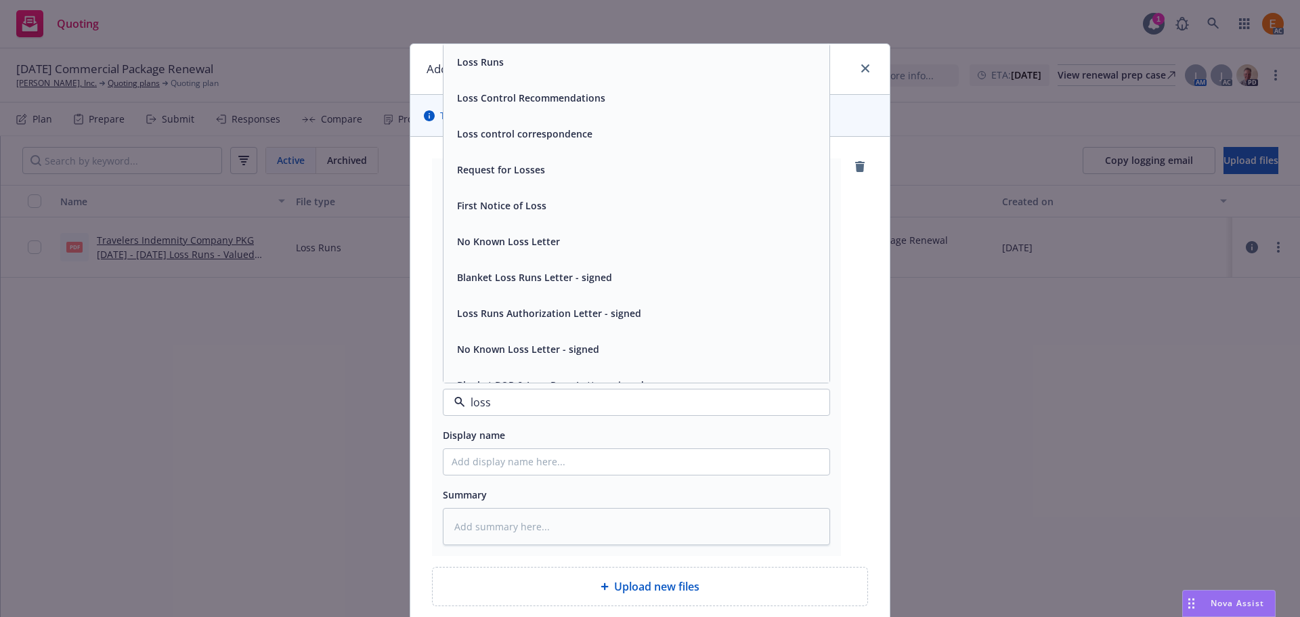
type input "loss r"
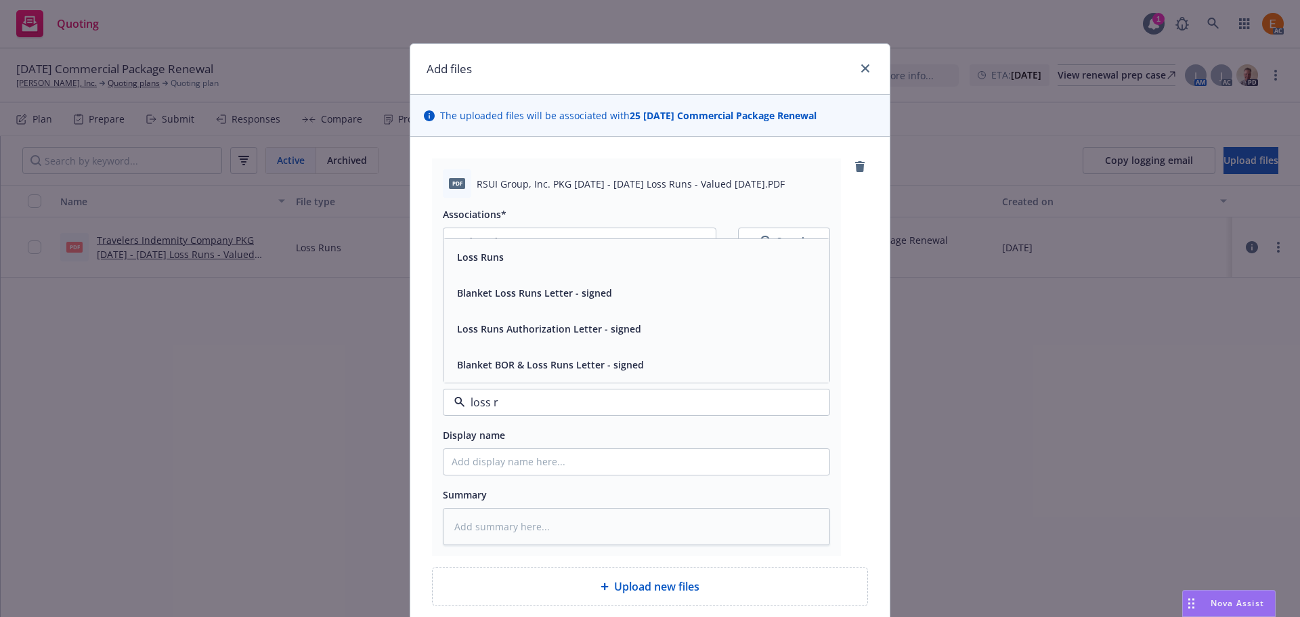
click at [519, 255] on div "Loss Runs" at bounding box center [637, 257] width 370 height 20
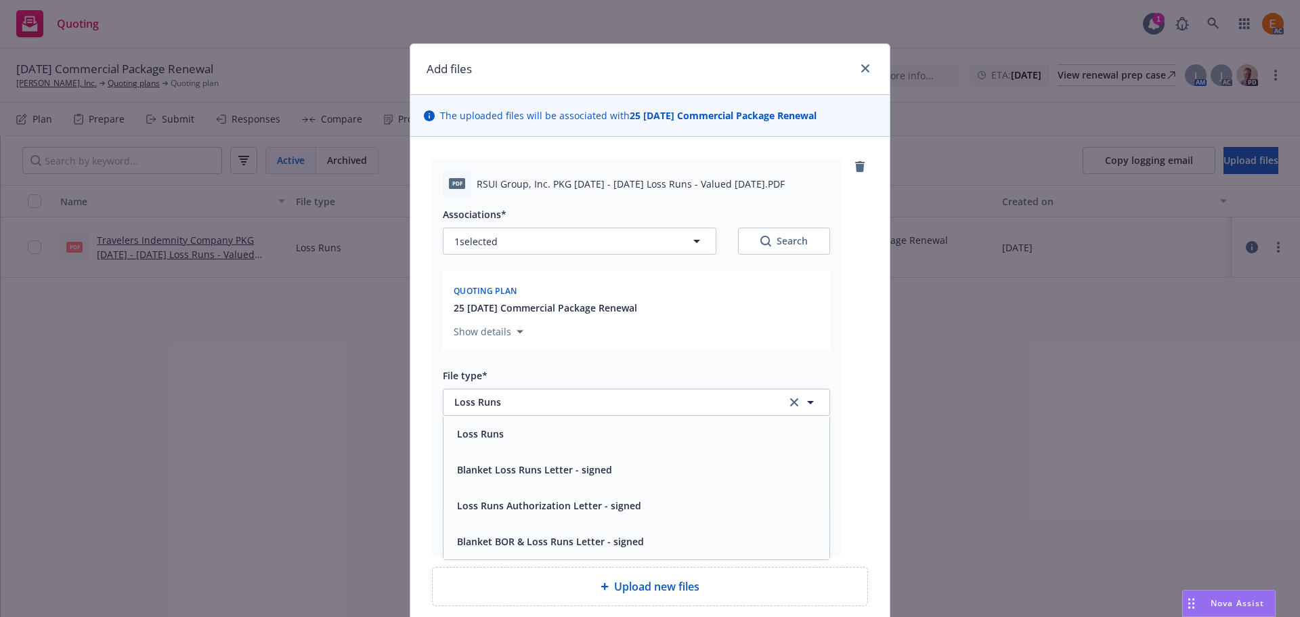
click at [763, 249] on button "Search" at bounding box center [784, 241] width 92 height 27
type textarea "x"
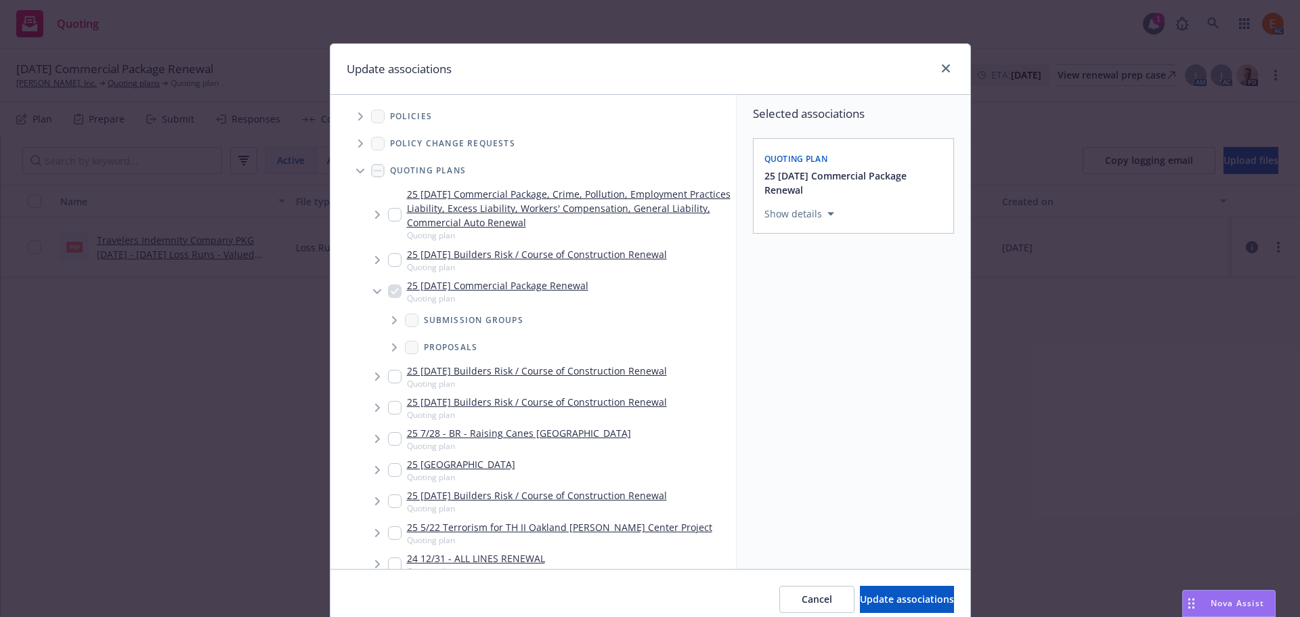
click at [353, 165] on span "Tree Example" at bounding box center [360, 171] width 22 height 22
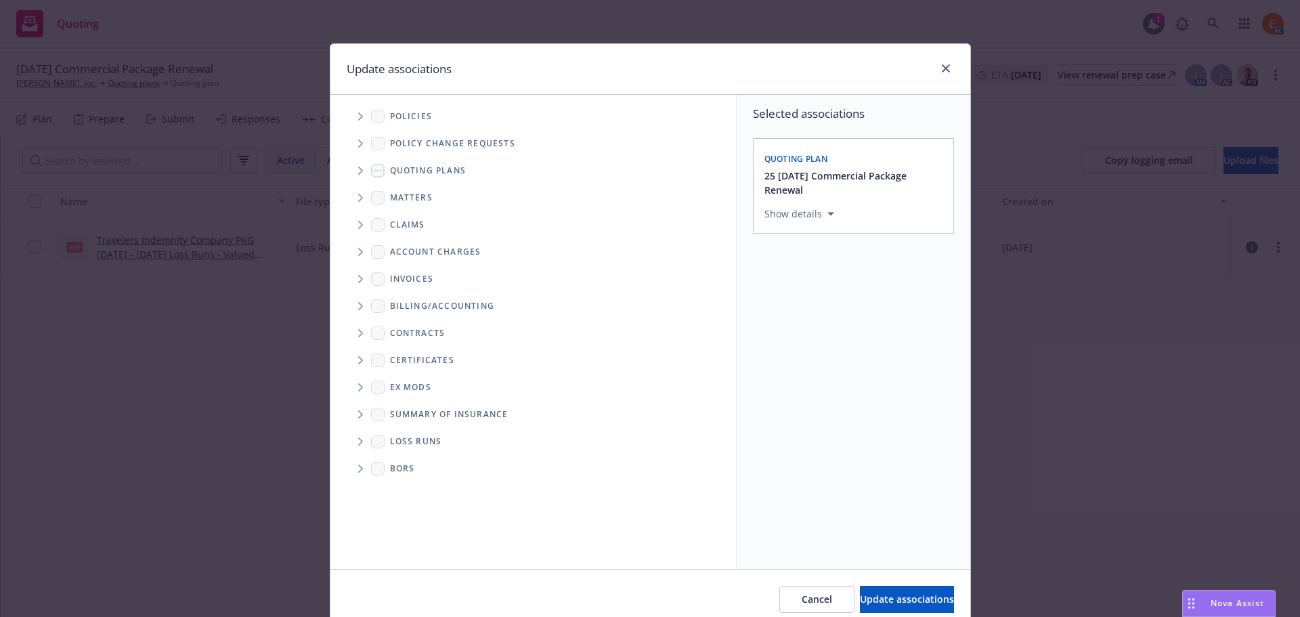
click at [356, 446] on span "Folder Tree Example" at bounding box center [360, 442] width 22 height 22
click at [419, 486] on link "2025" at bounding box center [423, 490] width 22 height 14
checkbox input "true"
click at [873, 603] on span "Update associations" at bounding box center [907, 599] width 94 height 13
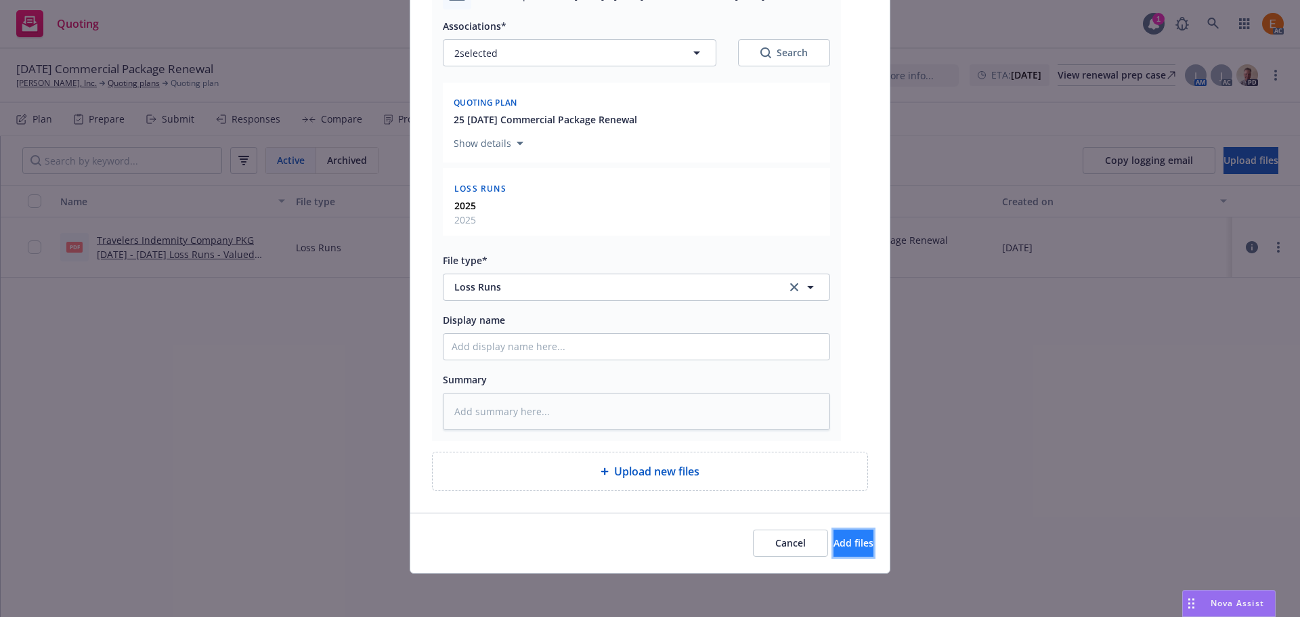
click at [834, 550] on button "Add files" at bounding box center [854, 543] width 40 height 27
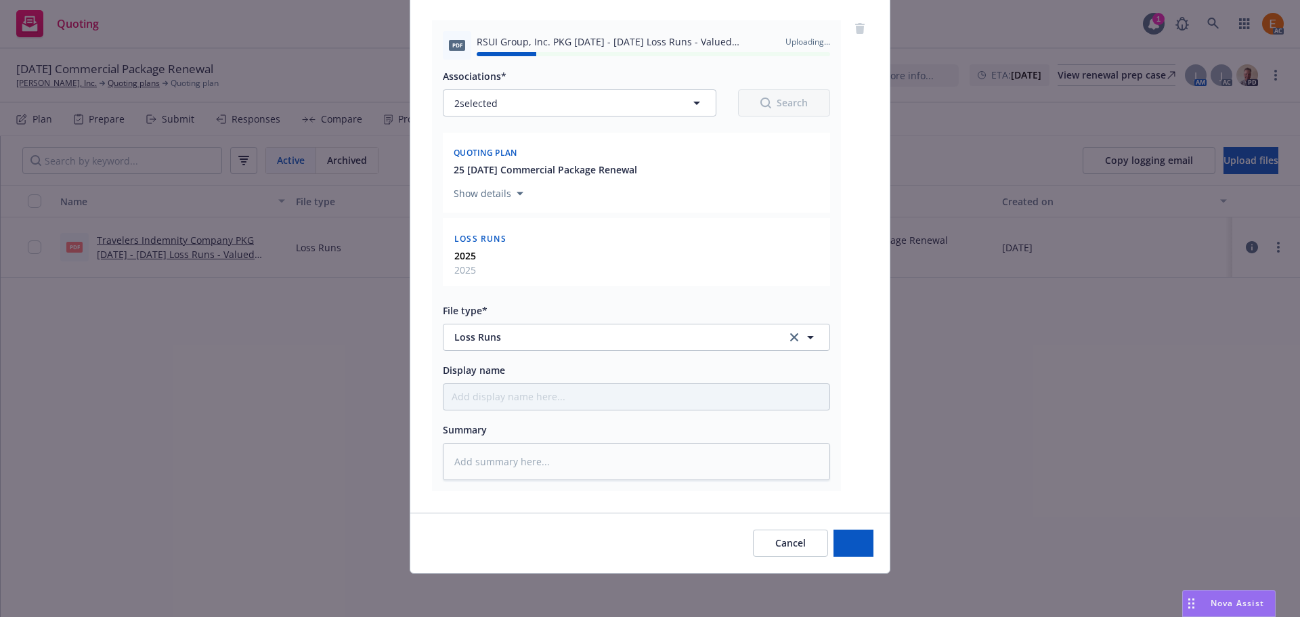
type textarea "x"
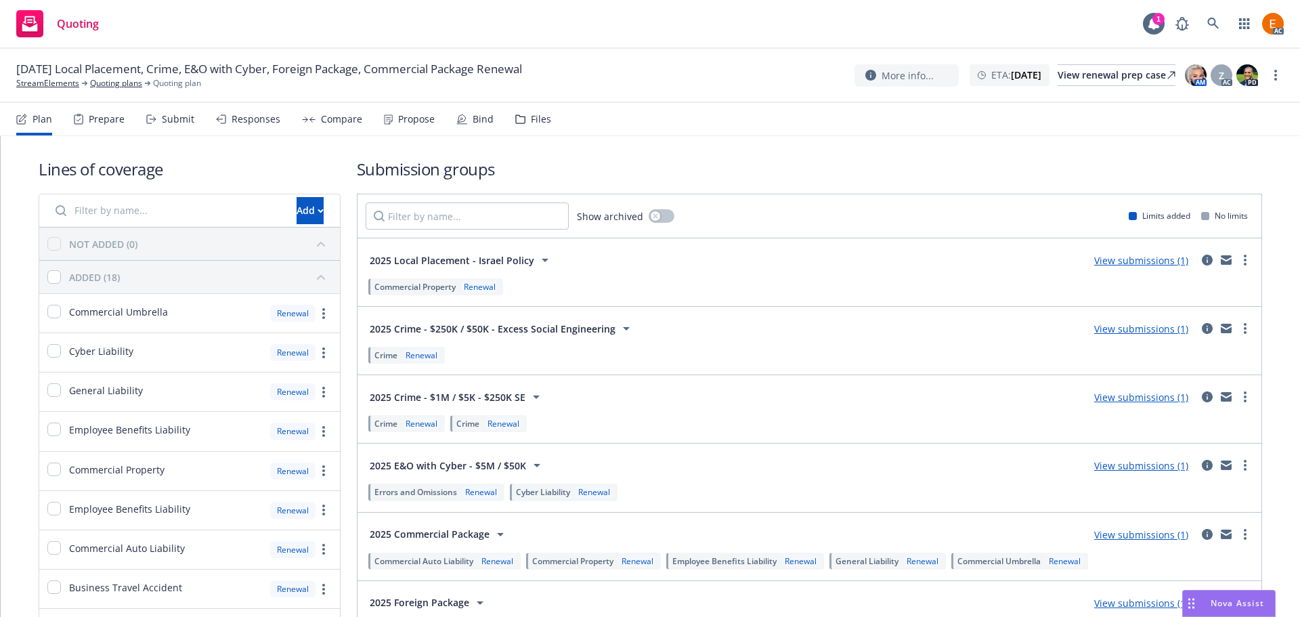
click at [534, 119] on div "Files" at bounding box center [541, 119] width 20 height 11
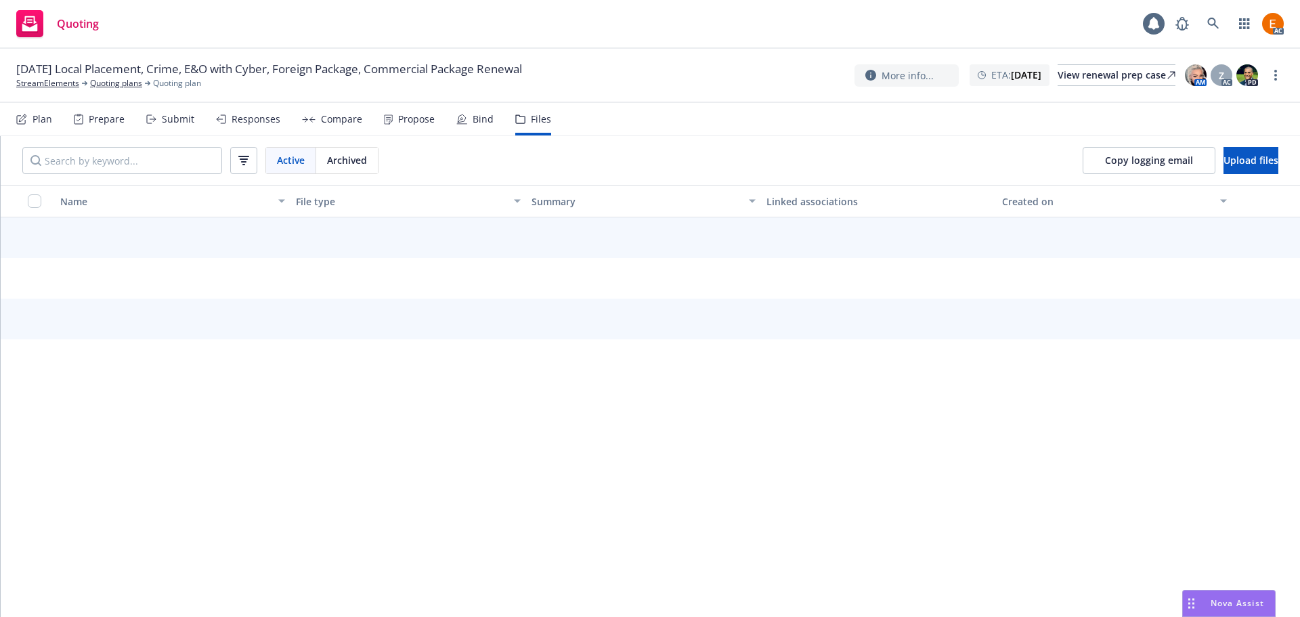
click at [1226, 166] on span "Upload files" at bounding box center [1251, 160] width 55 height 13
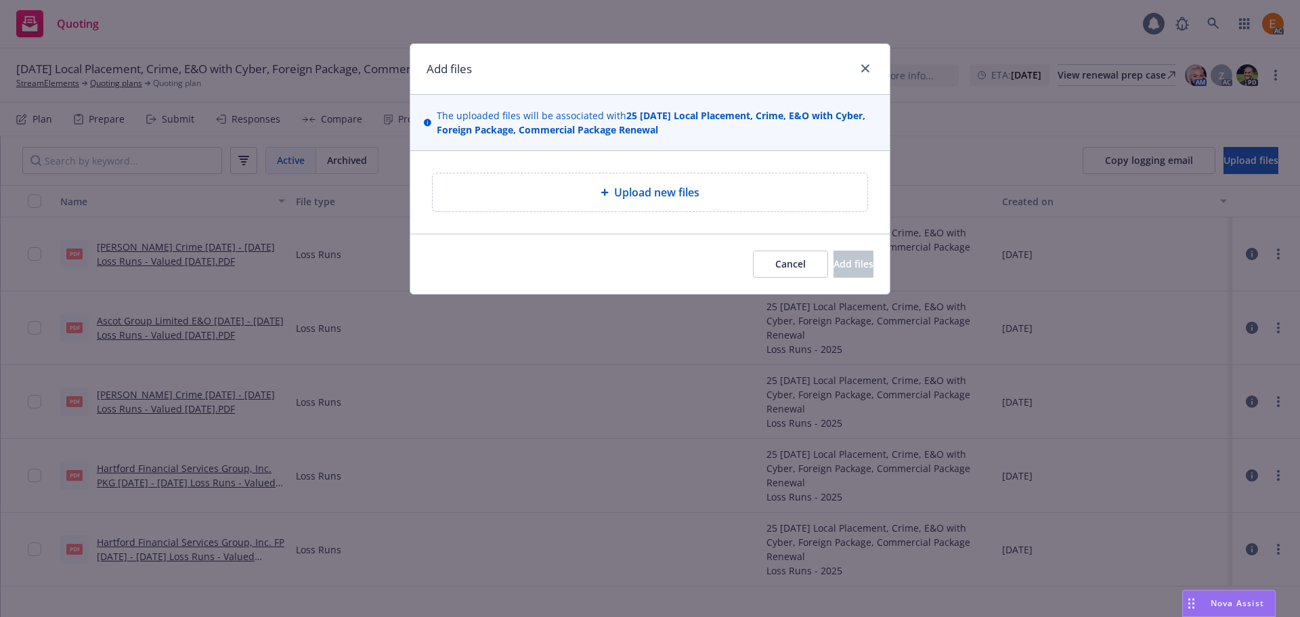
click at [723, 201] on div "Upload new files" at bounding box center [650, 192] width 435 height 38
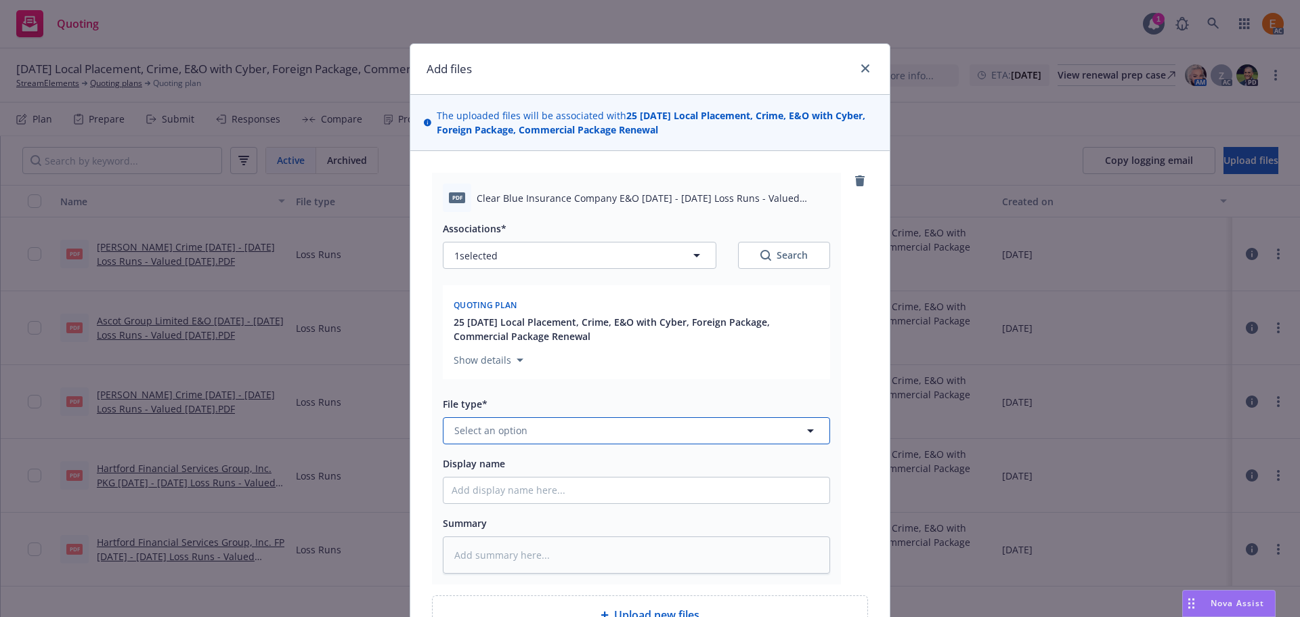
click at [607, 435] on button "Select an option" at bounding box center [636, 430] width 387 height 27
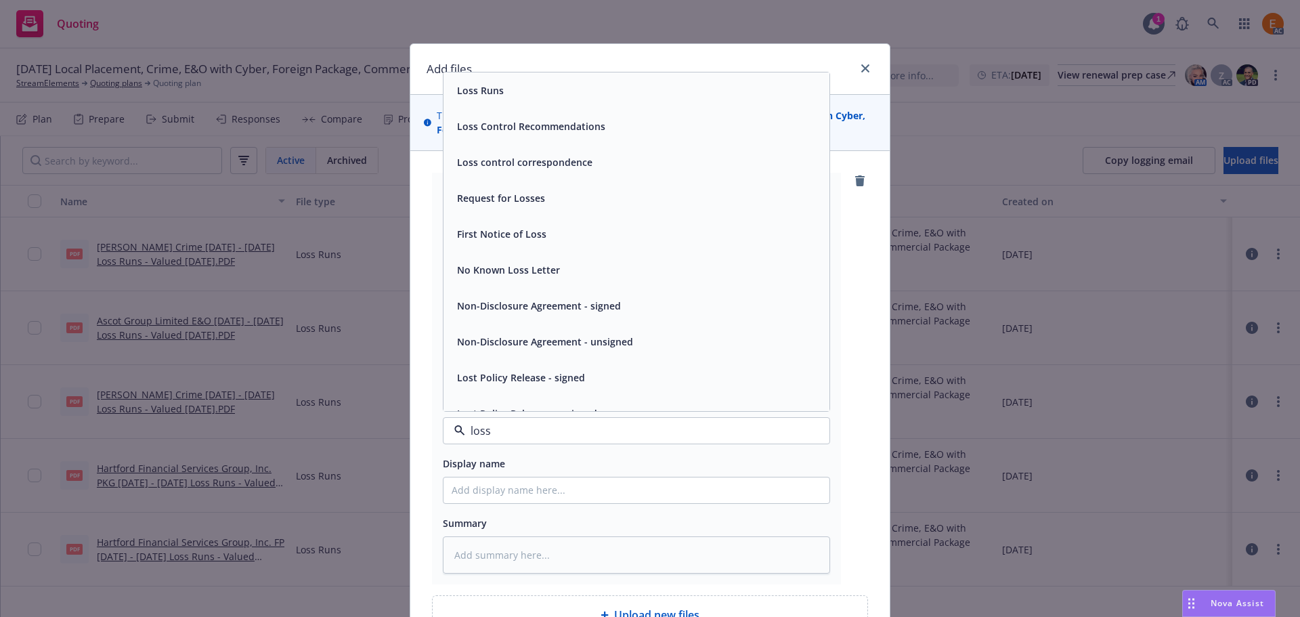
type input "loss r"
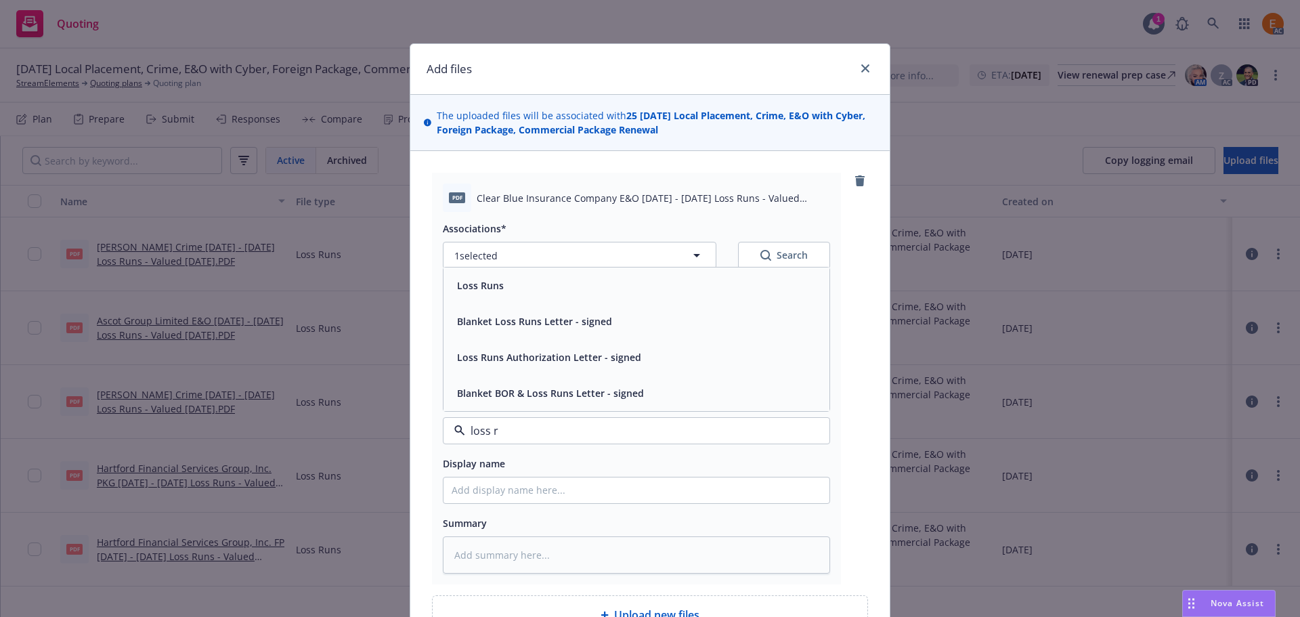
click at [469, 288] on span "Loss Runs" at bounding box center [480, 285] width 47 height 14
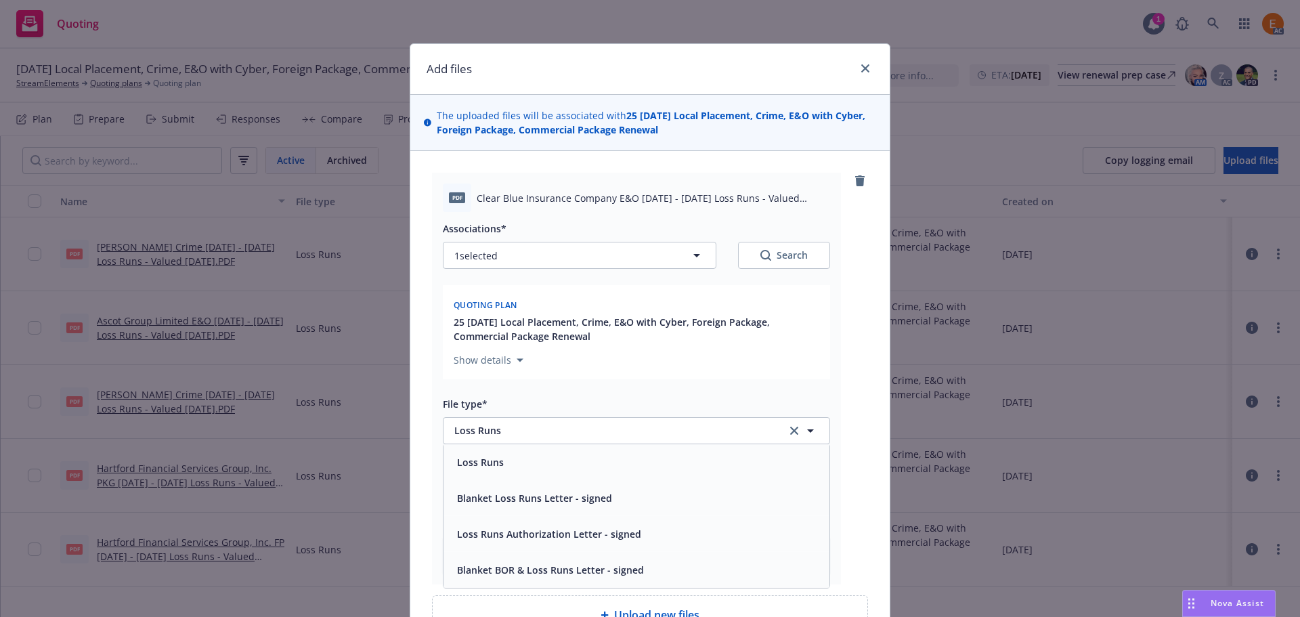
click at [804, 264] on button "Search" at bounding box center [784, 255] width 92 height 27
type textarea "x"
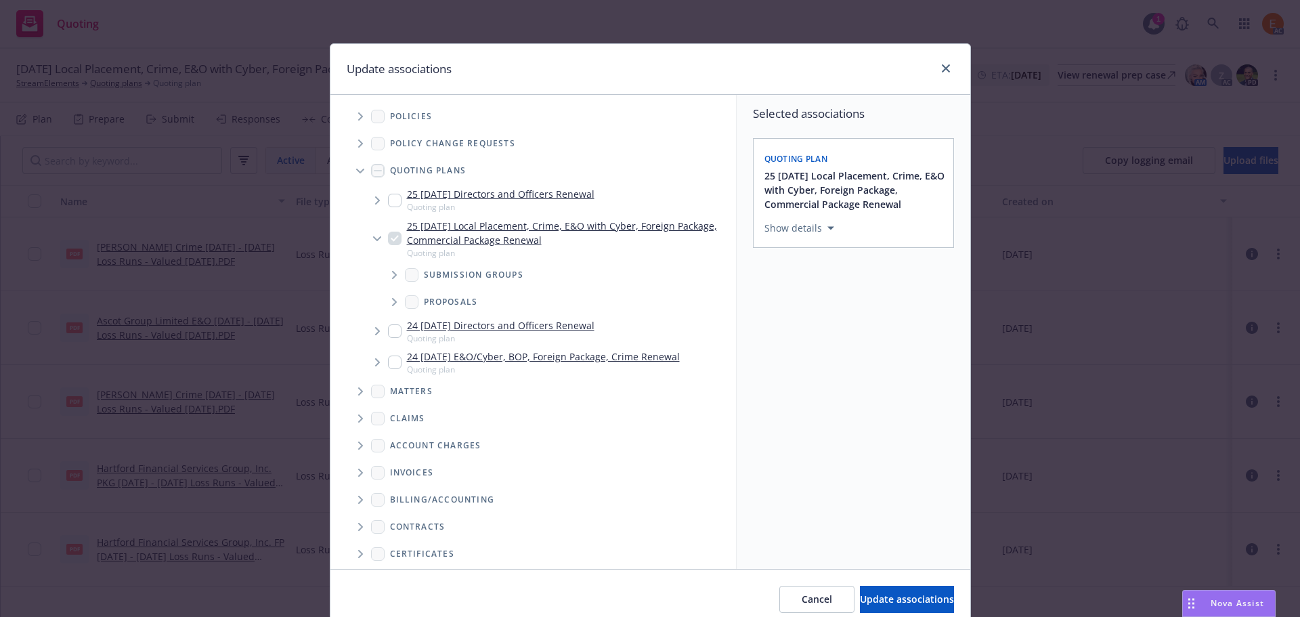
click at [349, 164] on span "Tree Example" at bounding box center [360, 171] width 22 height 22
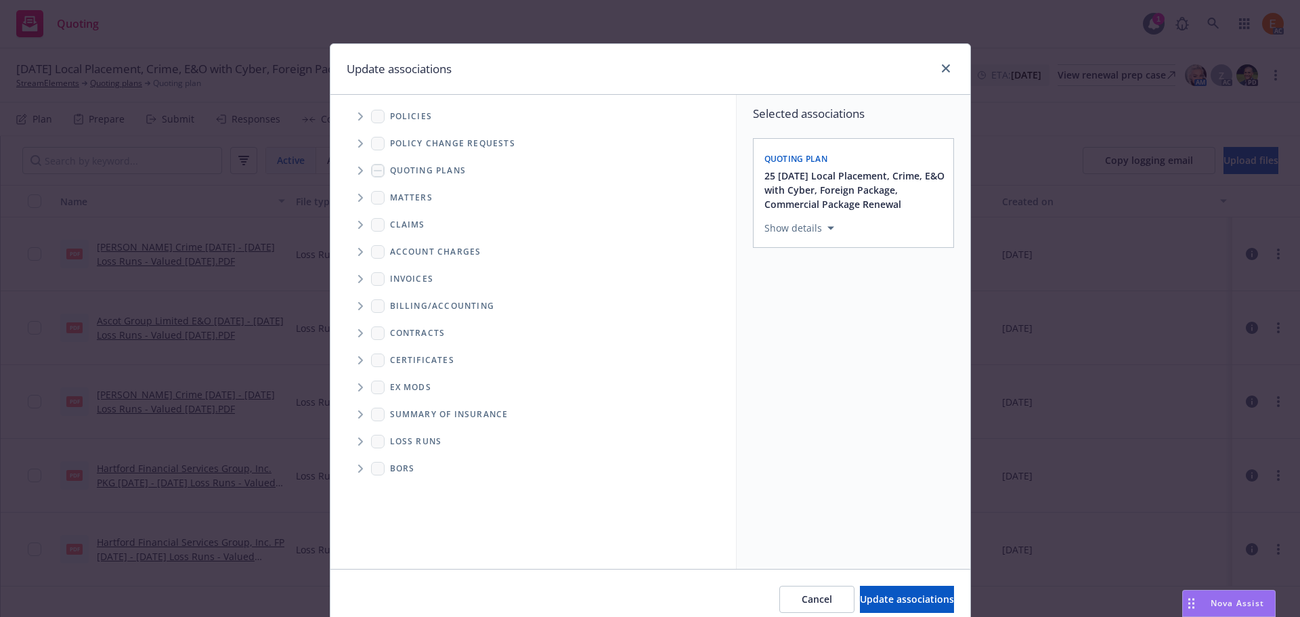
click at [349, 449] on span "Folder Tree Example" at bounding box center [360, 442] width 22 height 22
click at [422, 485] on link "2025" at bounding box center [423, 490] width 22 height 14
checkbox input "true"
click at [911, 601] on span "Update associations" at bounding box center [907, 599] width 94 height 13
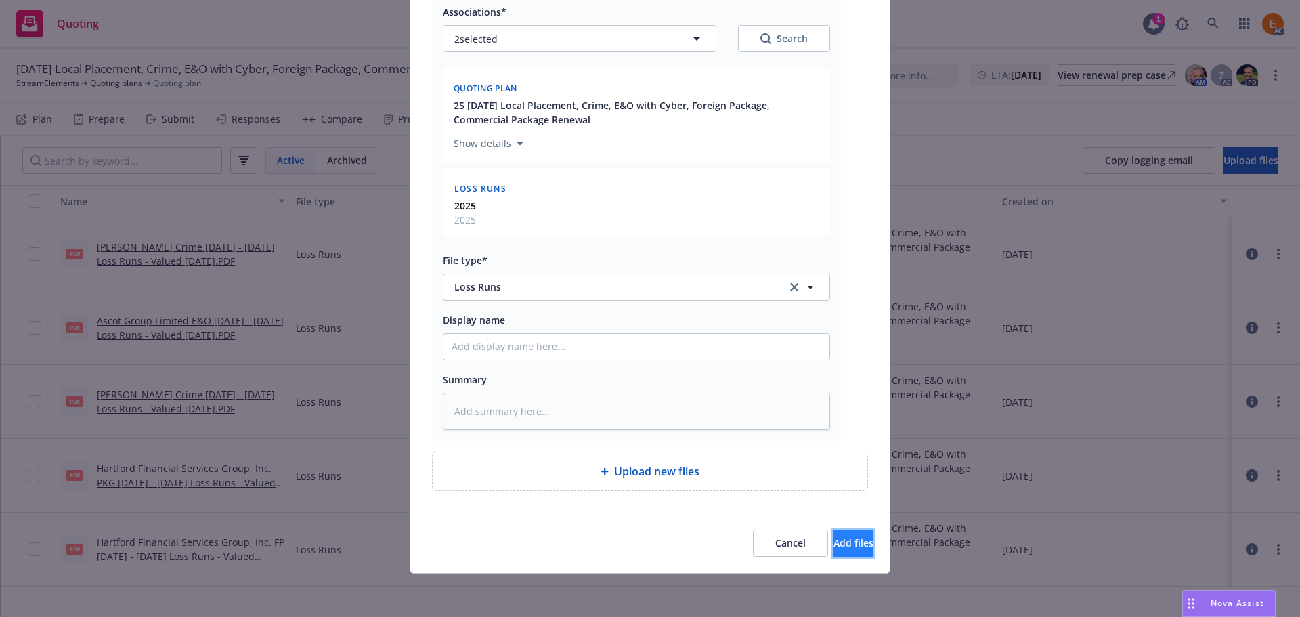
click at [834, 546] on span "Add files" at bounding box center [854, 542] width 40 height 13
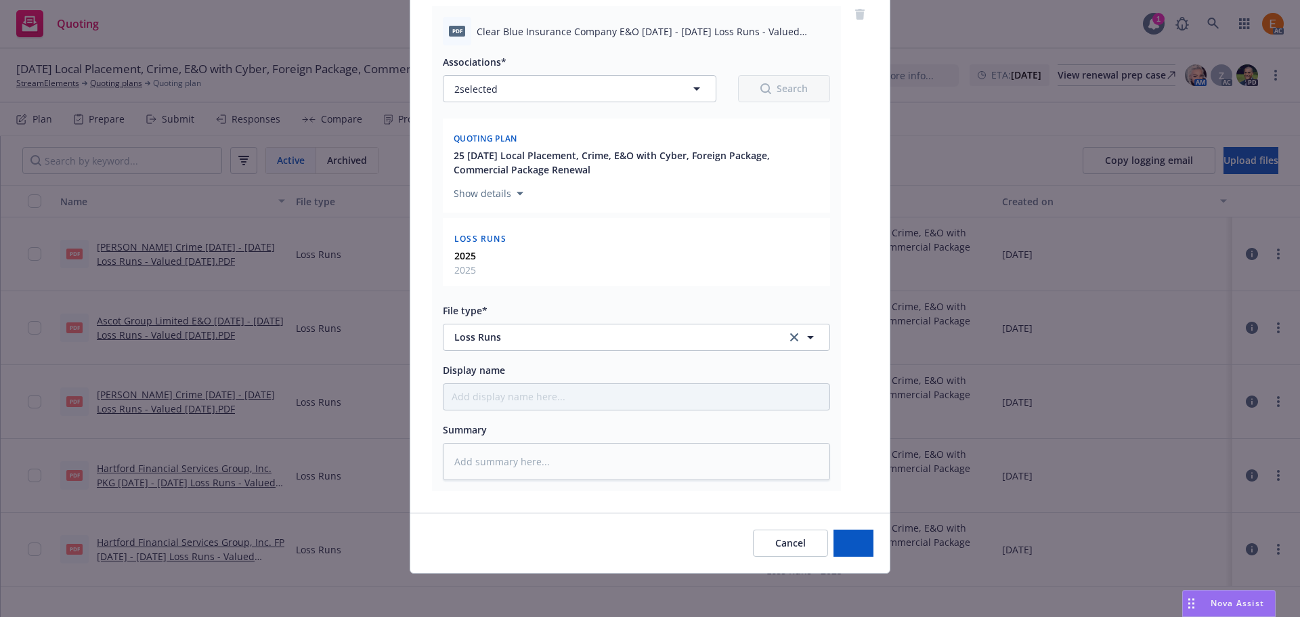
type textarea "x"
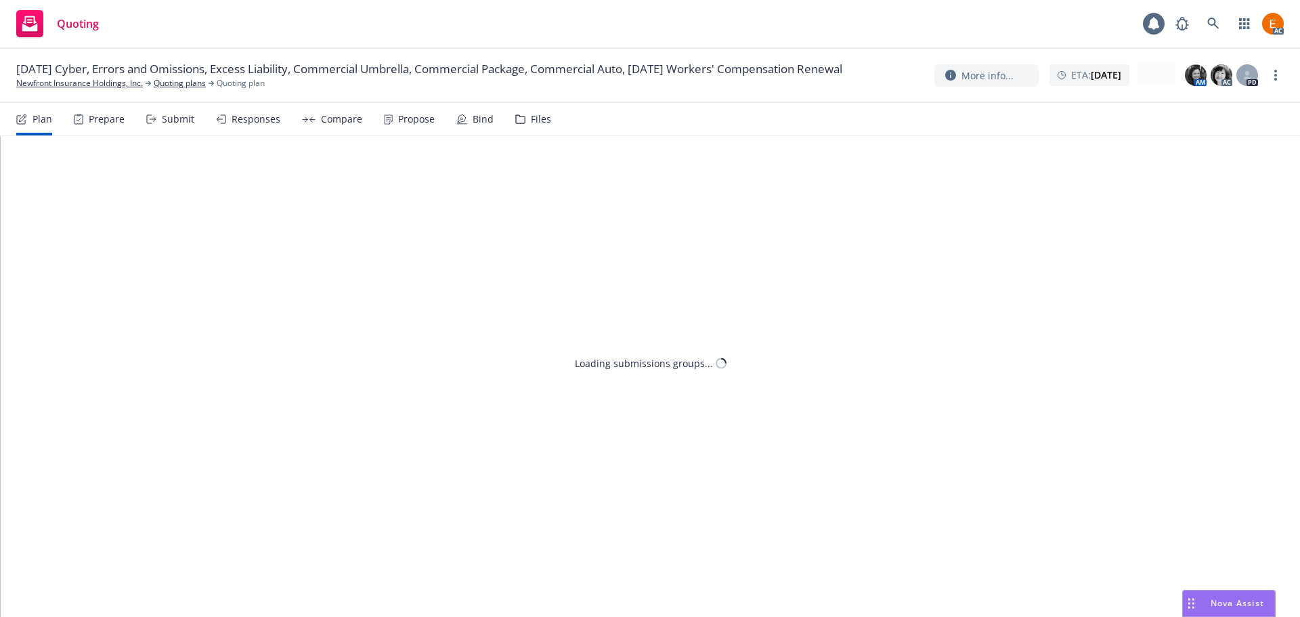
click at [531, 120] on div "Files" at bounding box center [541, 119] width 20 height 11
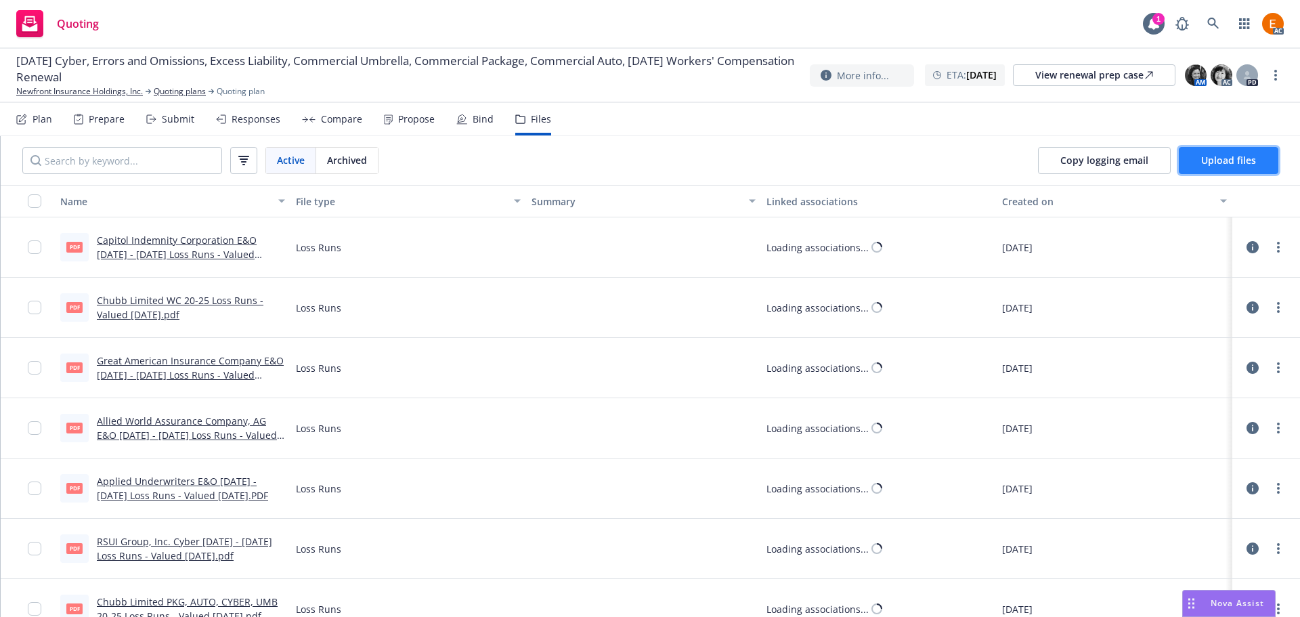
click at [1235, 152] on button "Upload files" at bounding box center [1229, 160] width 100 height 27
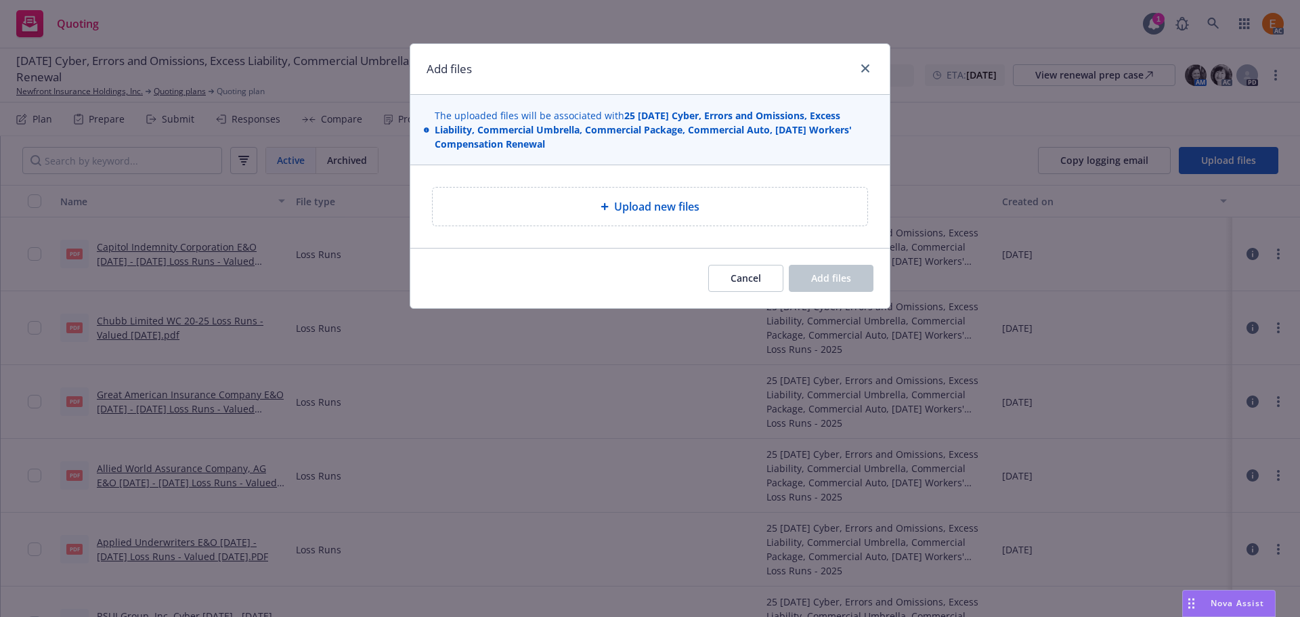
click at [608, 193] on div "Upload new files" at bounding box center [650, 207] width 435 height 38
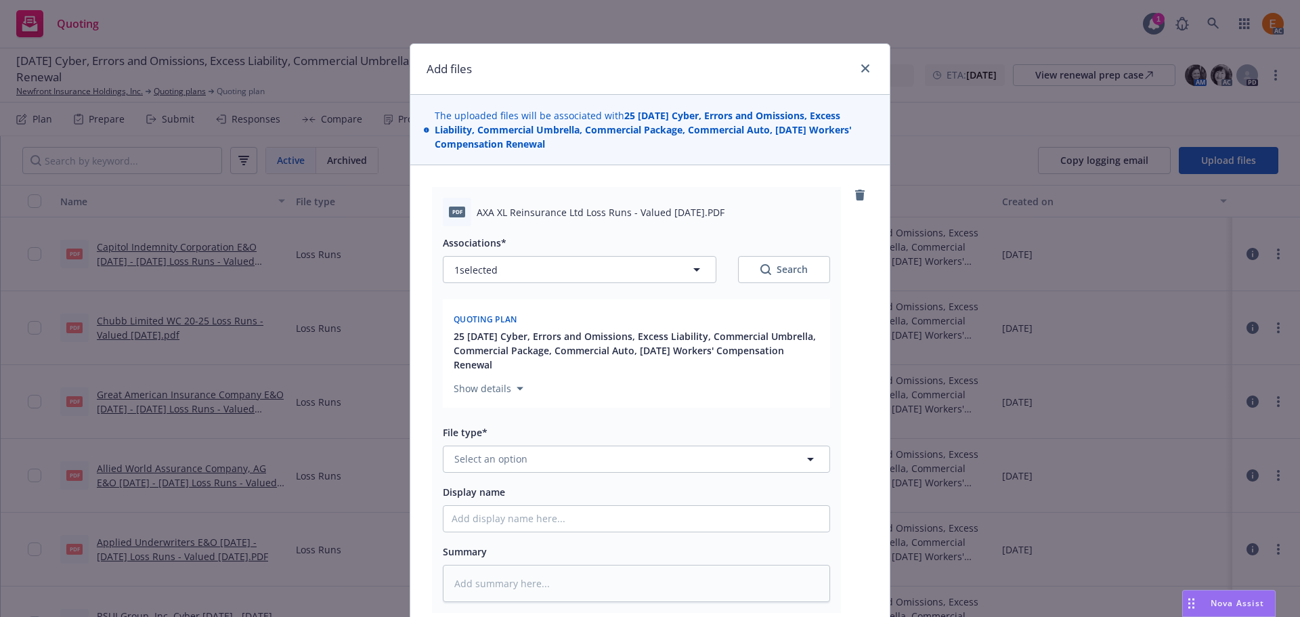
click at [538, 473] on div "Associations* 1 selected Search Quoting plan 25 [DATE] Cyber, Errors and Omissi…" at bounding box center [636, 414] width 387 height 376
click at [537, 460] on button "Select an option" at bounding box center [636, 459] width 387 height 27
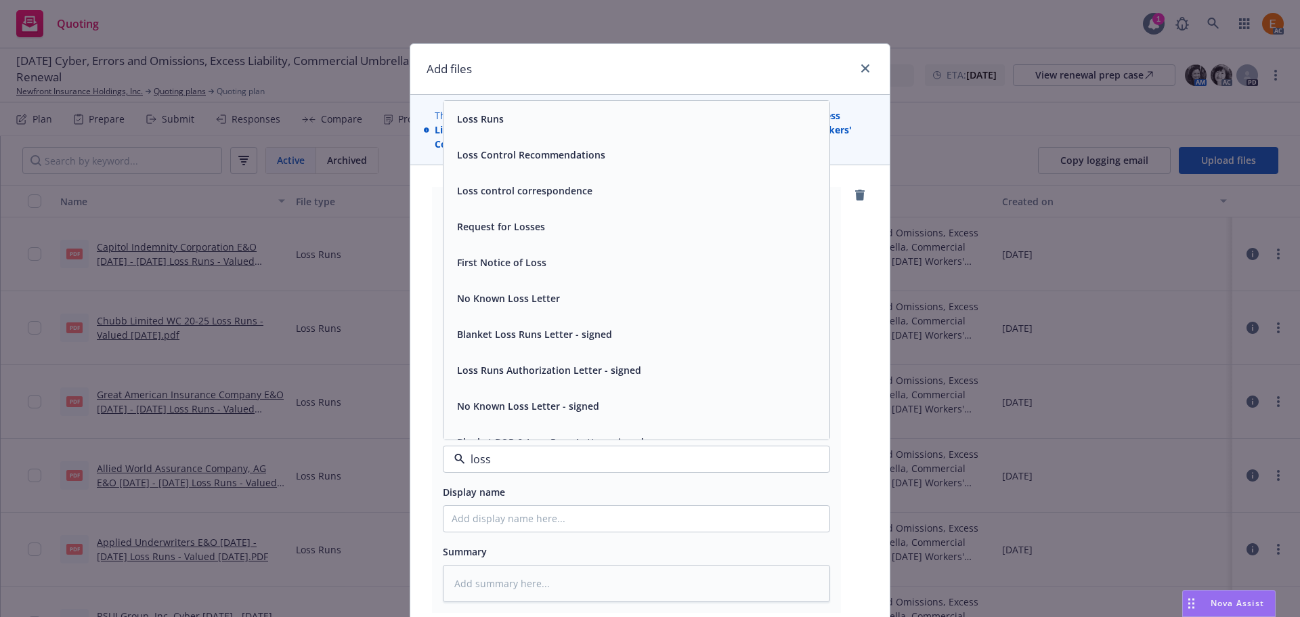
type input "loss r"
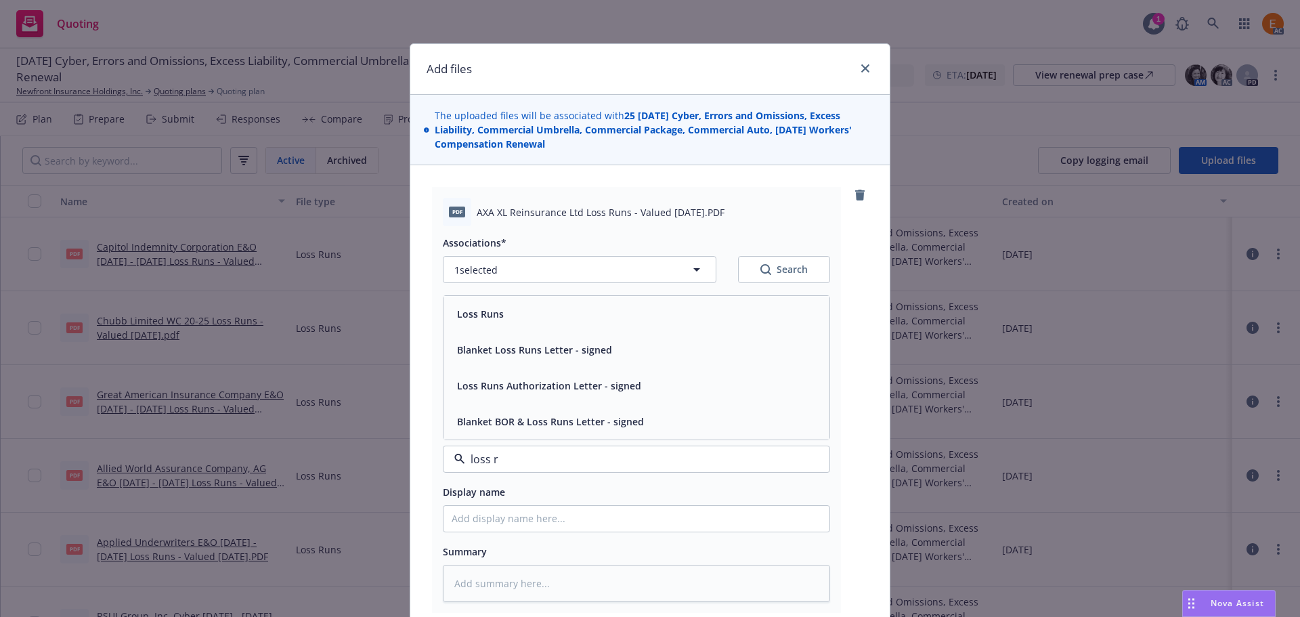
click at [546, 319] on div "Loss Runs" at bounding box center [637, 314] width 370 height 20
click at [753, 286] on div "Associations* 1 selected Search Quoting plan 25 [DATE] Cyber, Errors and Omissi…" at bounding box center [636, 323] width 387 height 179
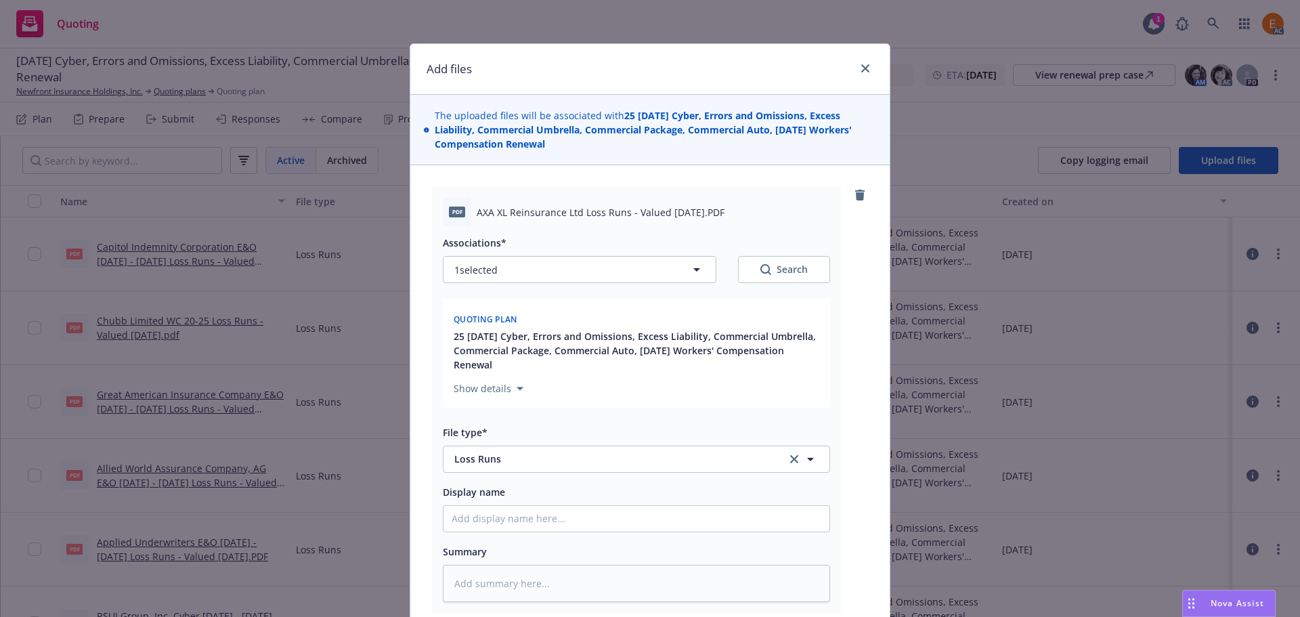
click at [760, 274] on icon "Search" at bounding box center [765, 269] width 11 height 11
type textarea "x"
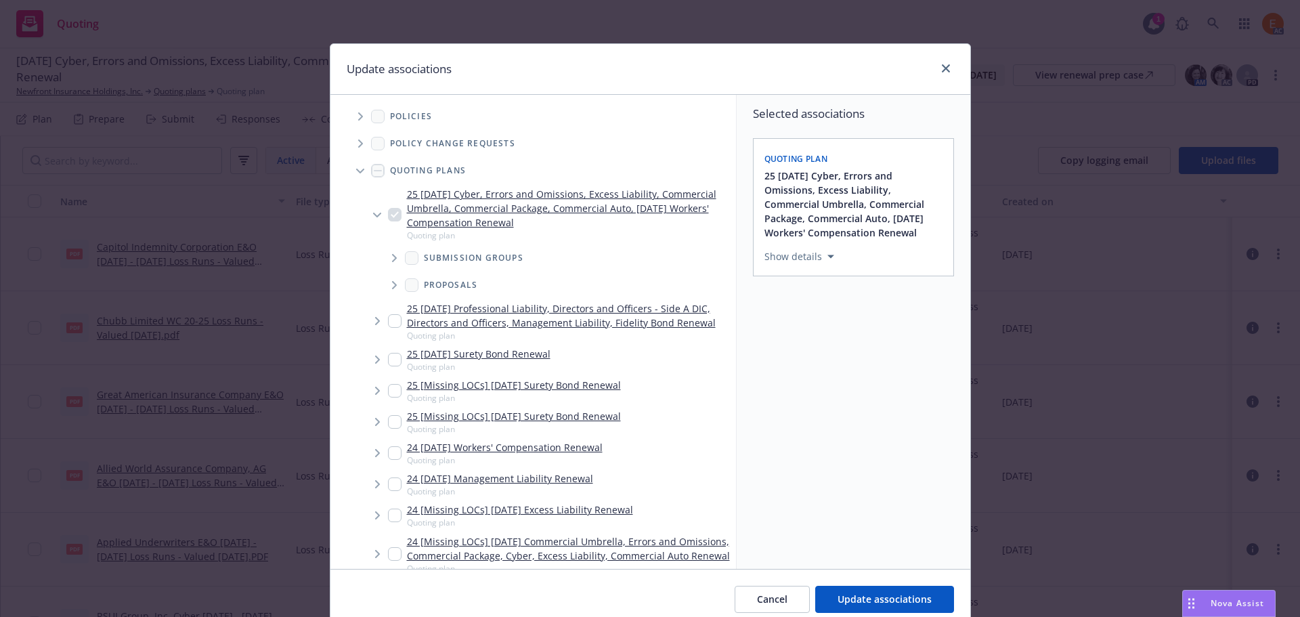
click at [356, 169] on icon "Tree Example" at bounding box center [360, 171] width 8 height 5
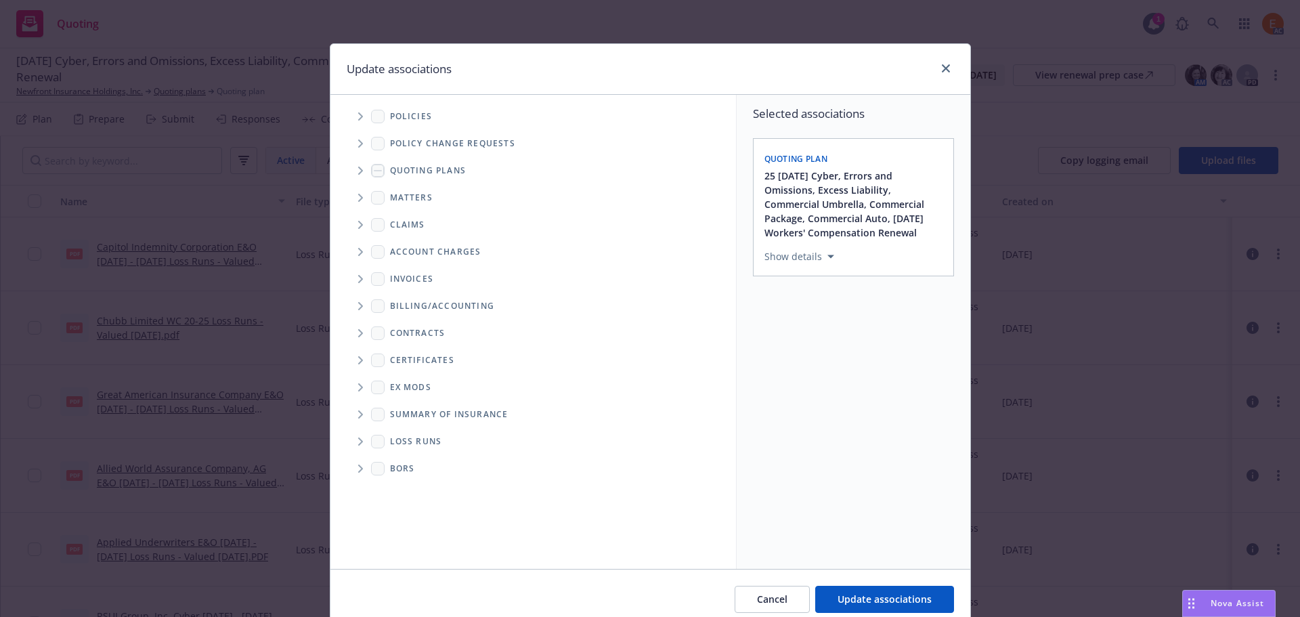
click at [349, 436] on span "Folder Tree Example" at bounding box center [360, 442] width 22 height 22
click at [415, 492] on link "2025" at bounding box center [423, 490] width 22 height 14
checkbox input "true"
click at [888, 588] on button "Update associations" at bounding box center [884, 599] width 139 height 27
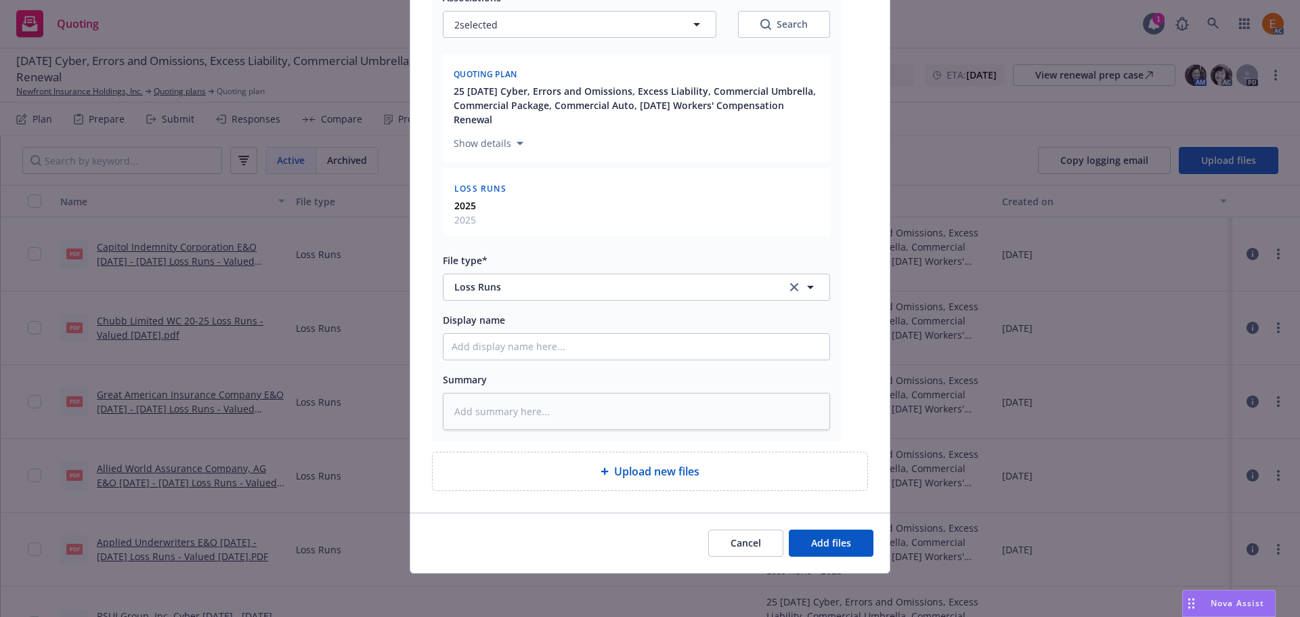
click at [838, 525] on div "Cancel Add files" at bounding box center [649, 543] width 479 height 60
click at [834, 540] on span "Add files" at bounding box center [831, 542] width 40 height 13
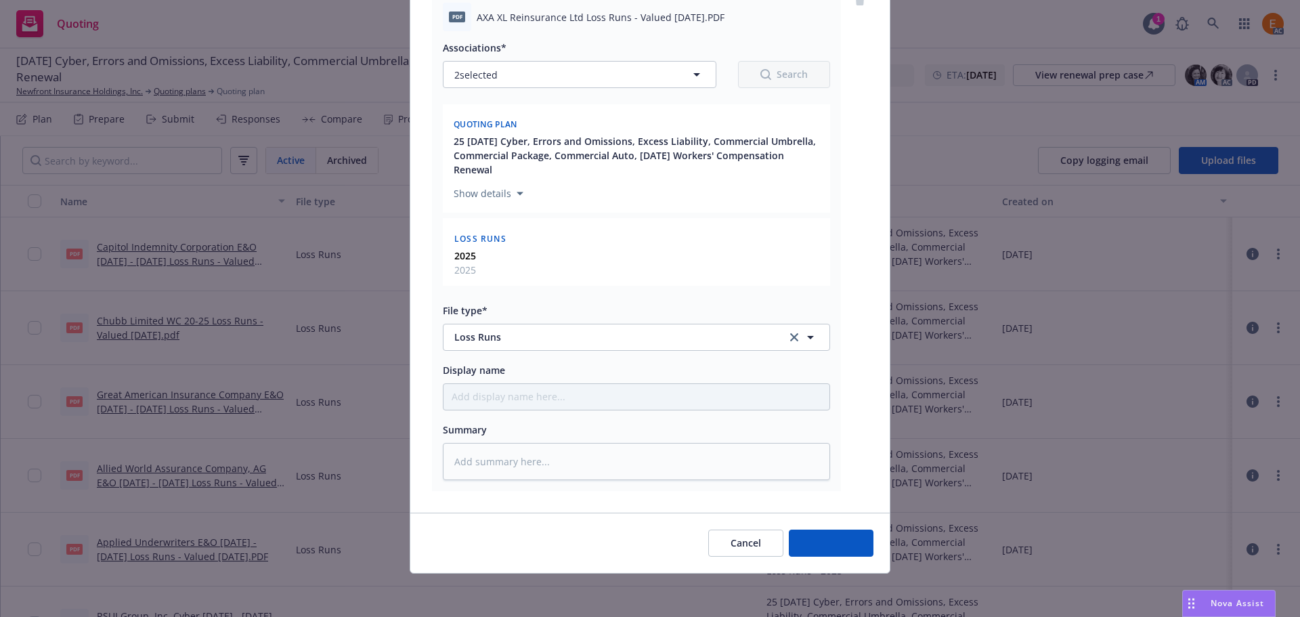
type textarea "x"
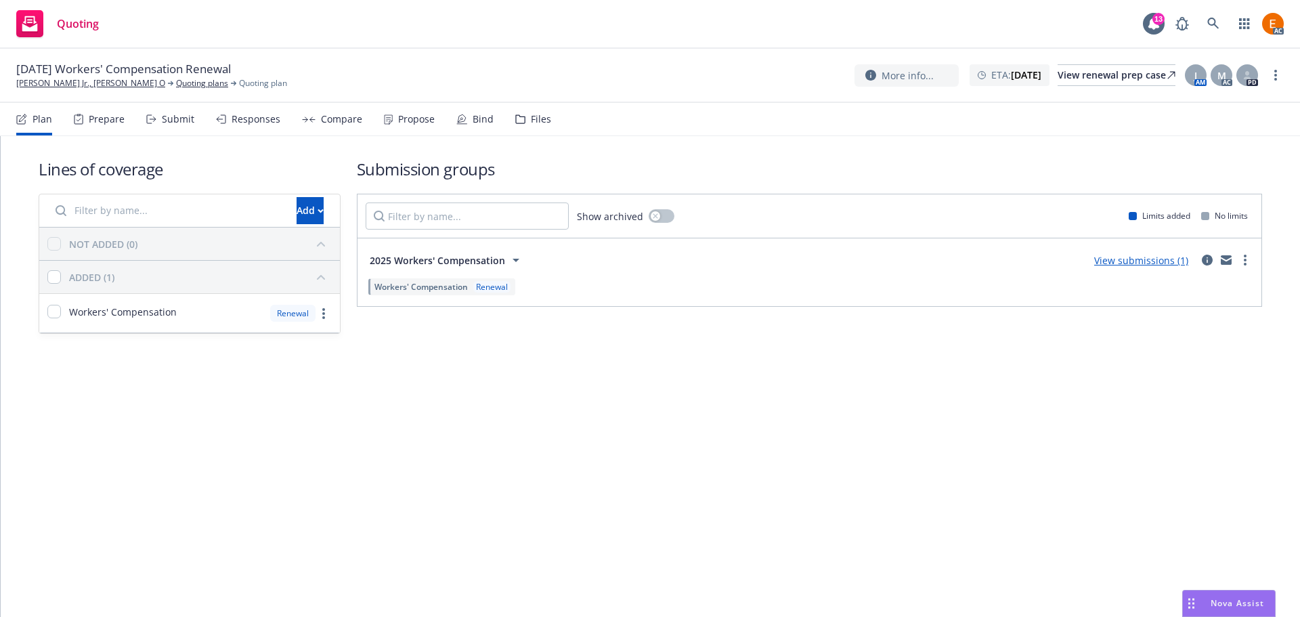
click at [530, 125] on div "Files" at bounding box center [533, 119] width 36 height 33
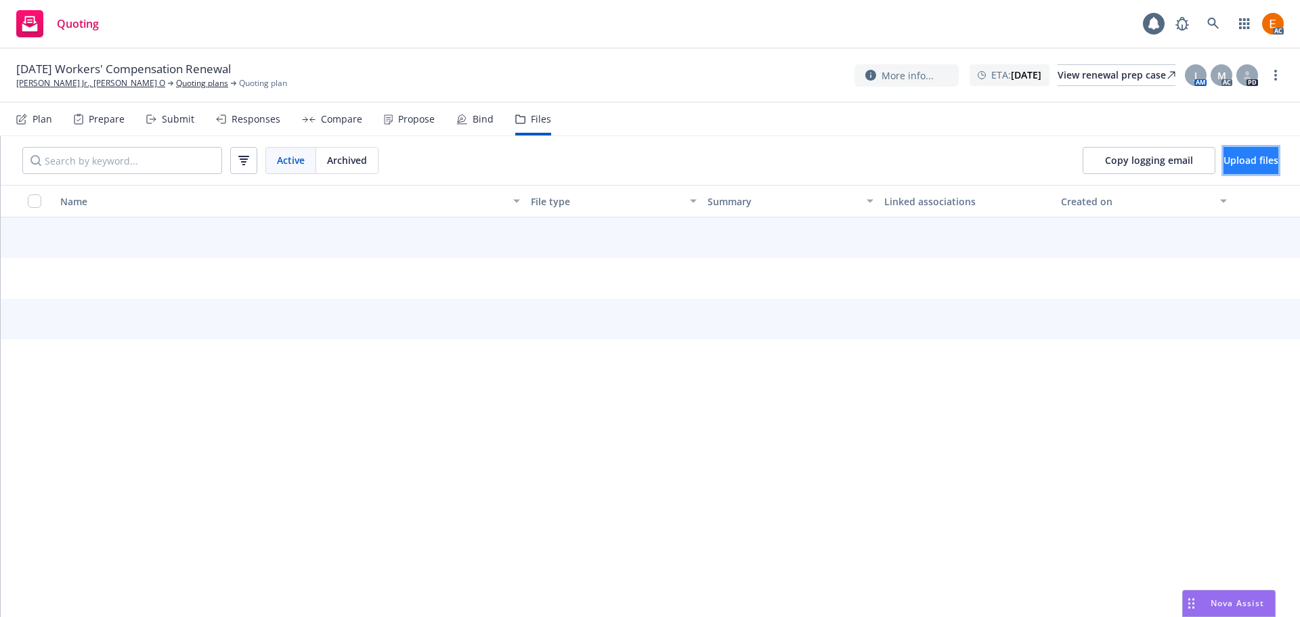
click at [1224, 163] on span "Upload files" at bounding box center [1251, 160] width 55 height 13
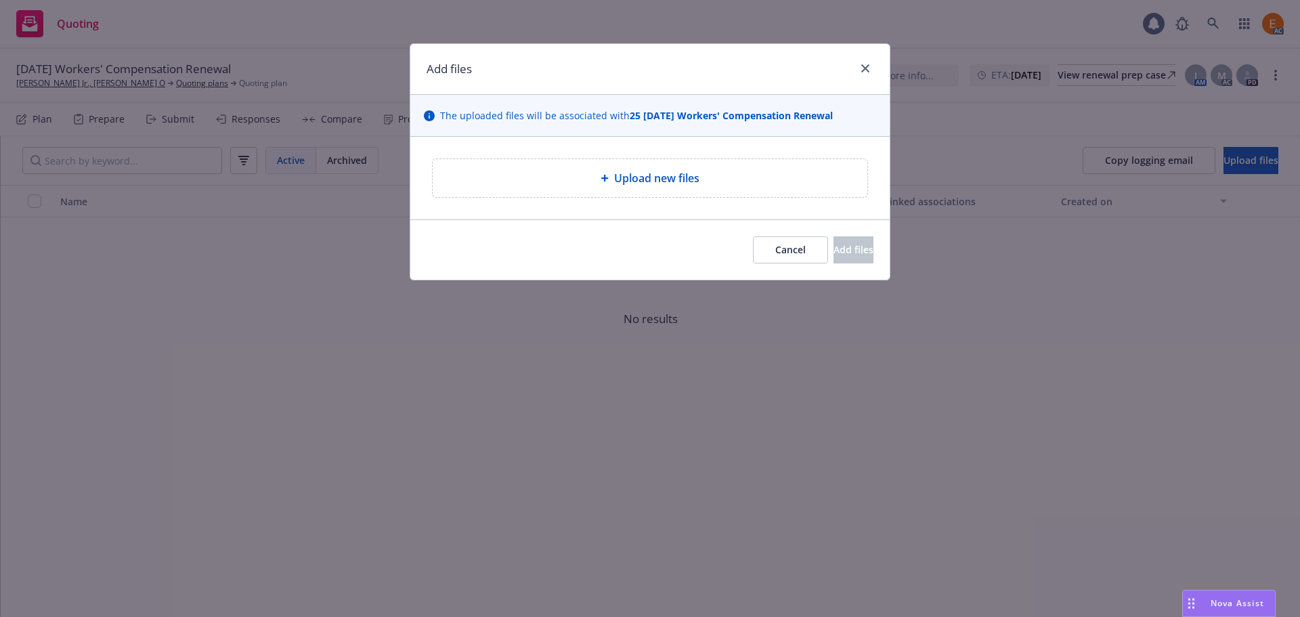
click at [666, 198] on div "Upload new files" at bounding box center [649, 178] width 479 height 83
click at [620, 173] on span "Upload new files" at bounding box center [656, 178] width 85 height 16
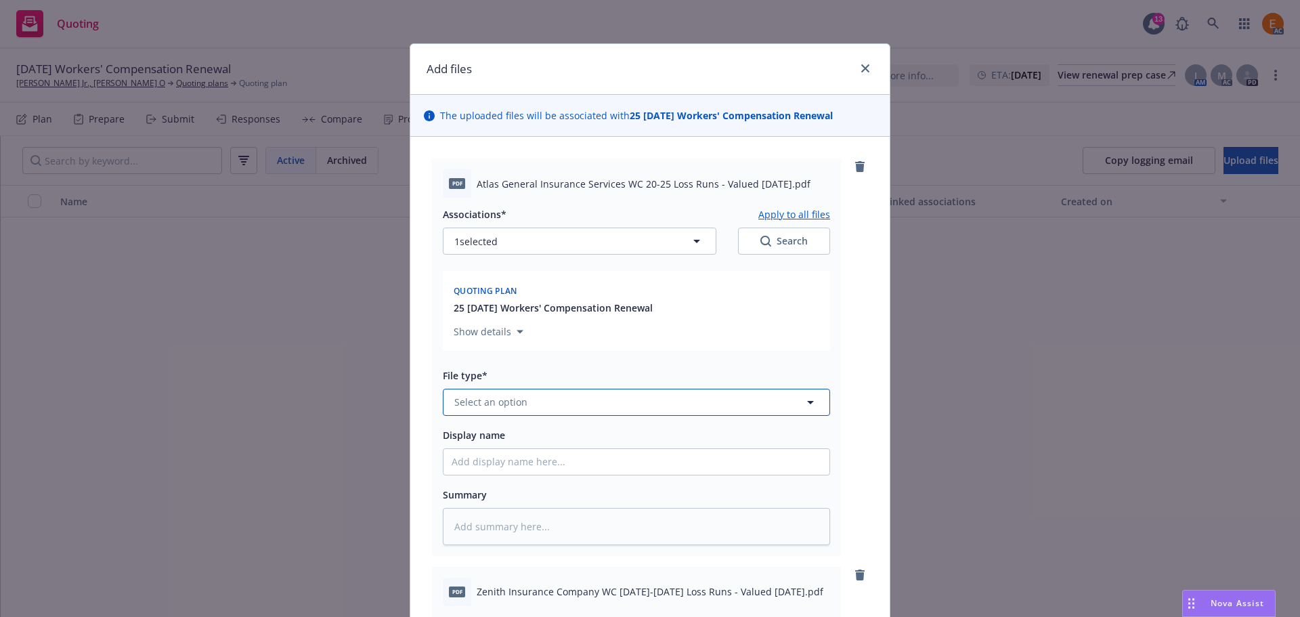
click at [538, 401] on button "Select an option" at bounding box center [636, 402] width 387 height 27
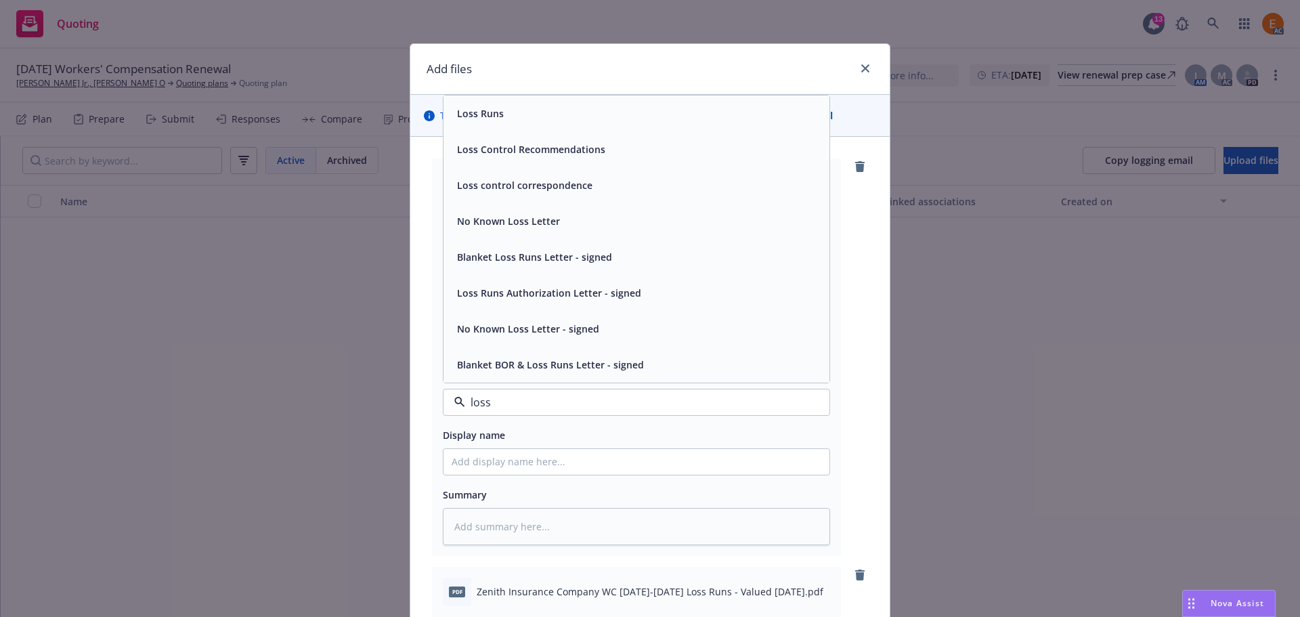
type input "loss r"
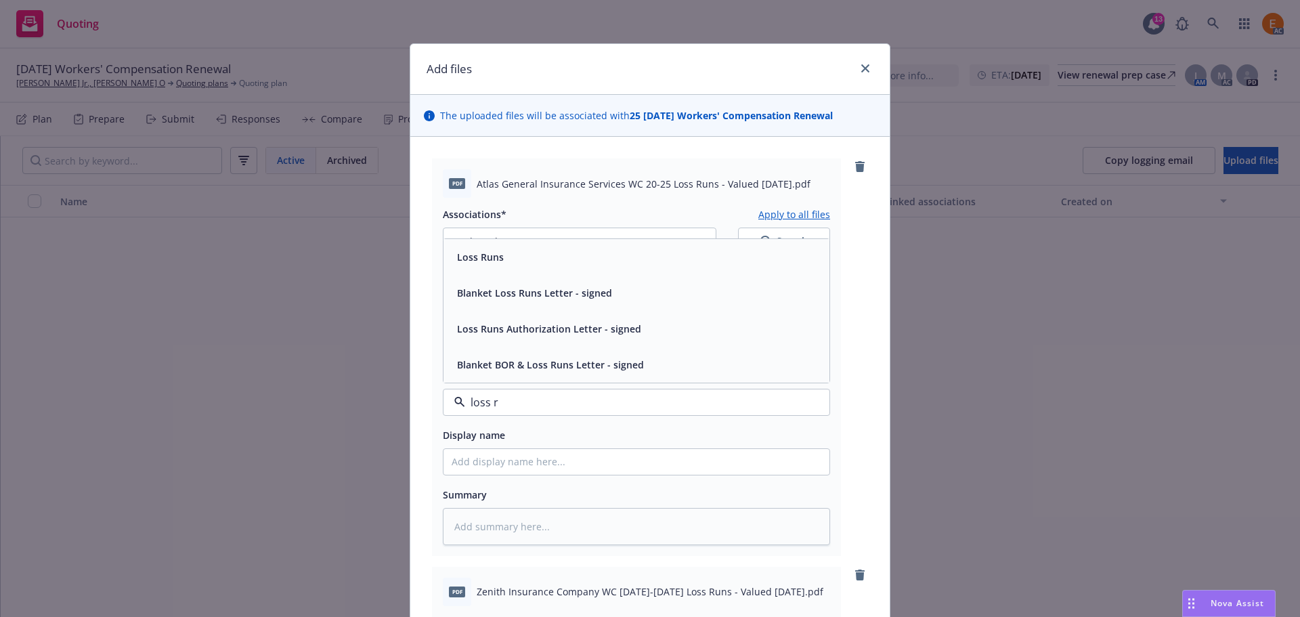
click at [546, 264] on div "Loss Runs" at bounding box center [637, 257] width 370 height 20
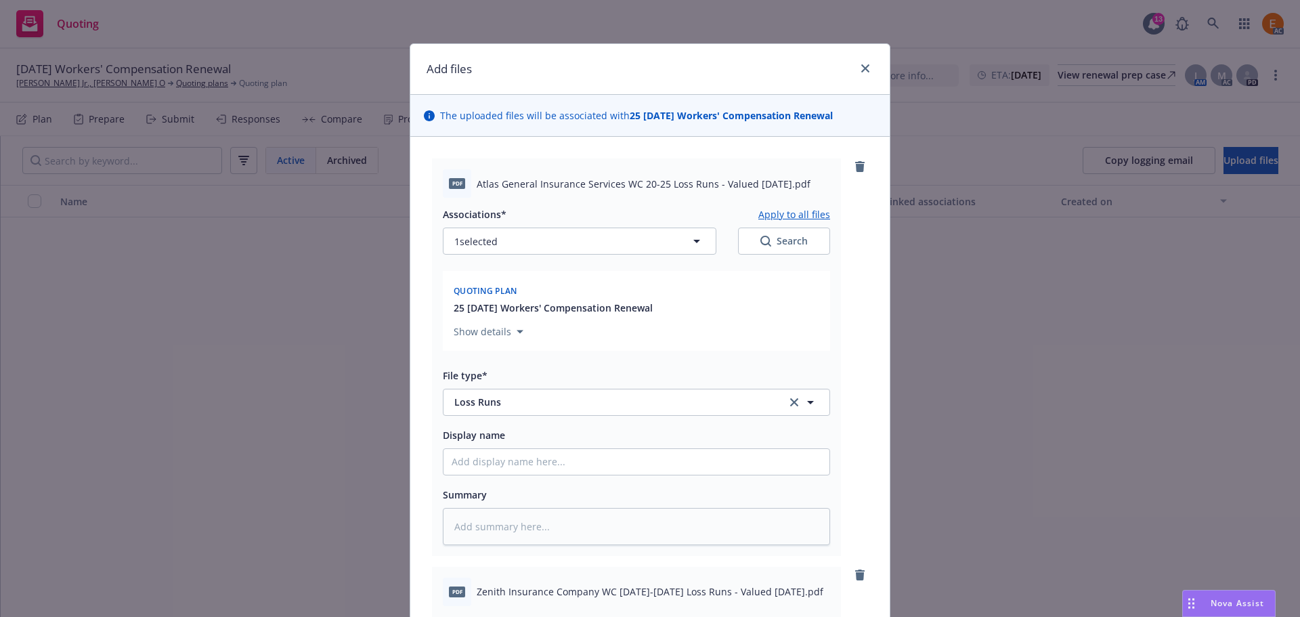
click at [765, 237] on icon "Search" at bounding box center [765, 241] width 11 height 11
type textarea "x"
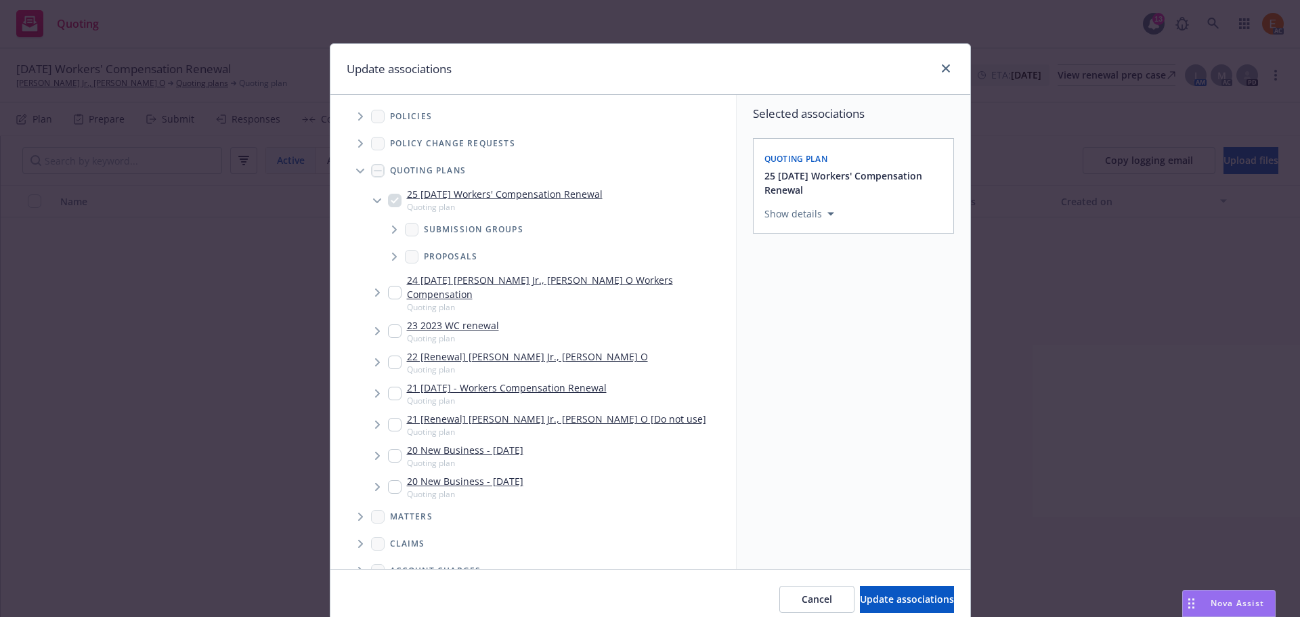
drag, startPoint x: 352, startPoint y: 172, endPoint x: 357, endPoint y: 187, distance: 15.6
click at [356, 171] on icon "Tree Example" at bounding box center [360, 171] width 8 height 5
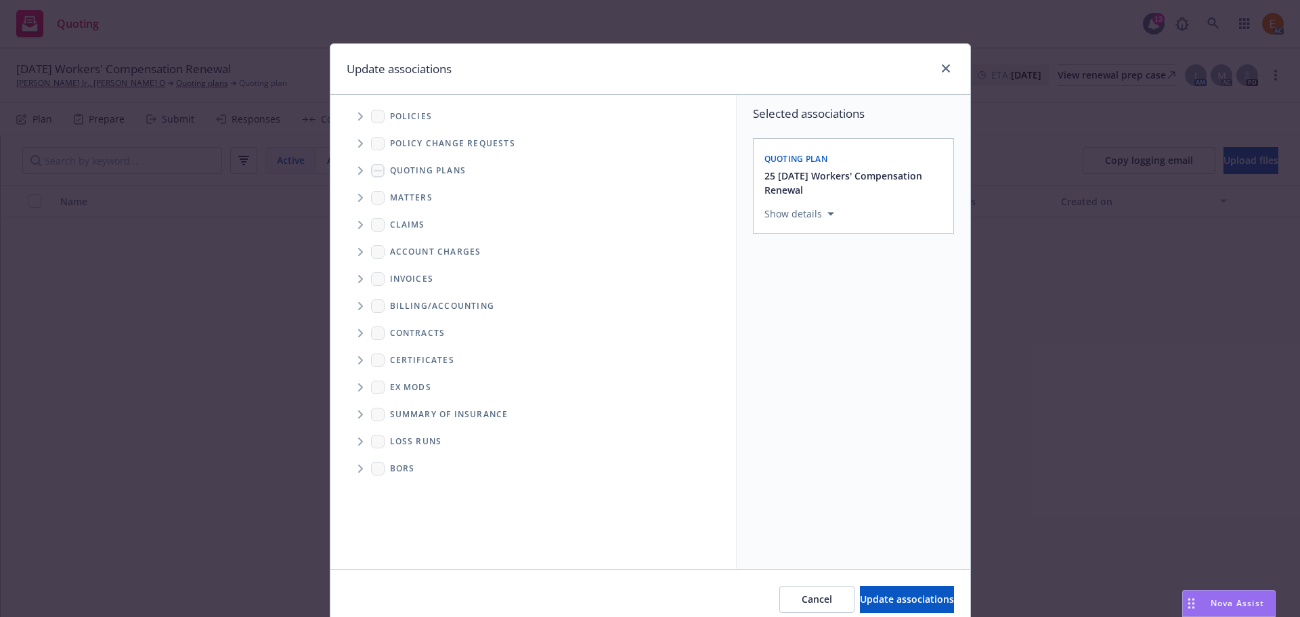
click at [351, 445] on span "Folder Tree Example" at bounding box center [360, 442] width 22 height 22
click at [421, 465] on link "New Loss Runs folder" at bounding box center [461, 465] width 98 height 14
checkbox input "true"
click at [842, 295] on button "Select an option" at bounding box center [854, 307] width 178 height 27
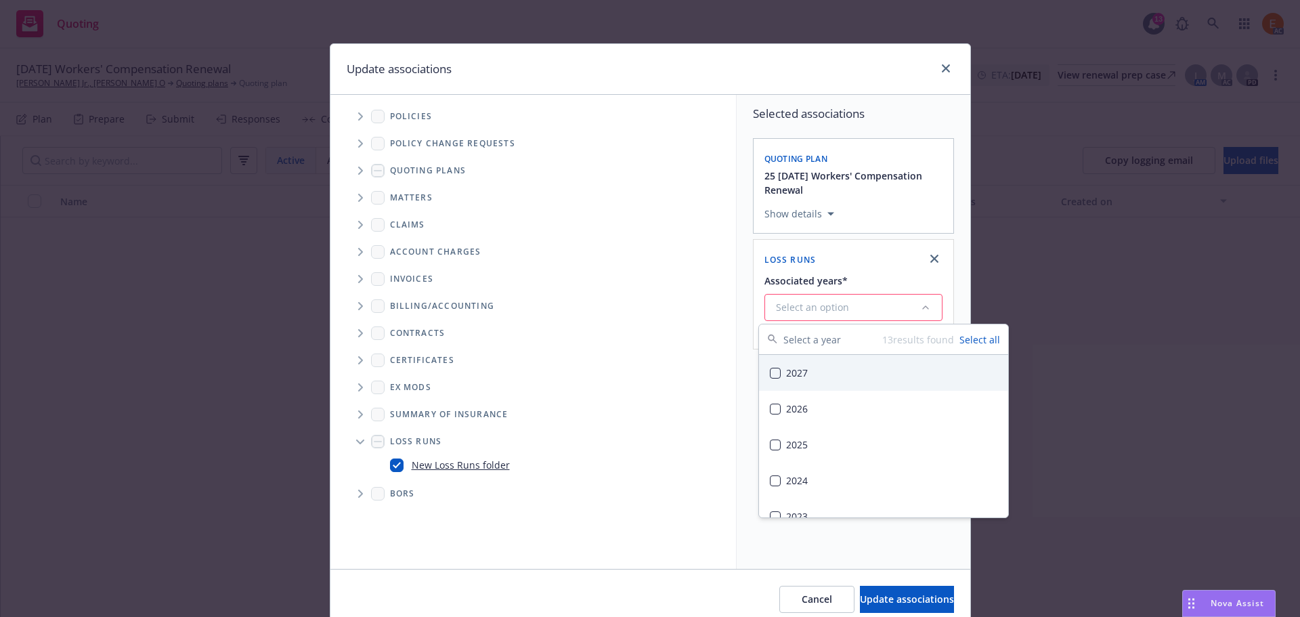
click at [838, 310] on div "Select an option" at bounding box center [848, 308] width 144 height 14
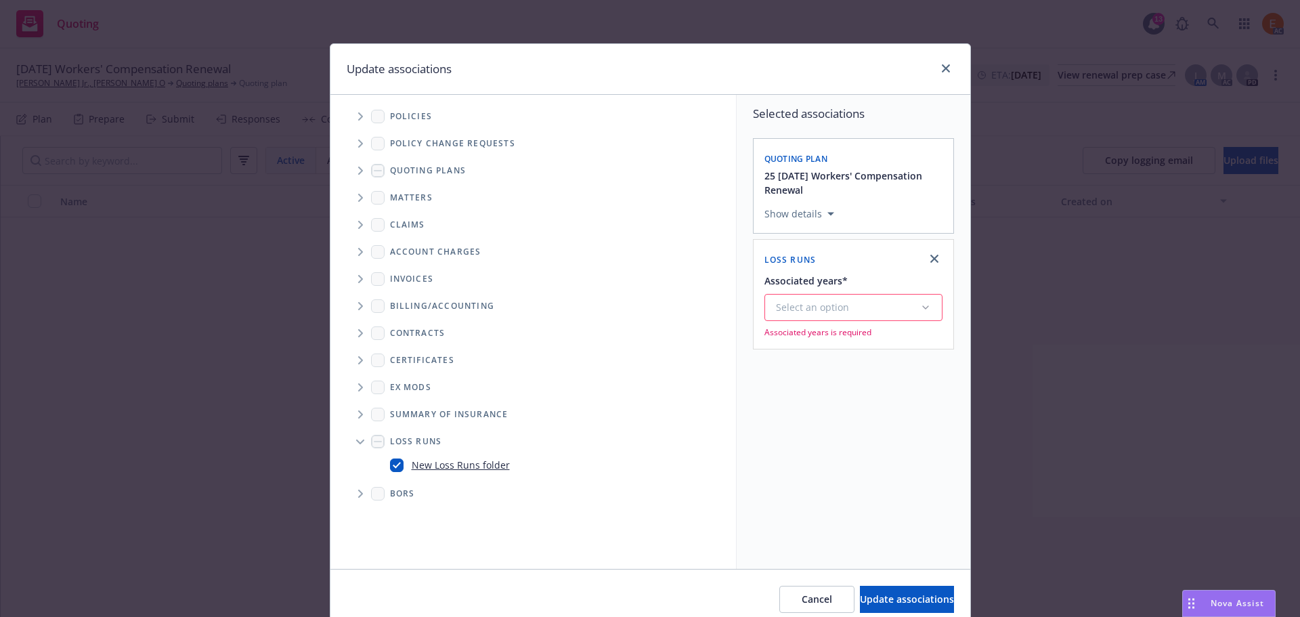
click at [820, 306] on div "Select an option" at bounding box center [848, 308] width 144 height 14
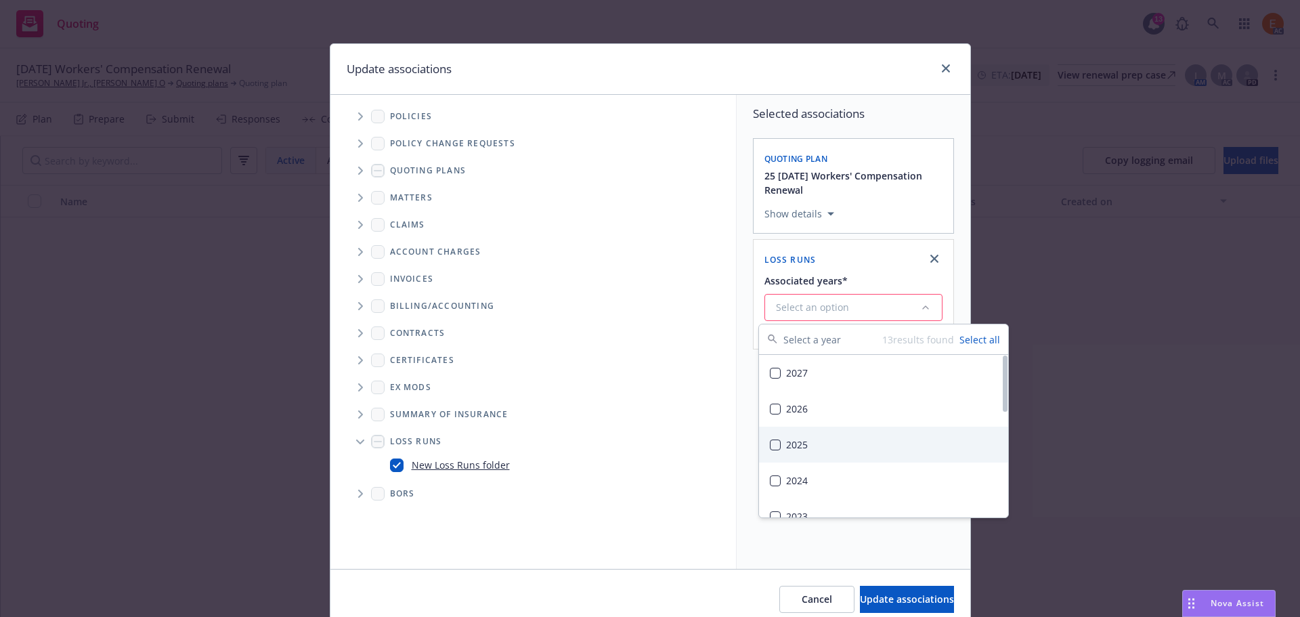
click at [811, 439] on div "2025" at bounding box center [883, 445] width 249 height 36
click at [905, 602] on span "Update associations" at bounding box center [907, 599] width 94 height 13
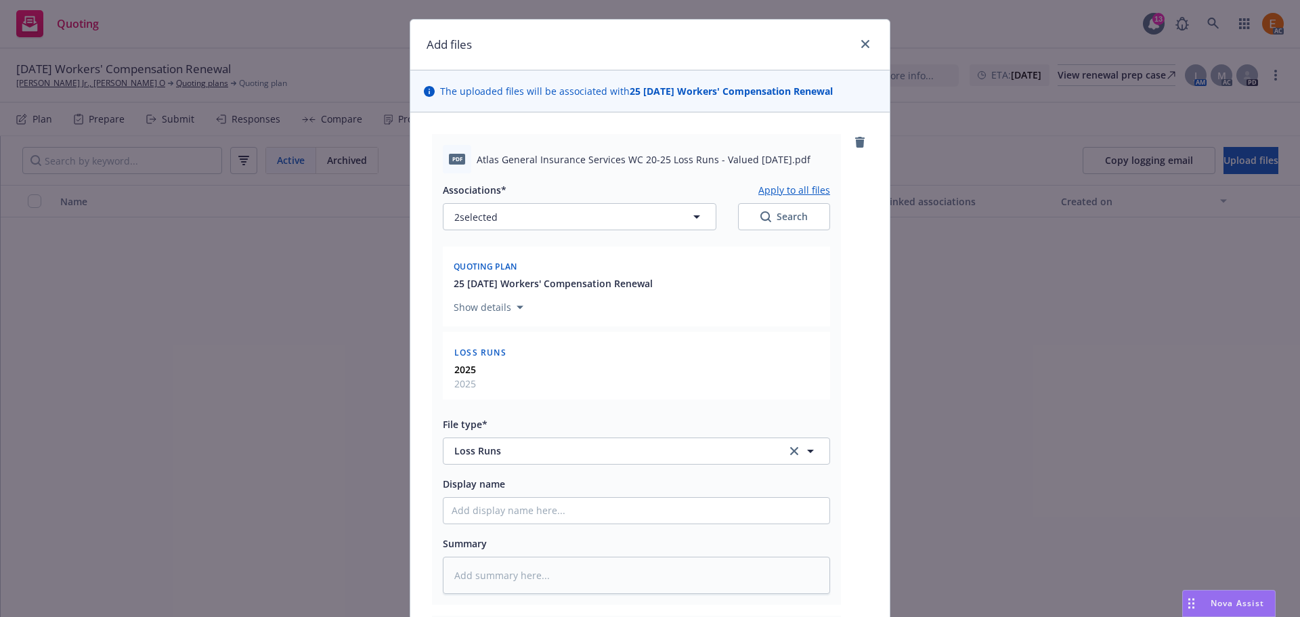
scroll to position [68, 0]
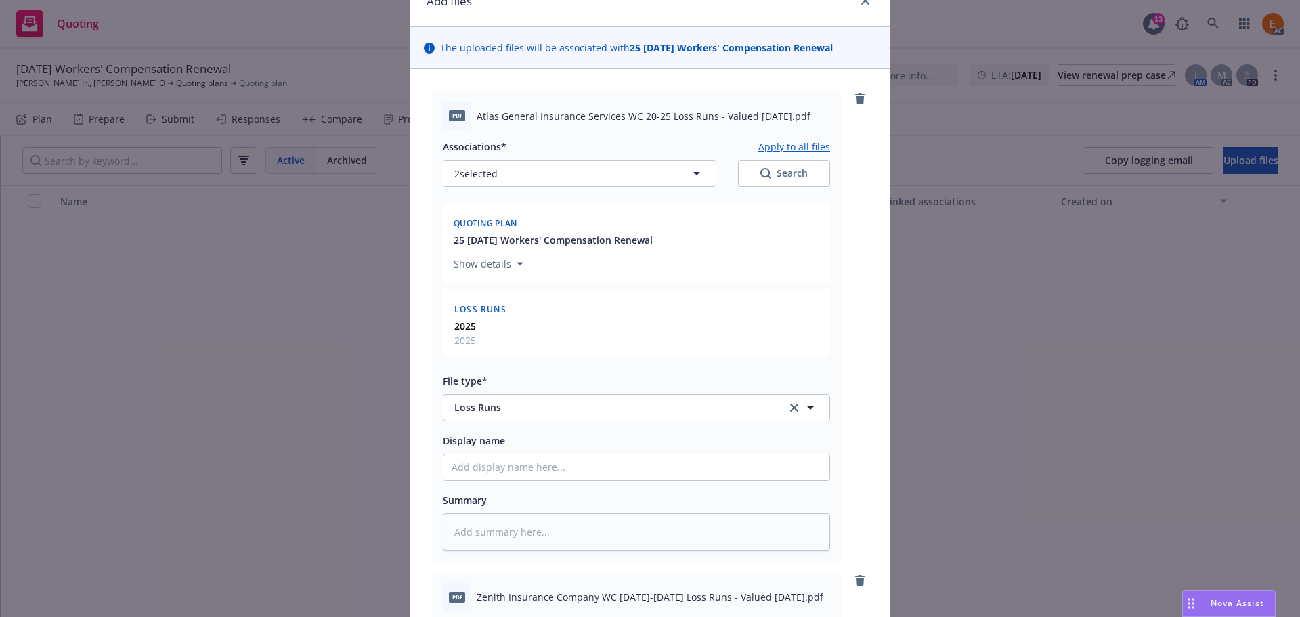
click at [804, 148] on button "Apply to all files" at bounding box center [794, 146] width 72 height 16
type textarea "x"
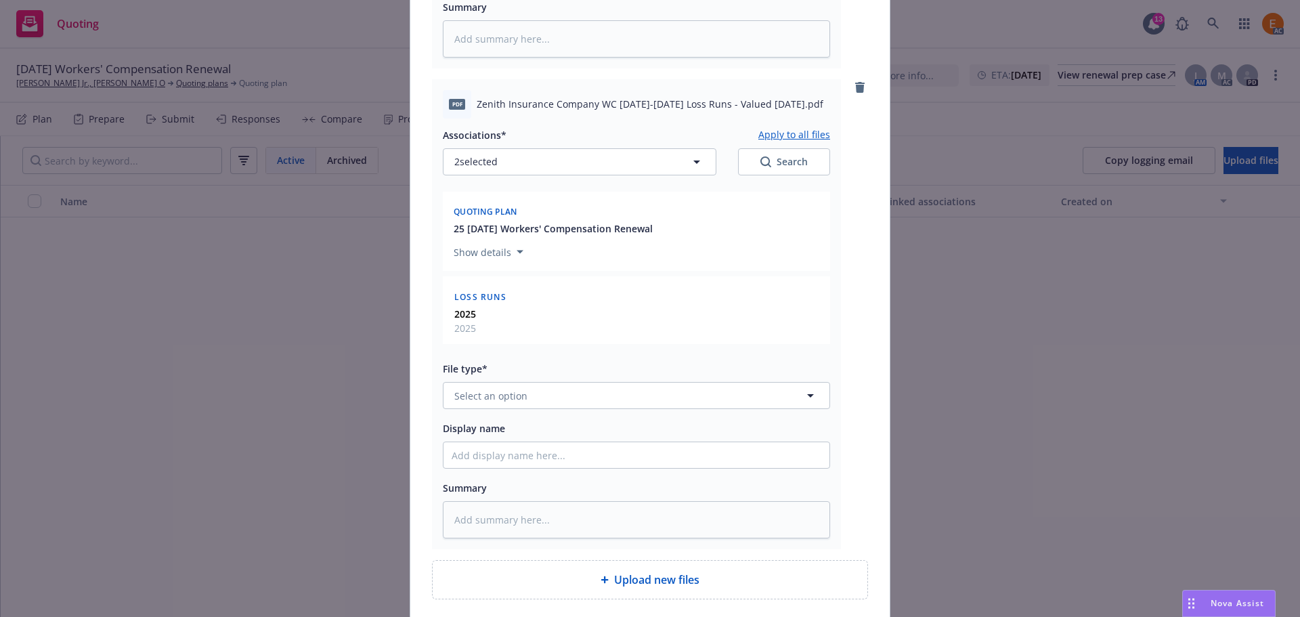
scroll to position [669, 0]
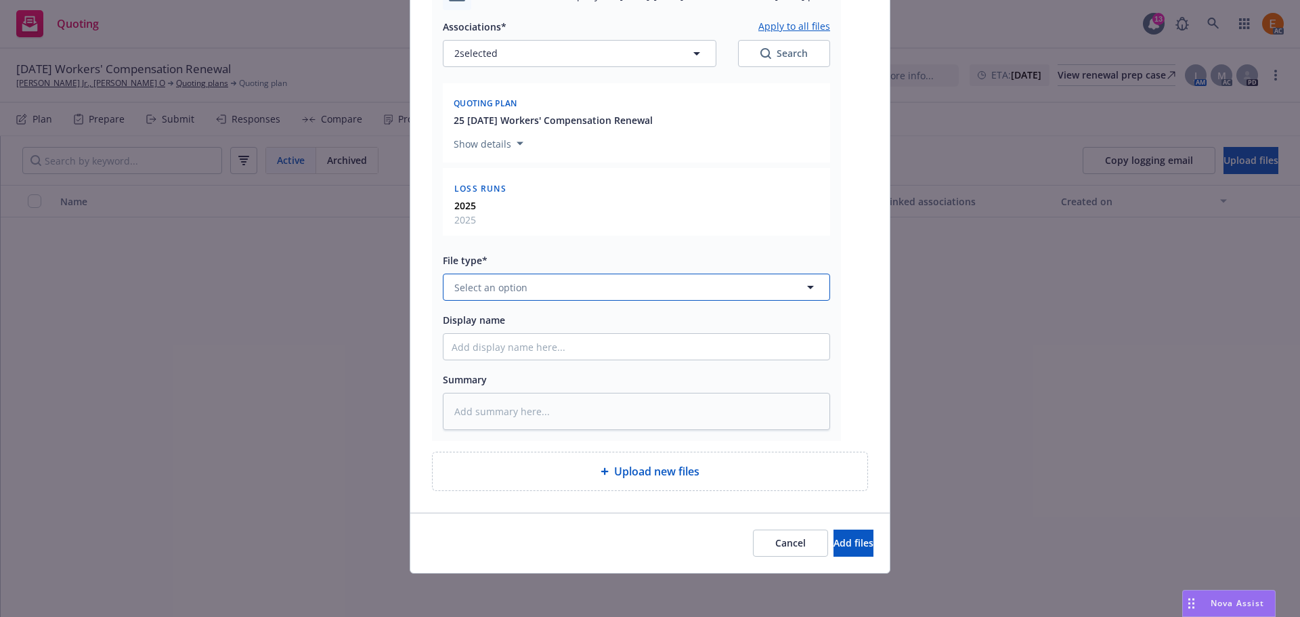
click at [552, 287] on button "Select an option" at bounding box center [636, 287] width 387 height 27
paste input "loss r"
type input "loss r"
click at [521, 324] on div "Loss Runs" at bounding box center [637, 326] width 370 height 20
click at [834, 538] on button "Add files" at bounding box center [854, 543] width 40 height 27
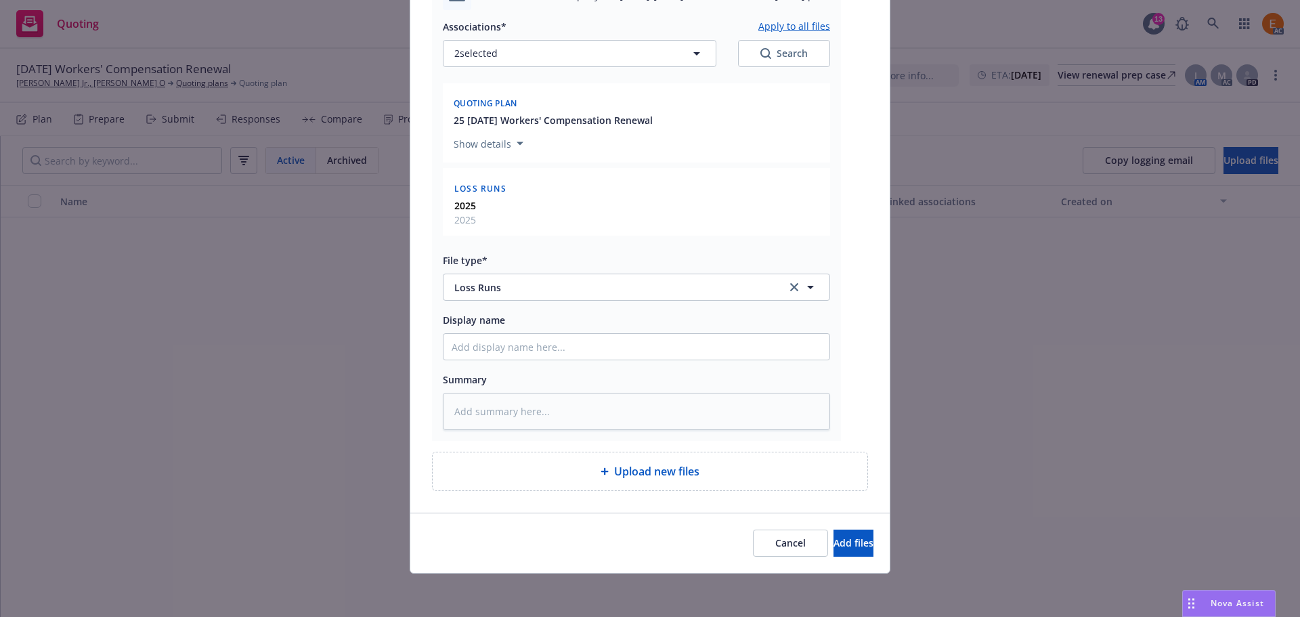
scroll to position [619, 0]
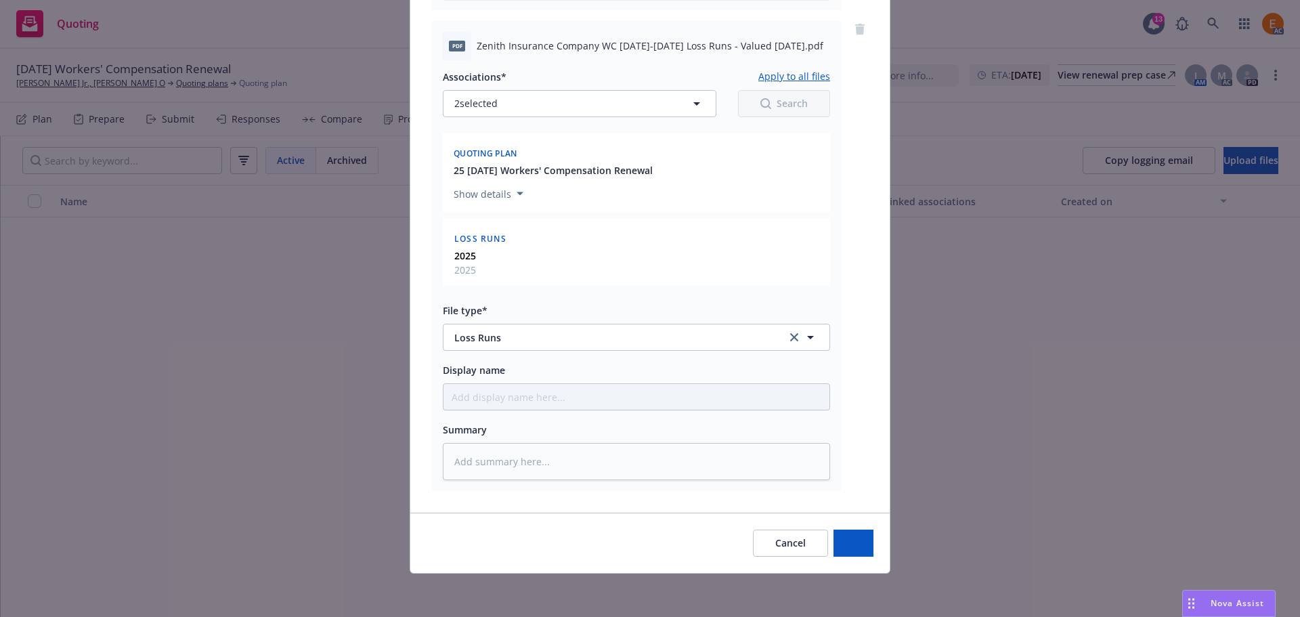
type textarea "x"
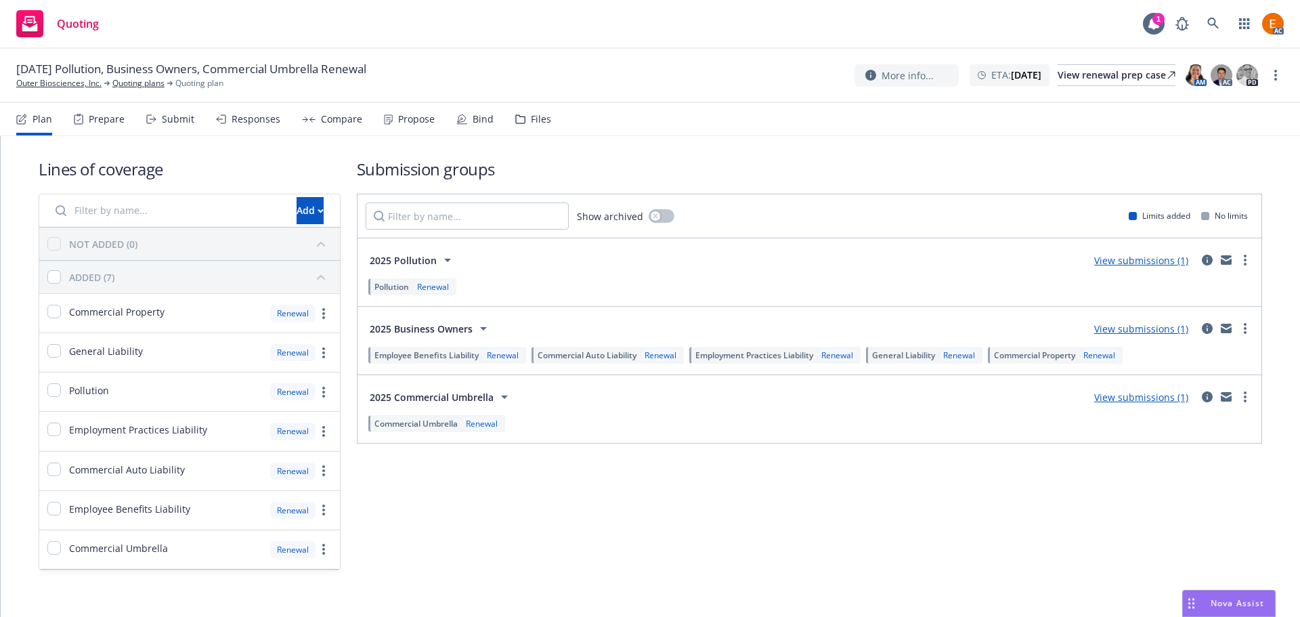
click at [518, 112] on div "Files" at bounding box center [533, 119] width 36 height 33
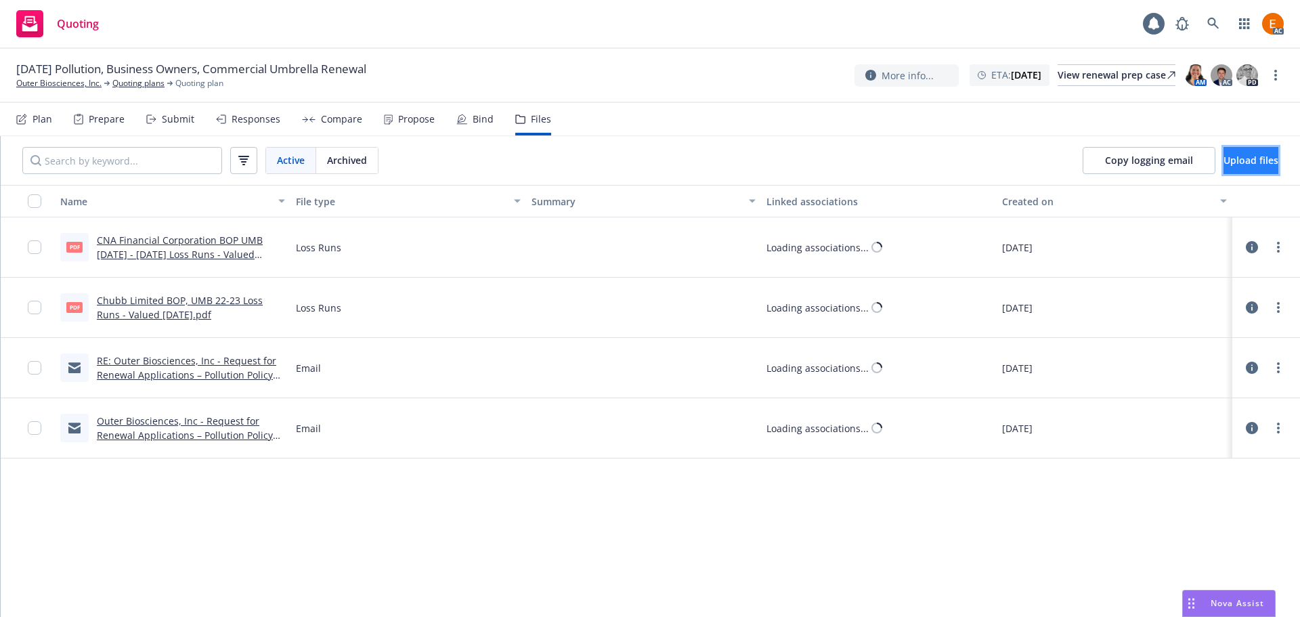
click at [1239, 161] on span "Upload files" at bounding box center [1251, 160] width 55 height 13
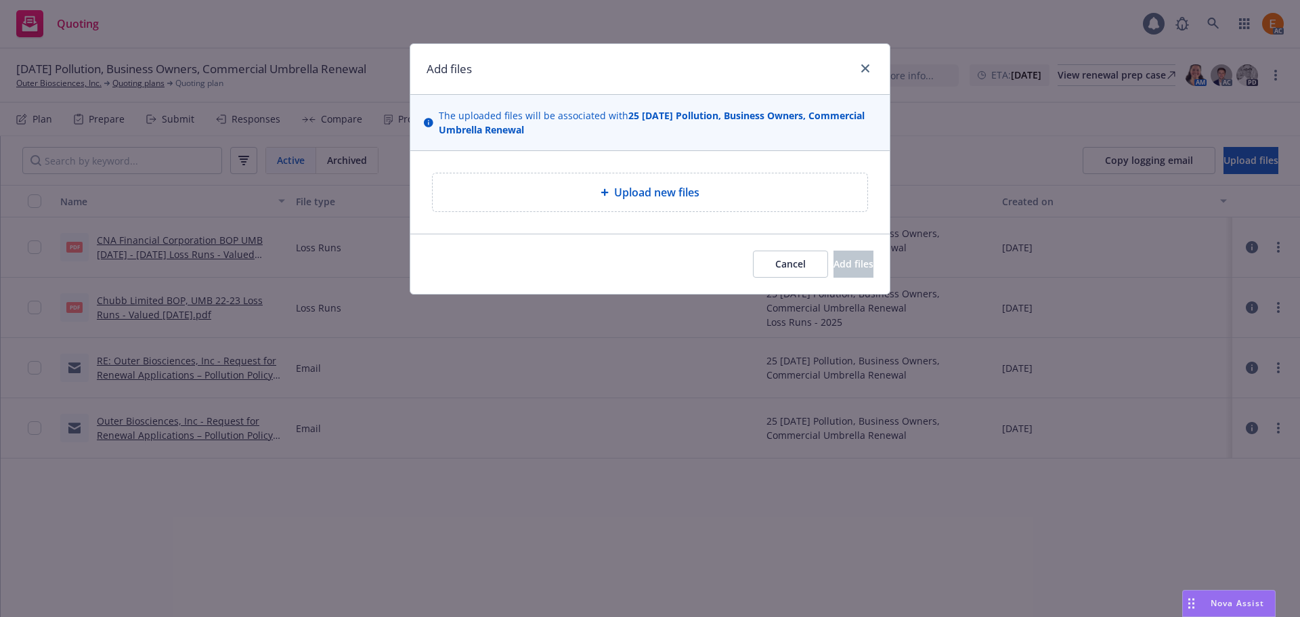
click at [722, 187] on div "Upload new files" at bounding box center [650, 192] width 413 height 16
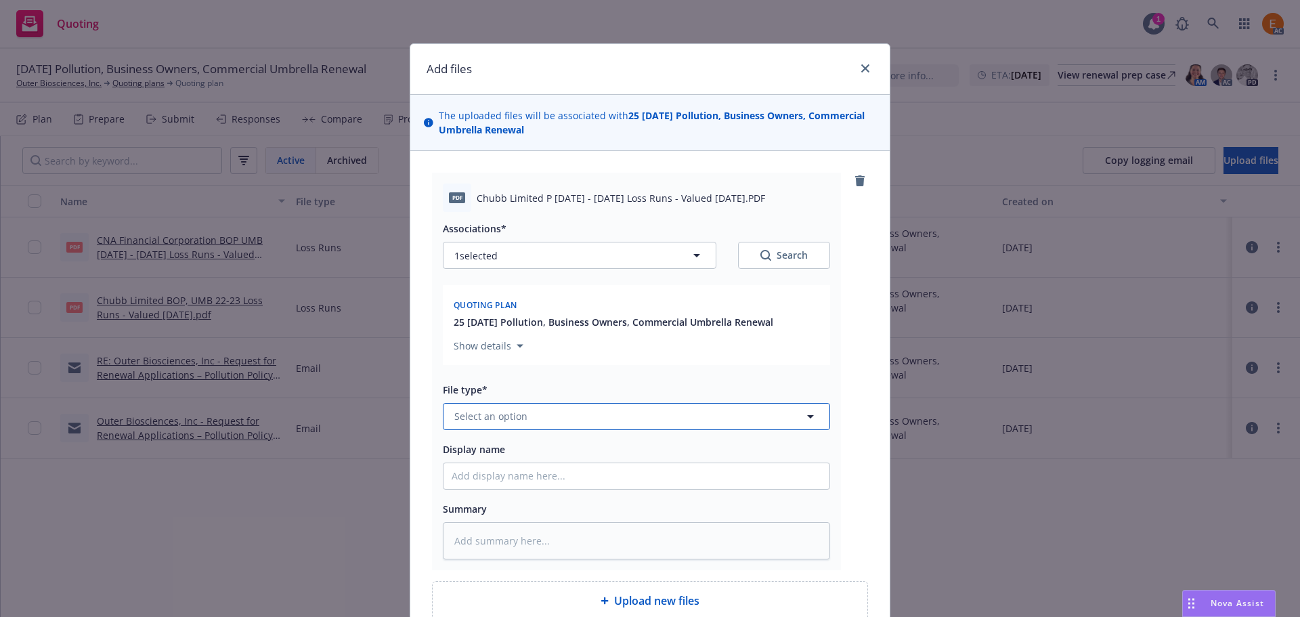
click at [632, 416] on button "Select an option" at bounding box center [636, 416] width 387 height 27
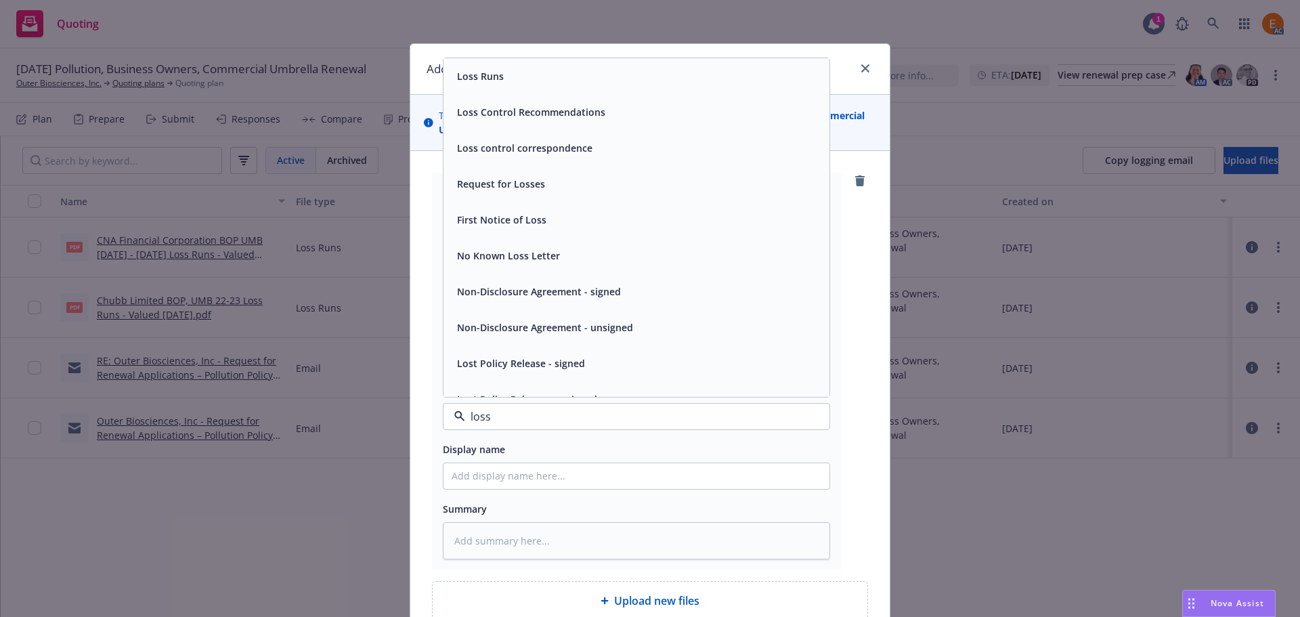
type input "loss r"
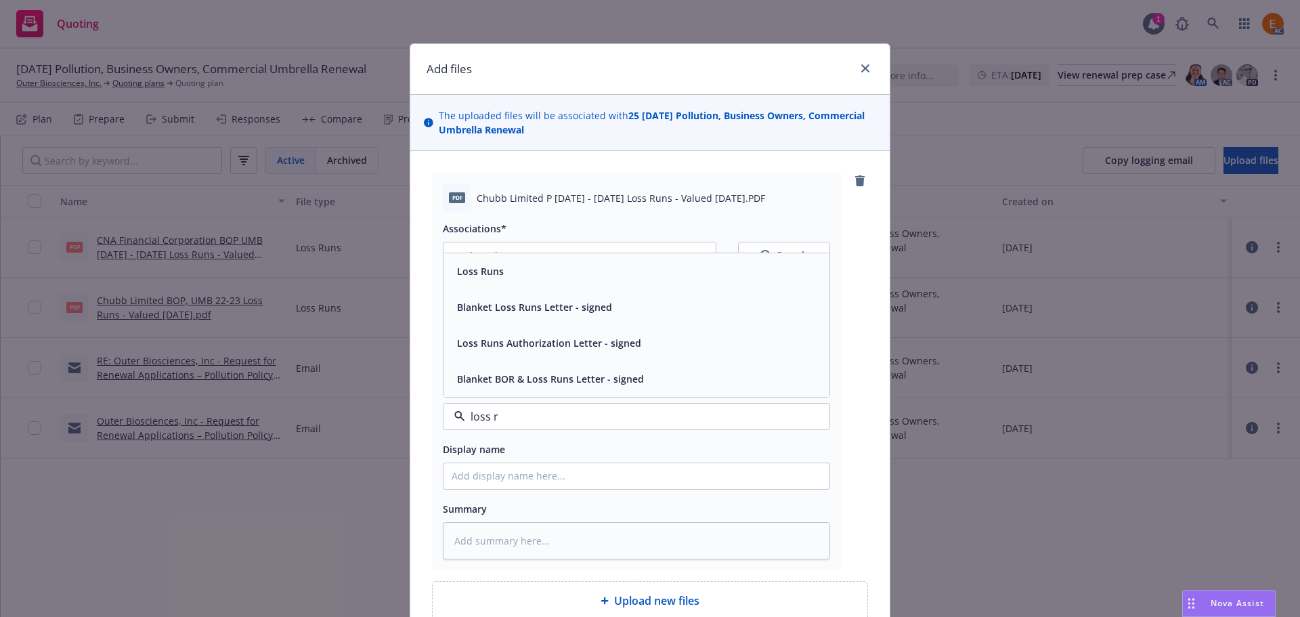
click at [517, 277] on div "Loss Runs" at bounding box center [637, 271] width 370 height 20
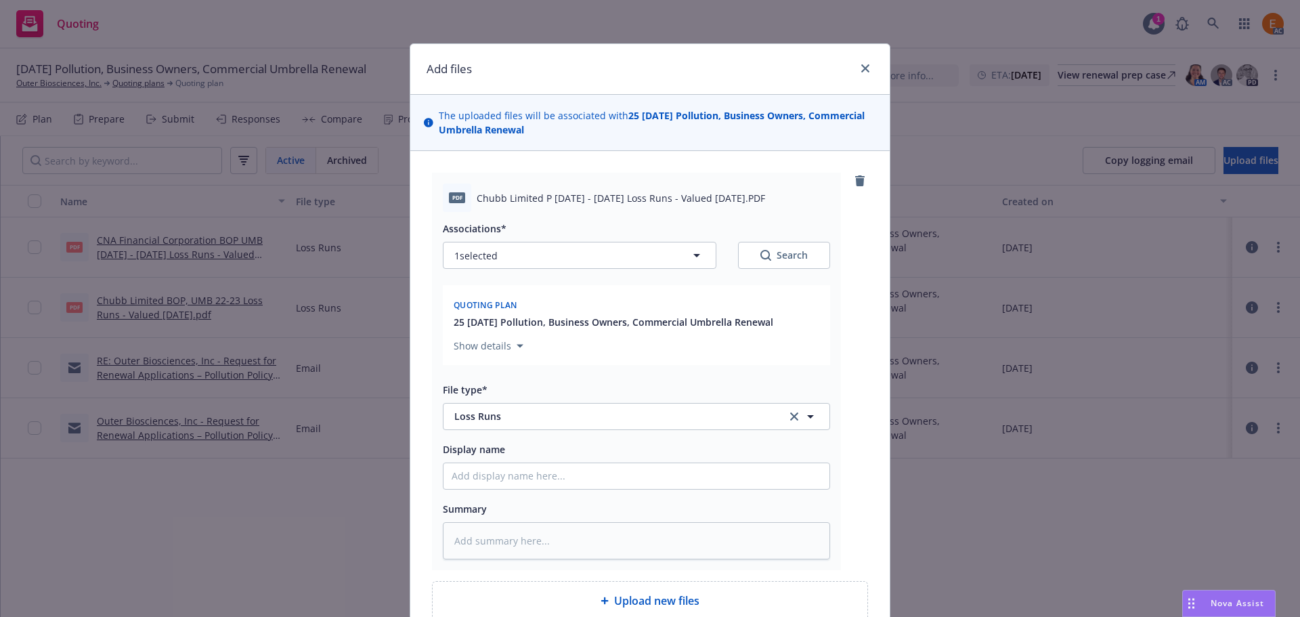
click at [752, 257] on button "Search" at bounding box center [784, 255] width 92 height 27
type textarea "x"
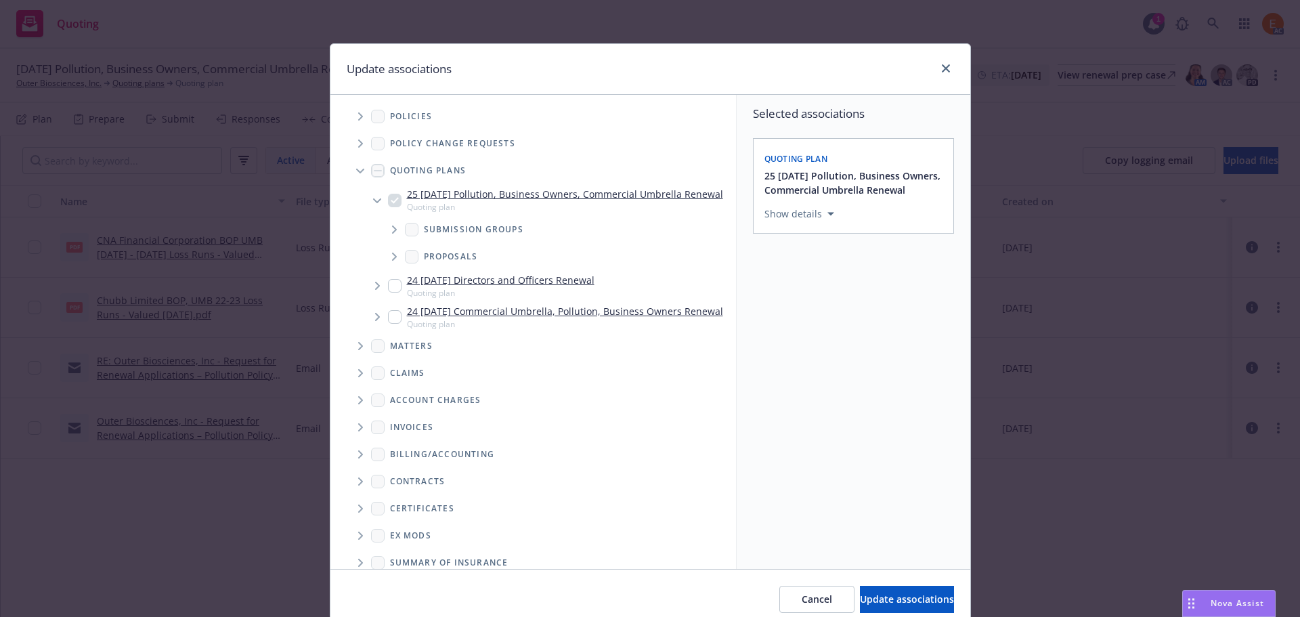
click at [353, 165] on span "Tree Example" at bounding box center [360, 171] width 22 height 22
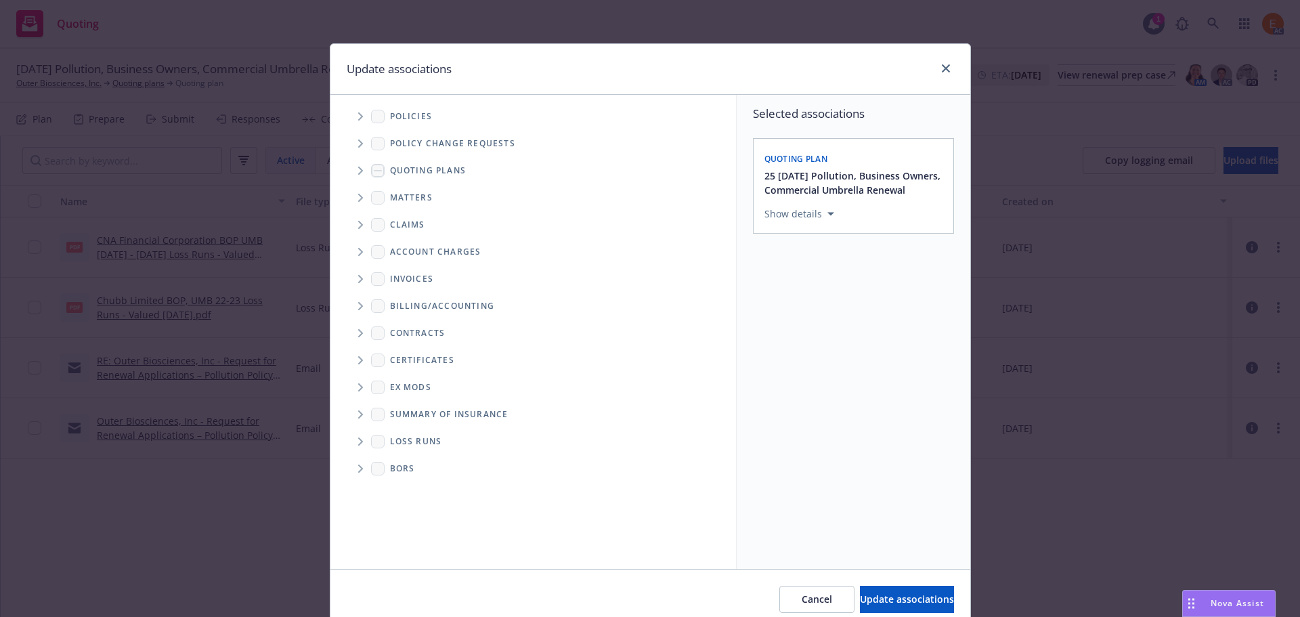
click at [358, 444] on icon "Folder Tree Example" at bounding box center [360, 441] width 5 height 8
click at [414, 487] on link "2025" at bounding box center [423, 490] width 22 height 14
checkbox input "true"
click at [918, 597] on span "Update associations" at bounding box center [907, 599] width 94 height 13
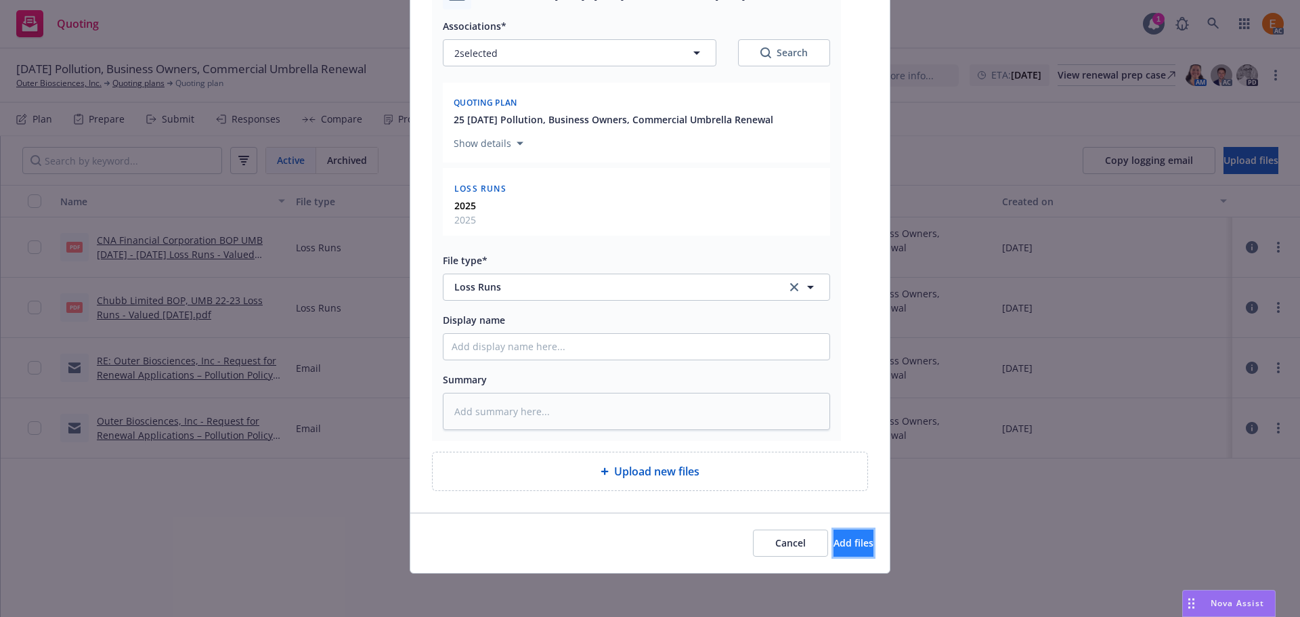
click at [855, 538] on button "Add files" at bounding box center [854, 543] width 40 height 27
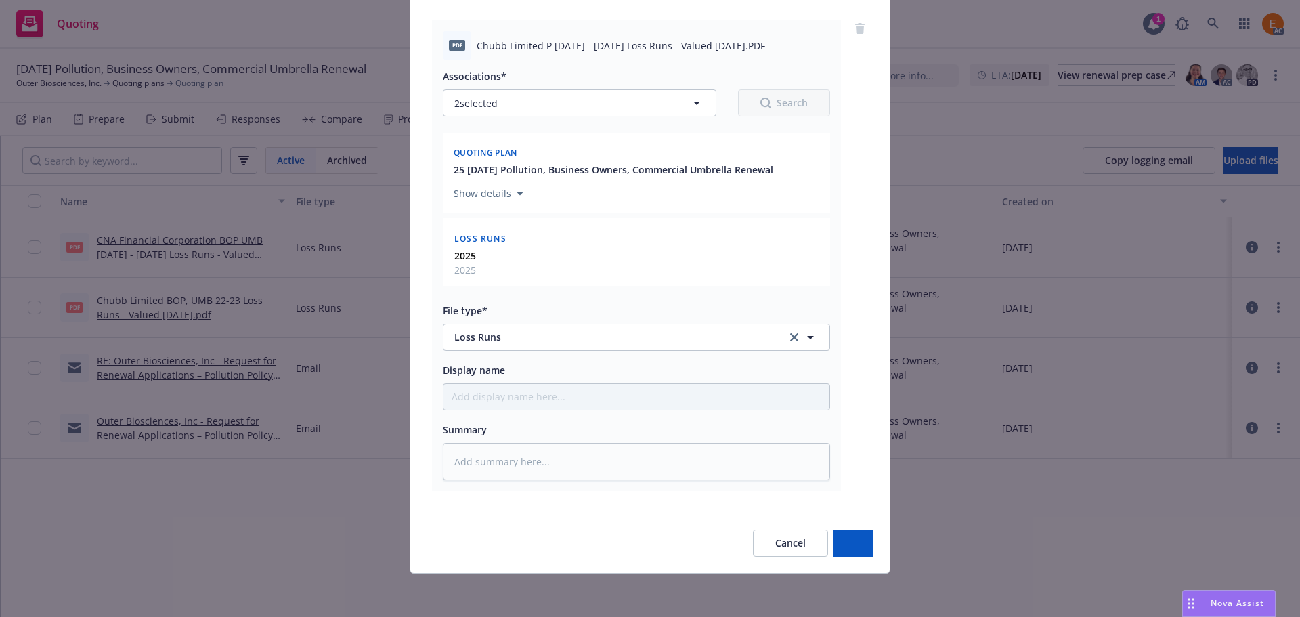
type textarea "x"
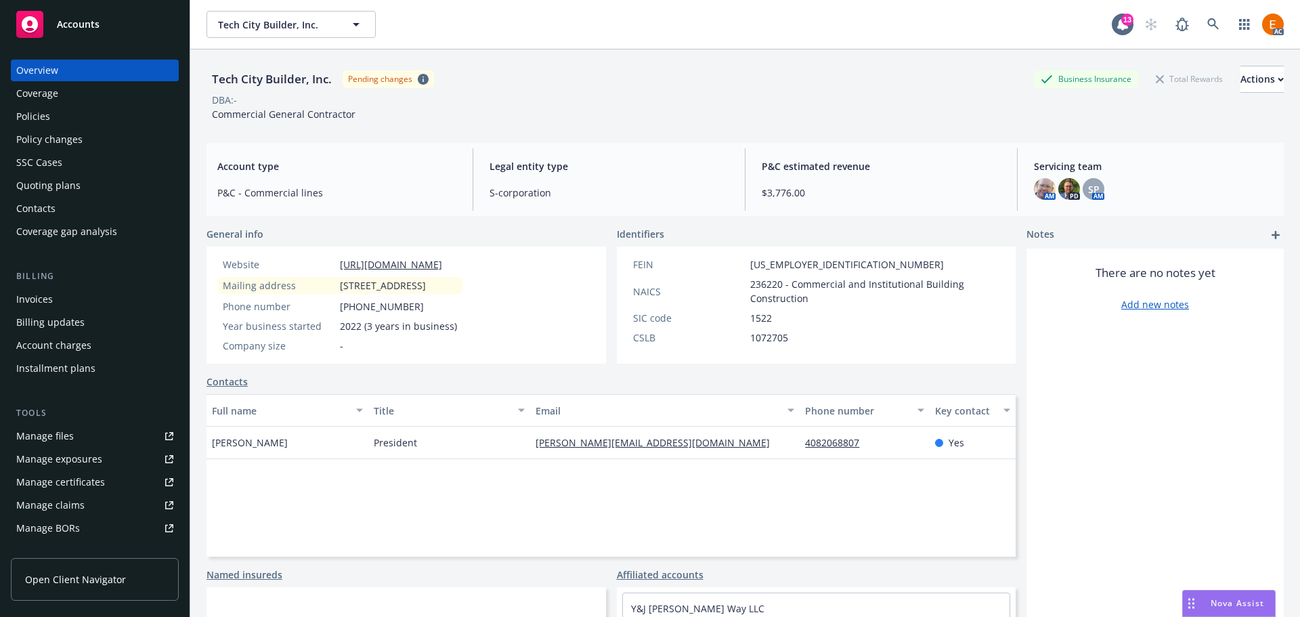
click at [85, 121] on div "Policies" at bounding box center [94, 117] width 157 height 22
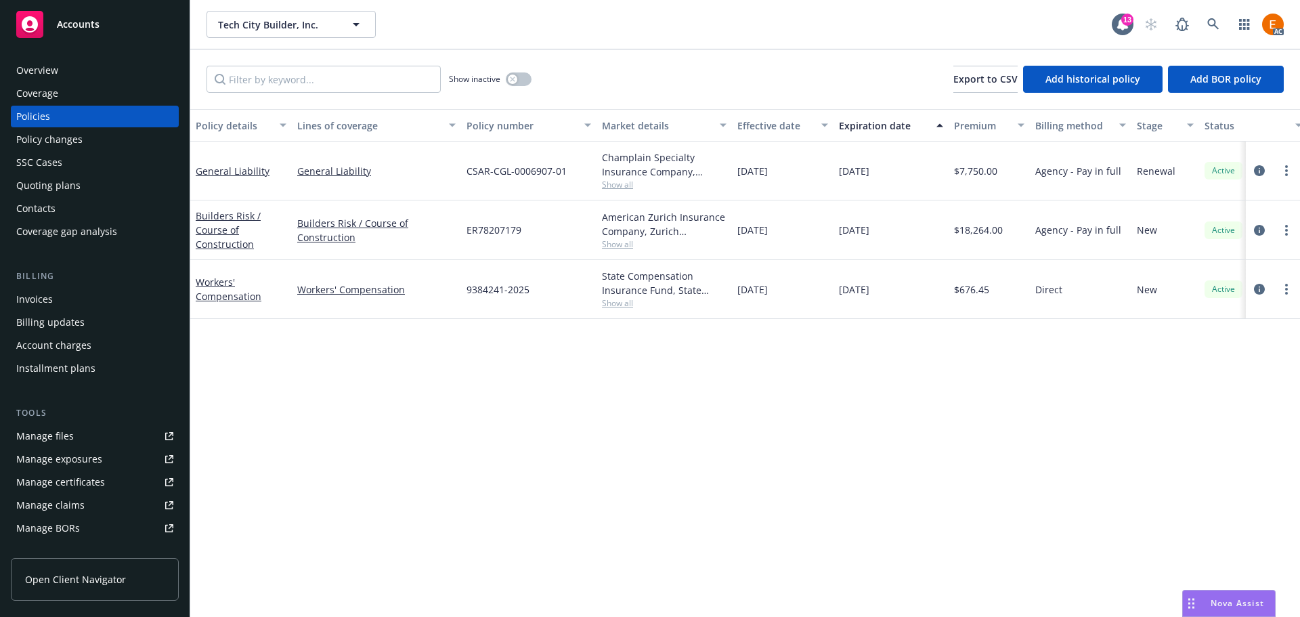
click at [106, 188] on div "Quoting plans" at bounding box center [94, 186] width 157 height 22
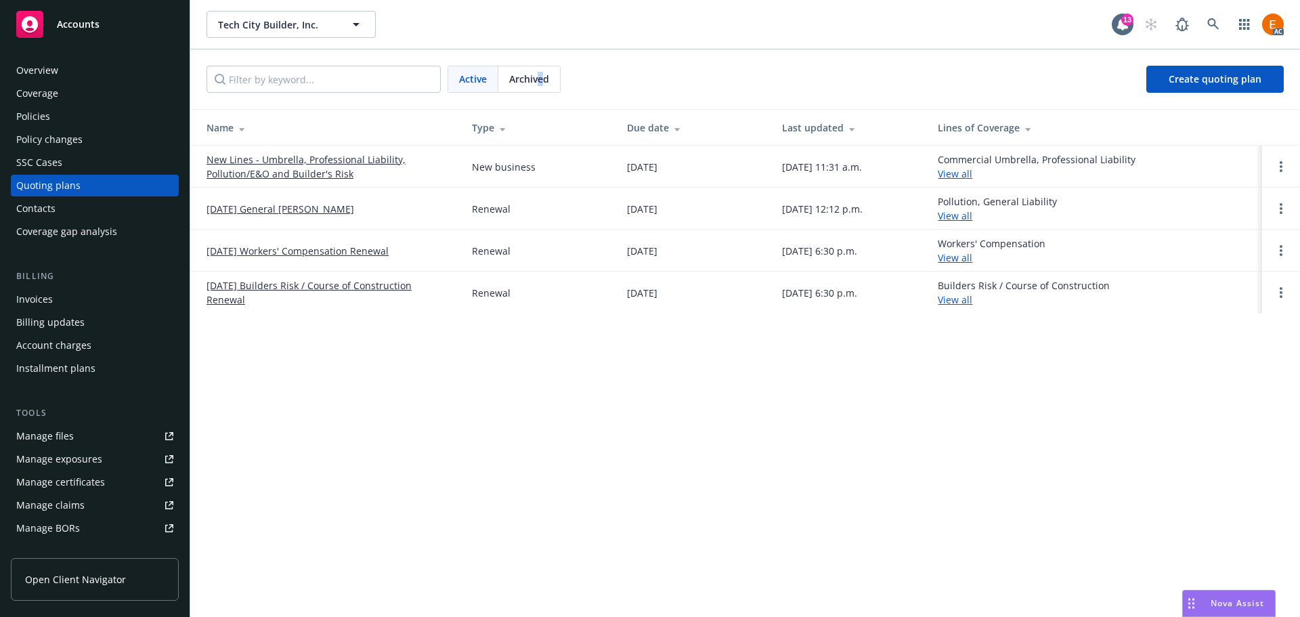
click at [540, 76] on span "Archived" at bounding box center [529, 79] width 40 height 14
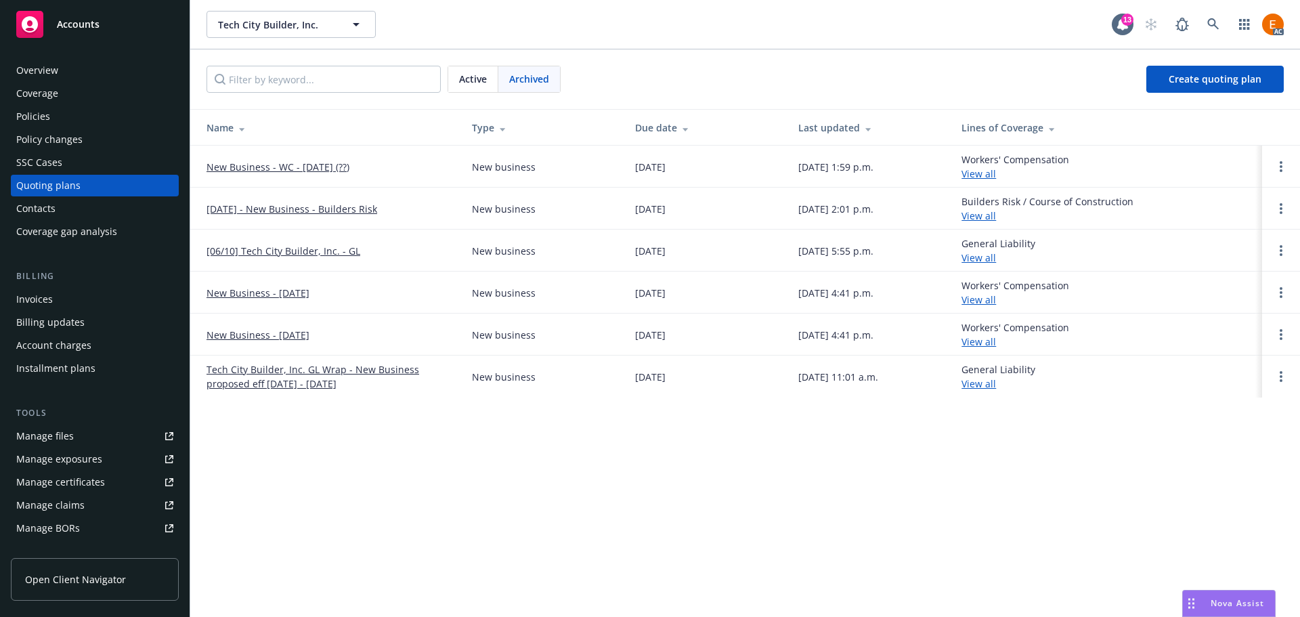
click at [479, 82] on span "Active" at bounding box center [473, 79] width 28 height 14
